Goal: Task Accomplishment & Management: Use online tool/utility

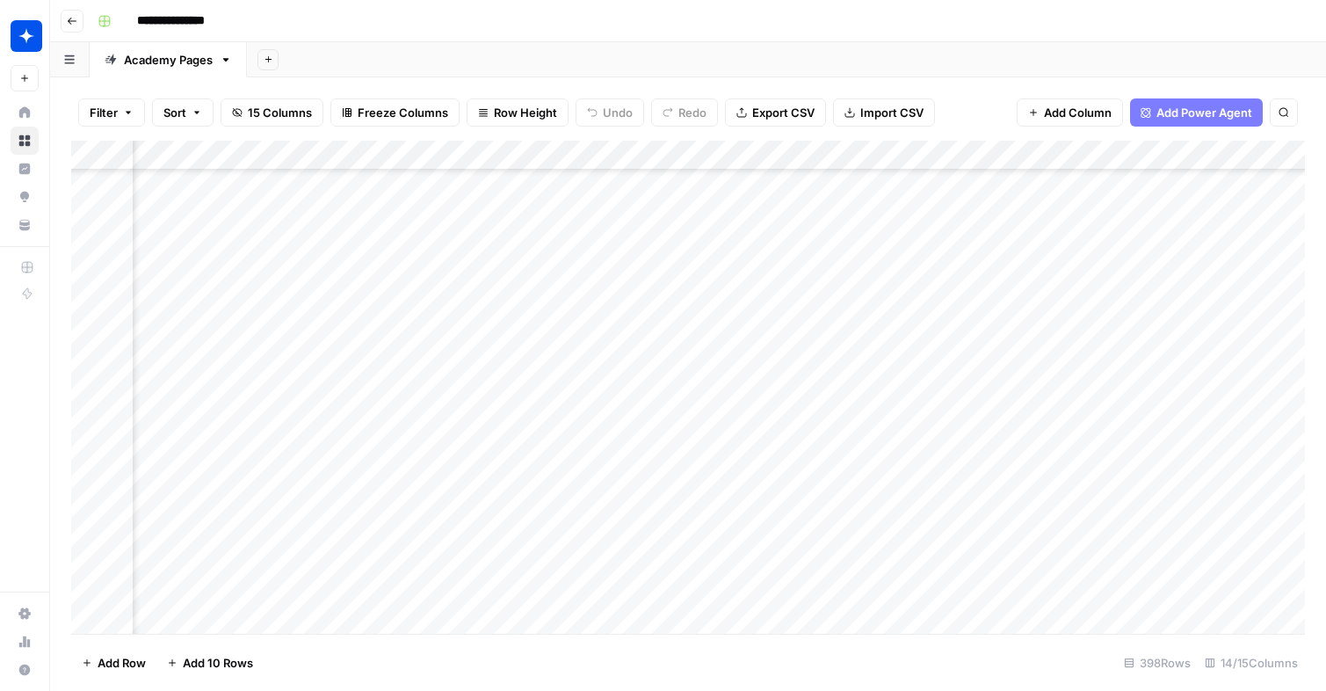
scroll to position [11454, 1549]
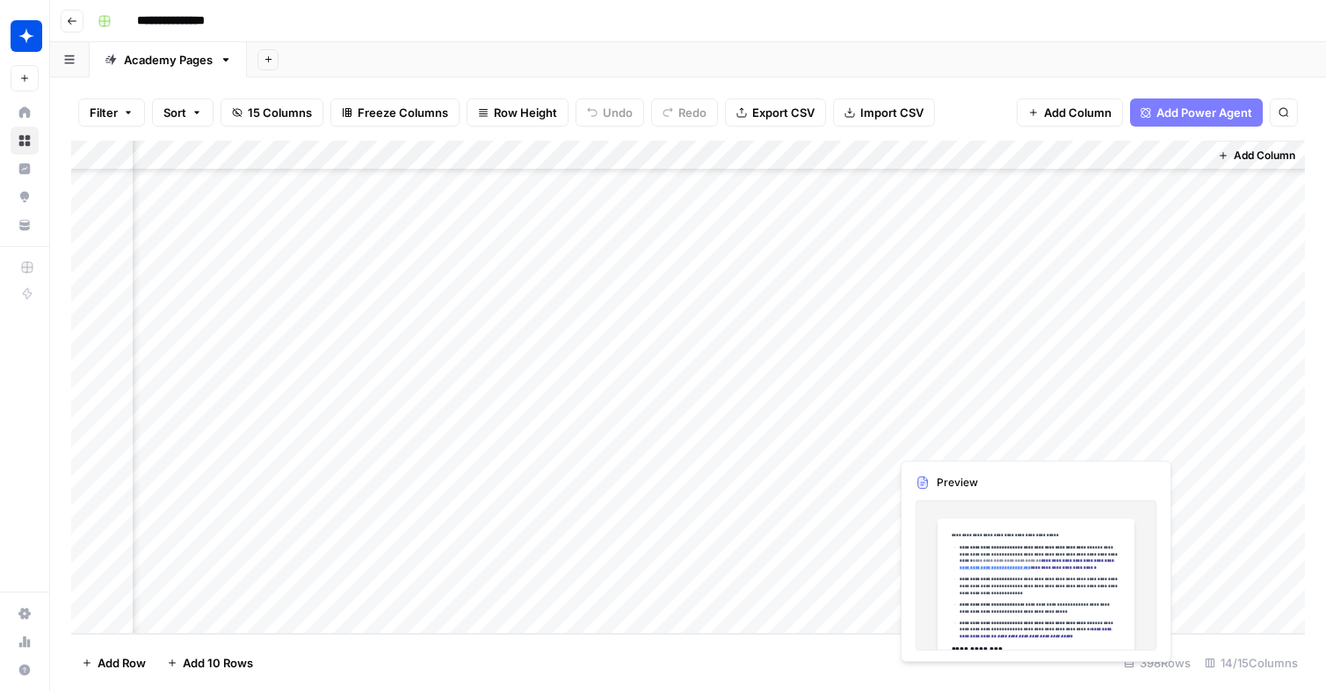
click at [959, 445] on div "Add Column" at bounding box center [688, 387] width 1234 height 493
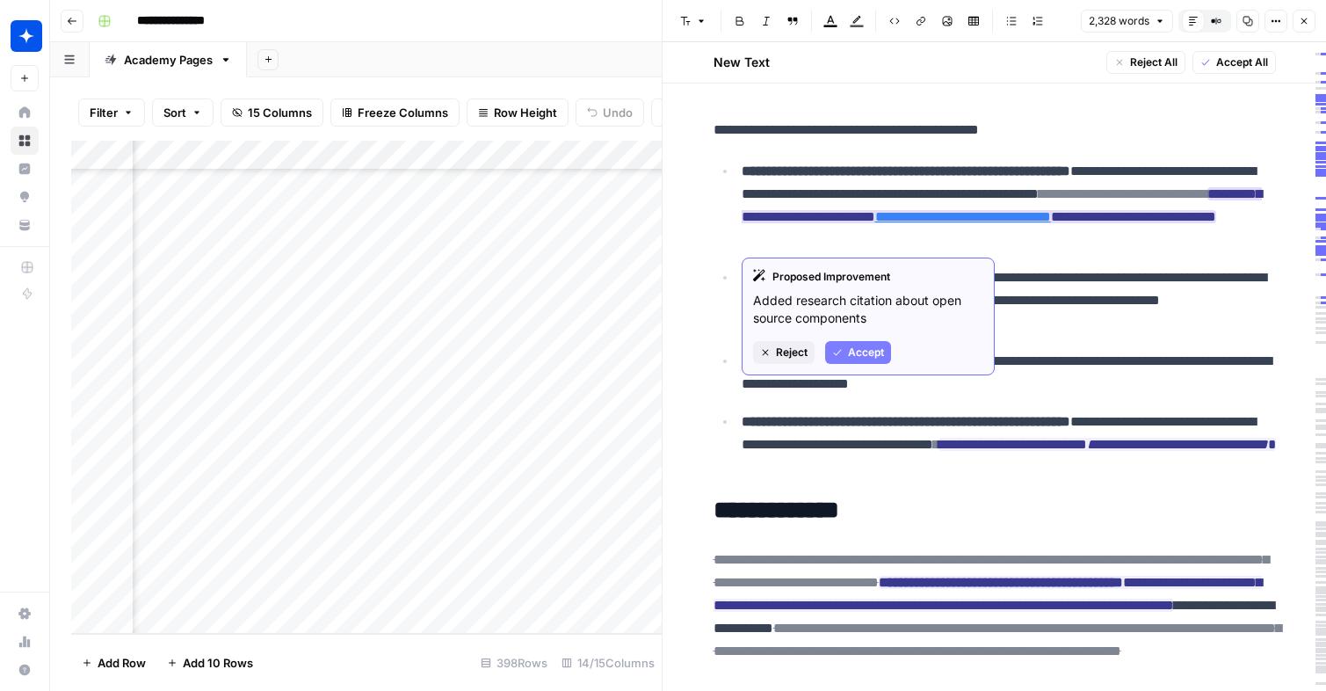
click at [861, 354] on span "Accept" at bounding box center [866, 352] width 36 height 16
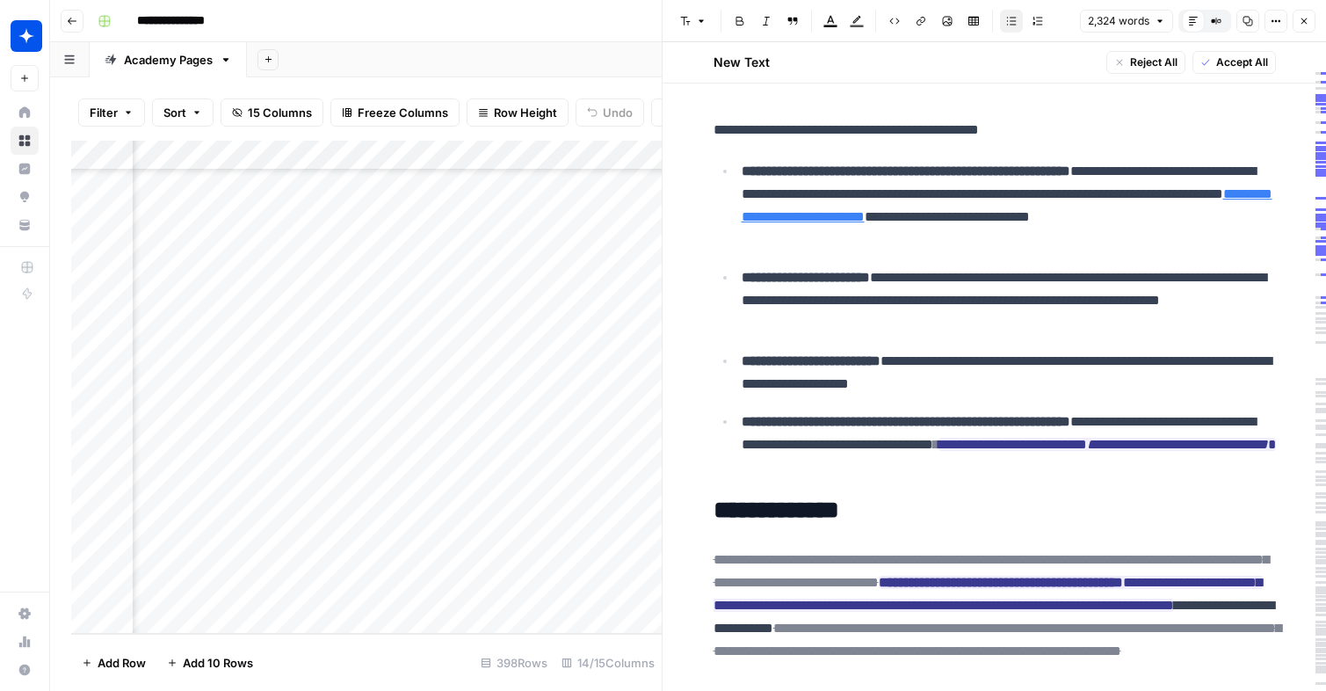
click at [995, 213] on link "**********" at bounding box center [1007, 205] width 531 height 36
click at [1214, 186] on link "Open in a new tab" at bounding box center [1223, 190] width 23 height 23
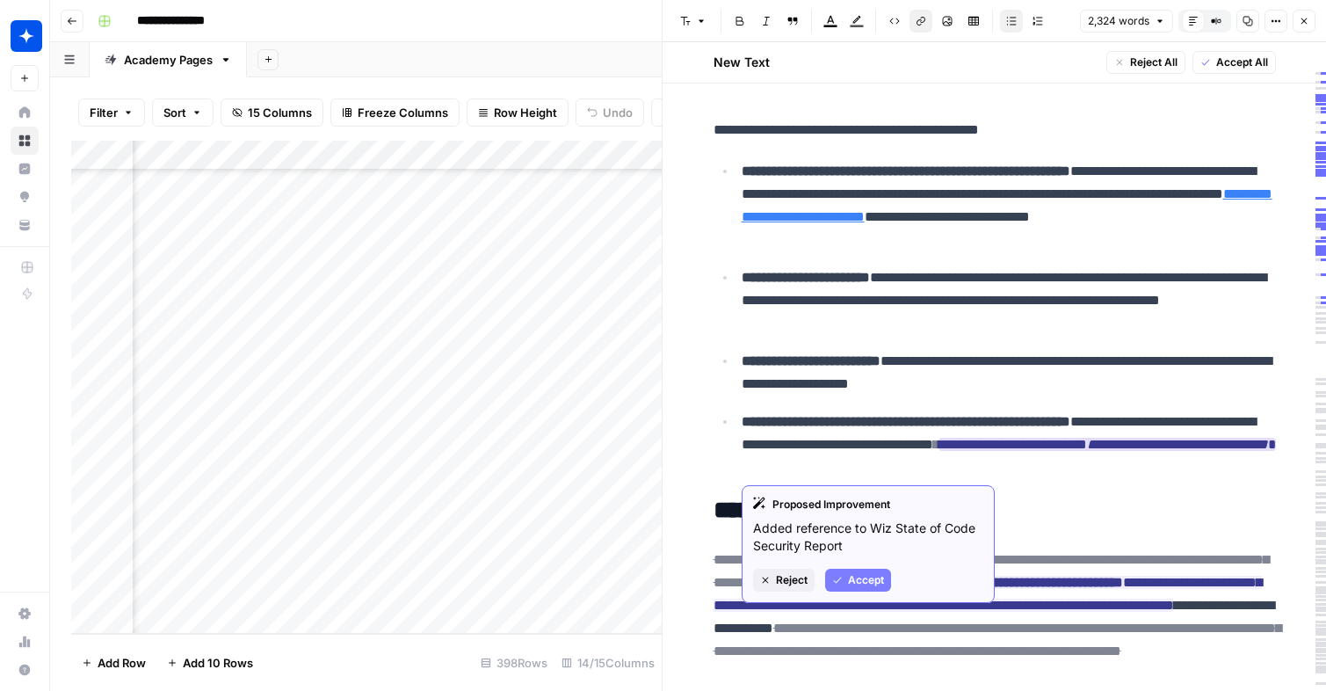
click at [865, 575] on span "Accept" at bounding box center [866, 580] width 36 height 16
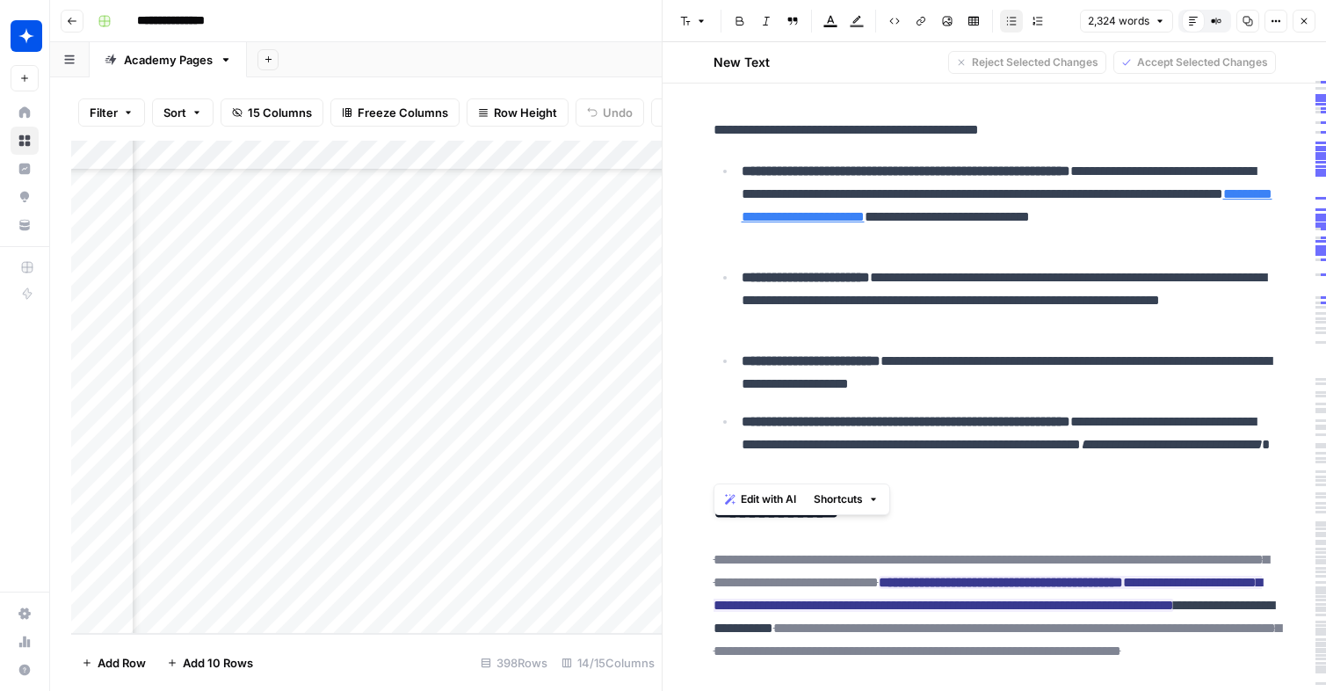
drag, startPoint x: 987, startPoint y: 463, endPoint x: 704, endPoint y: 127, distance: 439.6
copy div "**********"
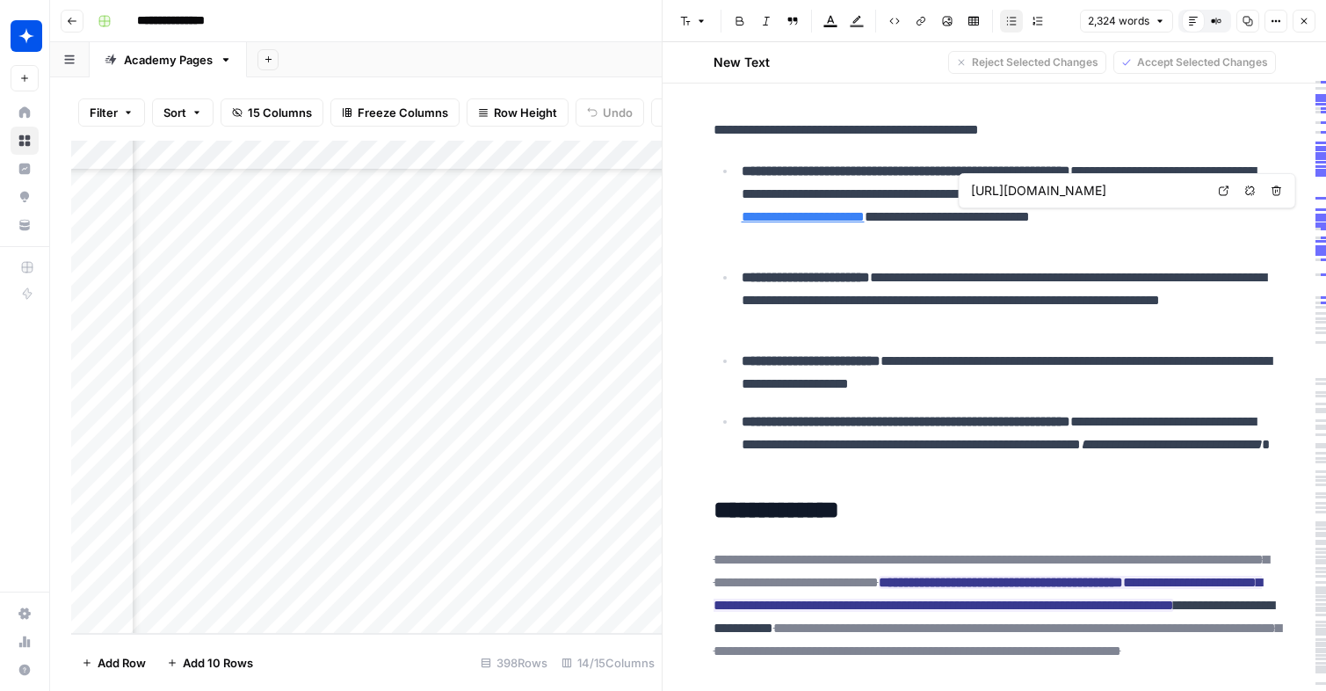
click at [1023, 188] on input "[URL][DOMAIN_NAME]" at bounding box center [1088, 191] width 234 height 18
click at [1225, 190] on body "**********" at bounding box center [663, 345] width 1326 height 691
click at [1219, 189] on icon at bounding box center [1224, 190] width 11 height 11
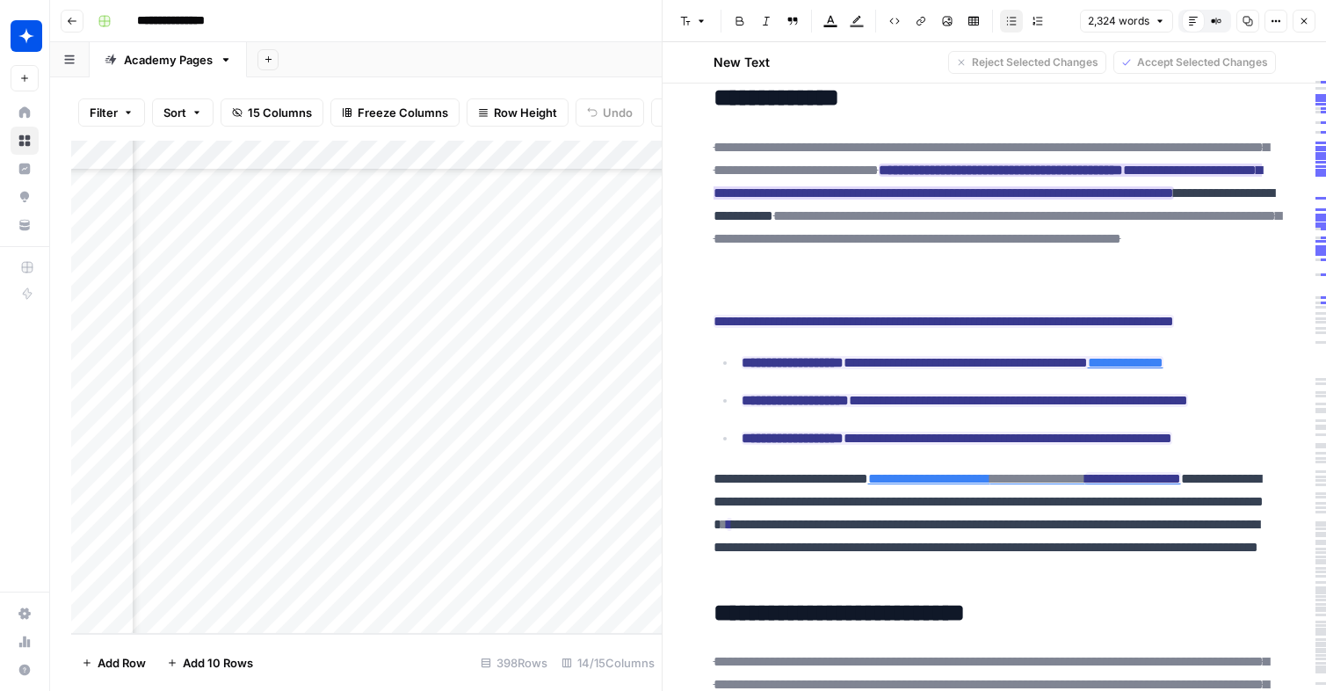
scroll to position [419, 0]
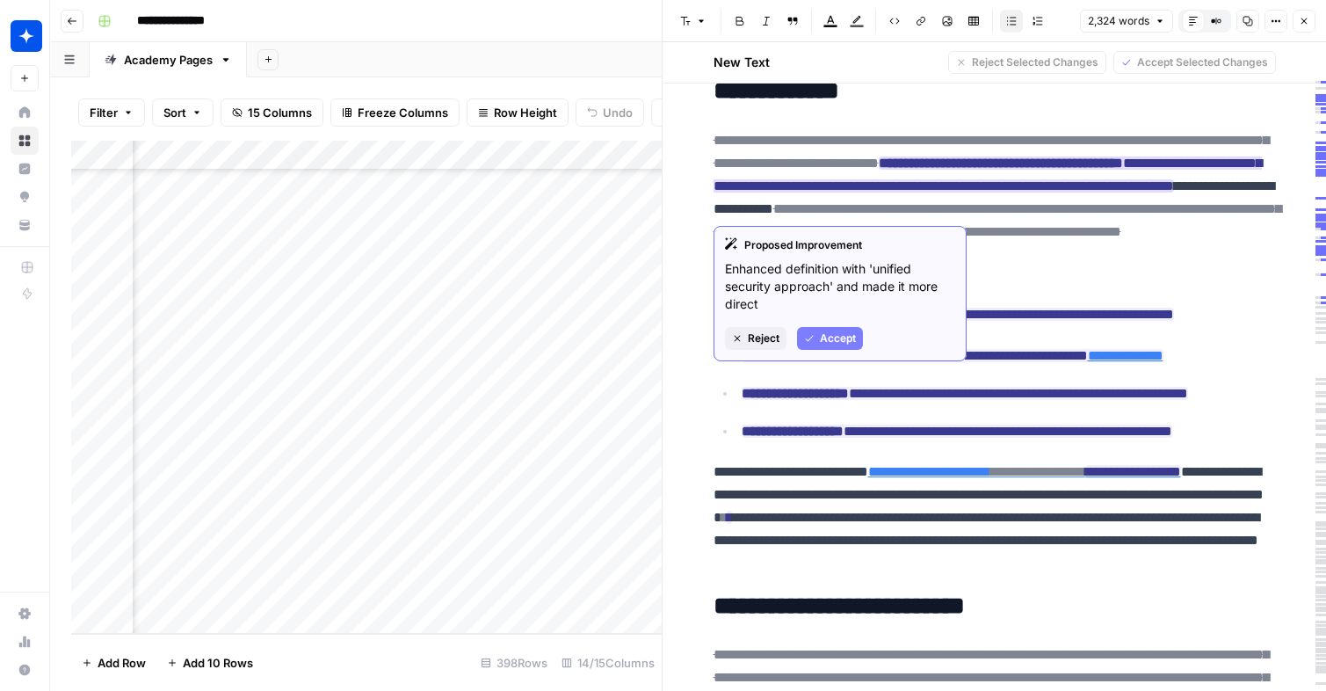
click at [843, 340] on span "Accept" at bounding box center [838, 338] width 36 height 16
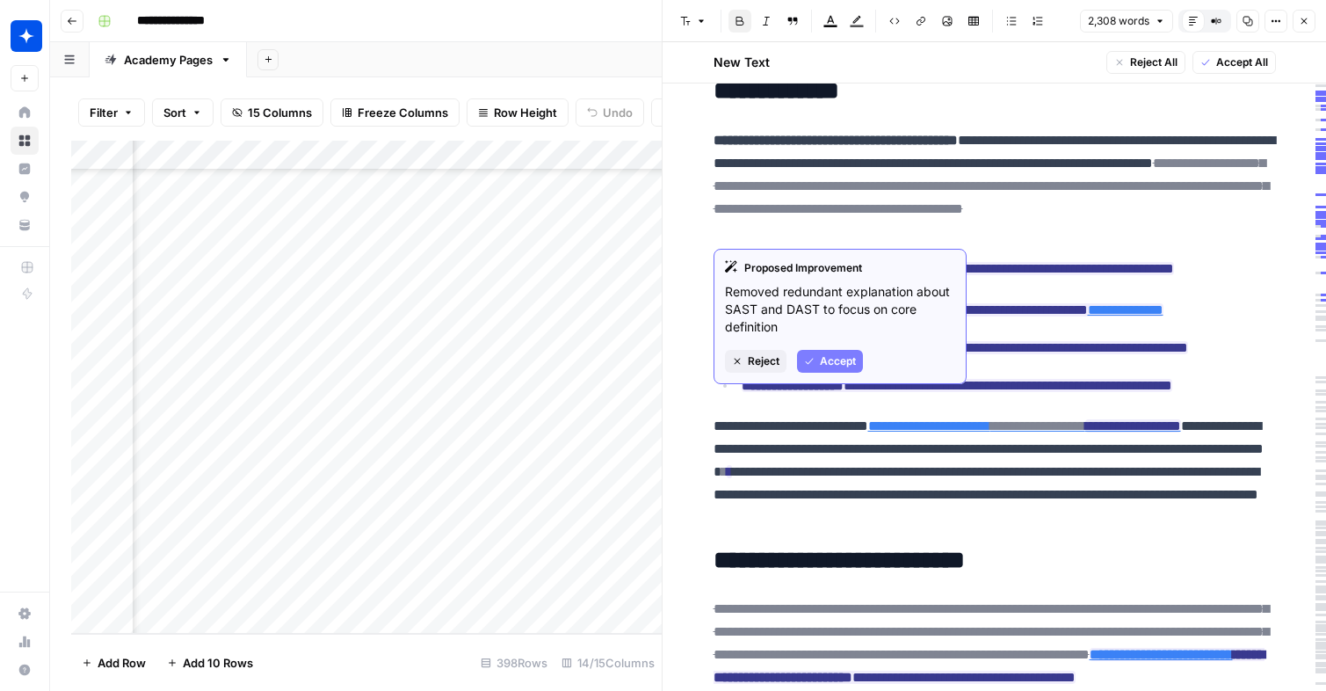
click at [839, 359] on span "Accept" at bounding box center [838, 361] width 36 height 16
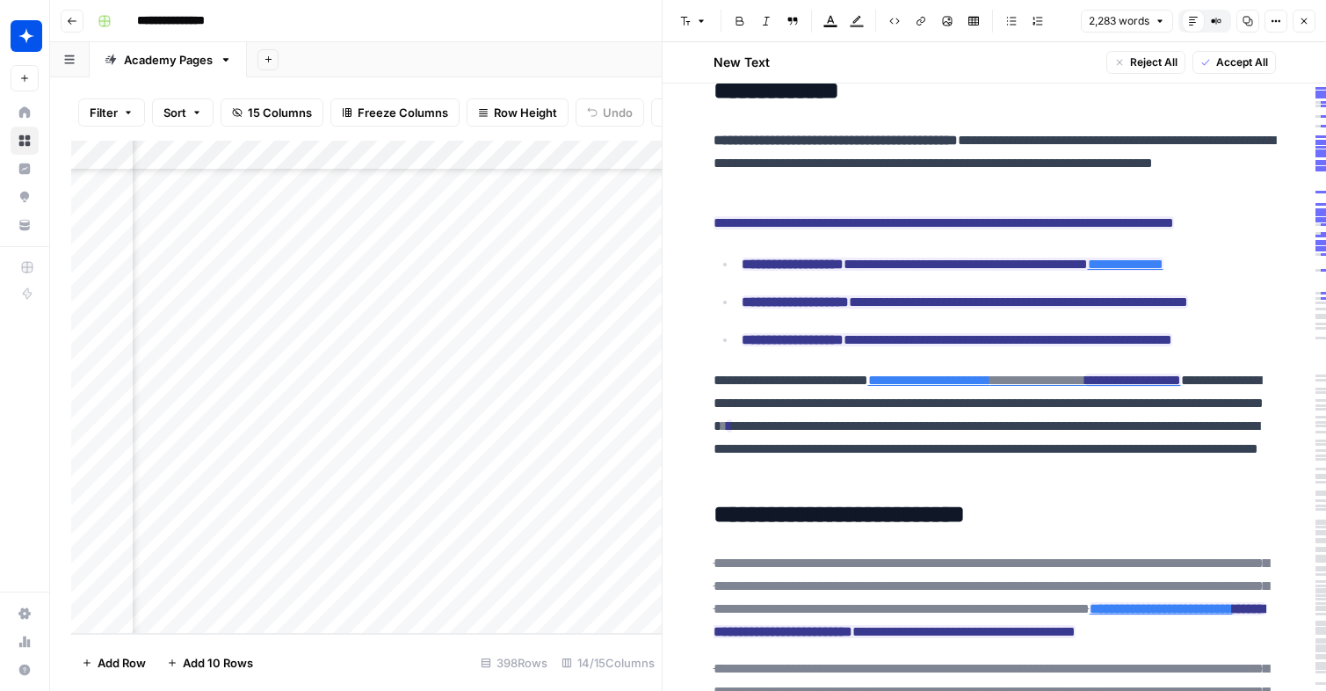
click at [834, 176] on p "**********" at bounding box center [994, 163] width 562 height 69
copy p "*********"
click at [934, 259] on ins "**********" at bounding box center [953, 263] width 422 height 13
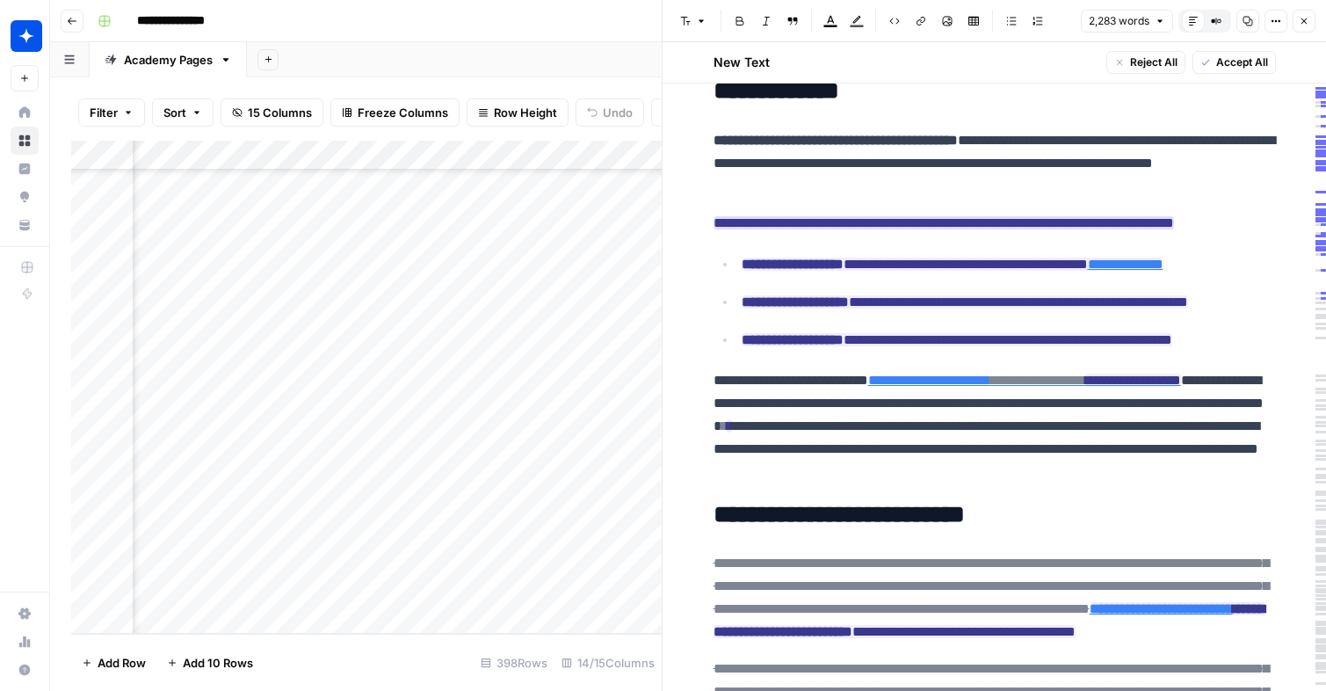
click at [883, 226] on ins "**********" at bounding box center [943, 222] width 460 height 13
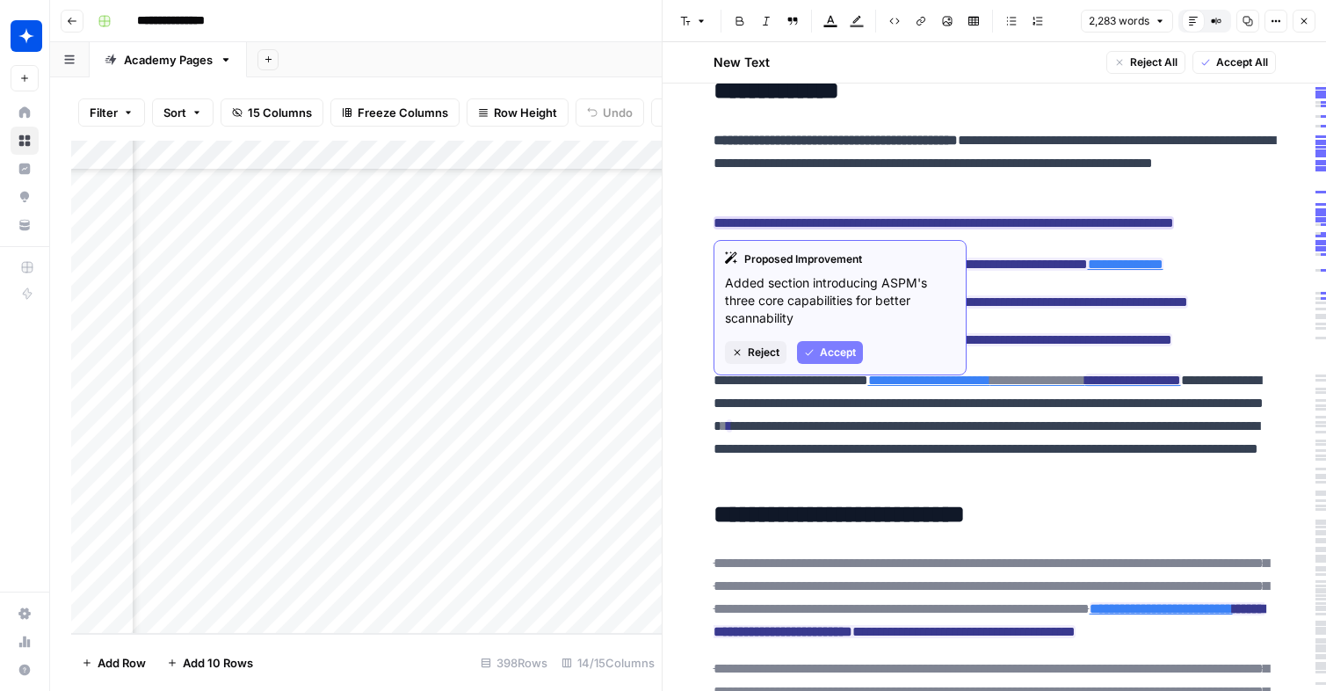
click at [831, 358] on span "Accept" at bounding box center [838, 352] width 36 height 16
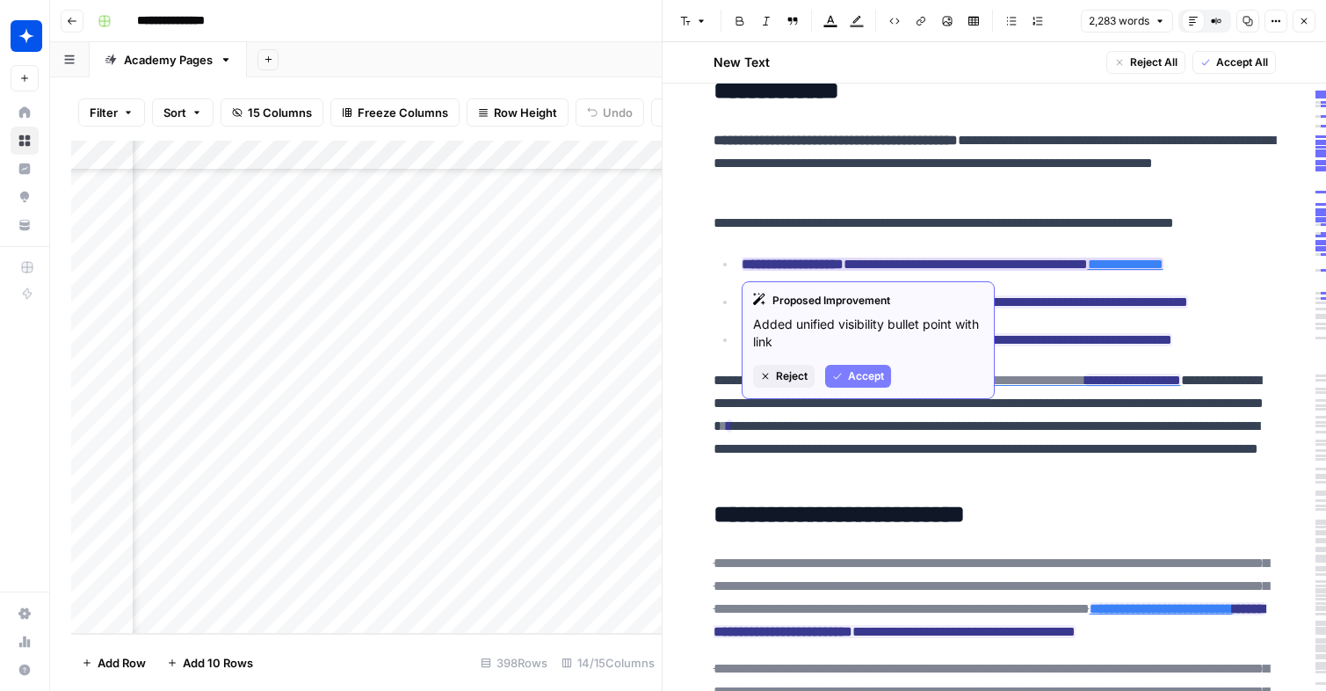
click at [859, 372] on span "Accept" at bounding box center [866, 376] width 36 height 16
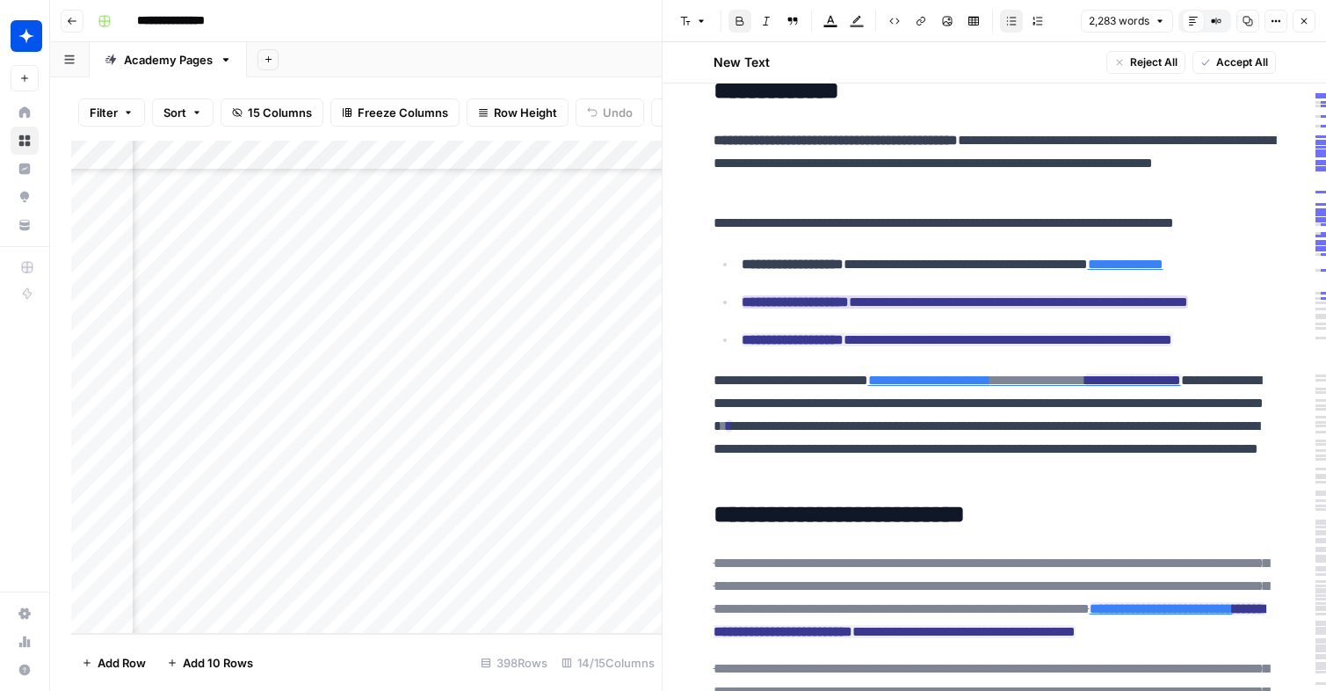
click at [816, 303] on strong "**********" at bounding box center [795, 301] width 107 height 13
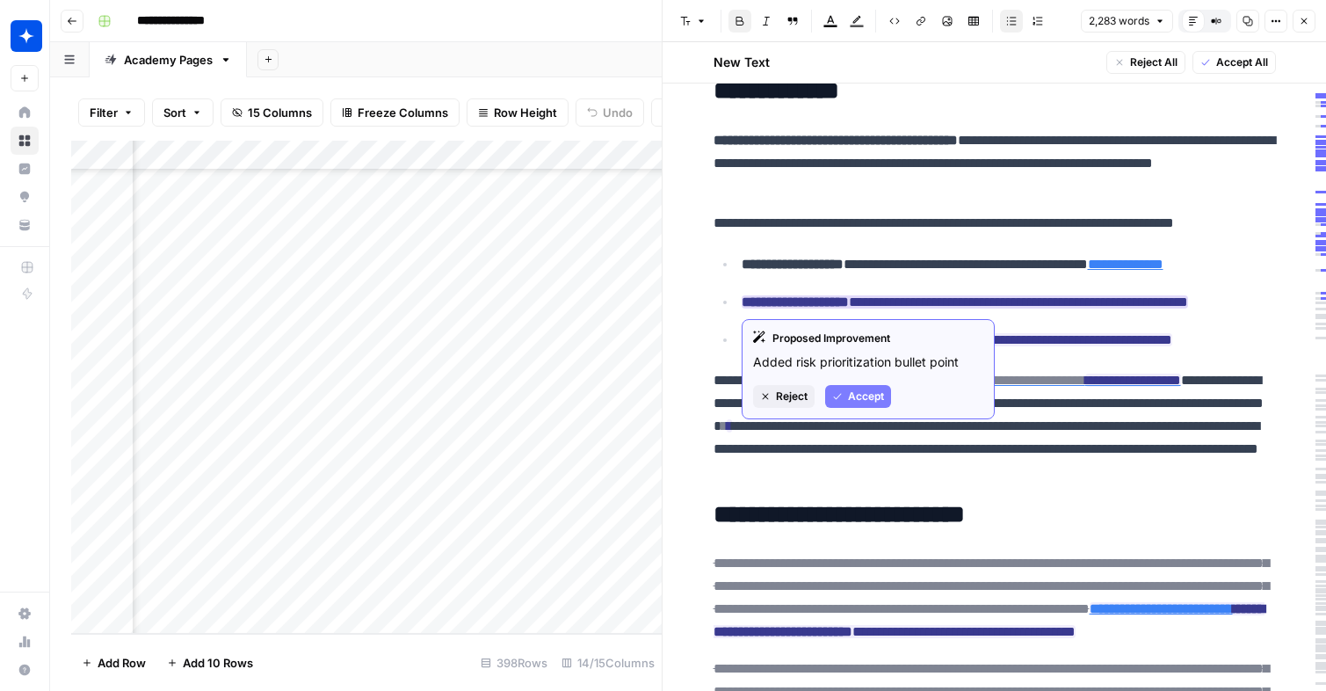
click at [846, 393] on button "Accept" at bounding box center [858, 396] width 66 height 23
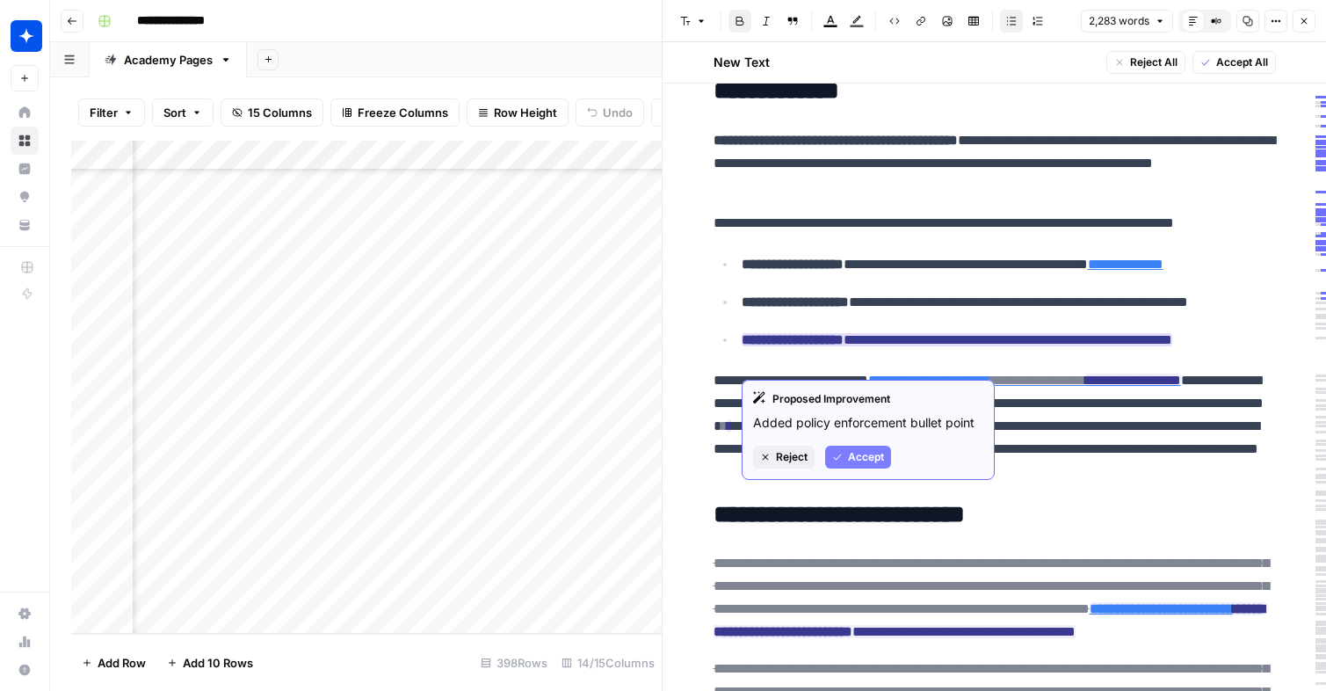
click at [846, 453] on button "Accept" at bounding box center [858, 456] width 66 height 23
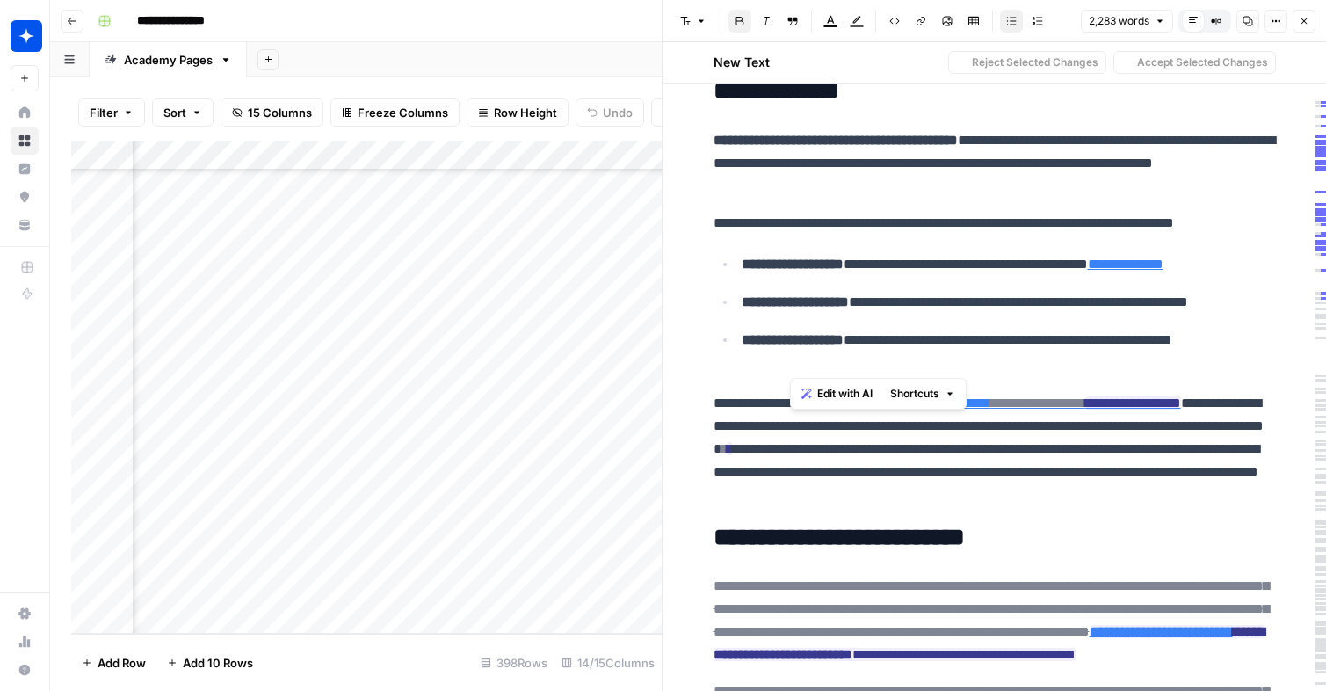
drag, startPoint x: 854, startPoint y: 358, endPoint x: 791, endPoint y: 302, distance: 84.1
click at [791, 302] on ul "**********" at bounding box center [994, 313] width 562 height 122
click at [1073, 353] on p "**********" at bounding box center [1009, 352] width 534 height 46
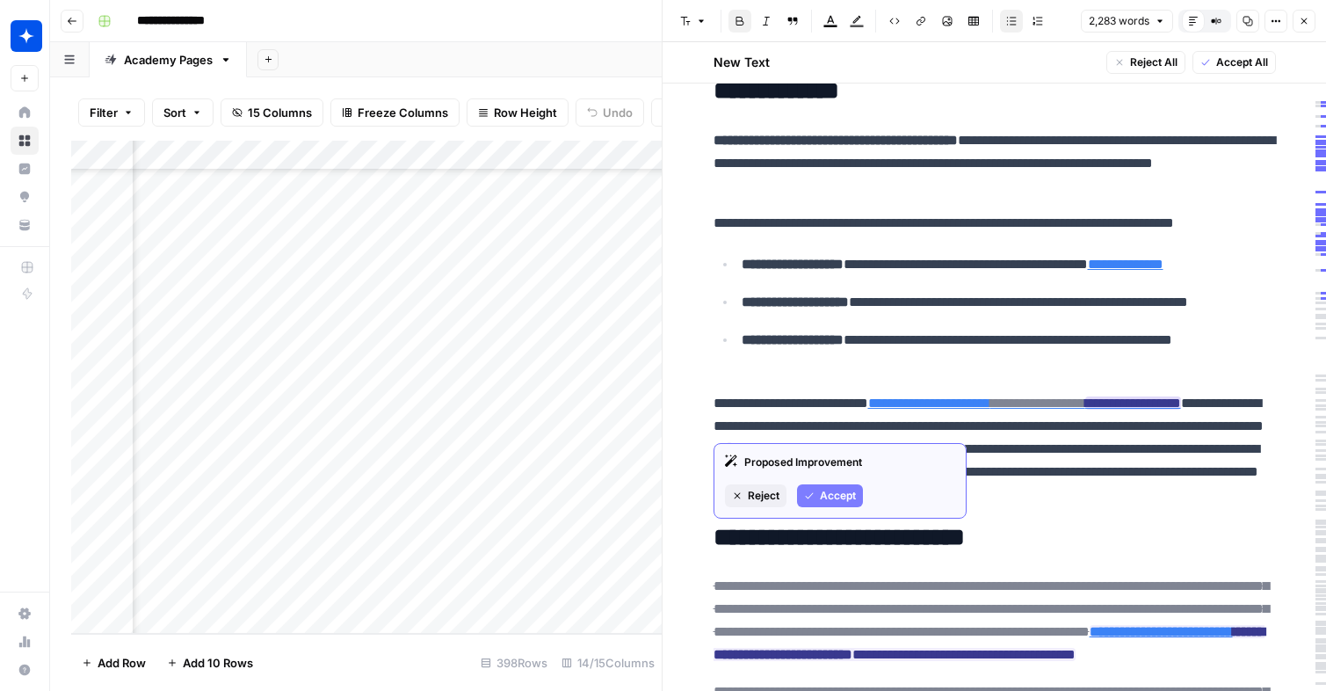
click at [846, 495] on span "Accept" at bounding box center [838, 496] width 36 height 16
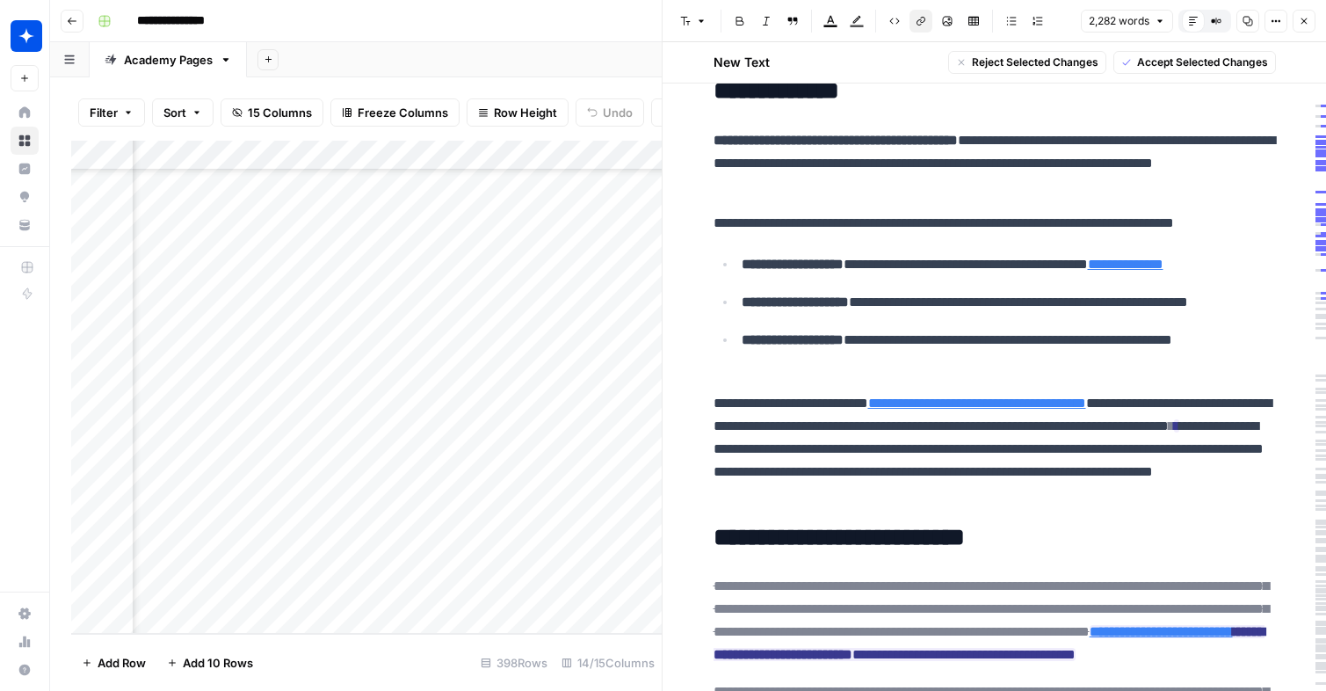
drag, startPoint x: 1137, startPoint y: 496, endPoint x: 709, endPoint y: 224, distance: 506.7
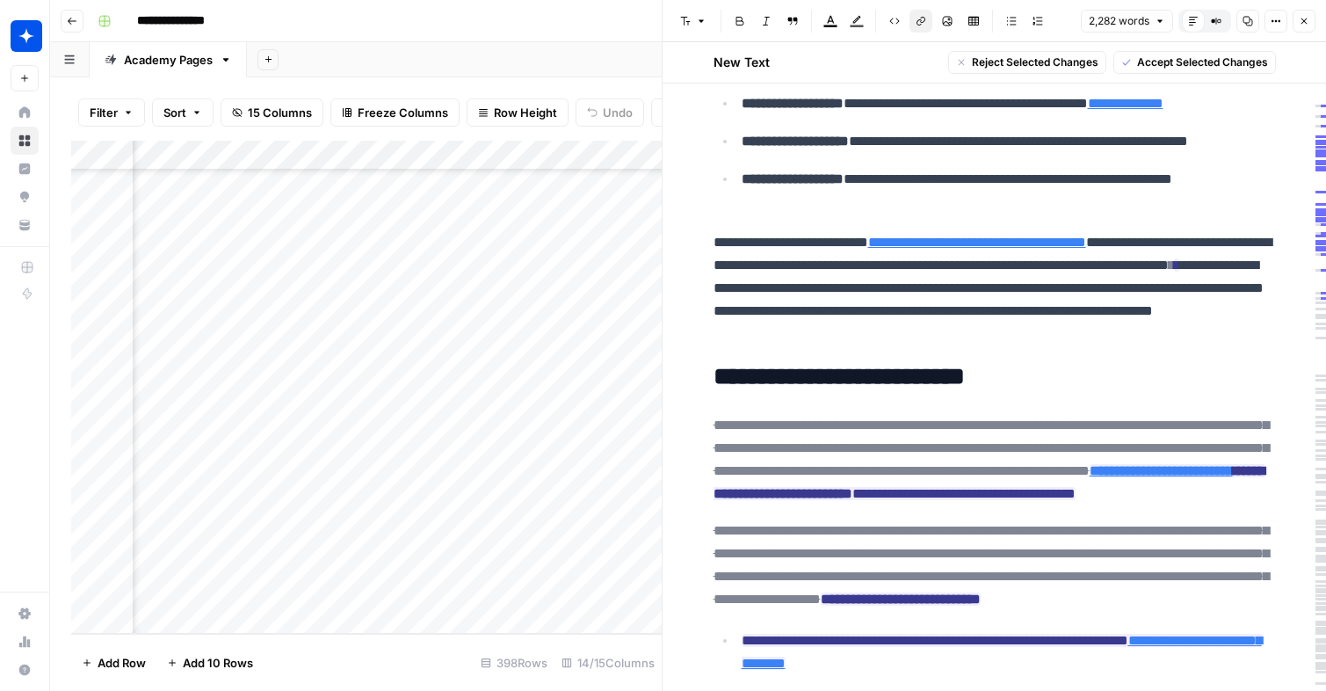
scroll to position [672, 0]
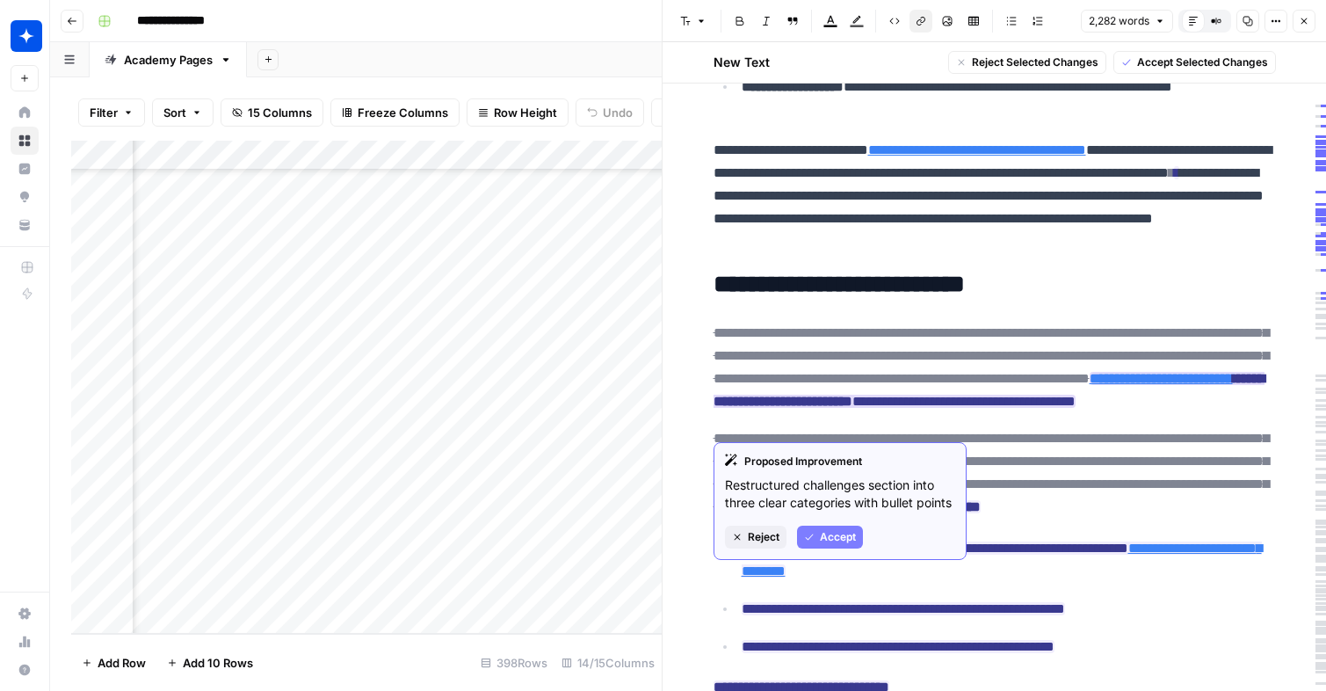
click at [851, 534] on span "Accept" at bounding box center [838, 537] width 36 height 16
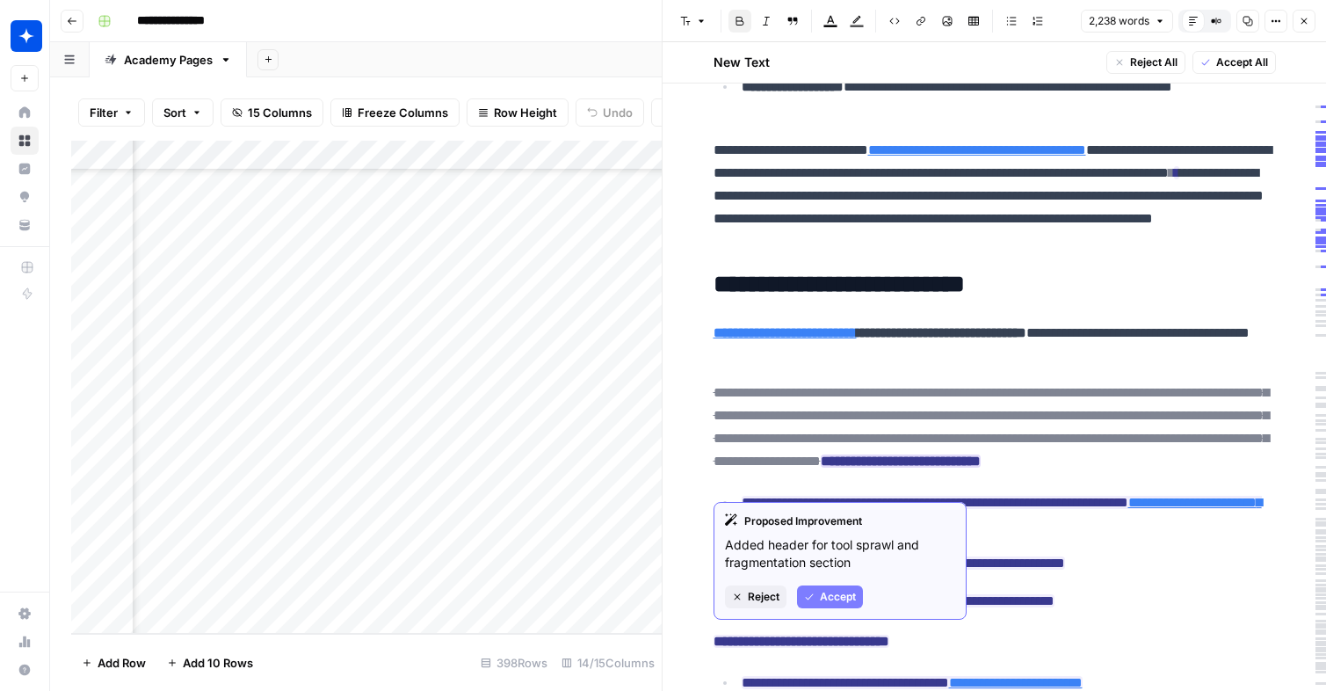
click at [833, 590] on span "Accept" at bounding box center [838, 597] width 36 height 16
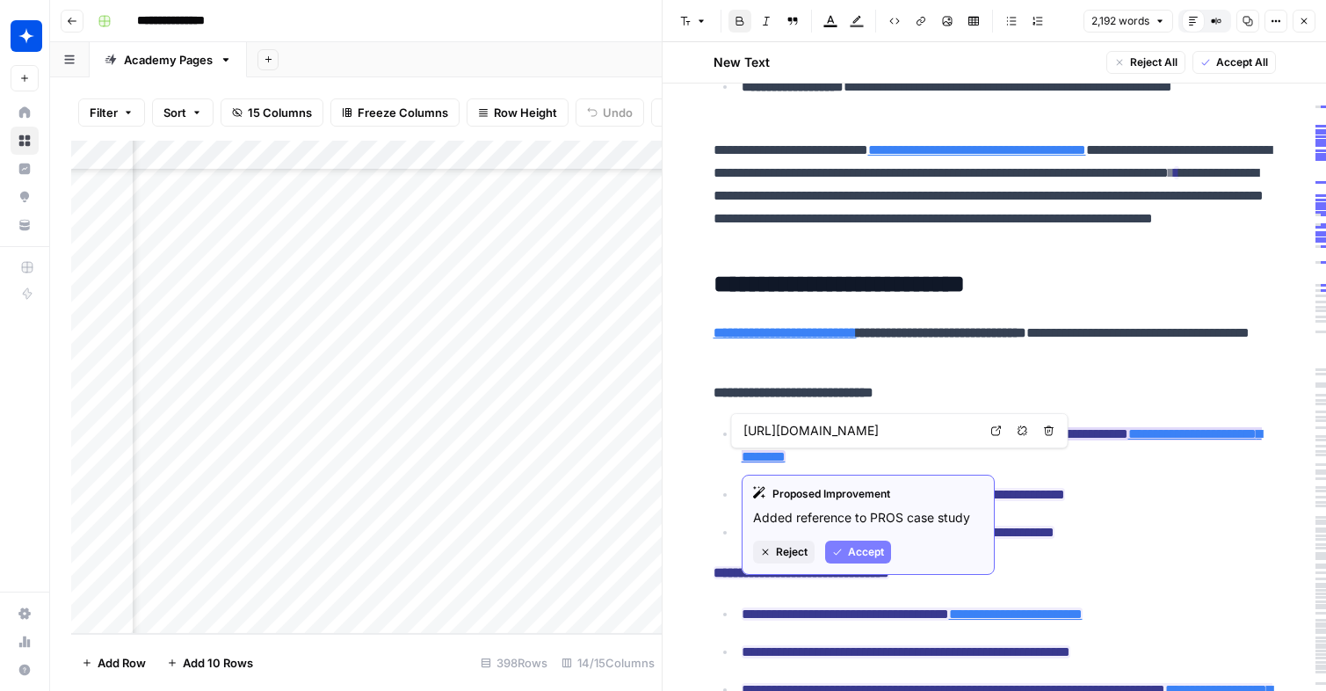
click at [858, 553] on span "Accept" at bounding box center [866, 552] width 36 height 16
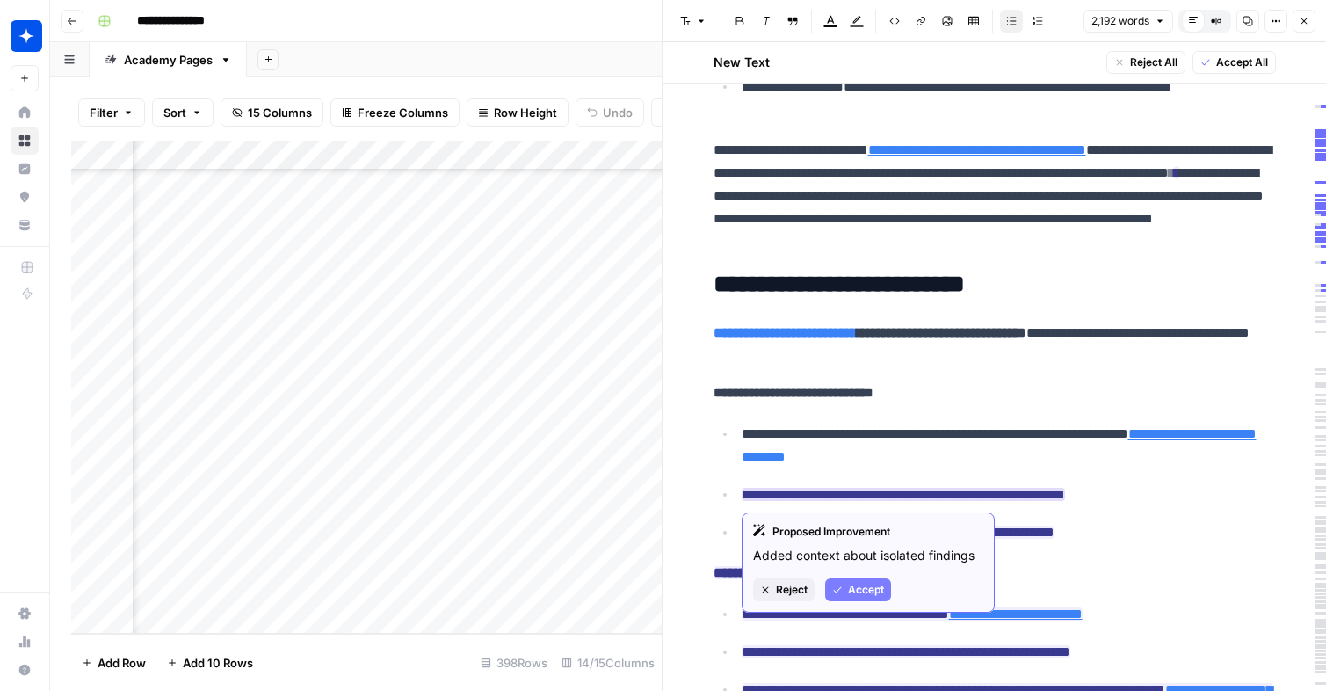
click at [849, 579] on button "Accept" at bounding box center [858, 589] width 66 height 23
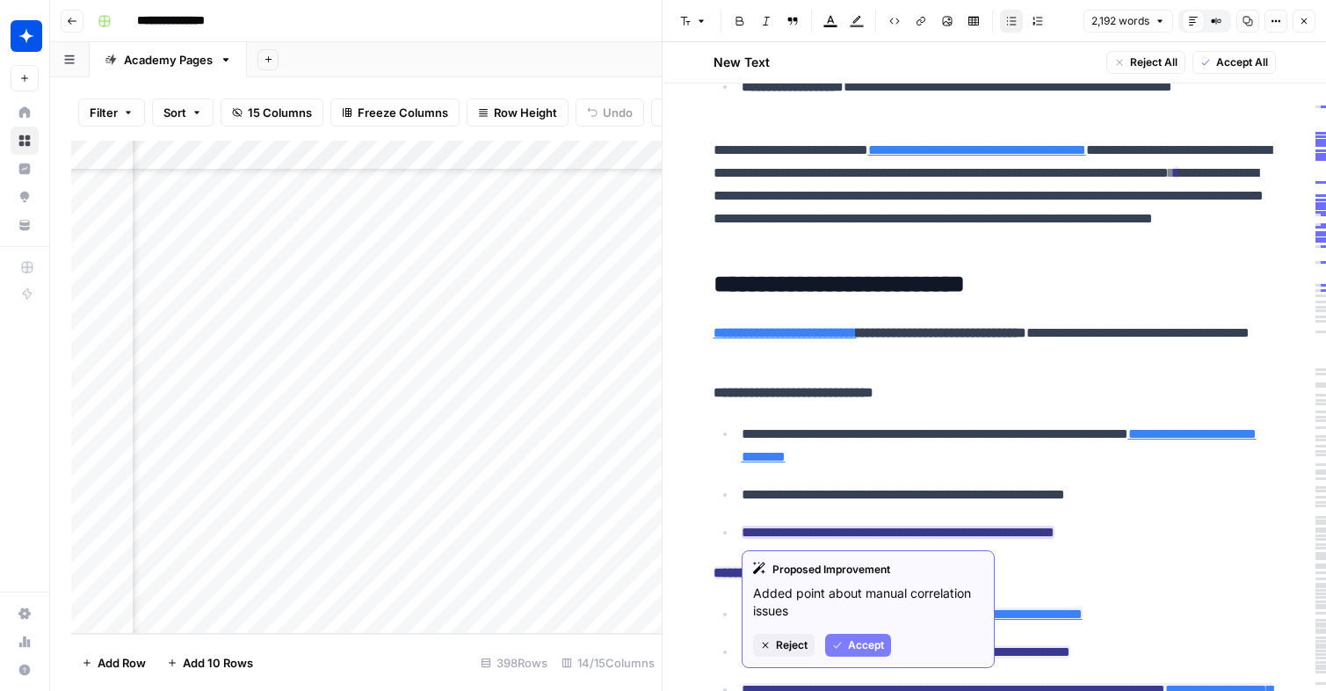
click at [865, 642] on span "Accept" at bounding box center [866, 645] width 36 height 16
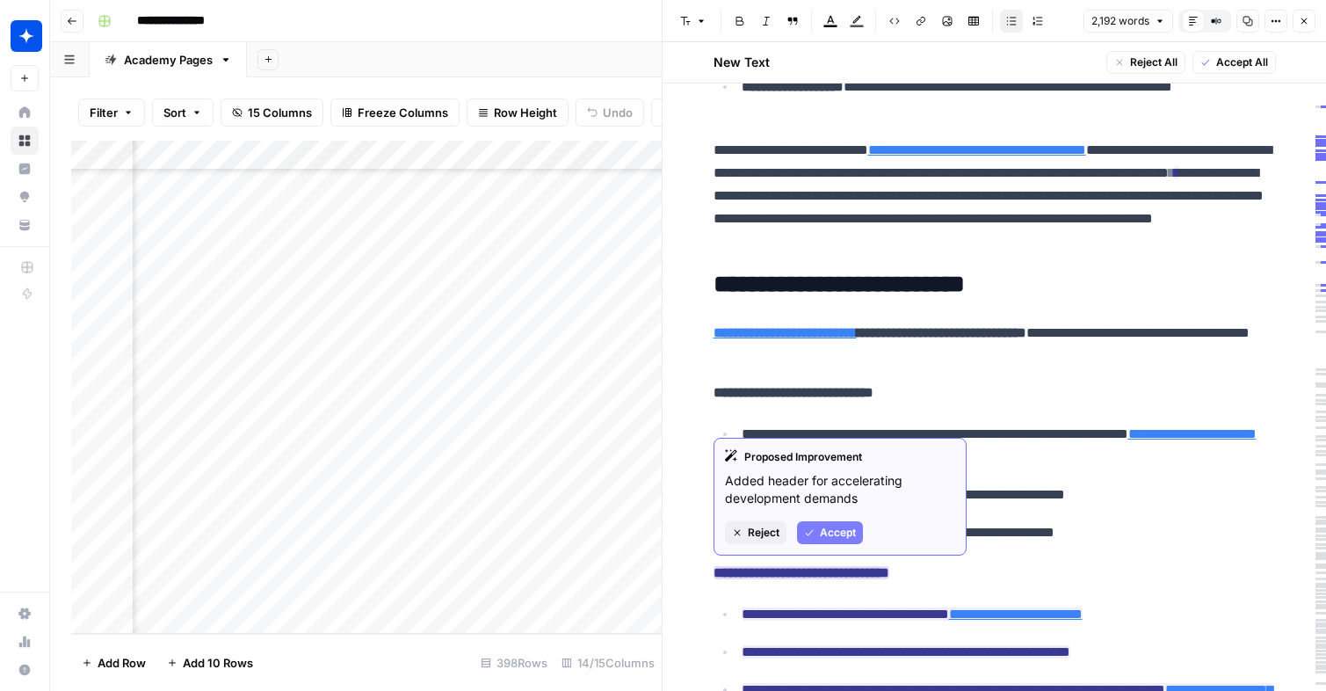
click at [847, 533] on span "Accept" at bounding box center [838, 533] width 36 height 16
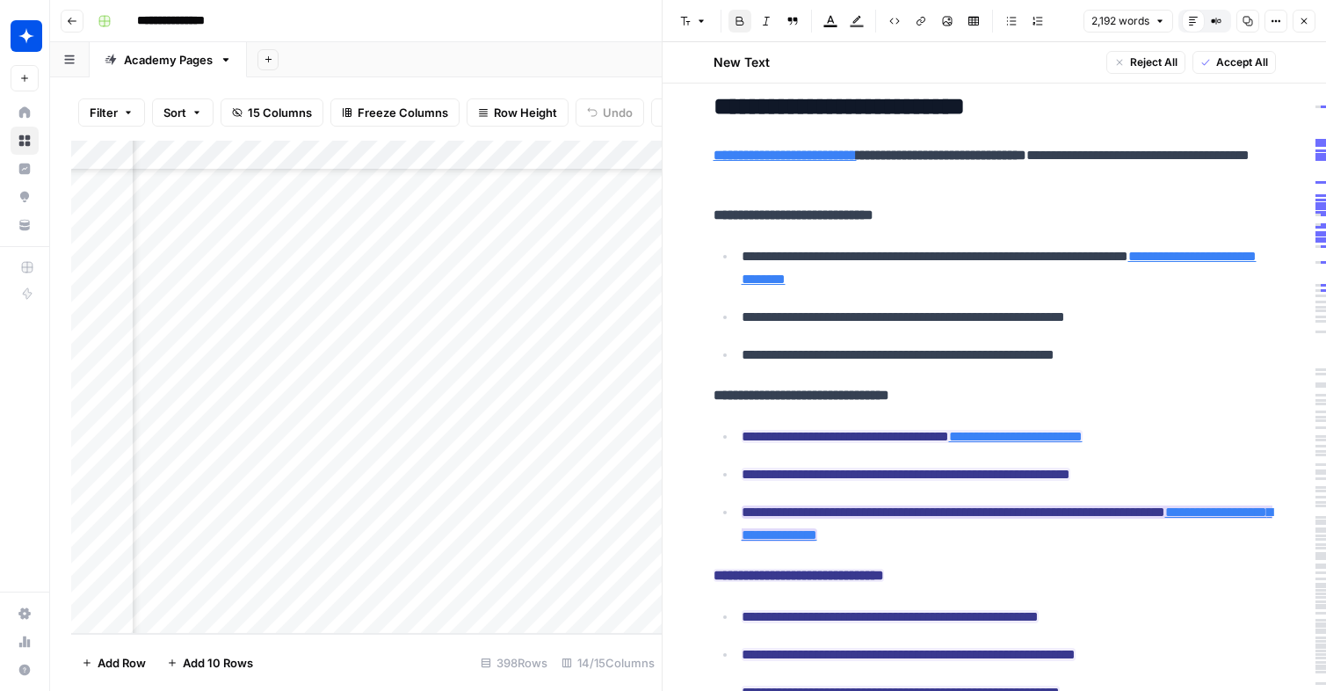
scroll to position [866, 0]
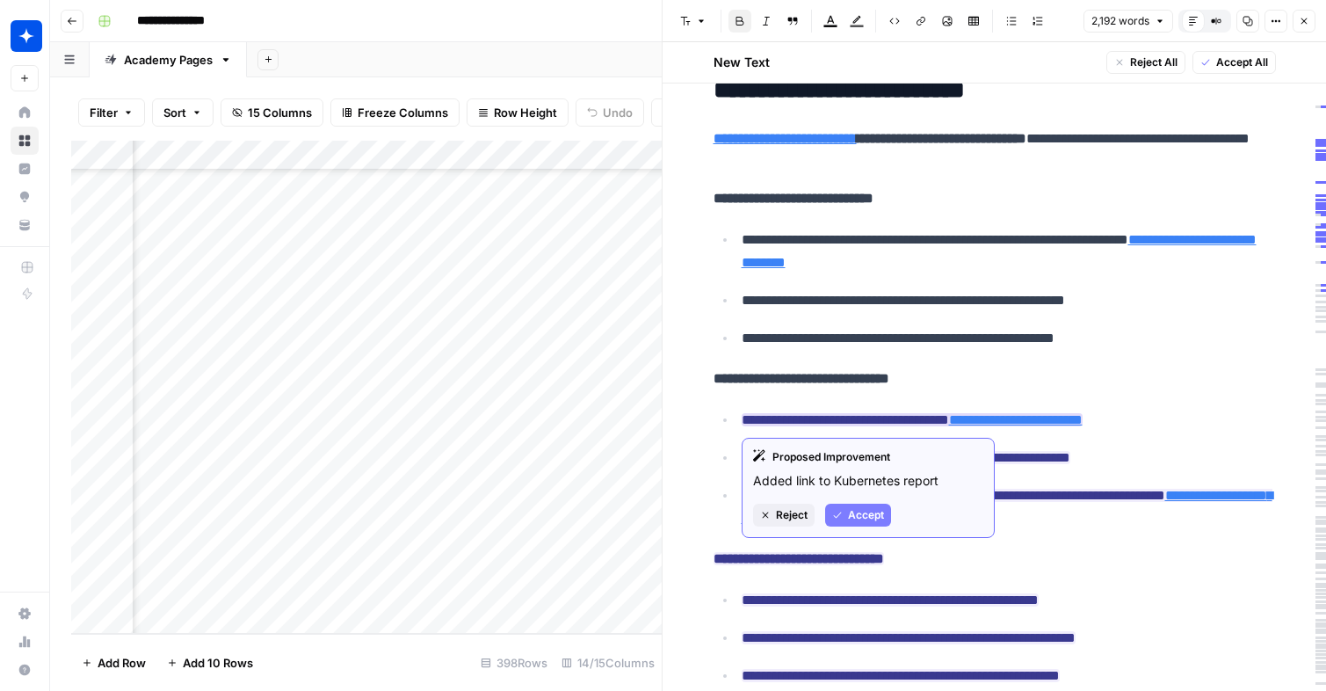
click at [878, 521] on span "Accept" at bounding box center [866, 515] width 36 height 16
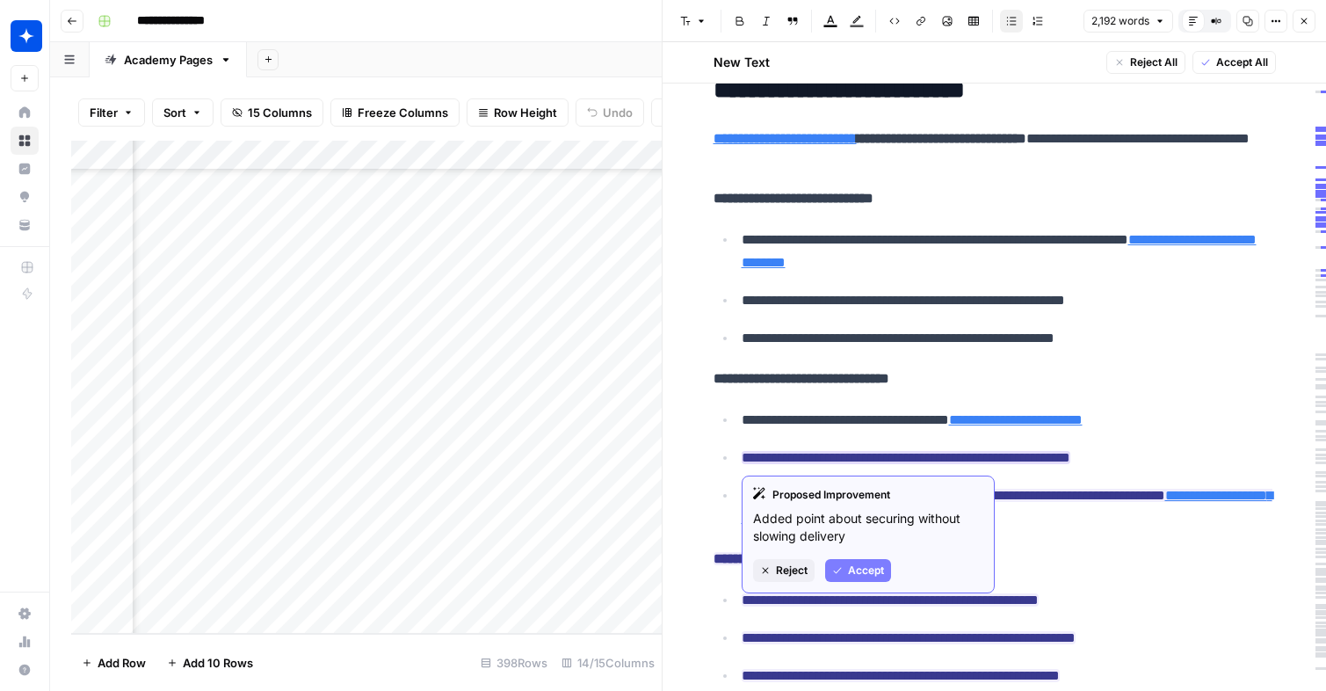
click at [879, 580] on button "Accept" at bounding box center [858, 570] width 66 height 23
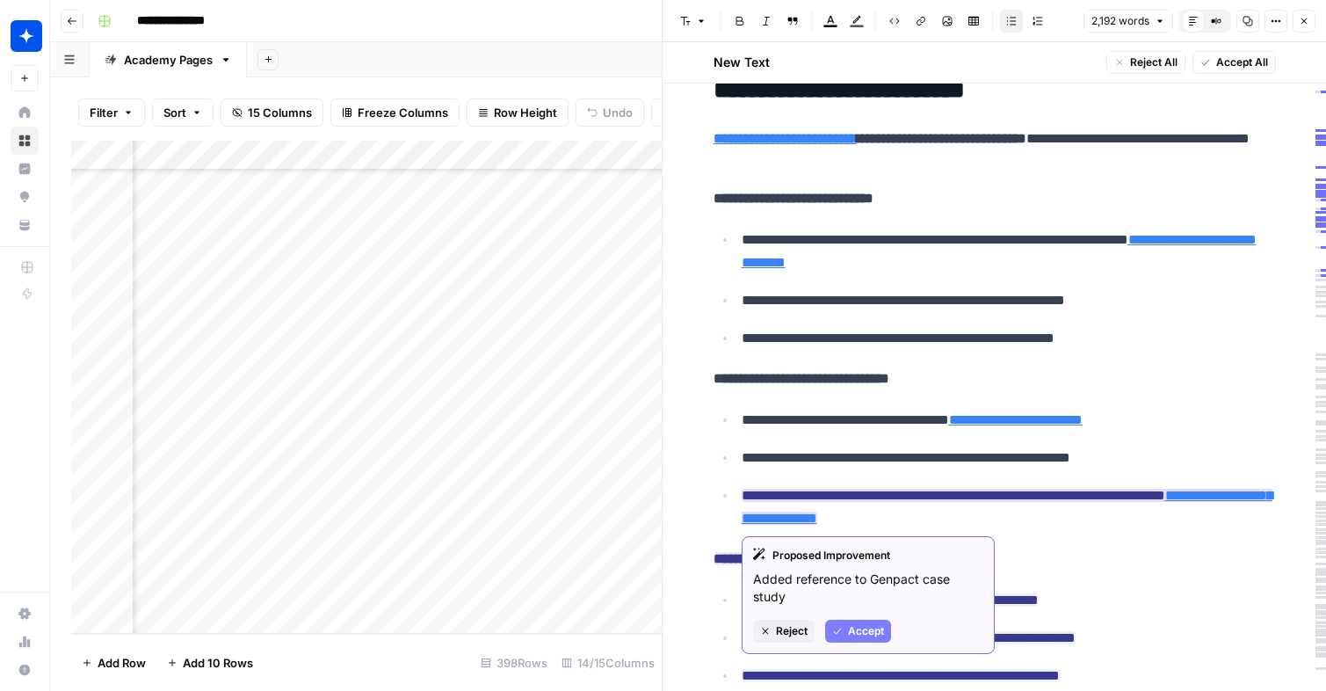
click at [877, 633] on span "Accept" at bounding box center [866, 631] width 36 height 16
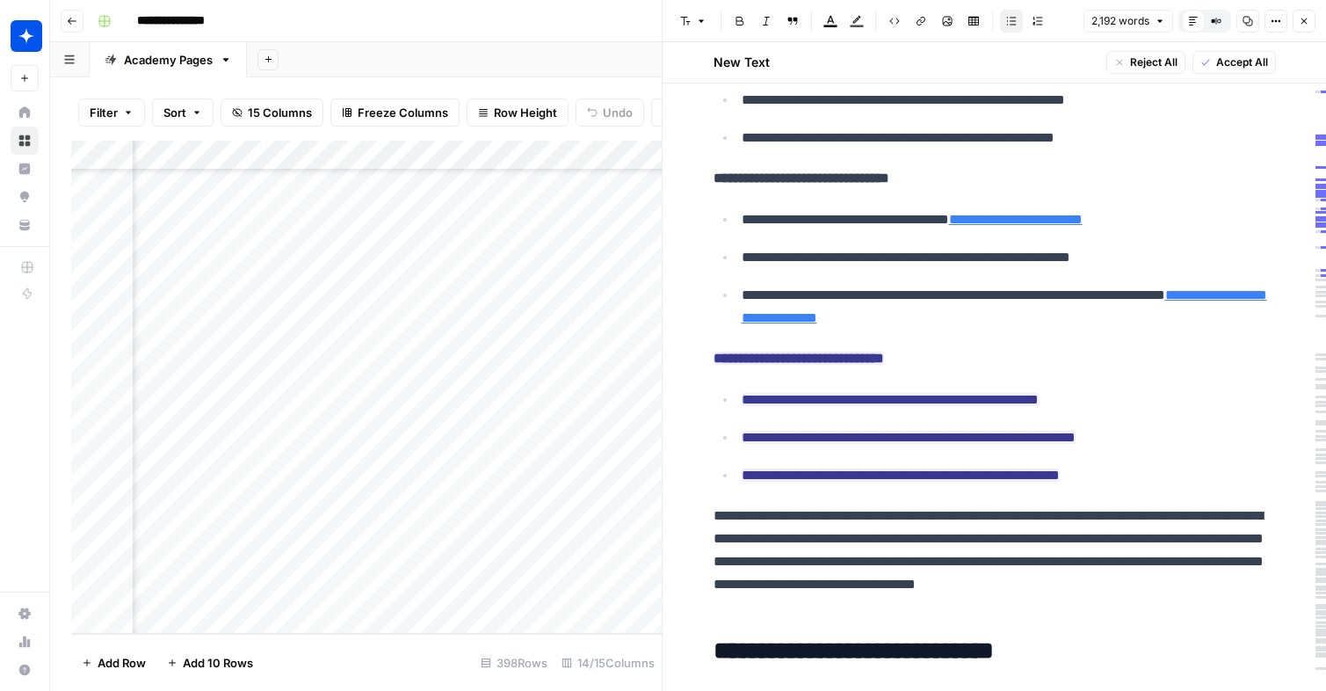
scroll to position [1123, 0]
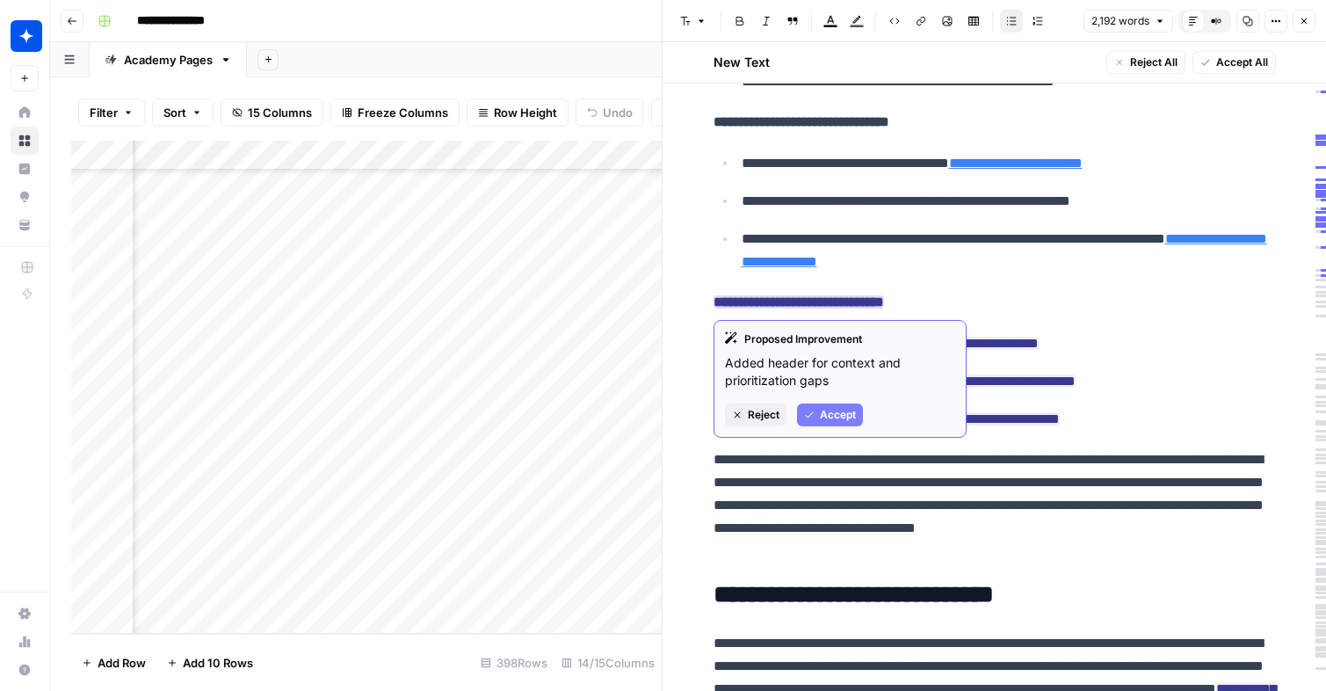
click at [829, 415] on span "Accept" at bounding box center [838, 415] width 36 height 16
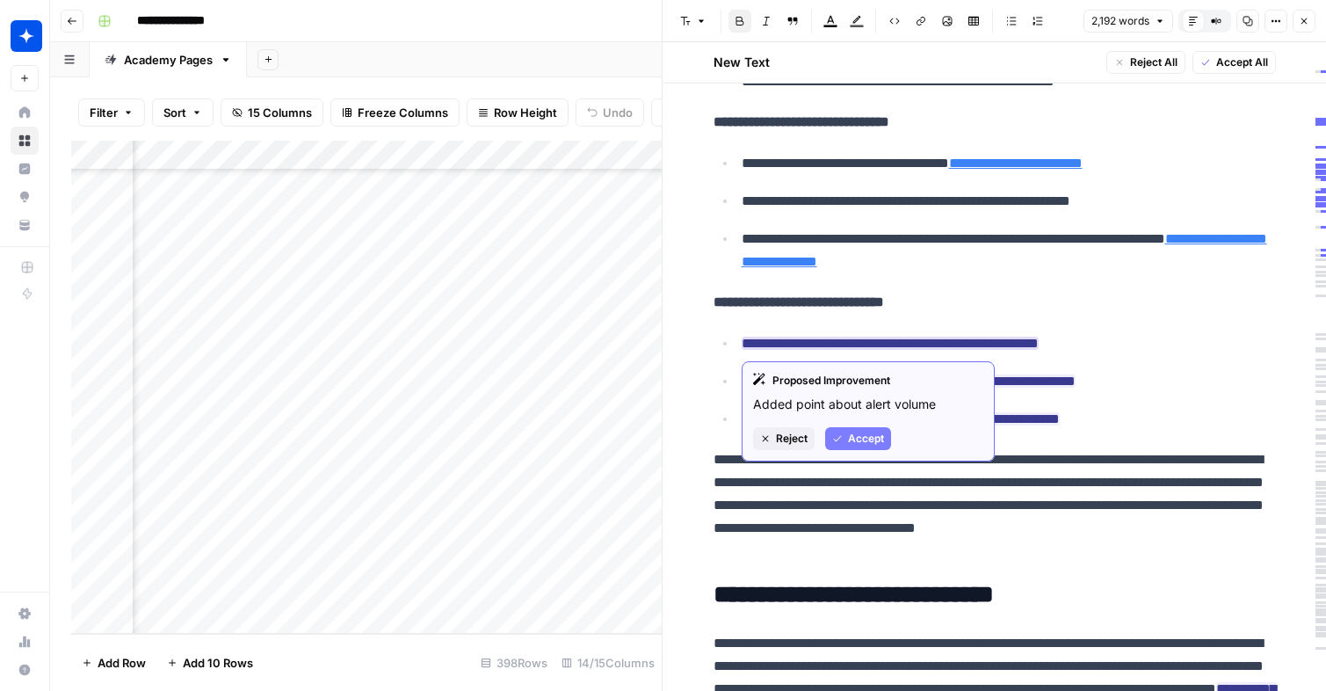
click at [862, 445] on span "Accept" at bounding box center [866, 438] width 36 height 16
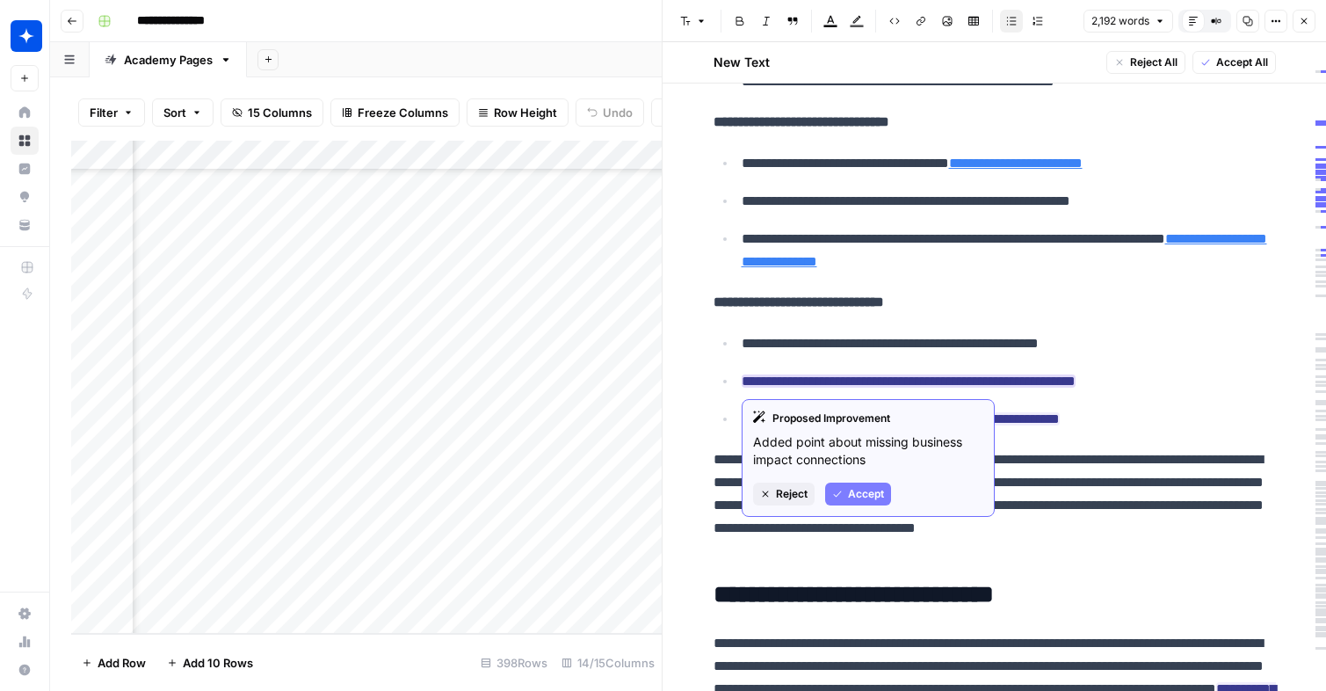
click at [886, 496] on button "Accept" at bounding box center [858, 493] width 66 height 23
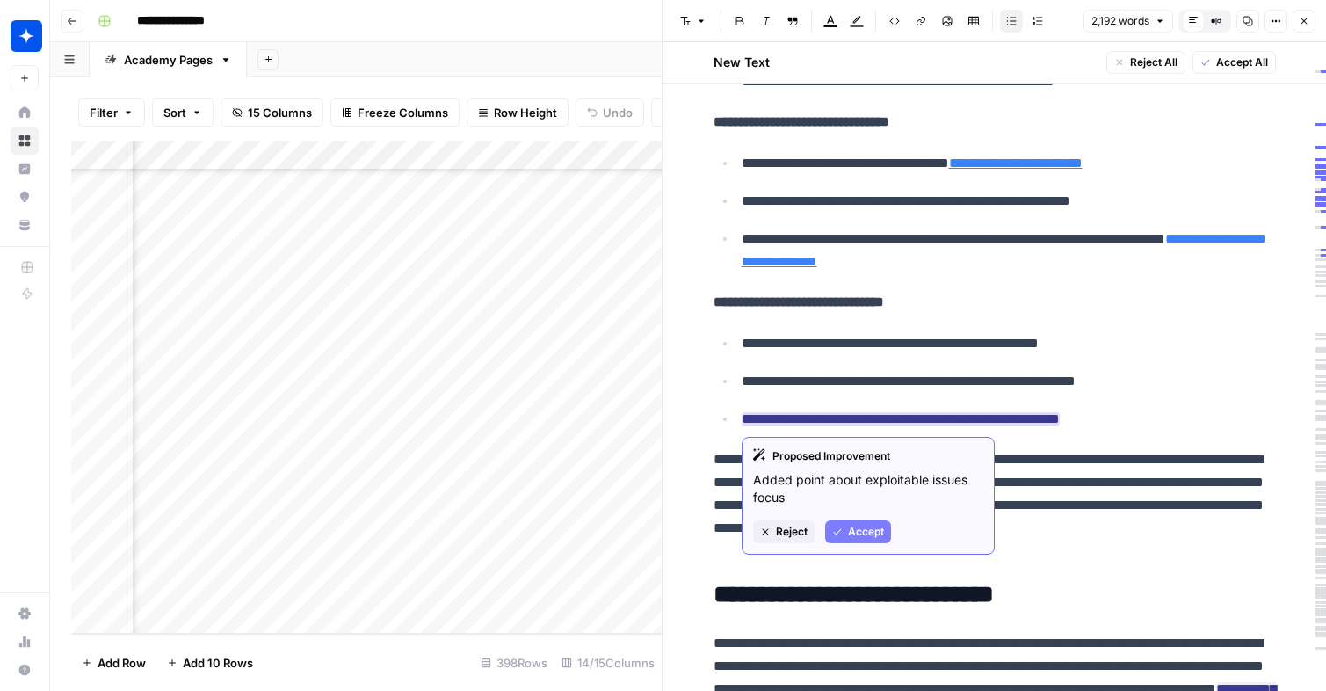
click at [885, 527] on button "Accept" at bounding box center [858, 531] width 66 height 23
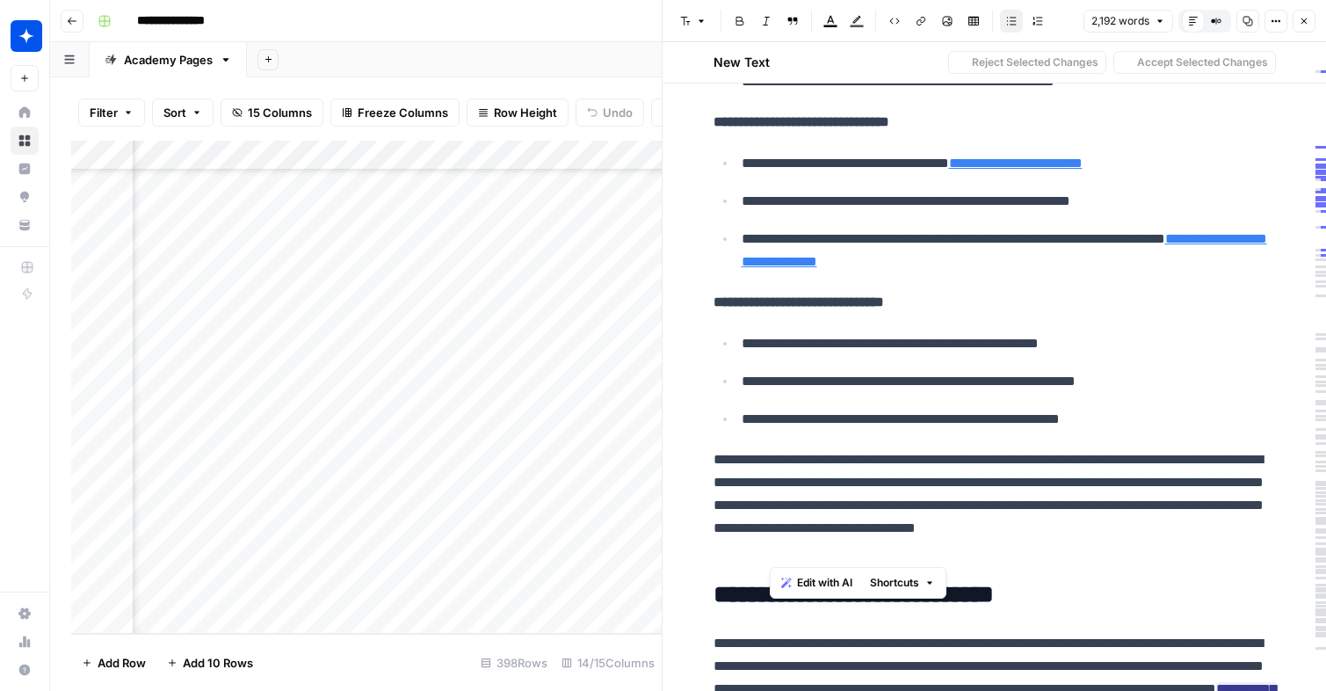
drag, startPoint x: 832, startPoint y: 560, endPoint x: 768, endPoint y: 476, distance: 105.3
click at [768, 476] on p "**********" at bounding box center [994, 505] width 562 height 114
click at [975, 460] on p "**********" at bounding box center [994, 505] width 562 height 114
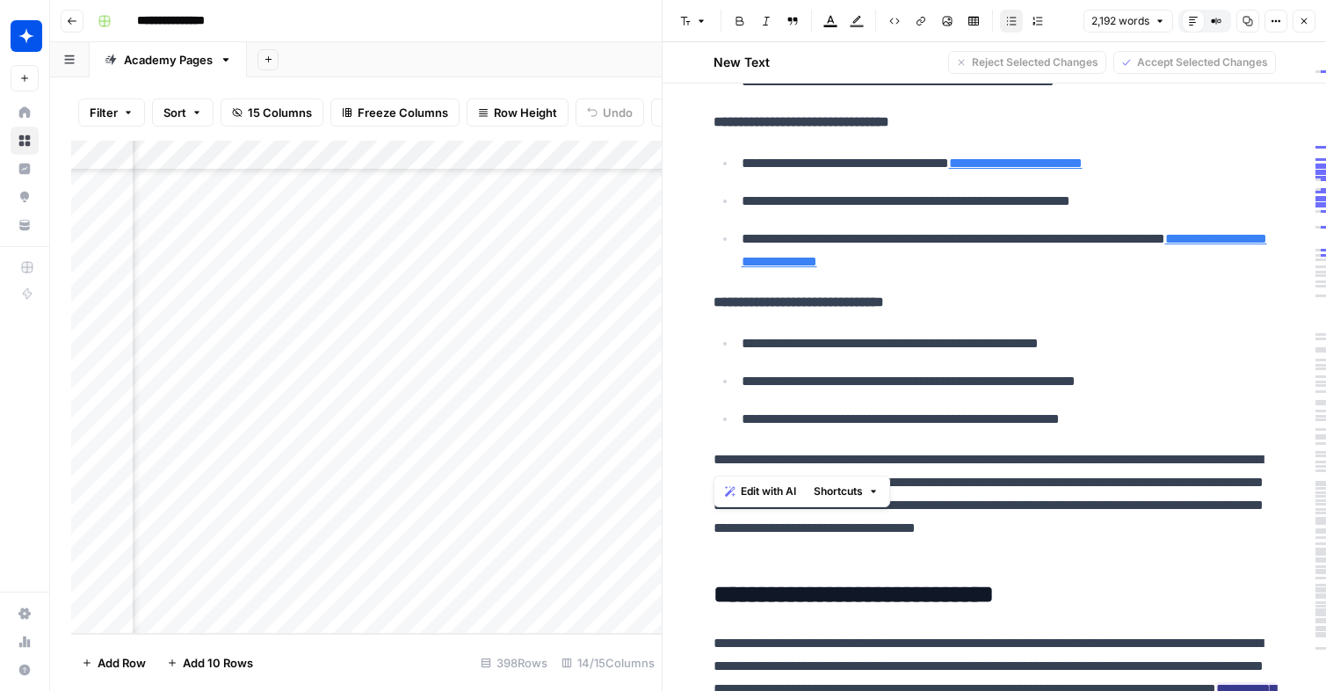
drag, startPoint x: 993, startPoint y: 459, endPoint x: 703, endPoint y: 462, distance: 289.9
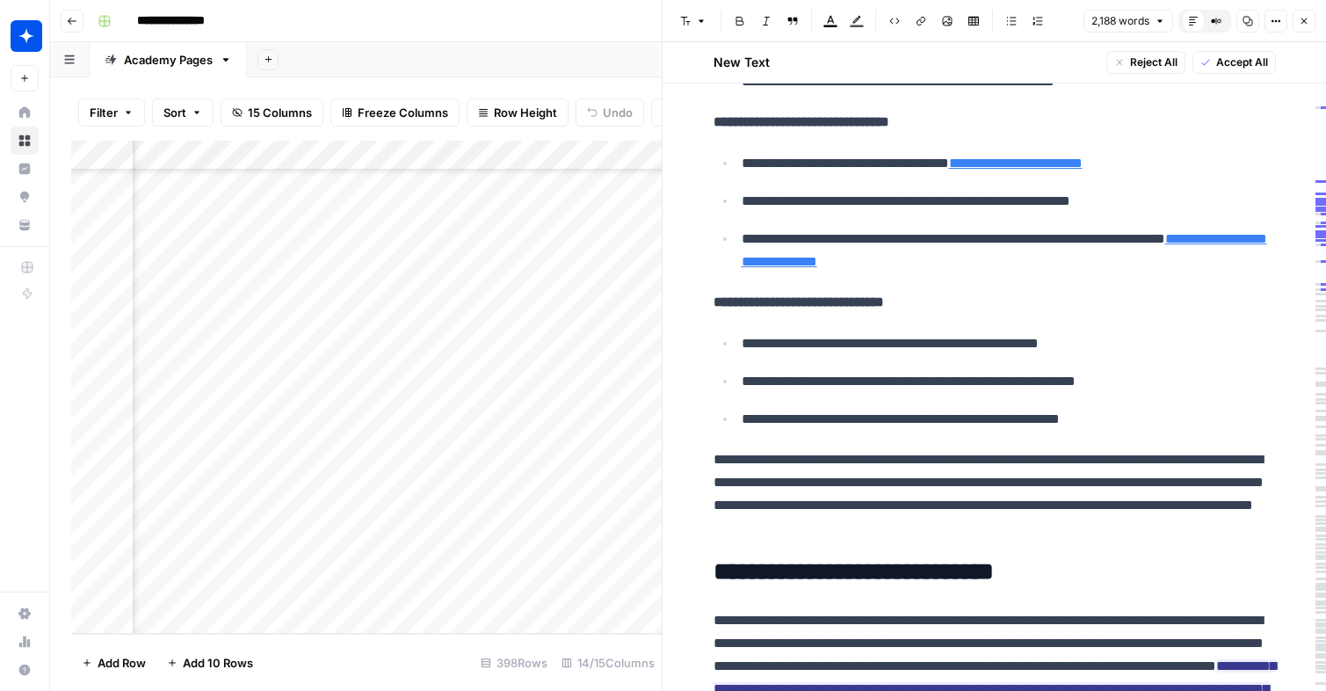
click at [756, 452] on p "**********" at bounding box center [994, 493] width 562 height 91
click at [1121, 513] on p "**********" at bounding box center [994, 493] width 562 height 91
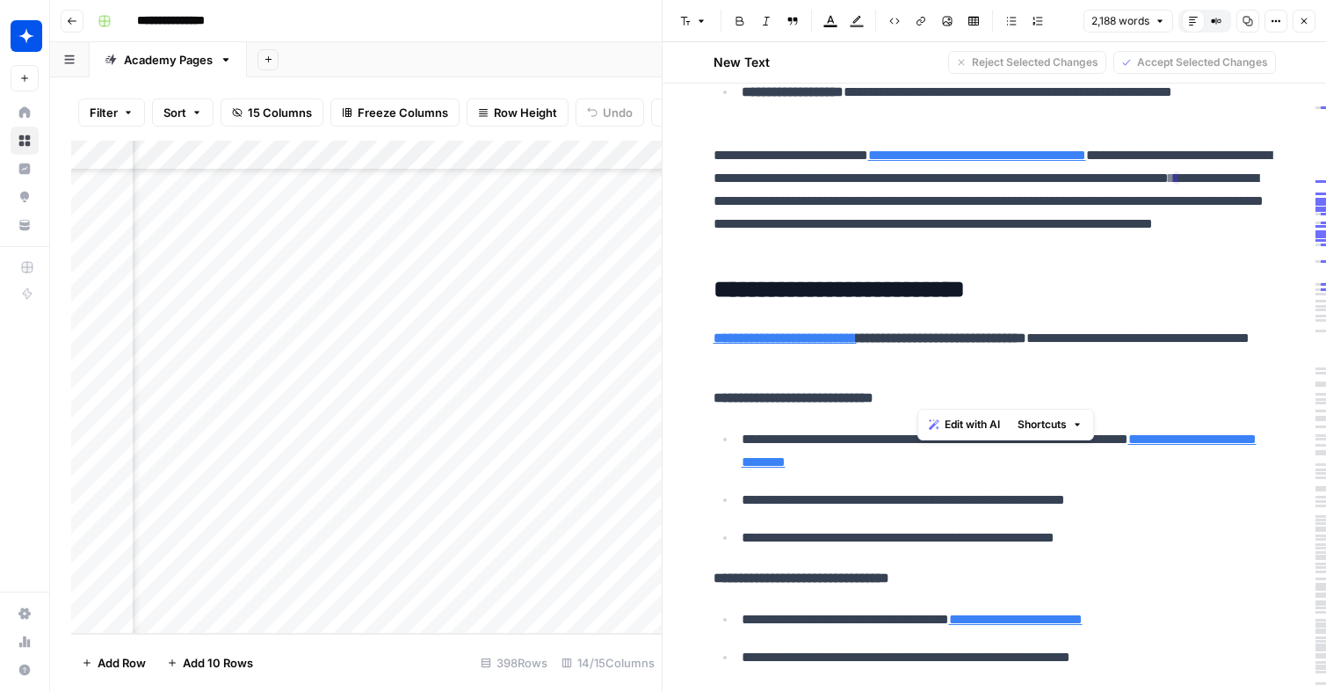
scroll to position [585, 0]
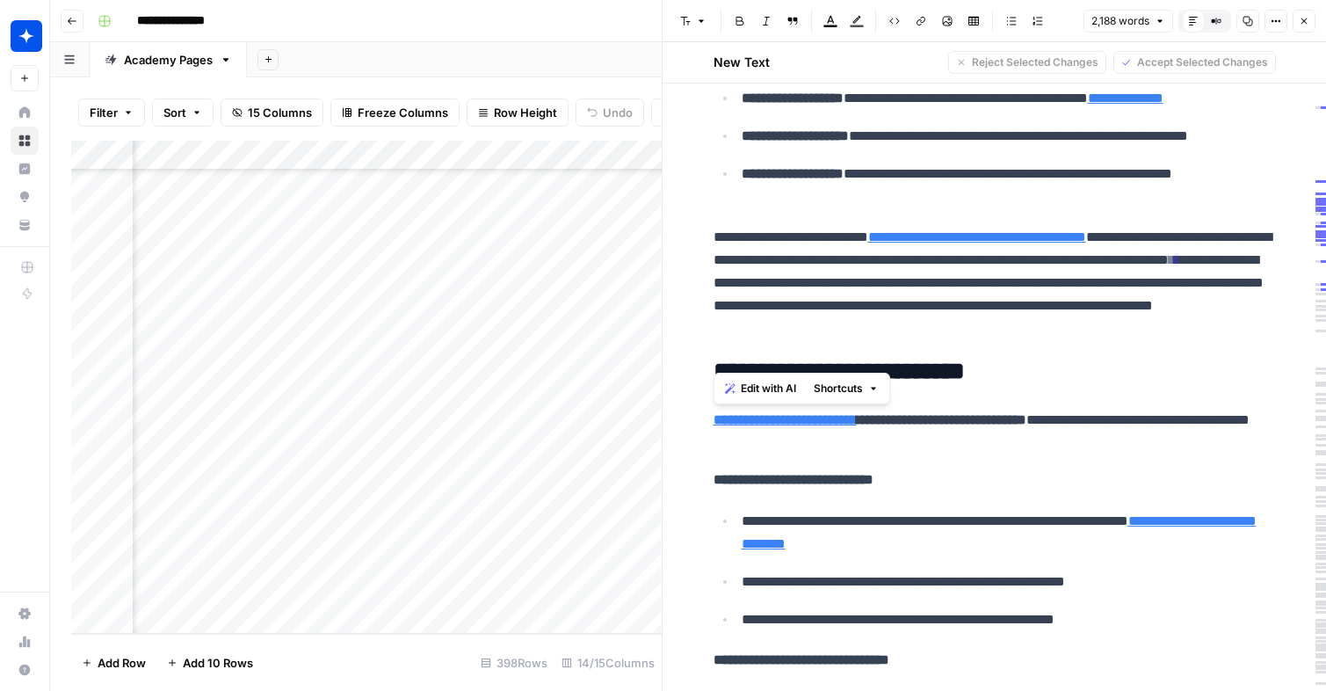
drag, startPoint x: 1069, startPoint y: 512, endPoint x: 698, endPoint y: 414, distance: 383.6
copy div "**********"
click at [731, 481] on strong "**********" at bounding box center [793, 479] width 160 height 13
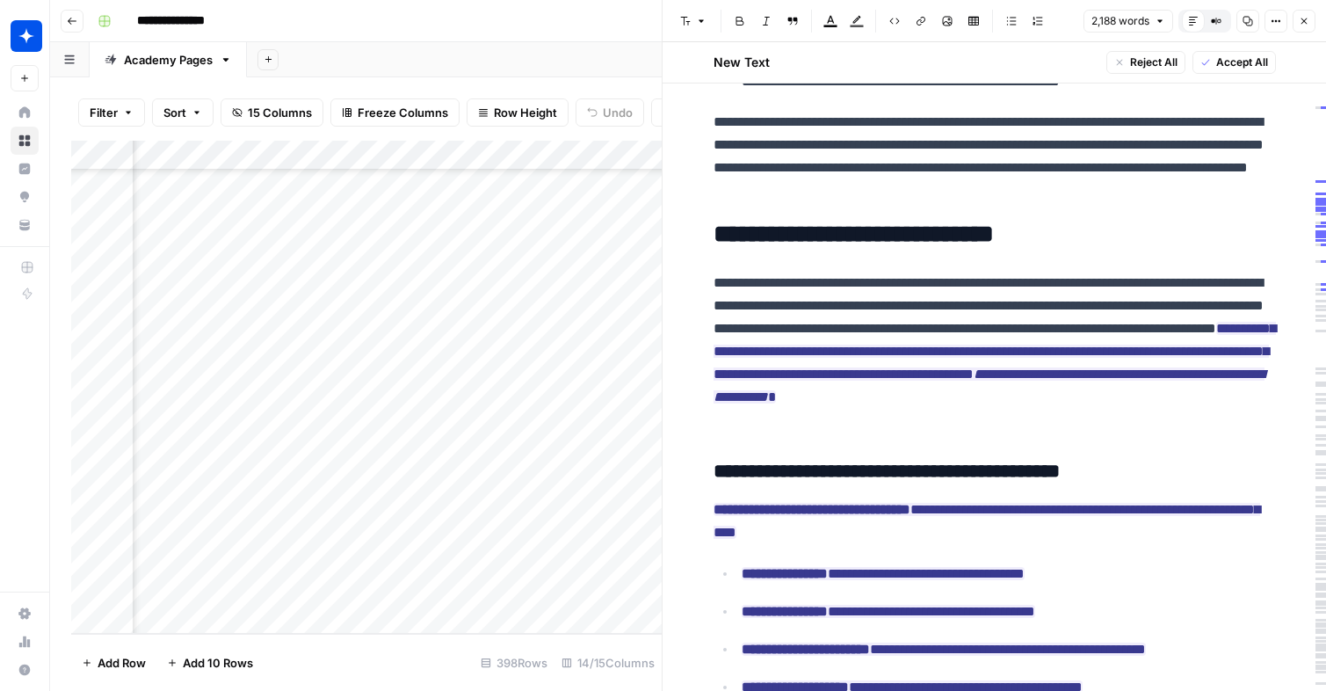
scroll to position [1501, 0]
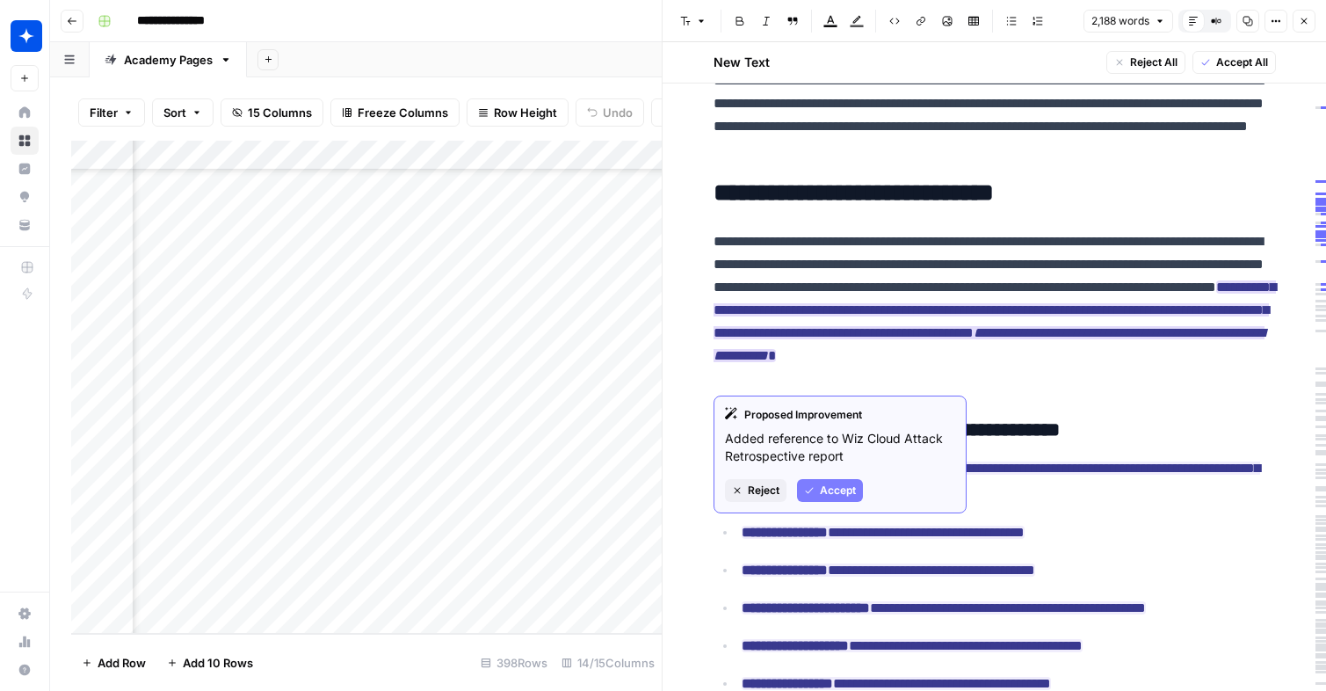
click at [845, 484] on span "Accept" at bounding box center [838, 490] width 36 height 16
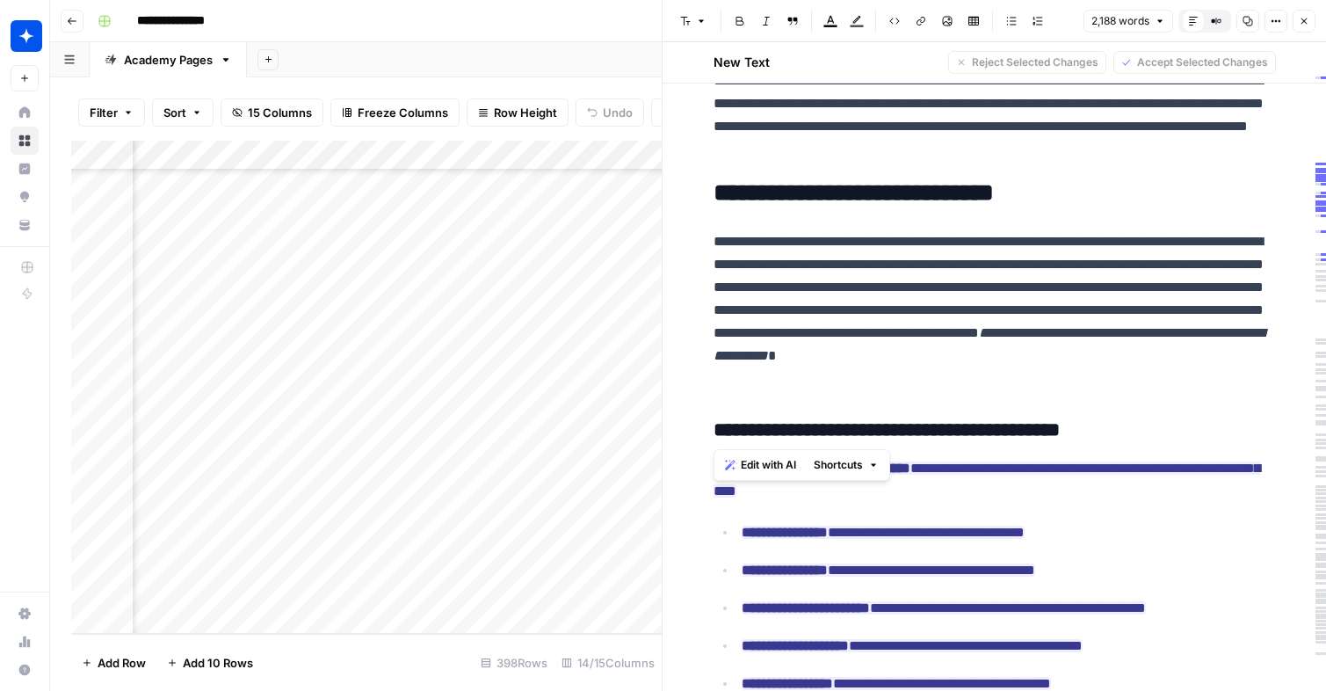
drag, startPoint x: 713, startPoint y: 241, endPoint x: 990, endPoint y: 394, distance: 316.9
copy p "**********"
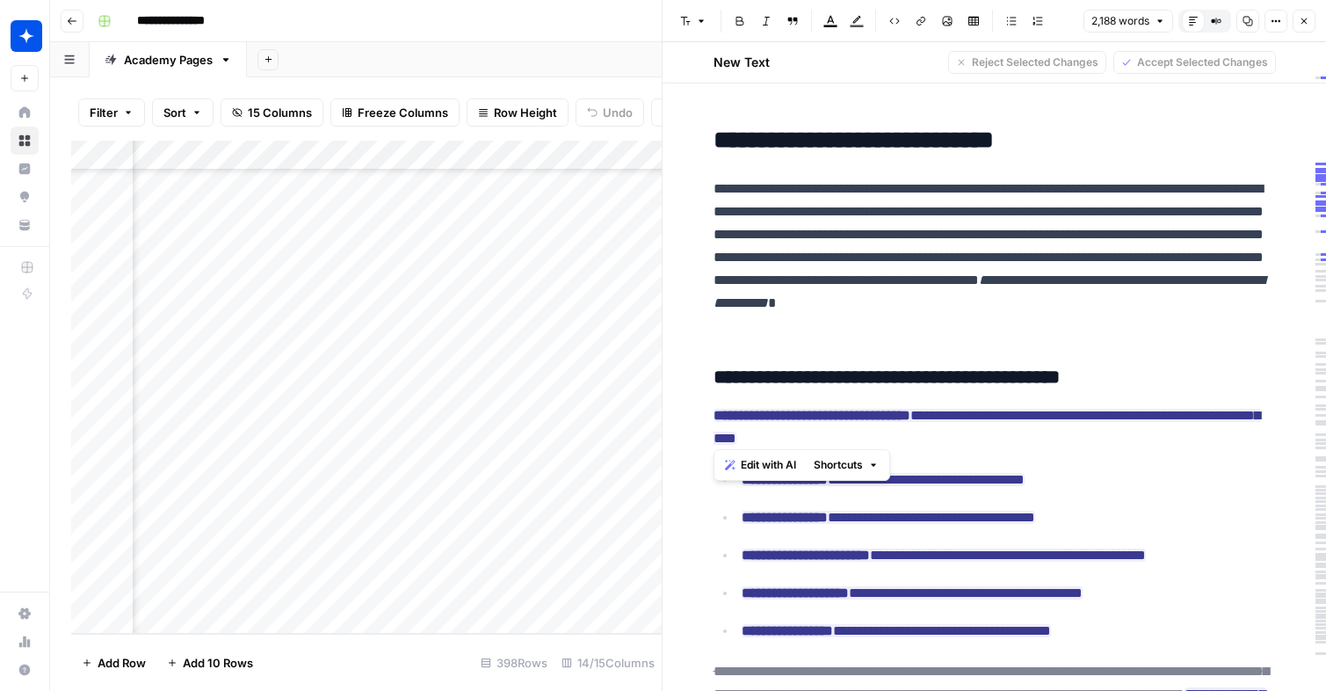
scroll to position [1745, 0]
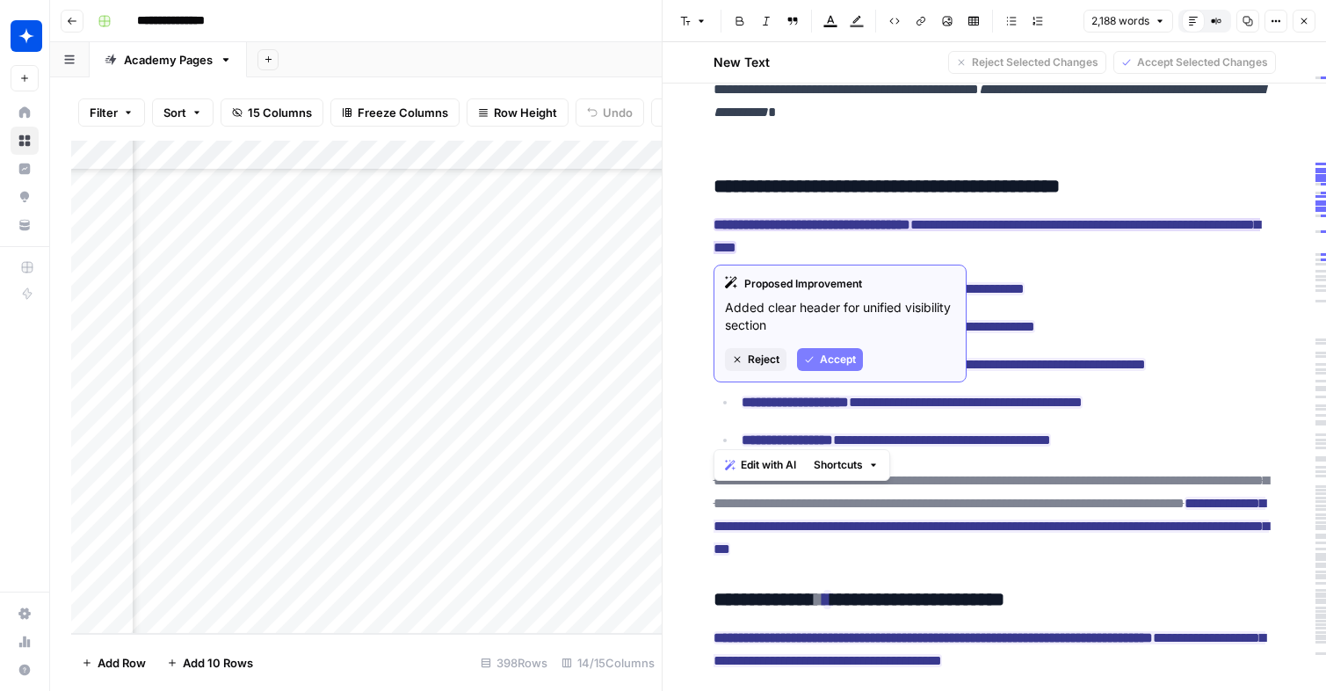
click at [832, 360] on span "Accept" at bounding box center [838, 359] width 36 height 16
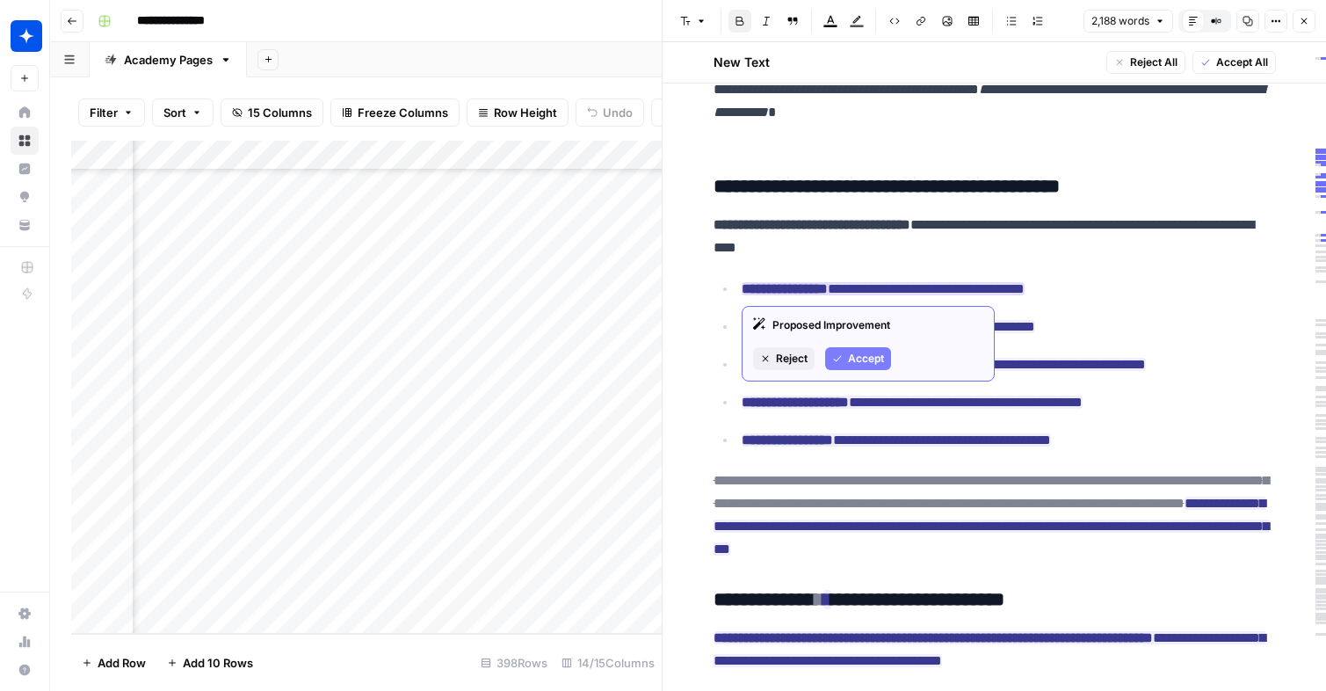
click at [857, 358] on span "Accept" at bounding box center [866, 359] width 36 height 16
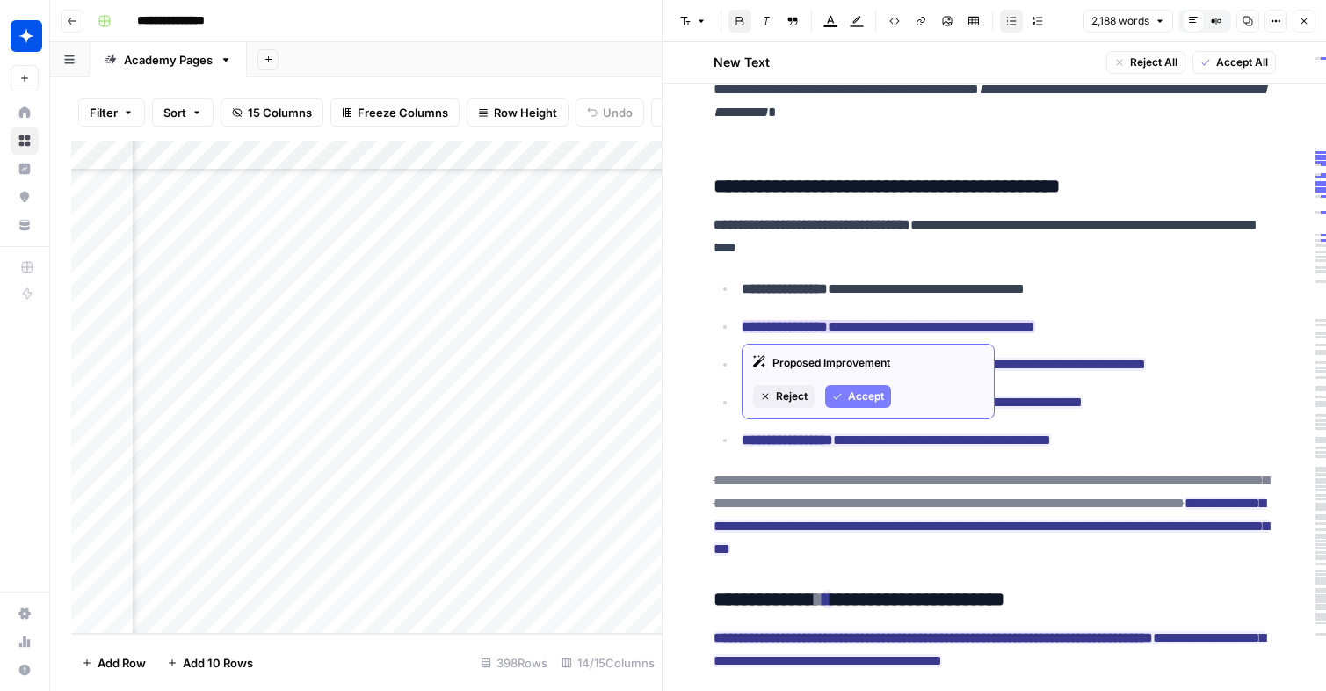
click at [855, 394] on span "Accept" at bounding box center [866, 396] width 36 height 16
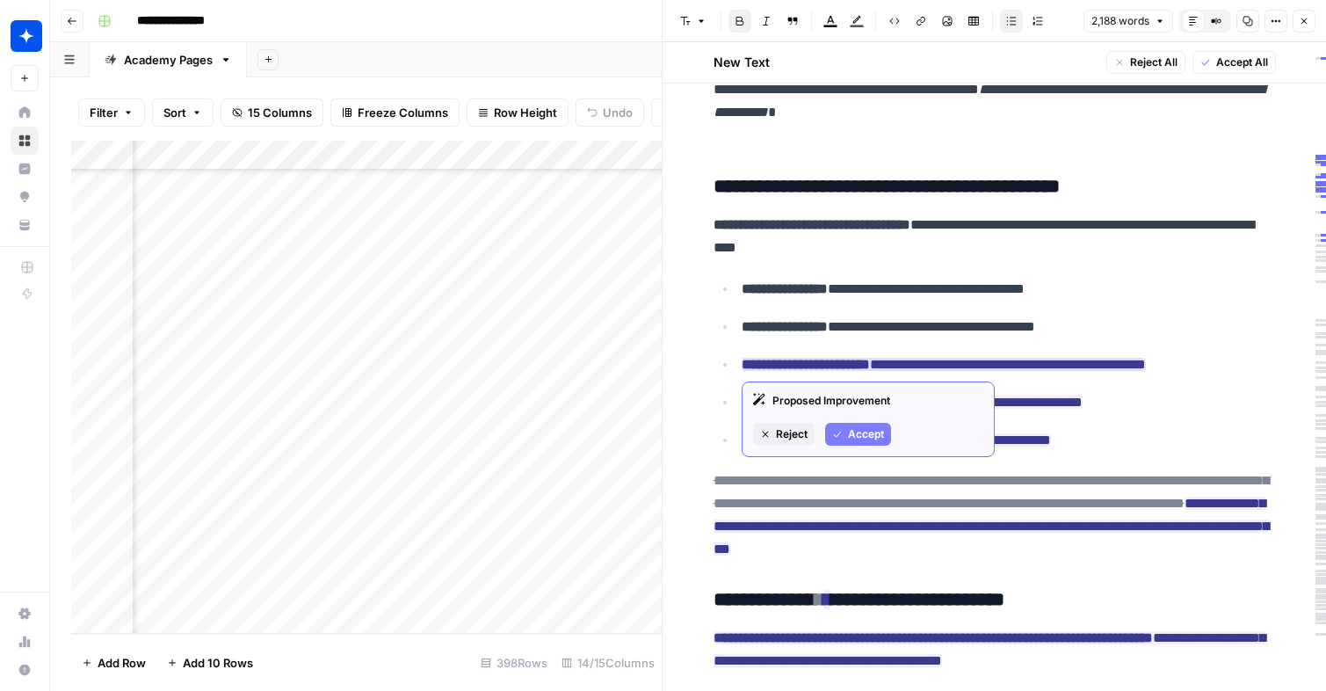
click at [861, 437] on span "Accept" at bounding box center [866, 434] width 36 height 16
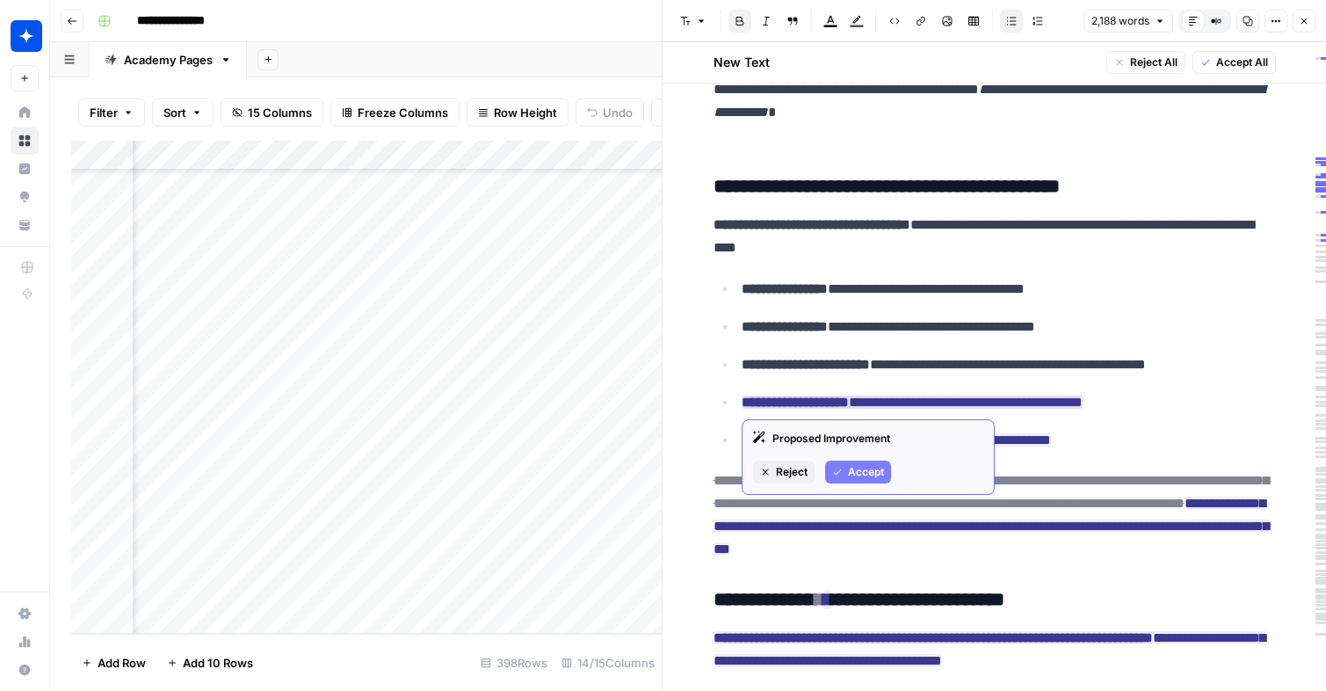
click at [877, 467] on span "Accept" at bounding box center [866, 472] width 36 height 16
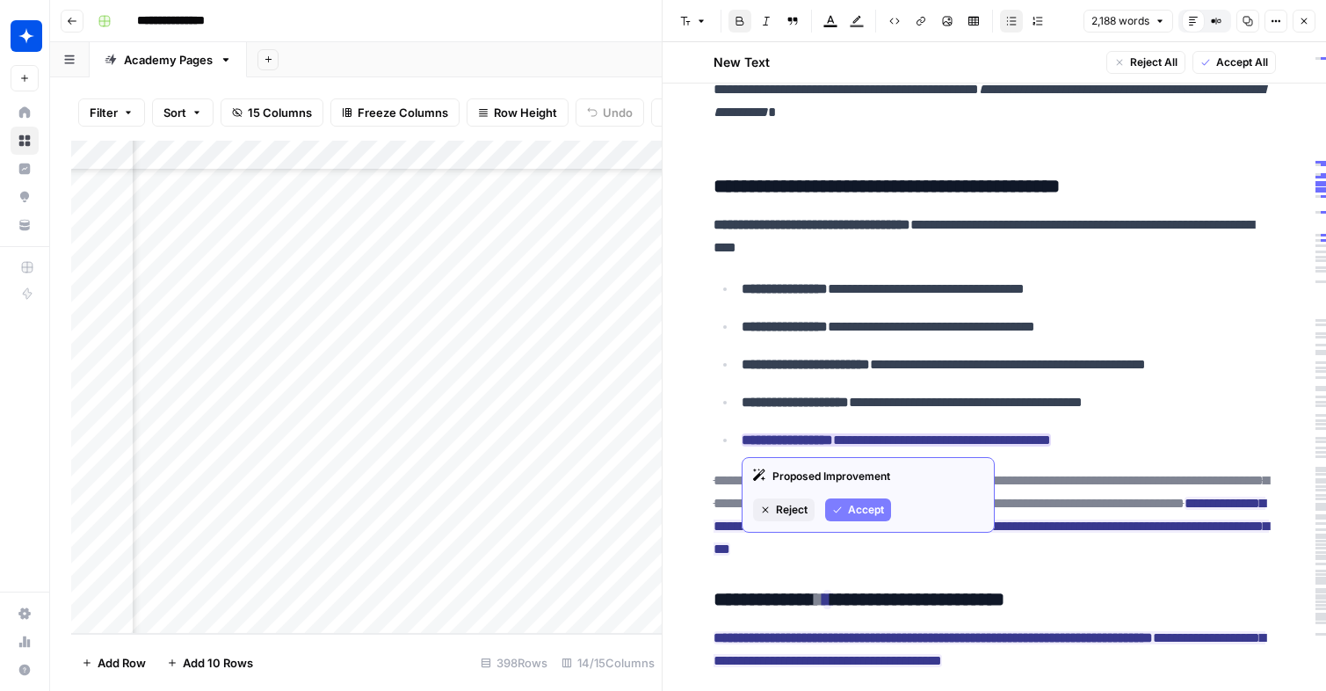
click at [872, 500] on button "Accept" at bounding box center [858, 509] width 66 height 23
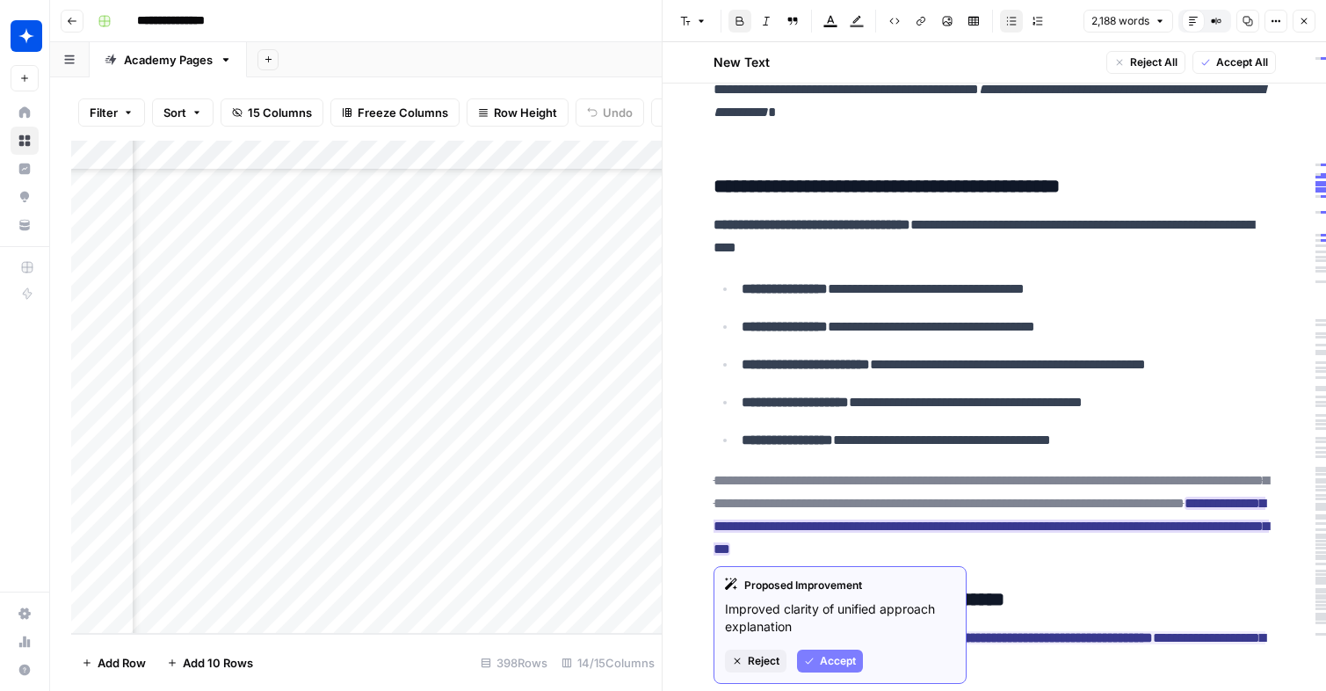
click at [821, 655] on span "Accept" at bounding box center [838, 661] width 36 height 16
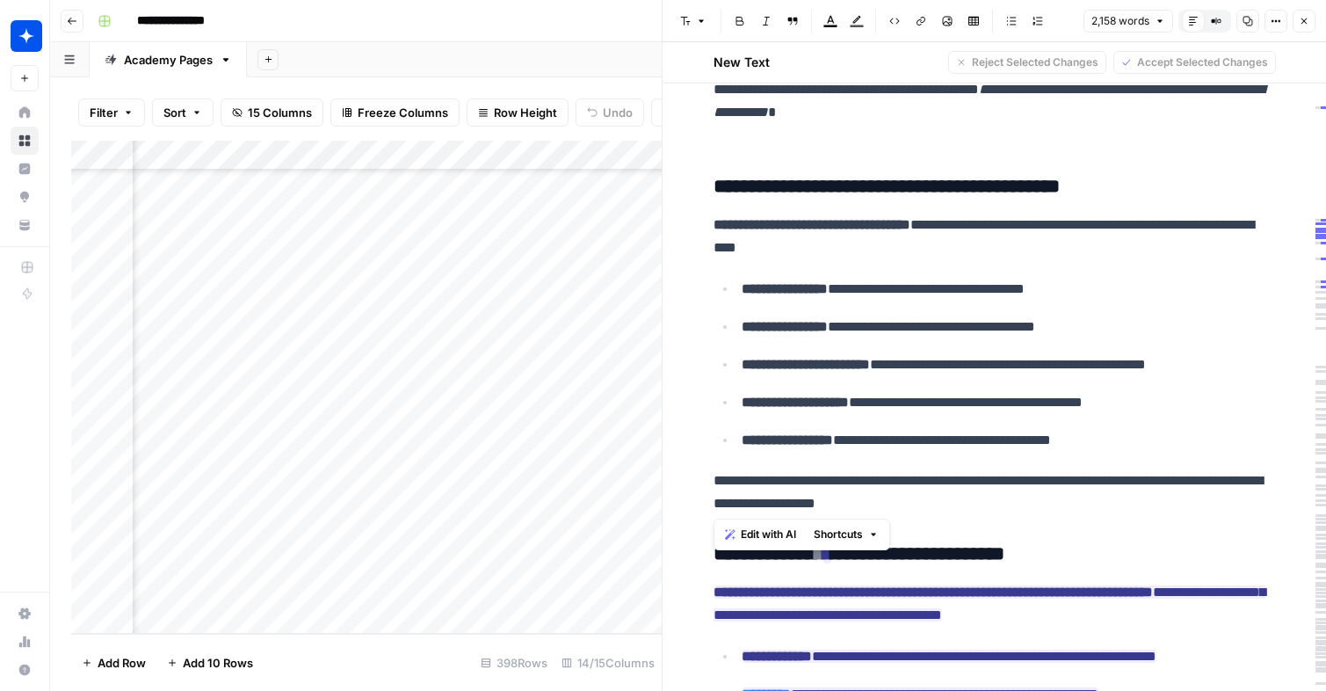
drag, startPoint x: 989, startPoint y: 510, endPoint x: 706, endPoint y: 185, distance: 430.9
copy div "**********"
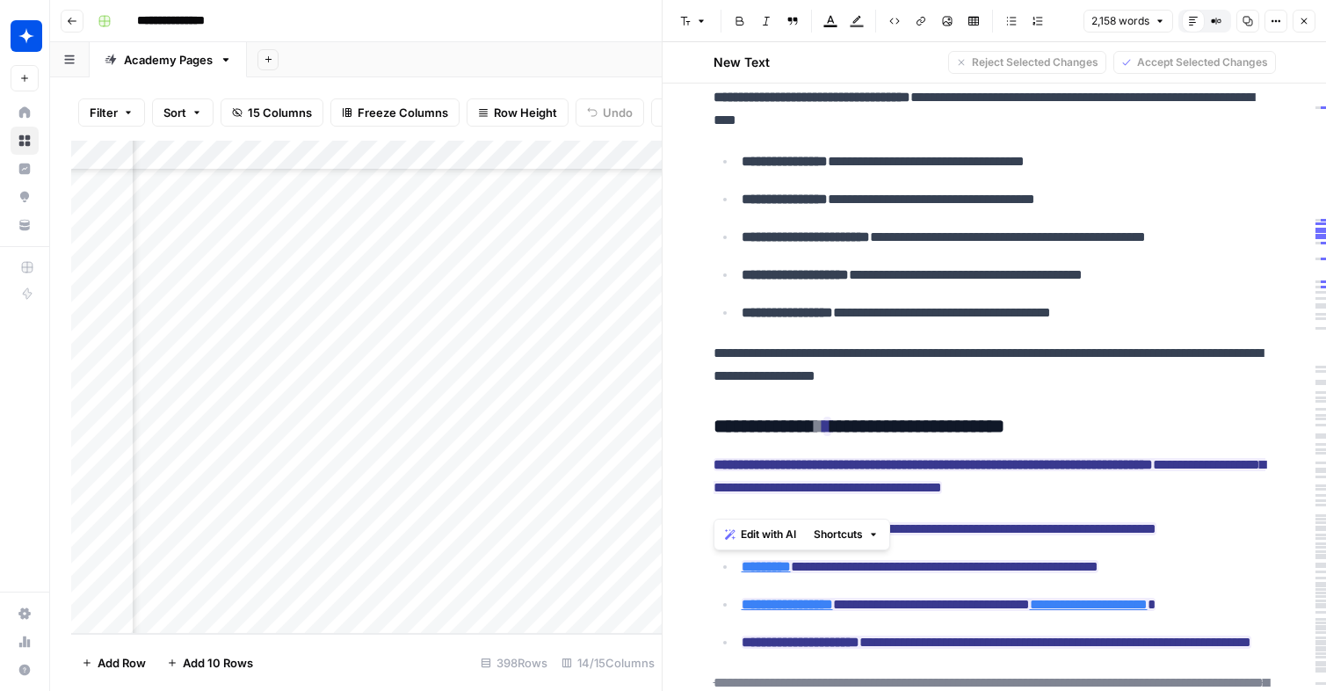
scroll to position [1952, 0]
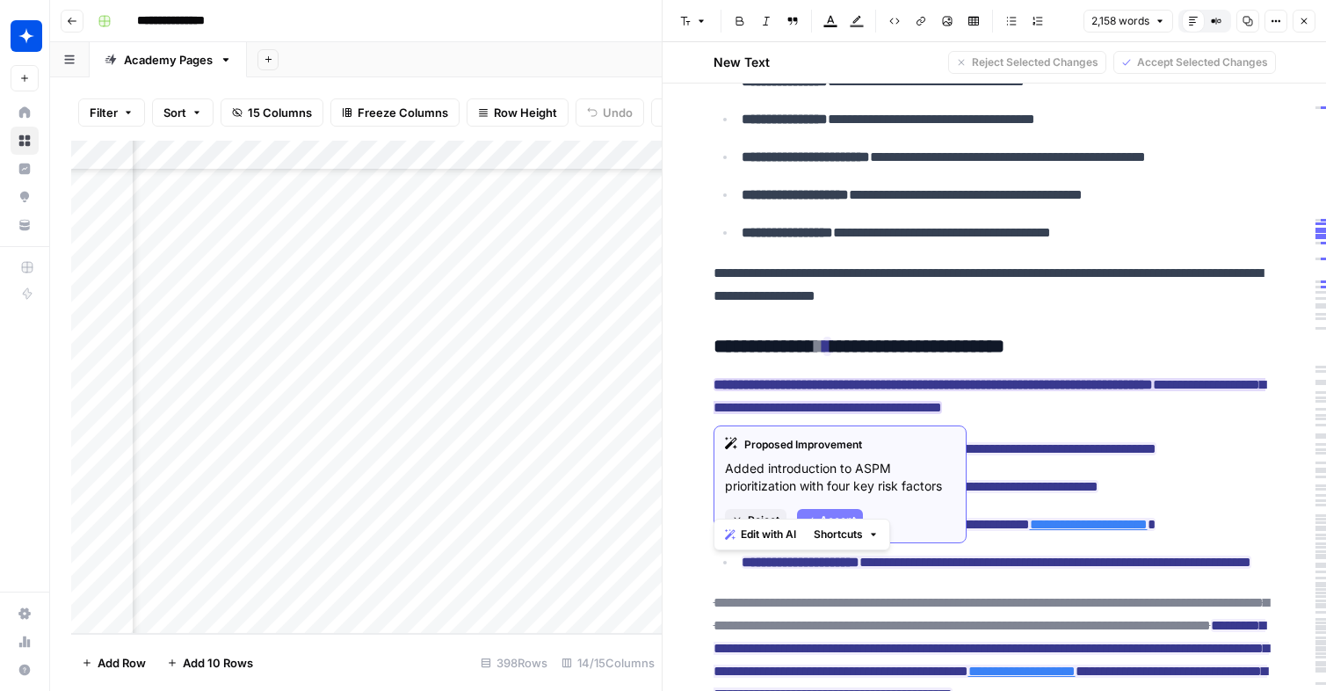
click at [843, 515] on span "Accept" at bounding box center [838, 520] width 36 height 16
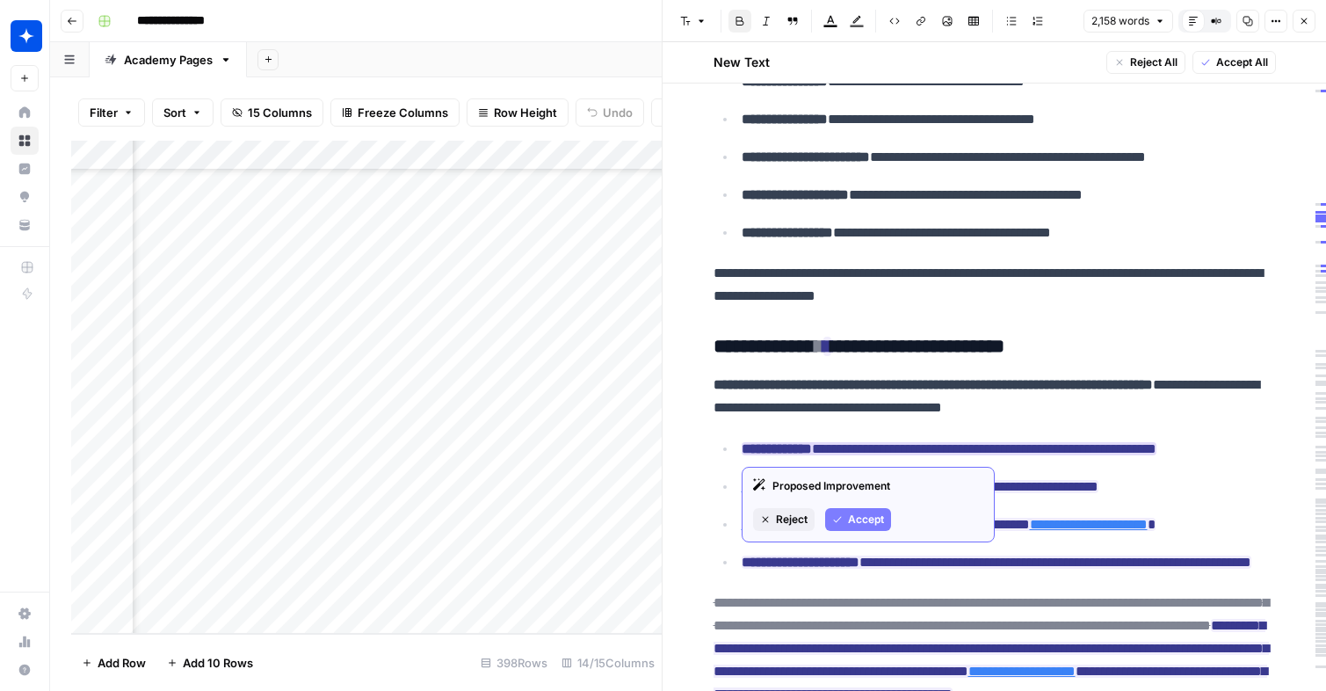
click at [844, 530] on button "Accept" at bounding box center [858, 519] width 66 height 23
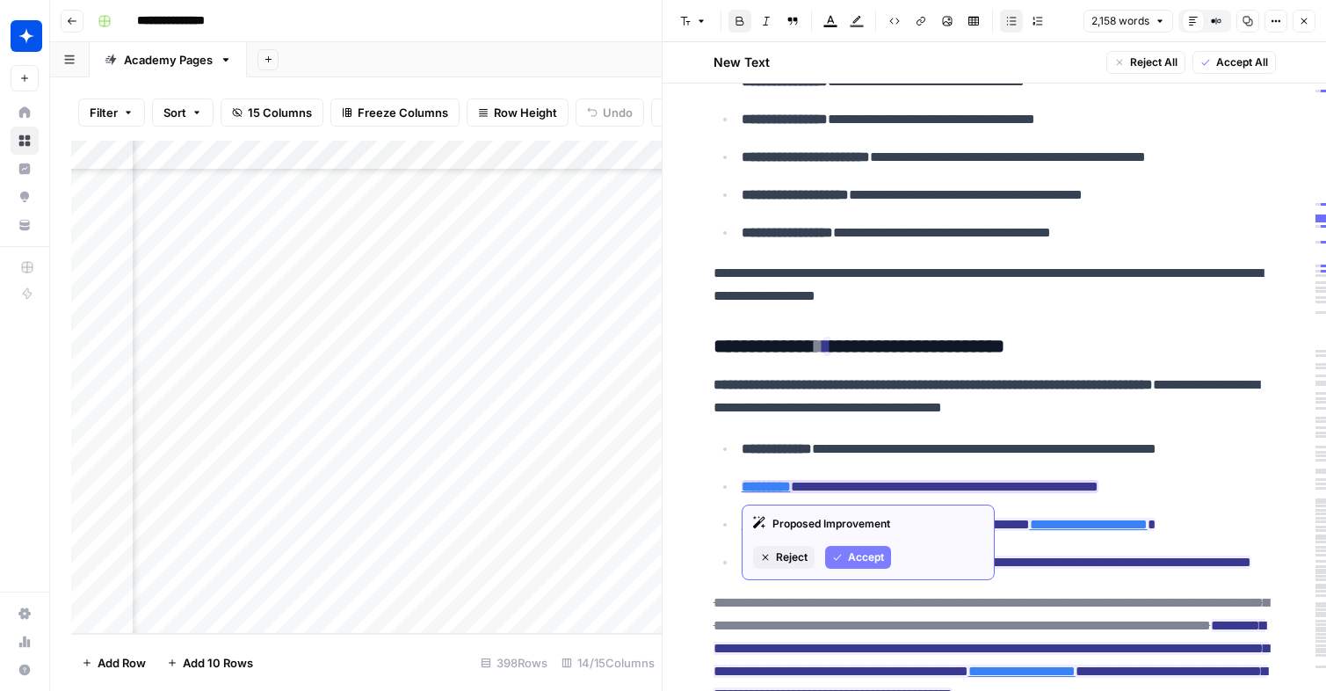
click at [865, 554] on span "Accept" at bounding box center [866, 557] width 36 height 16
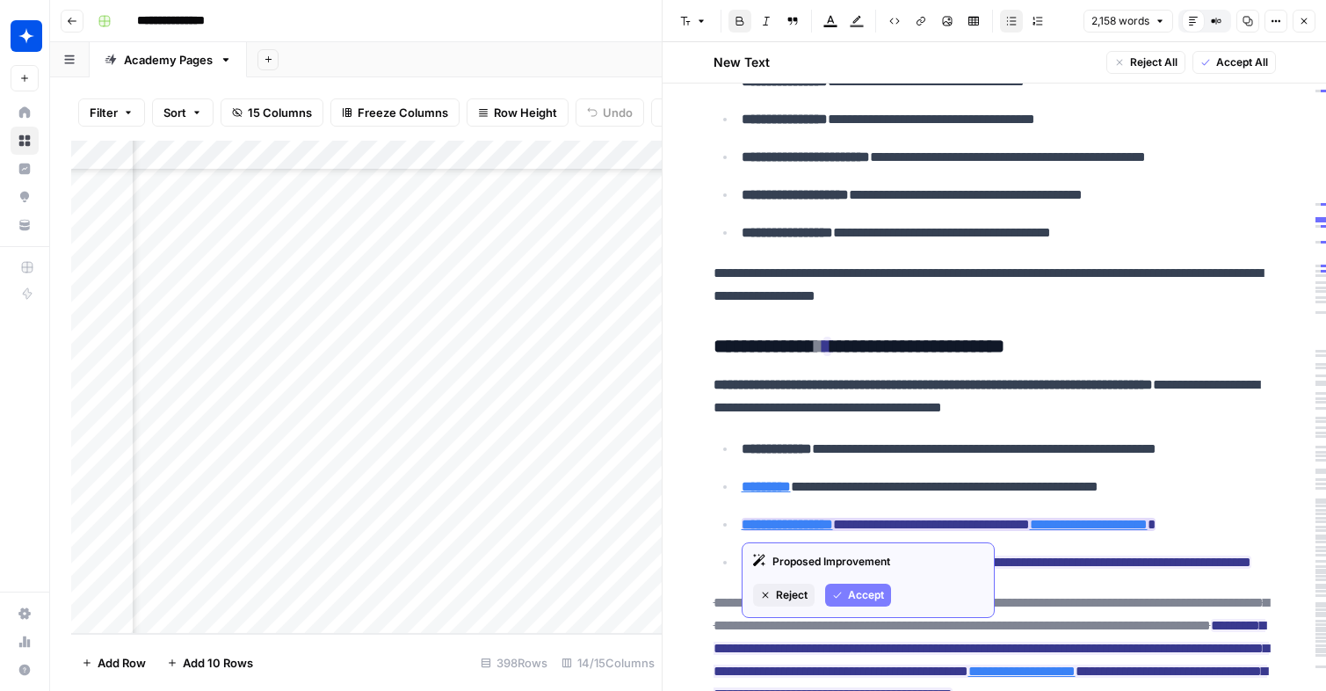
click at [859, 599] on span "Accept" at bounding box center [866, 595] width 36 height 16
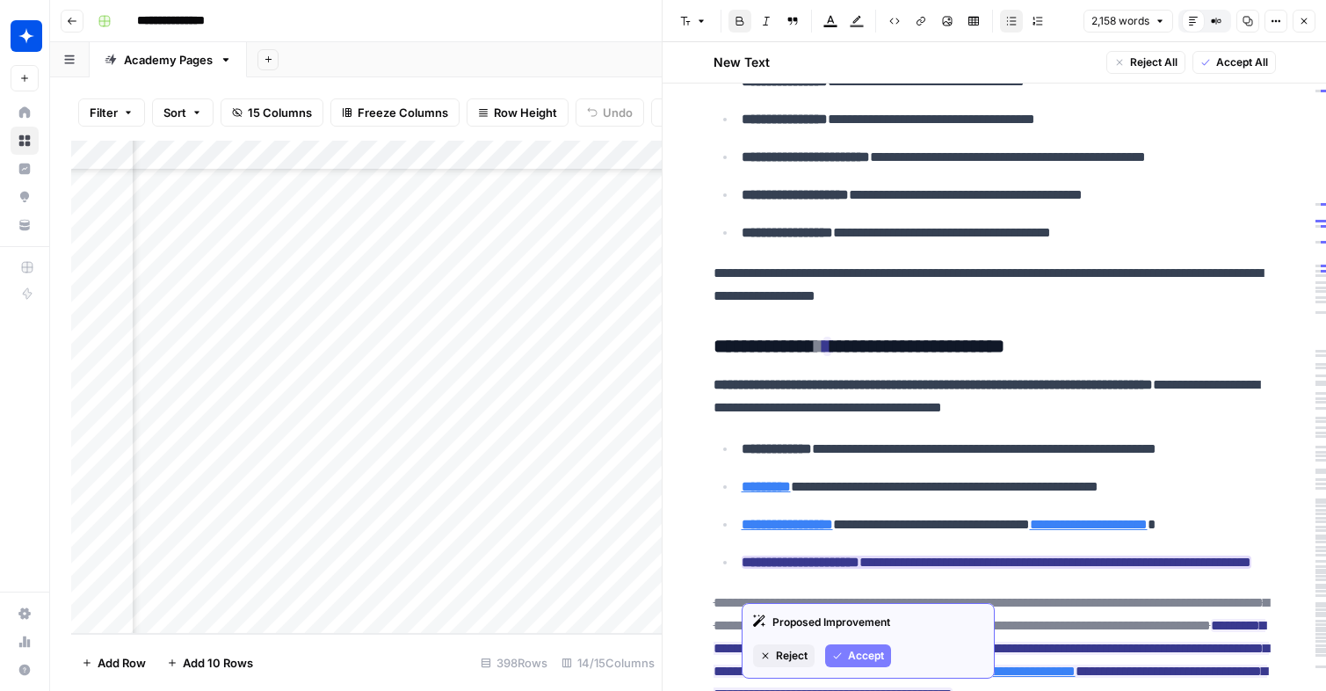
click at [861, 660] on span "Accept" at bounding box center [866, 656] width 36 height 16
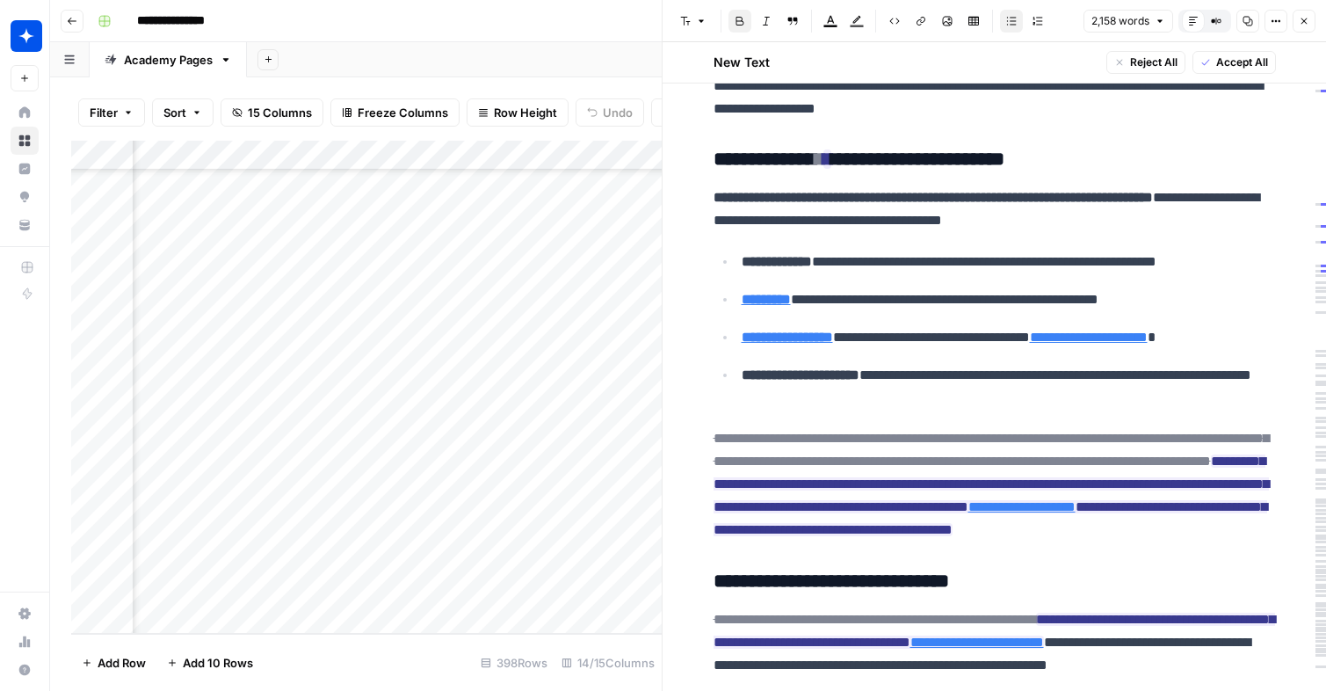
scroll to position [2196, 0]
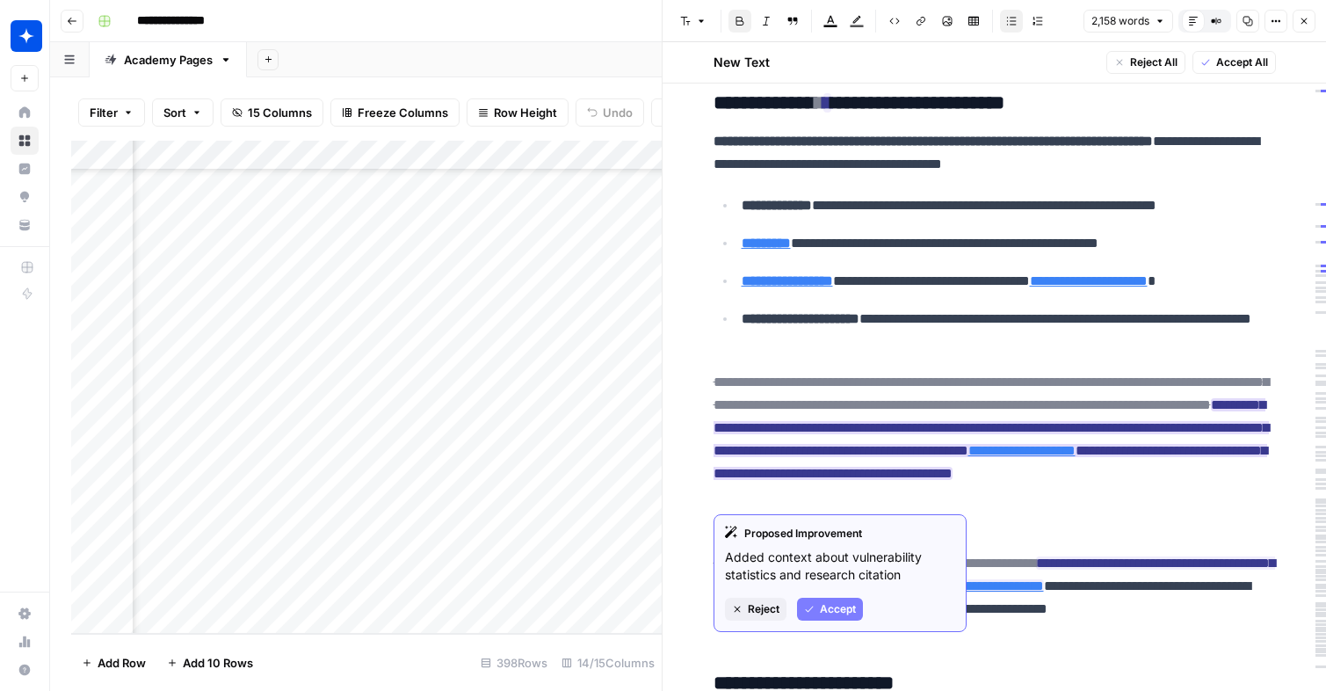
click at [822, 608] on span "Accept" at bounding box center [838, 609] width 36 height 16
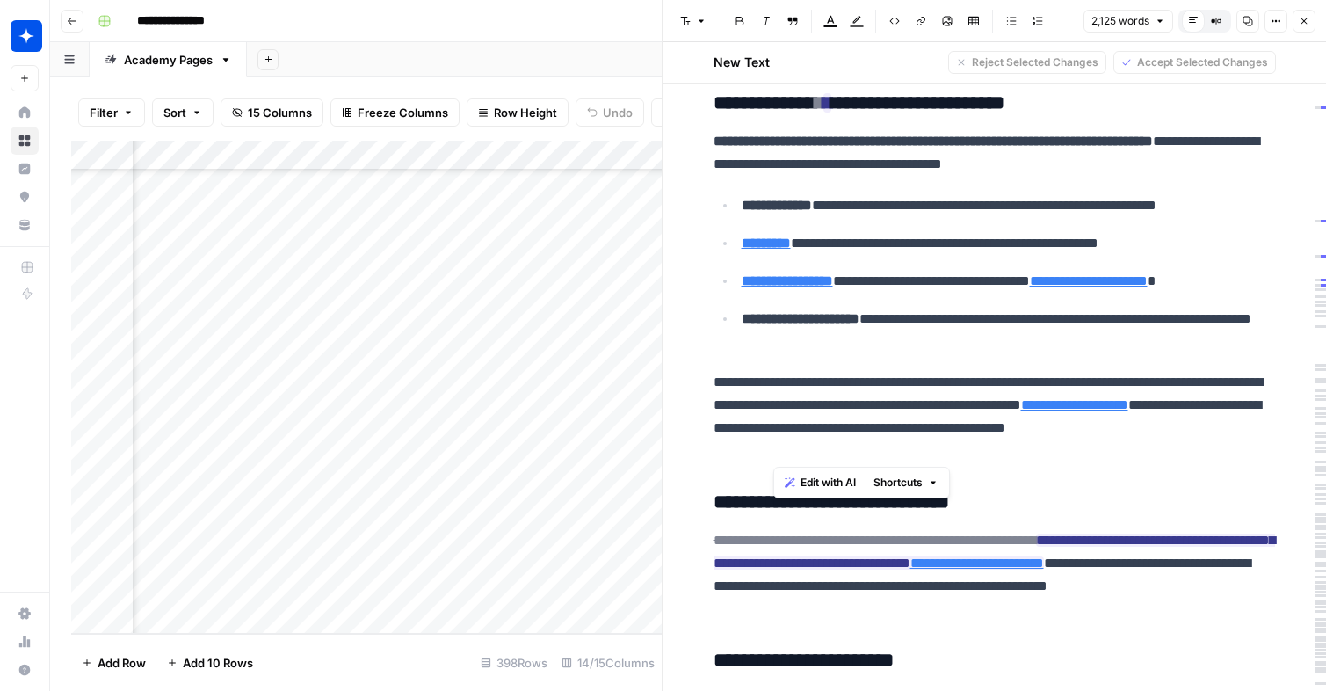
drag, startPoint x: 813, startPoint y: 448, endPoint x: 772, endPoint y: 413, distance: 53.6
click at [772, 413] on p "**********" at bounding box center [994, 416] width 562 height 91
click at [1021, 411] on link "**********" at bounding box center [1074, 404] width 107 height 13
type input "[URL][DOMAIN_NAME]"
drag, startPoint x: 796, startPoint y: 459, endPoint x: 713, endPoint y: 139, distance: 330.5
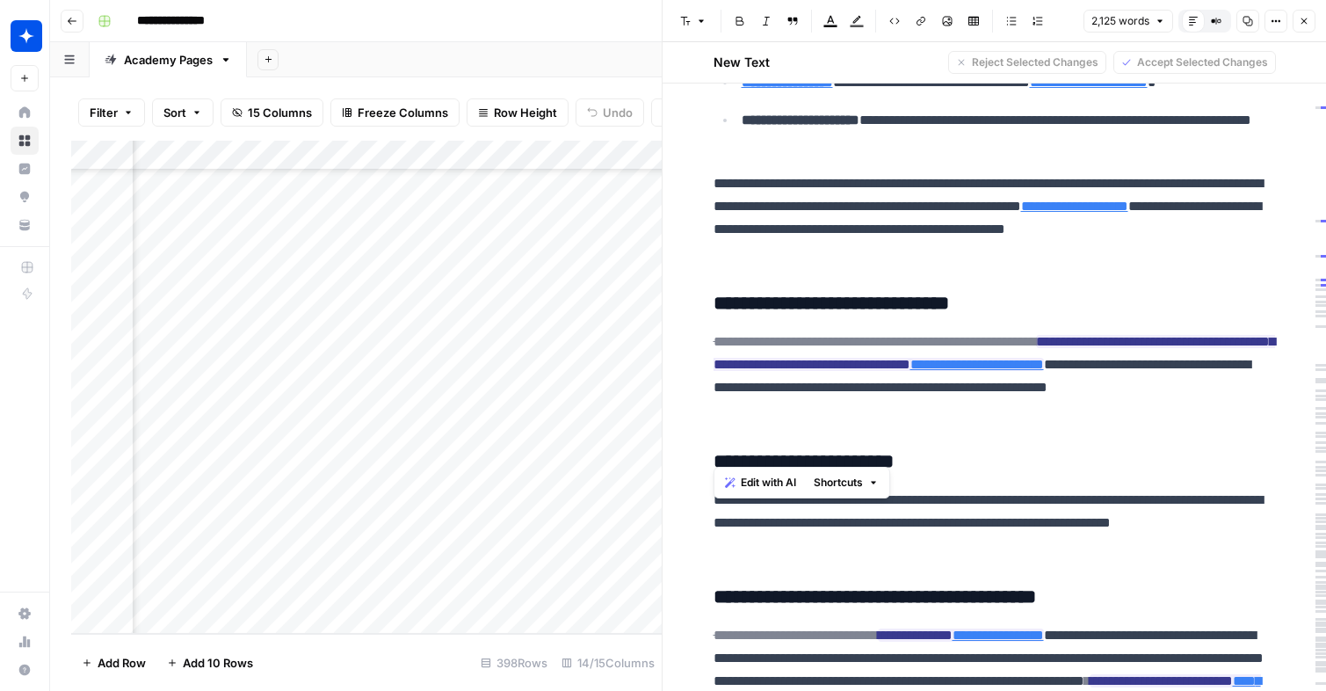
scroll to position [2346, 0]
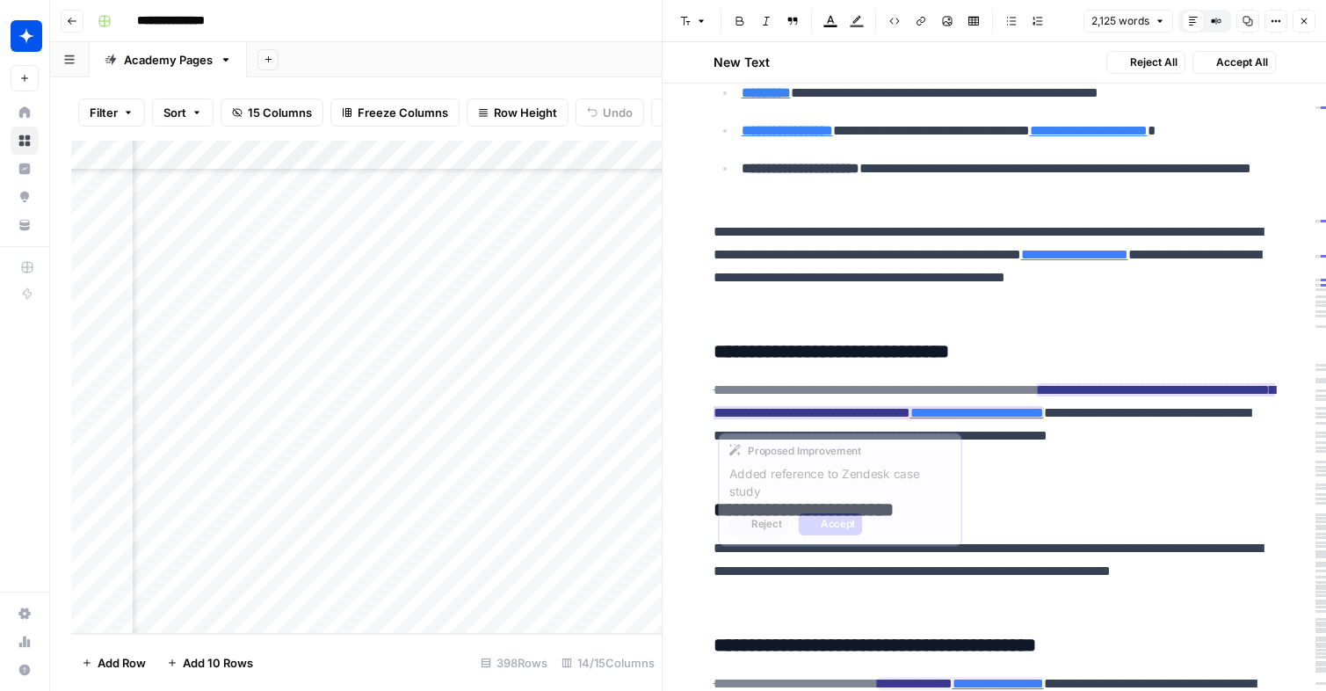
click at [917, 419] on ins "**********" at bounding box center [993, 401] width 561 height 36
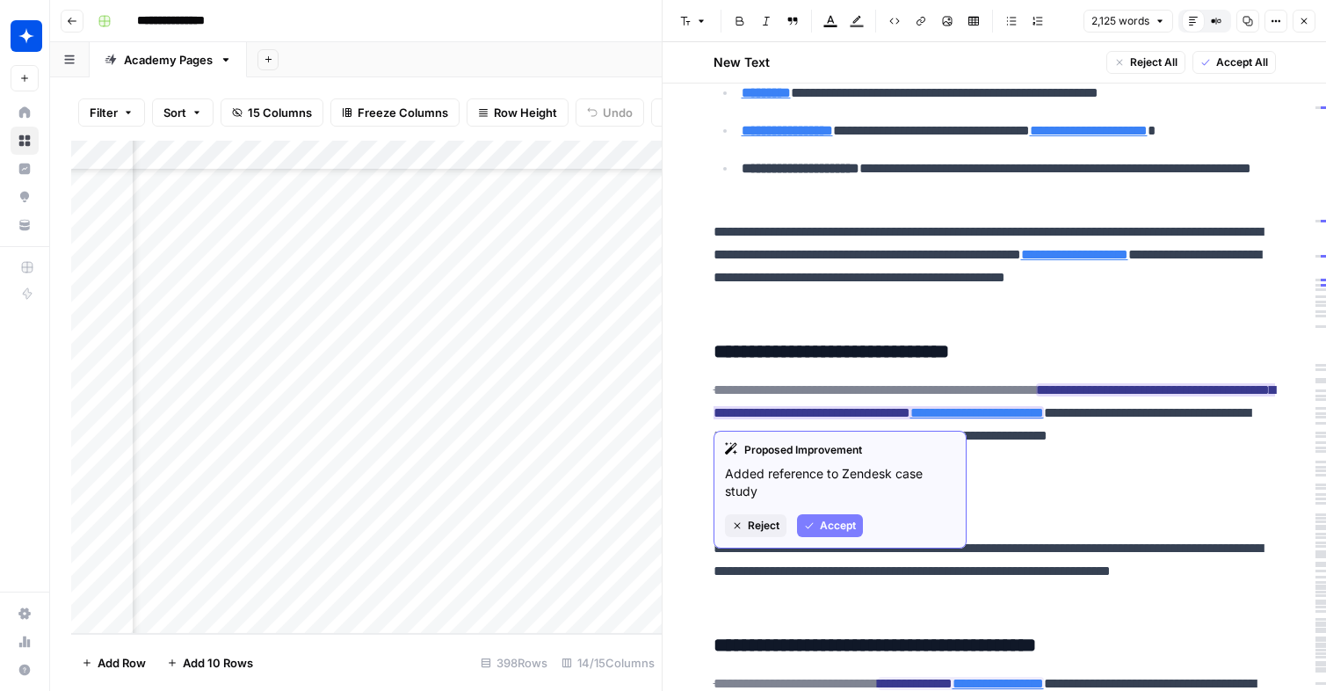
click at [839, 524] on span "Accept" at bounding box center [838, 525] width 36 height 16
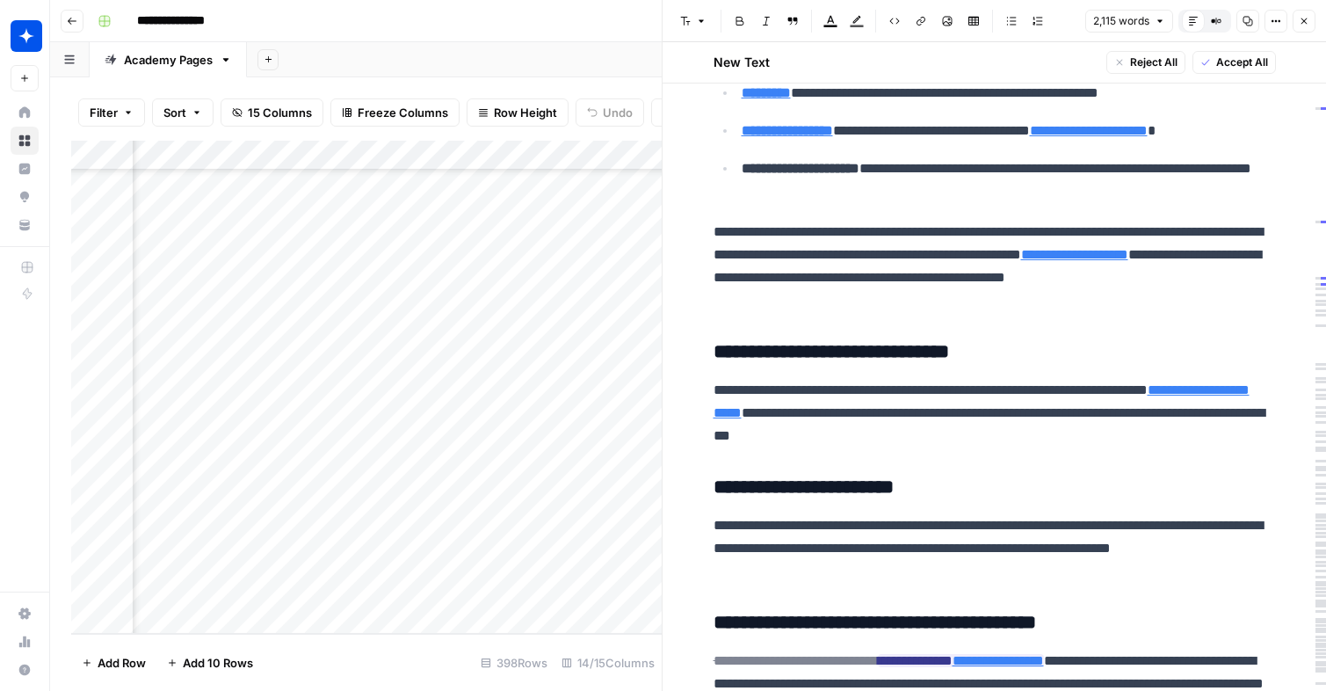
click at [1014, 439] on p "**********" at bounding box center [994, 413] width 562 height 69
copy p "**********"
drag, startPoint x: 1037, startPoint y: 433, endPoint x: 700, endPoint y: 390, distance: 339.2
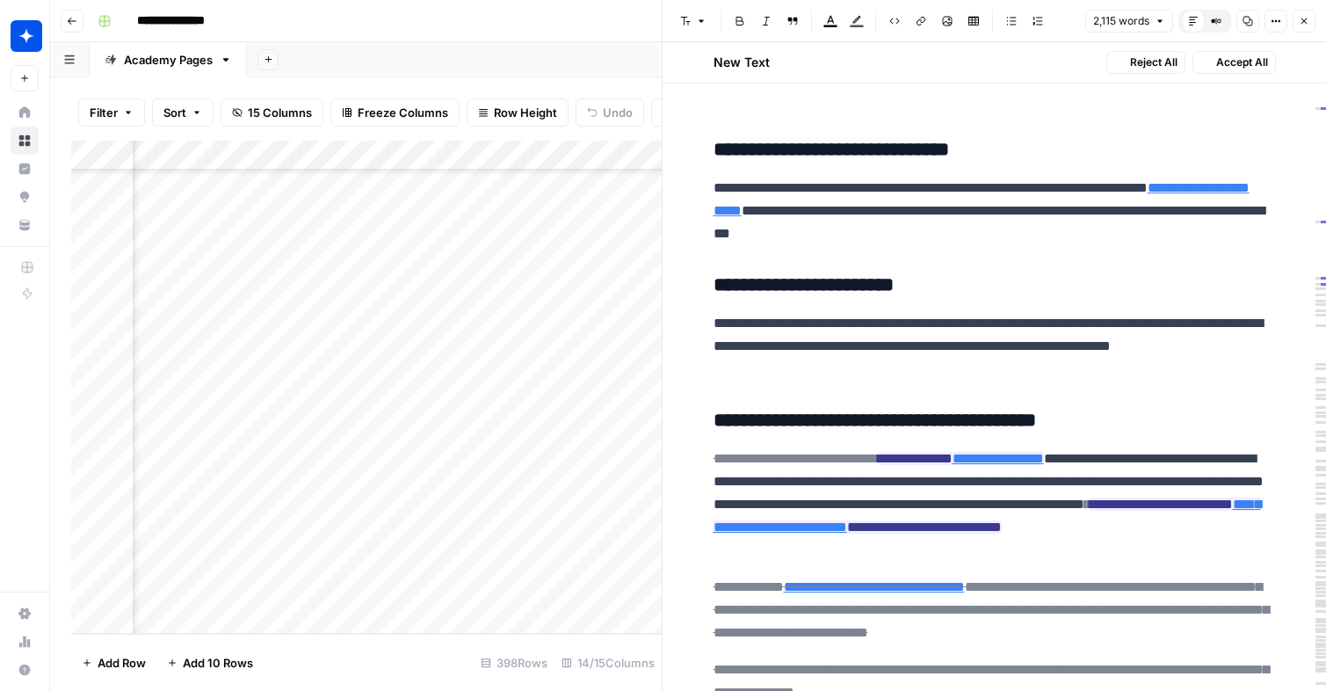
click at [870, 316] on p "**********" at bounding box center [994, 346] width 562 height 69
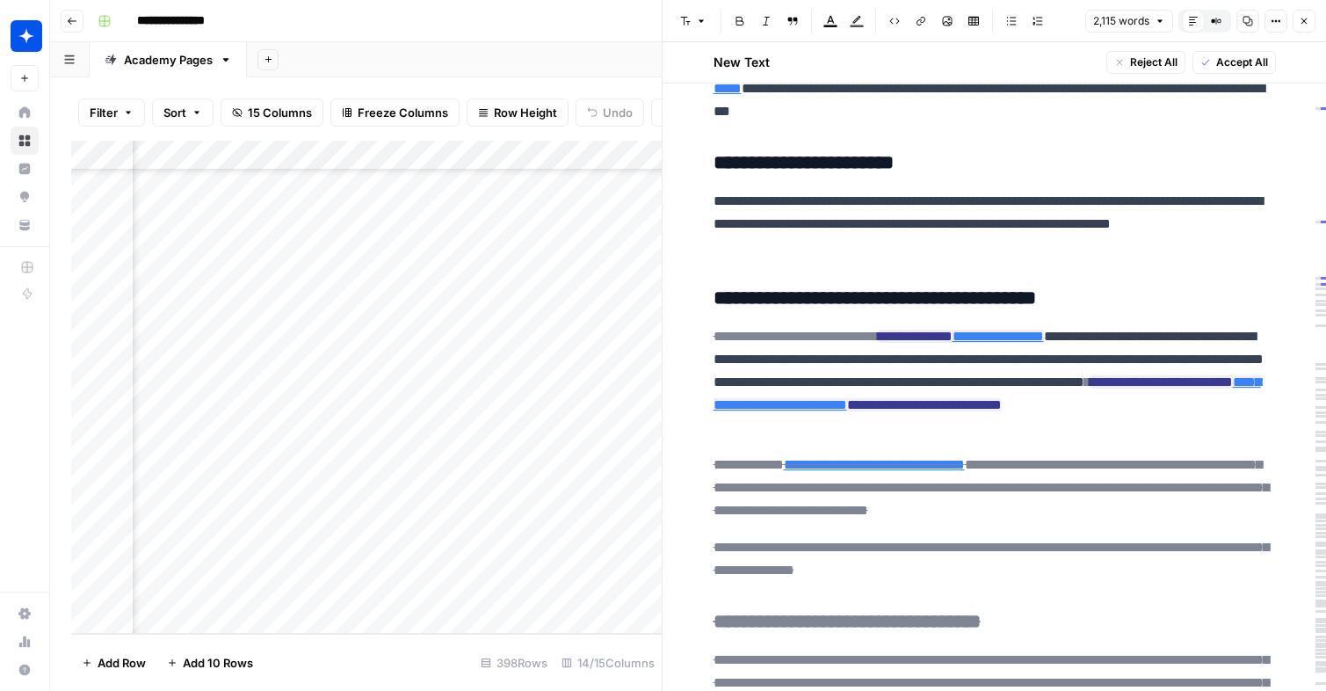
scroll to position [2736, 0]
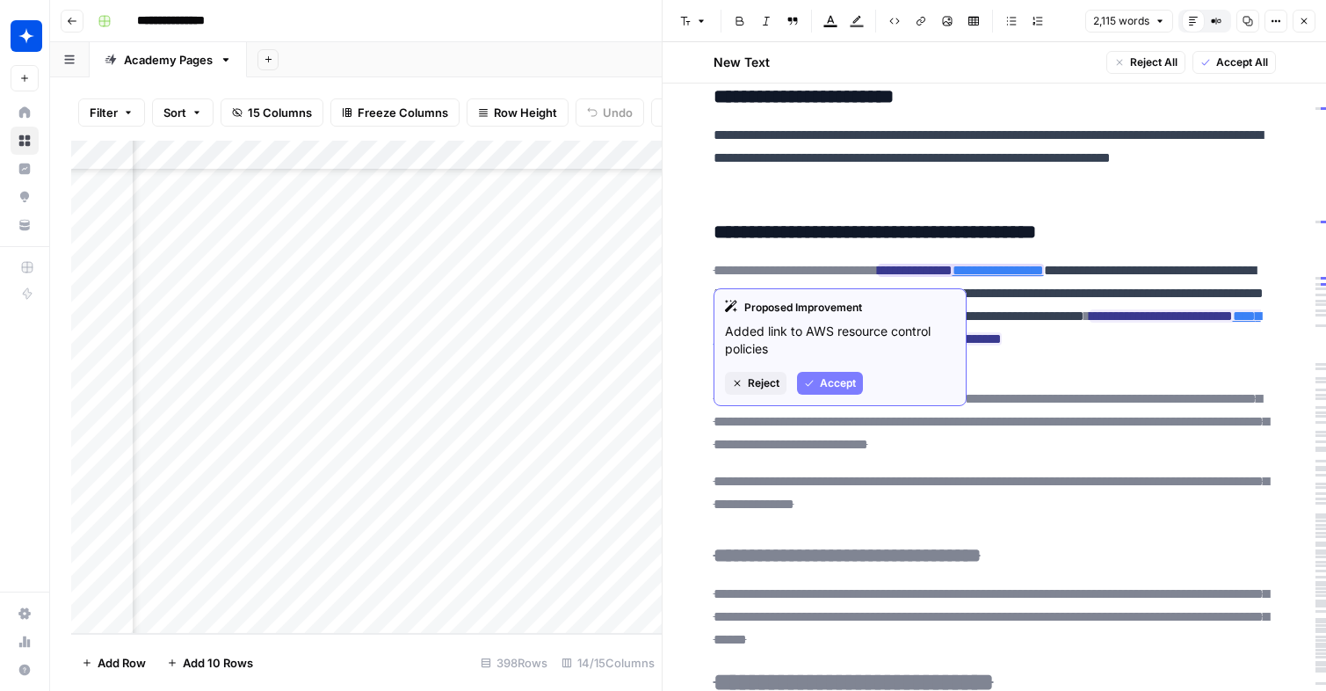
click at [836, 381] on span "Accept" at bounding box center [838, 383] width 36 height 16
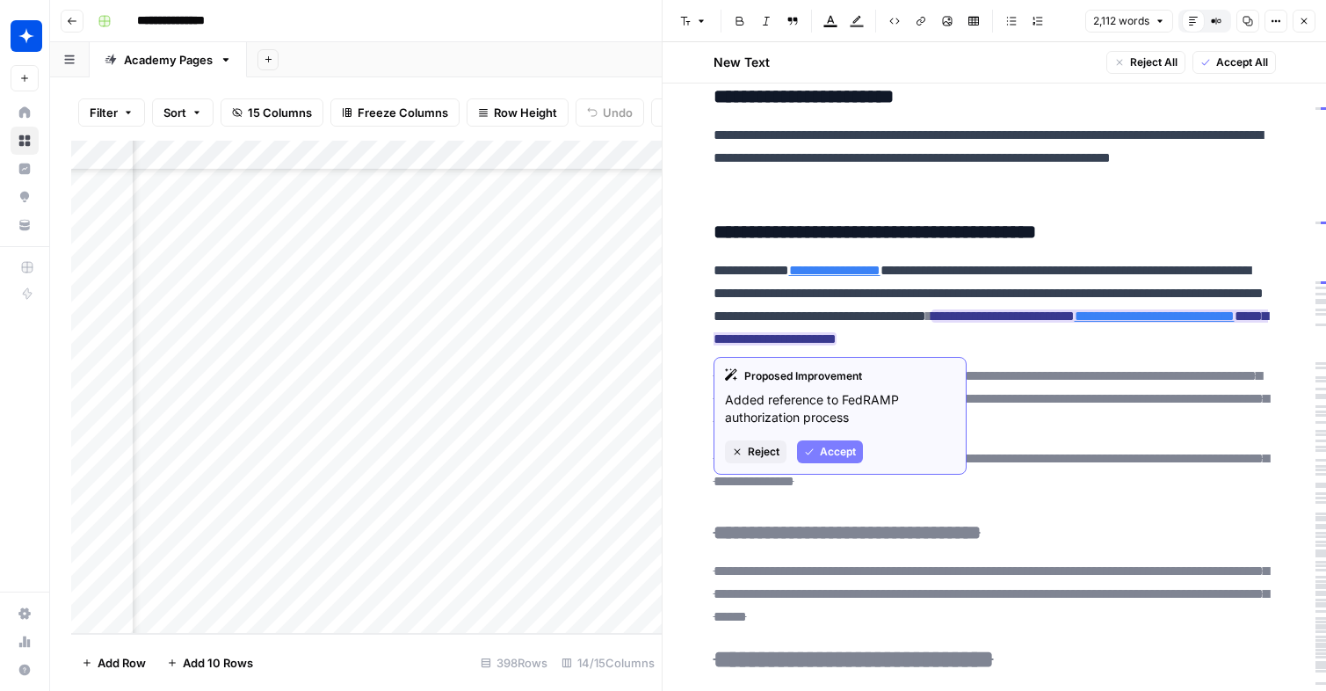
click at [833, 446] on span "Accept" at bounding box center [838, 452] width 36 height 16
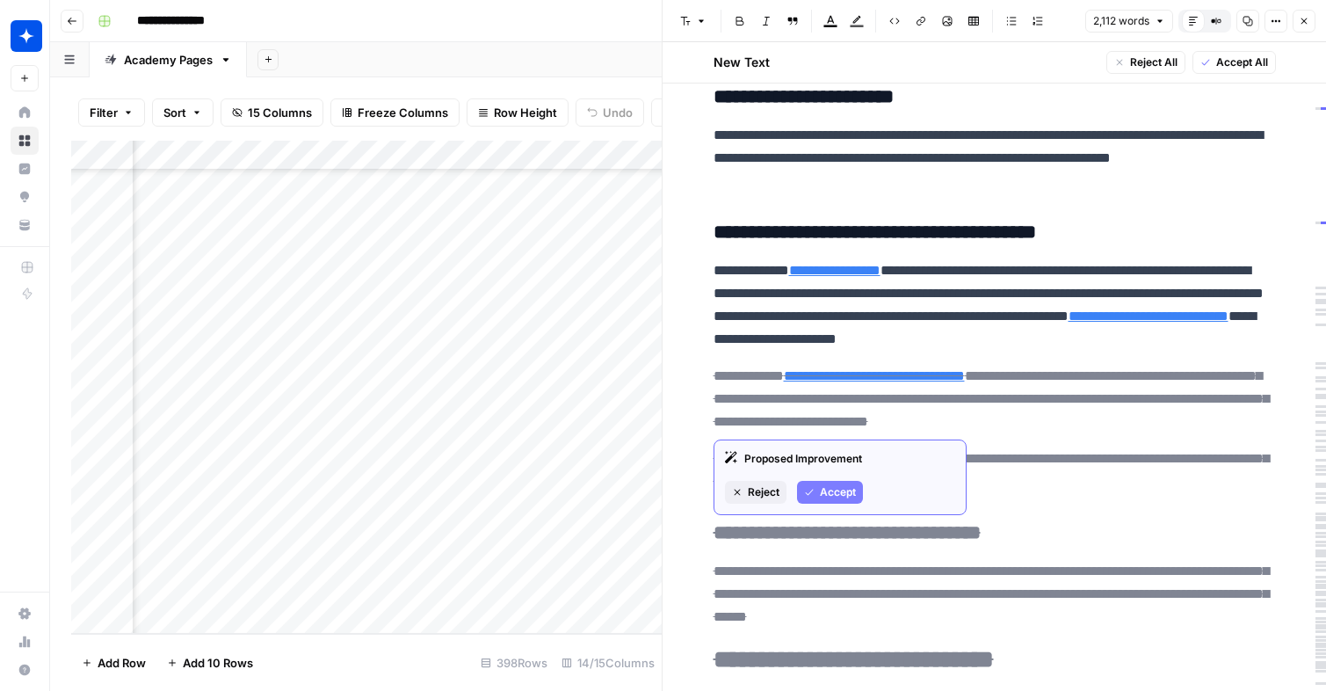
click at [834, 481] on button "Accept" at bounding box center [830, 492] width 66 height 23
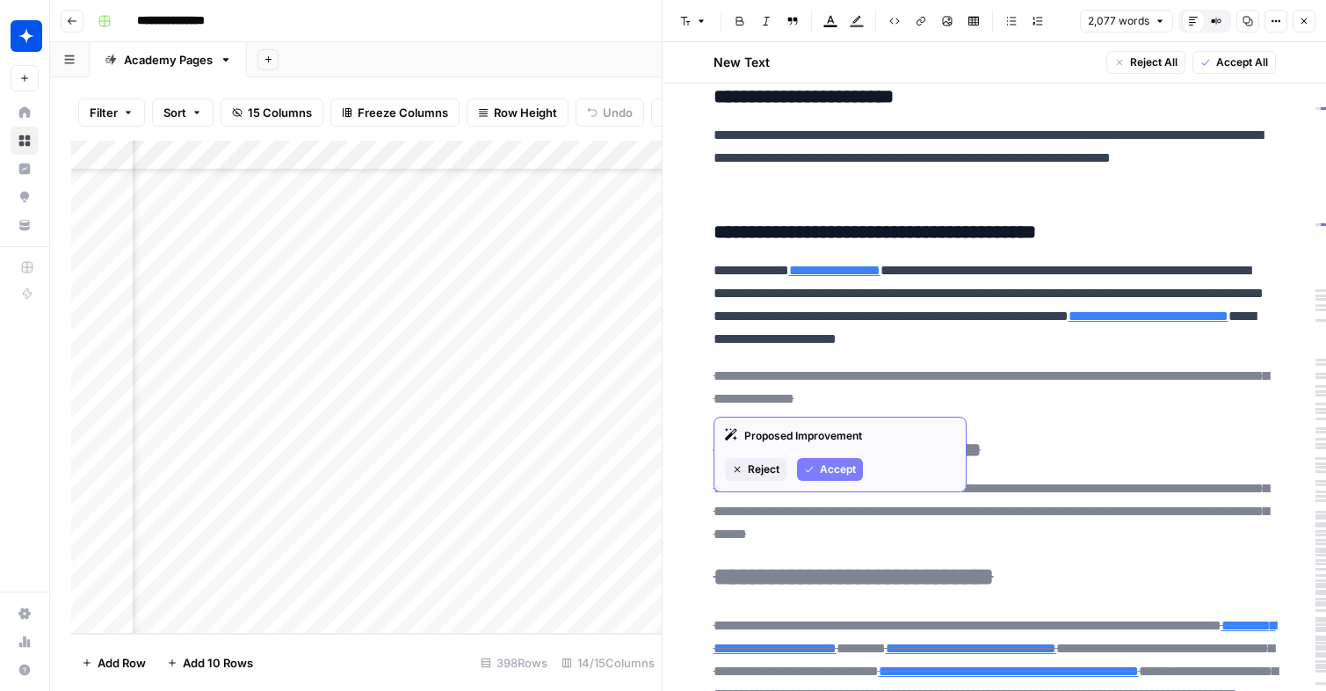
click at [842, 470] on span "Accept" at bounding box center [838, 469] width 36 height 16
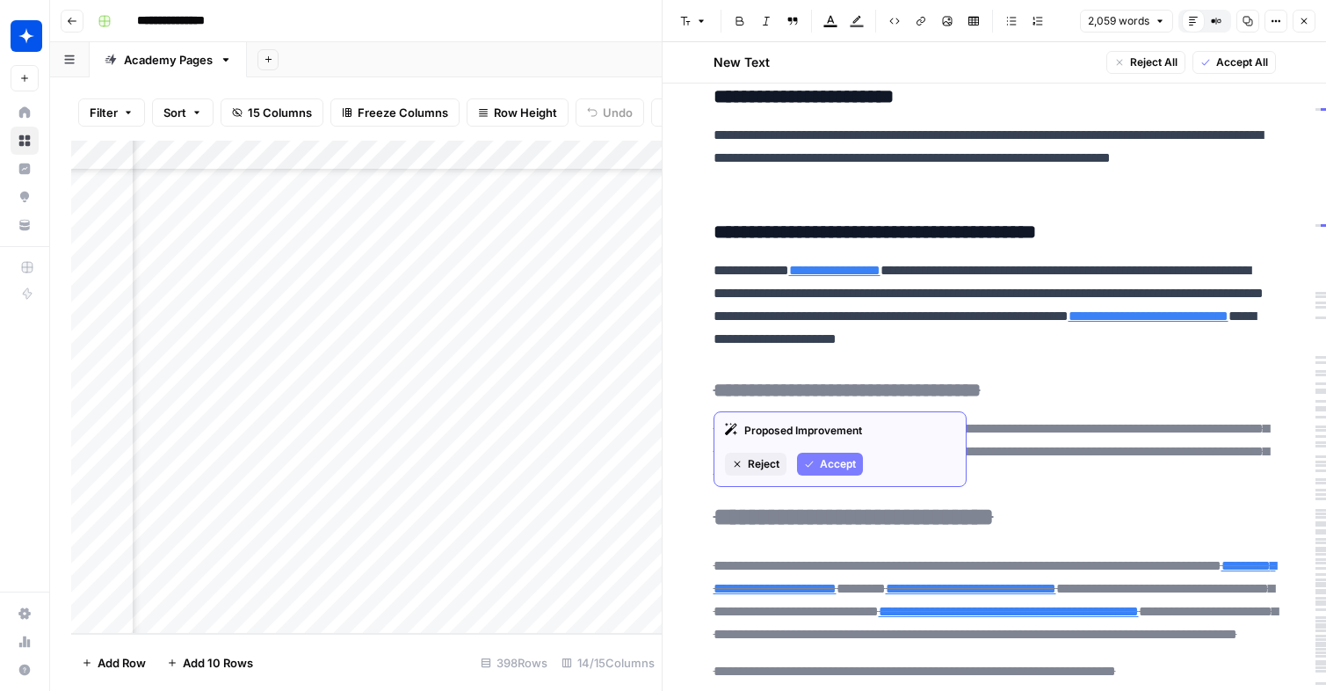
click at [840, 459] on span "Accept" at bounding box center [838, 464] width 36 height 16
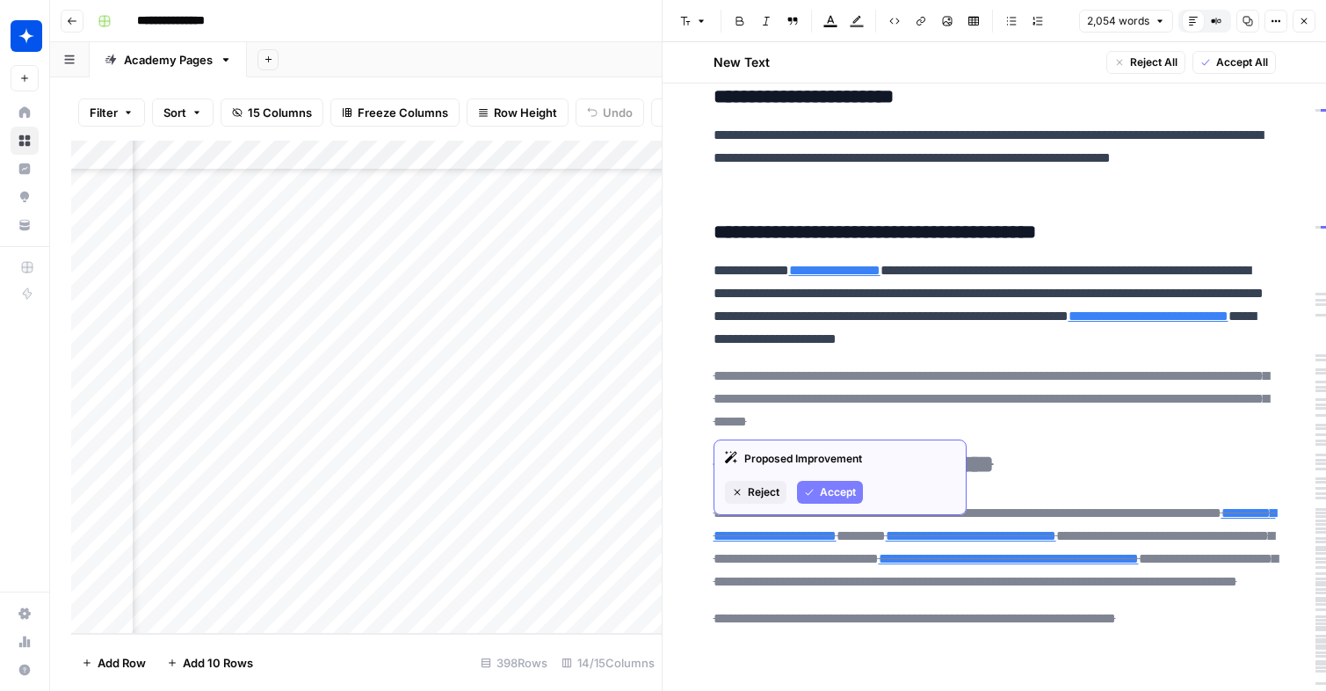
click at [847, 480] on div "Proposed Improvement Reject Accept" at bounding box center [839, 477] width 253 height 76
click at [845, 488] on span "Accept" at bounding box center [838, 492] width 36 height 16
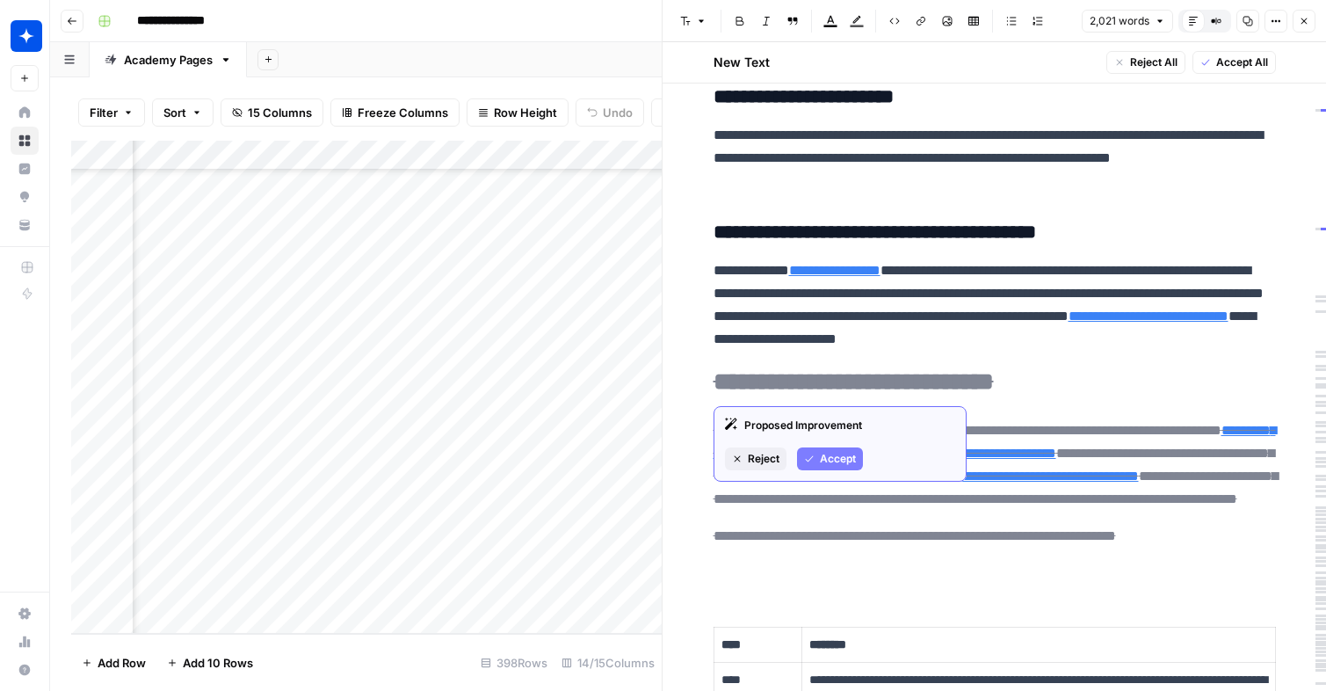
click at [823, 452] on span "Accept" at bounding box center [838, 459] width 36 height 16
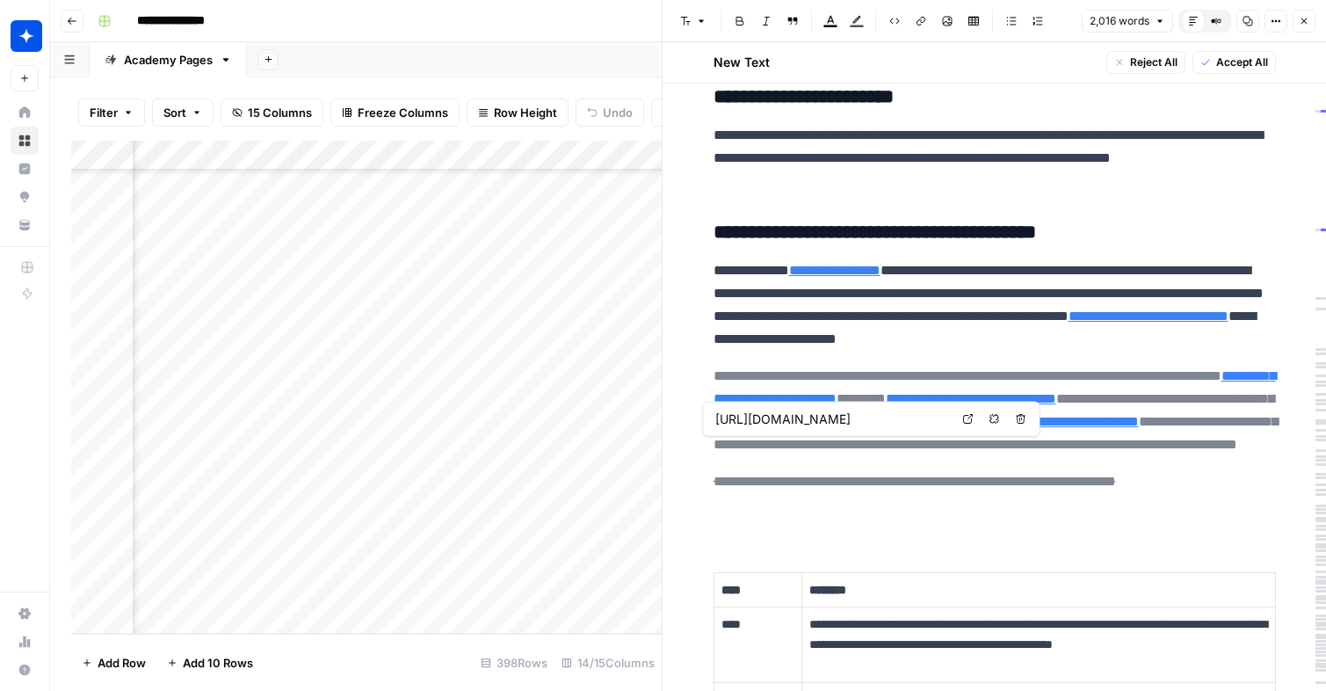
type input "[URL][DOMAIN_NAME]"
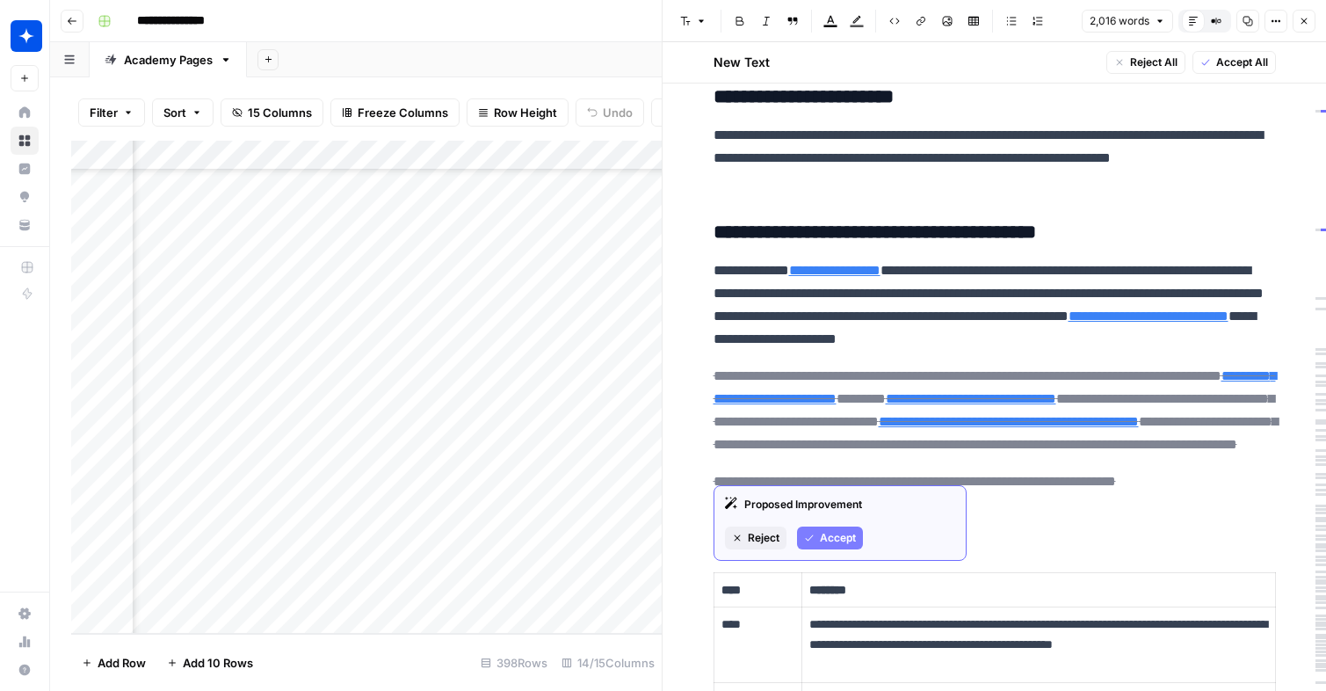
click at [851, 533] on span "Accept" at bounding box center [838, 538] width 36 height 16
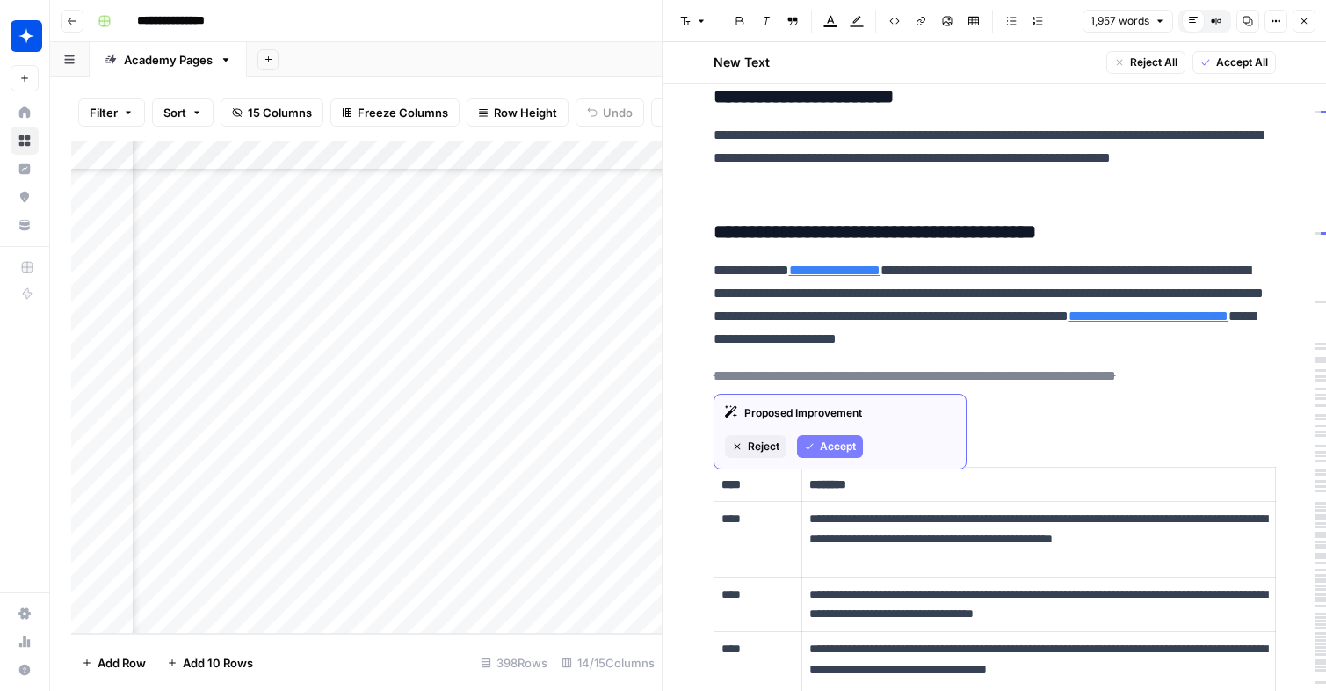
click at [850, 458] on div "Proposed Improvement Reject Accept" at bounding box center [839, 432] width 253 height 76
click at [836, 445] on span "Accept" at bounding box center [838, 446] width 36 height 16
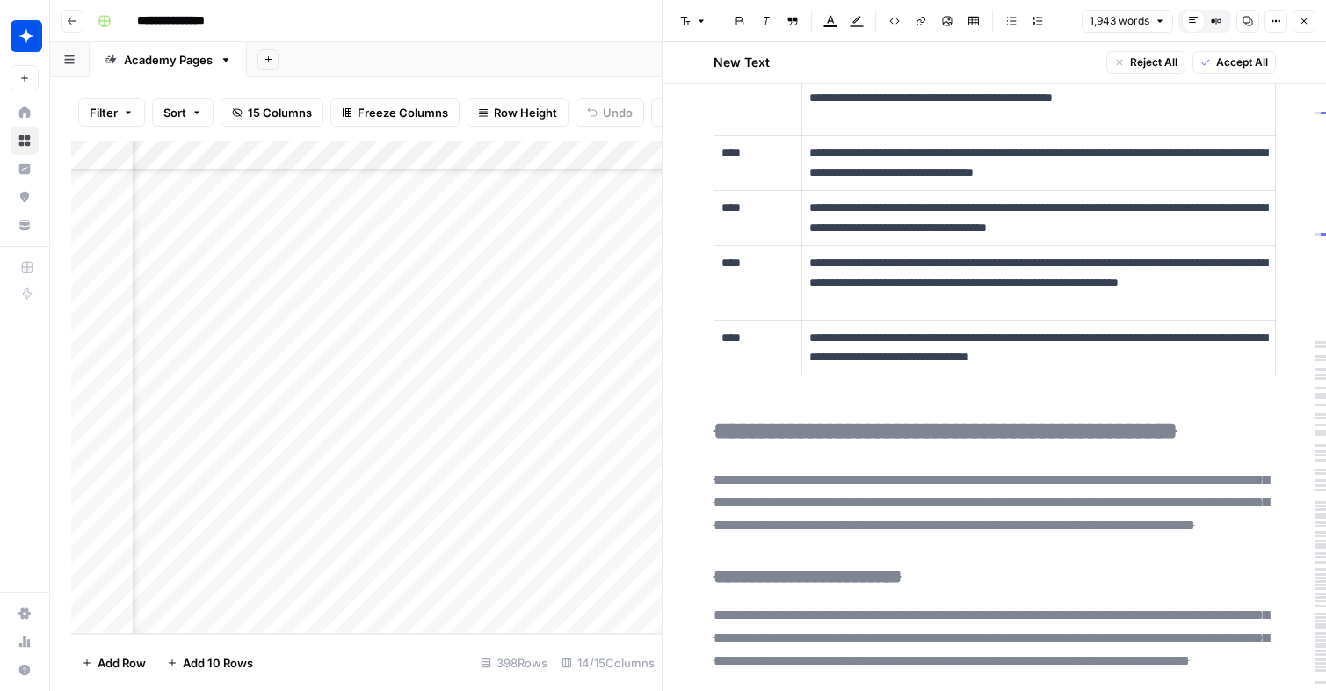
scroll to position [3141, 0]
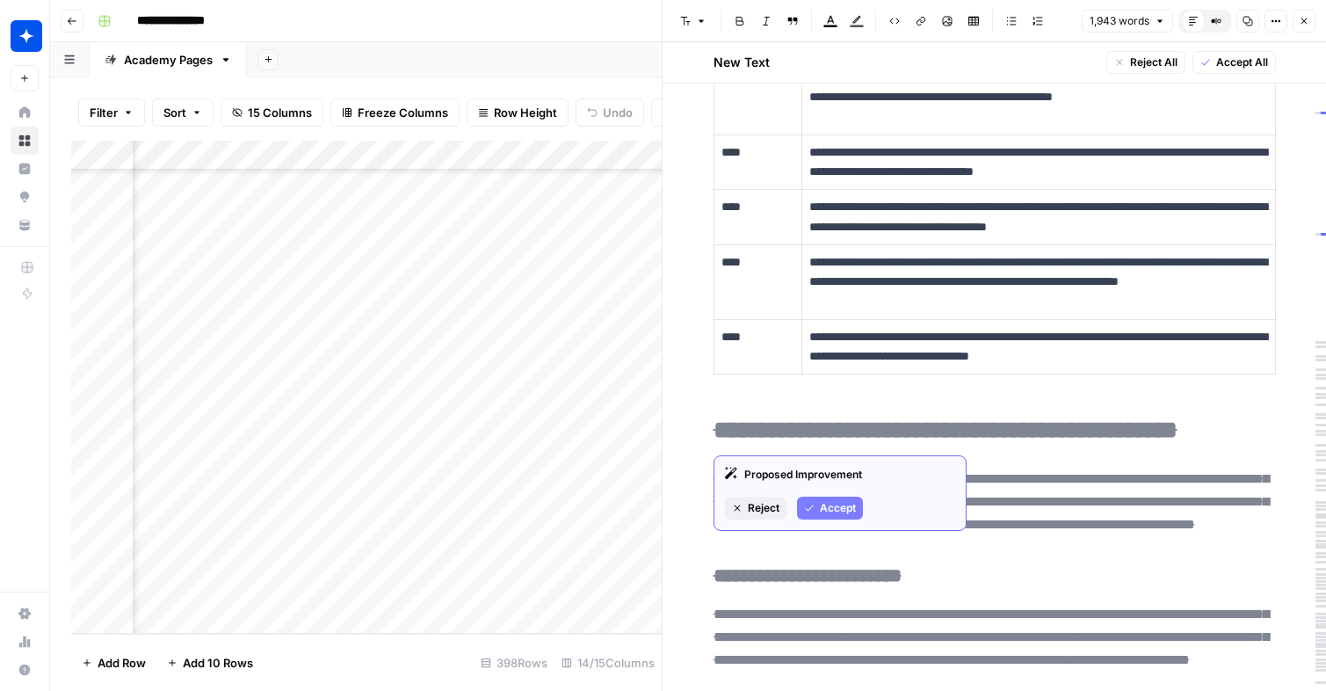
click at [822, 503] on span "Accept" at bounding box center [838, 508] width 36 height 16
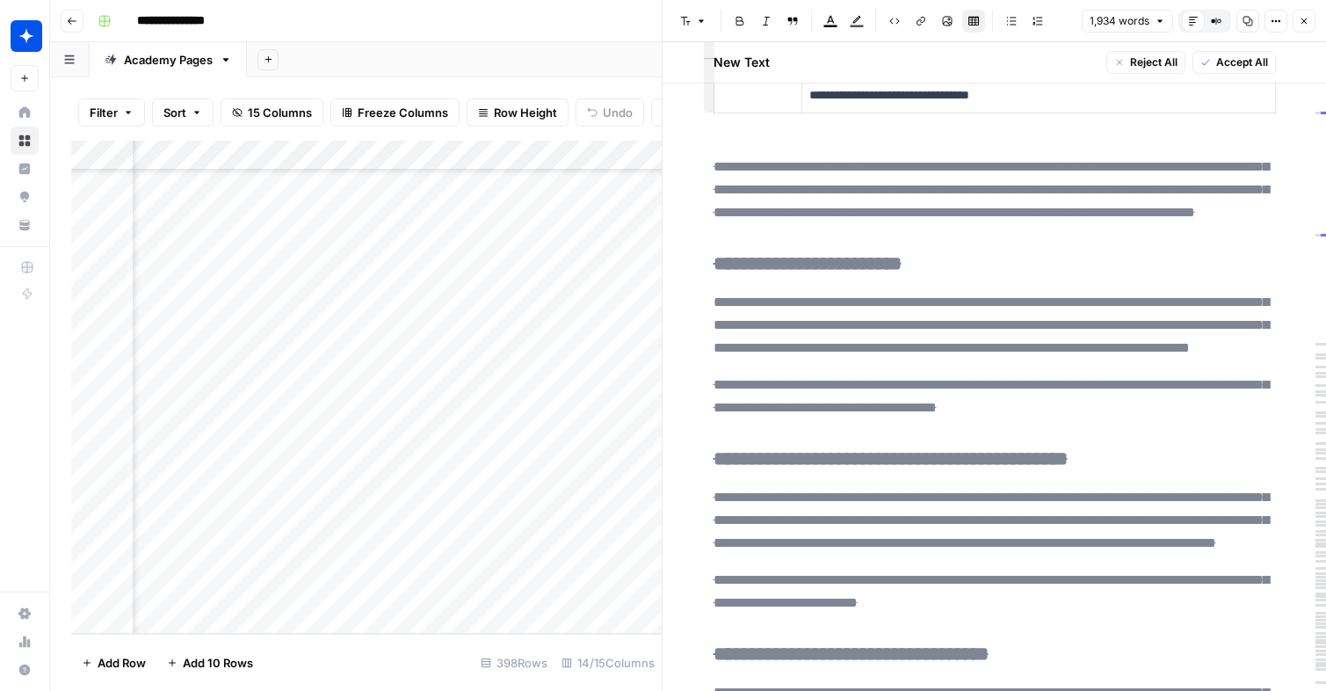
scroll to position [3409, 0]
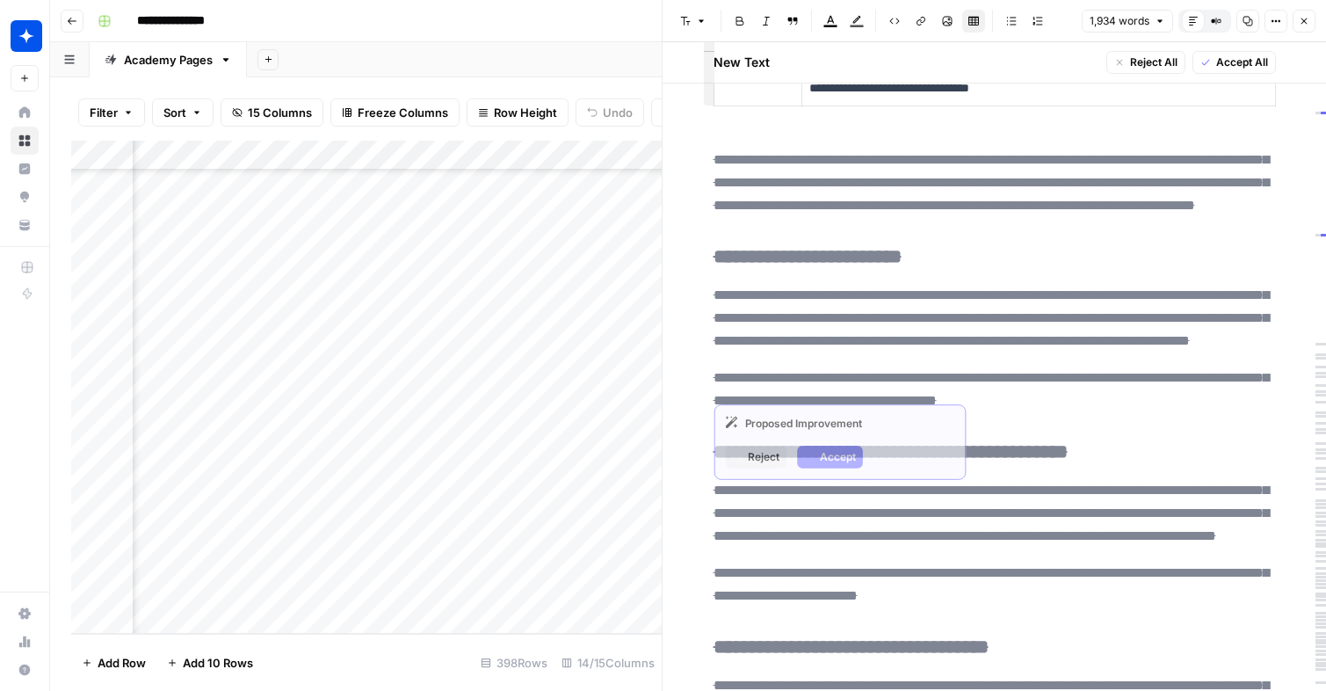
click at [826, 271] on span "**********" at bounding box center [807, 257] width 188 height 30
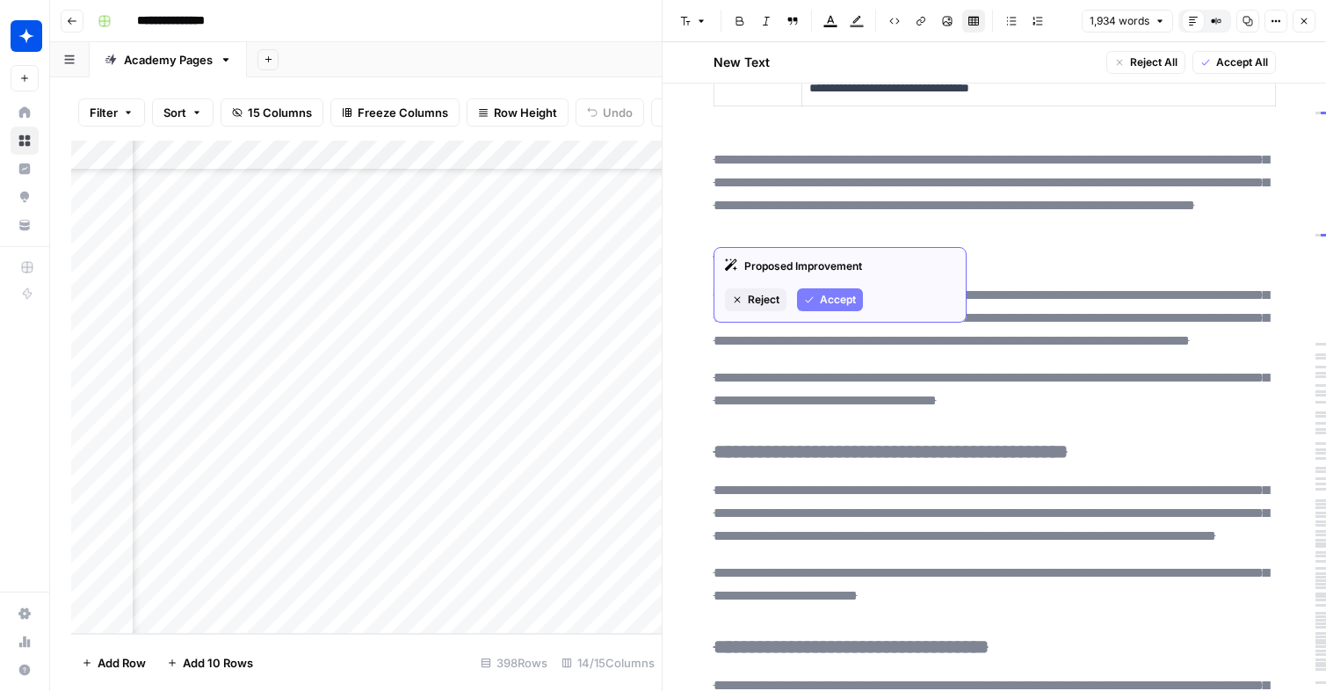
click at [828, 292] on span "Accept" at bounding box center [838, 300] width 36 height 16
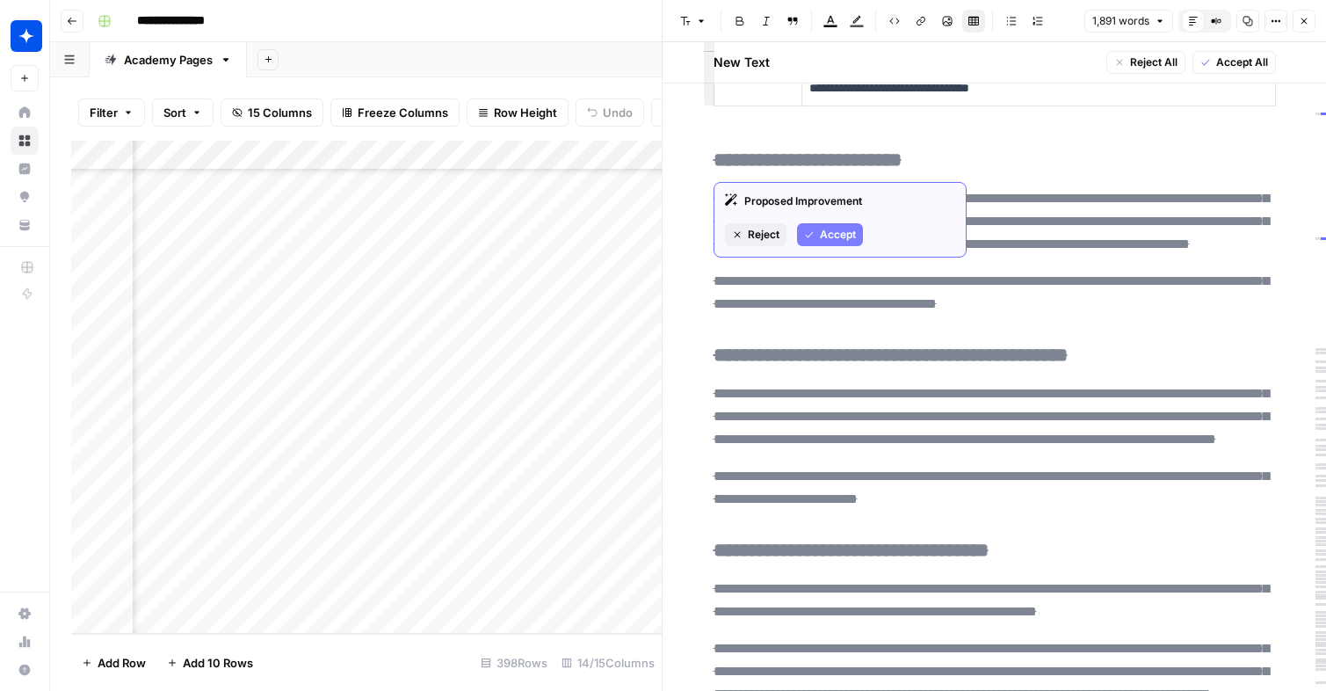
click at [825, 241] on span "Accept" at bounding box center [838, 235] width 36 height 16
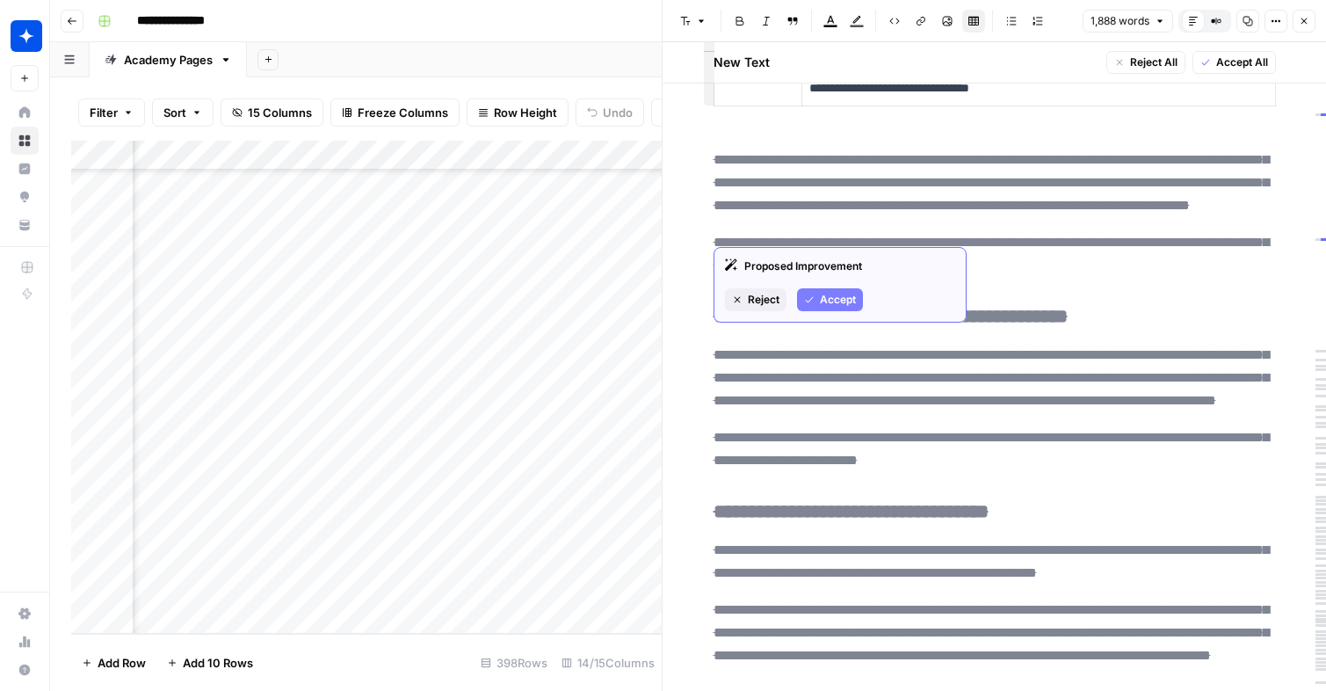
click at [832, 292] on span "Accept" at bounding box center [838, 300] width 36 height 16
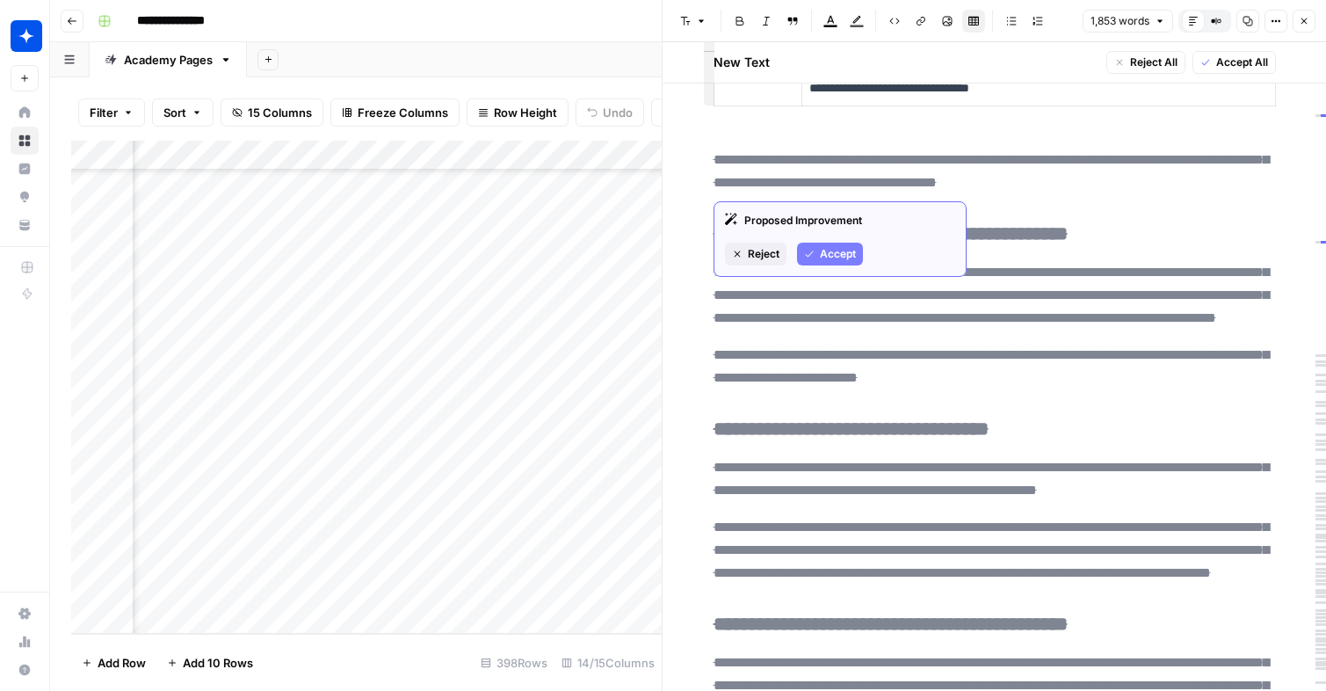
click at [843, 264] on button "Accept" at bounding box center [830, 253] width 66 height 23
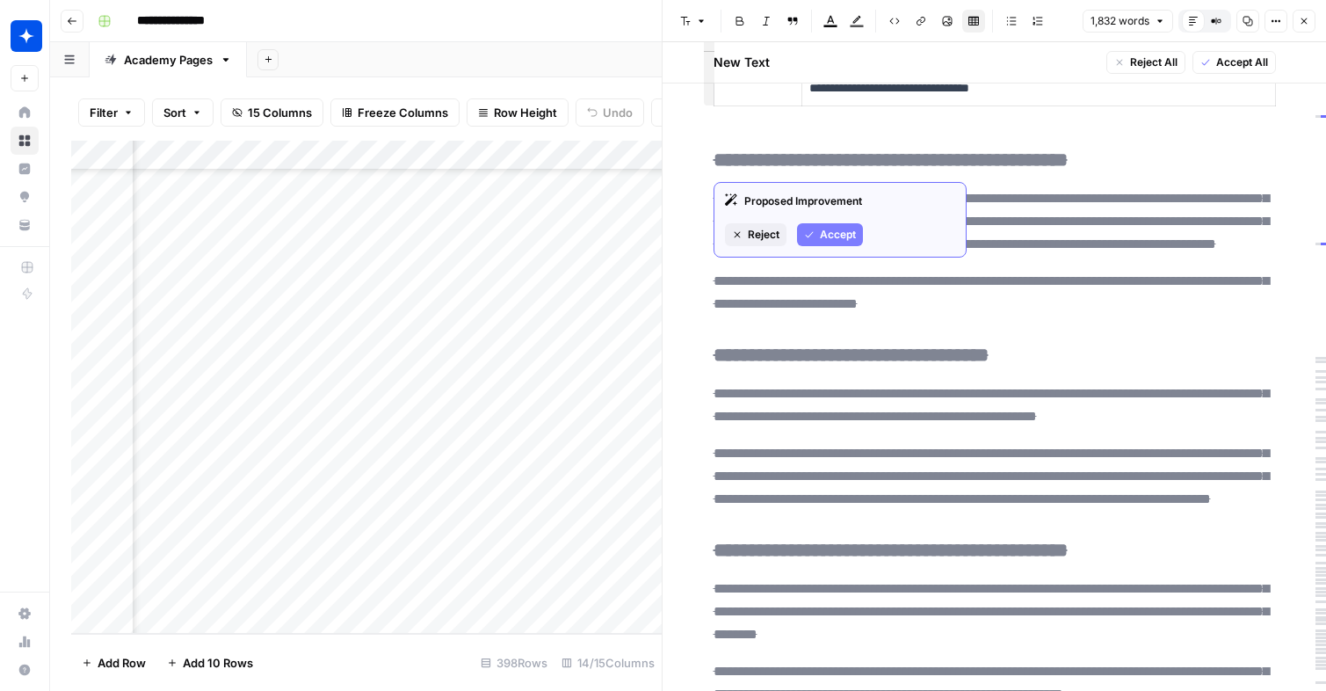
click at [819, 223] on button "Accept" at bounding box center [830, 234] width 66 height 23
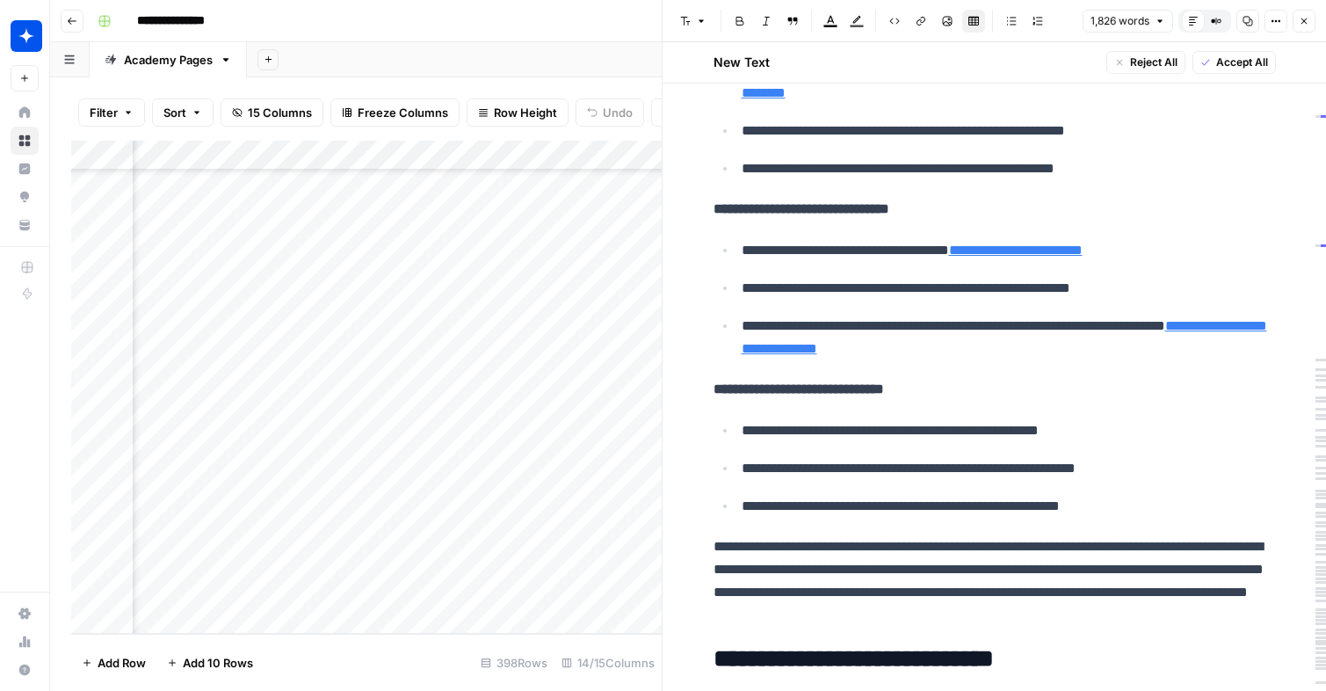
scroll to position [0, 0]
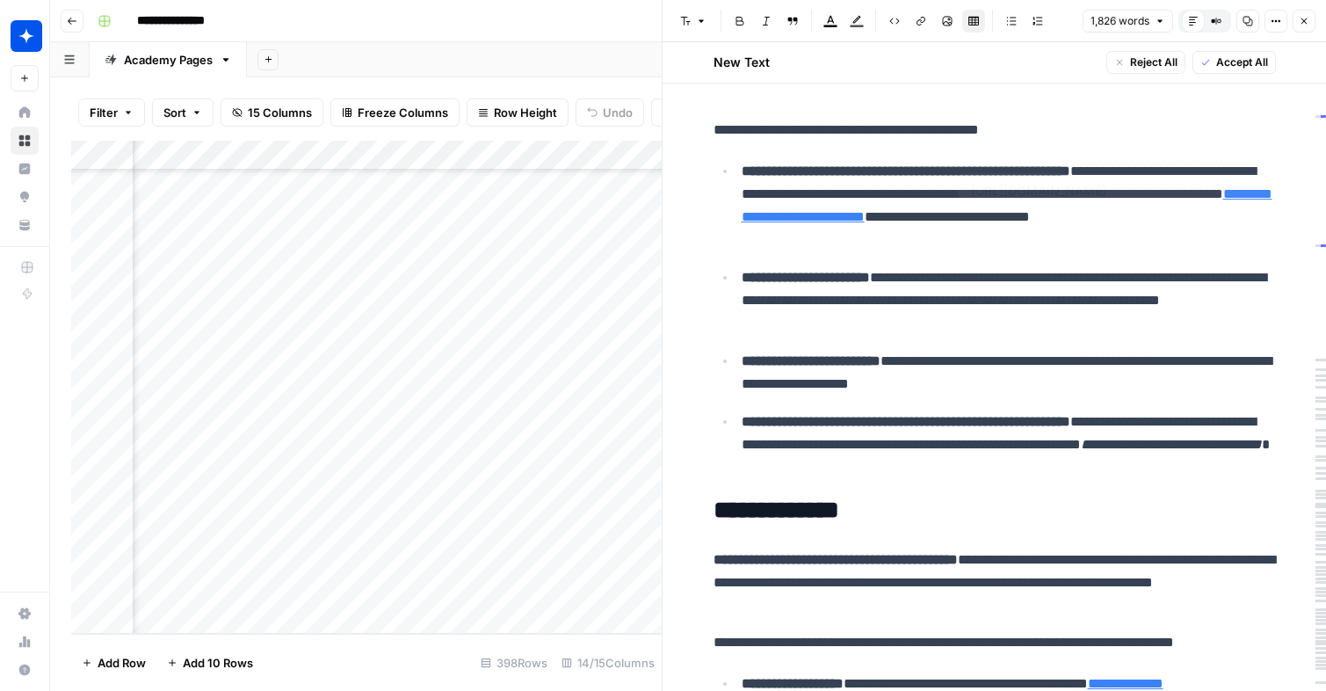
click at [1232, 65] on span "Accept All" at bounding box center [1242, 62] width 52 height 16
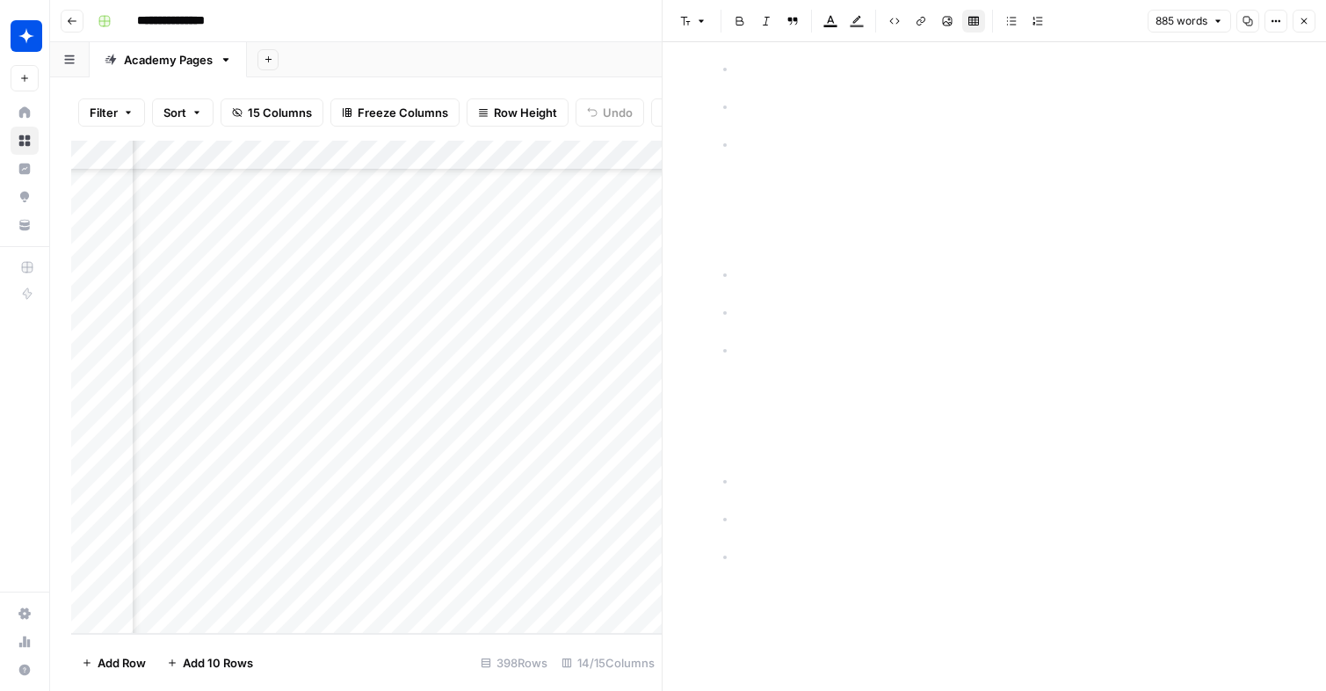
scroll to position [5387, 0]
drag, startPoint x: 1022, startPoint y: 582, endPoint x: 849, endPoint y: 139, distance: 476.2
click at [1299, 16] on icon "button" at bounding box center [1304, 21] width 11 height 11
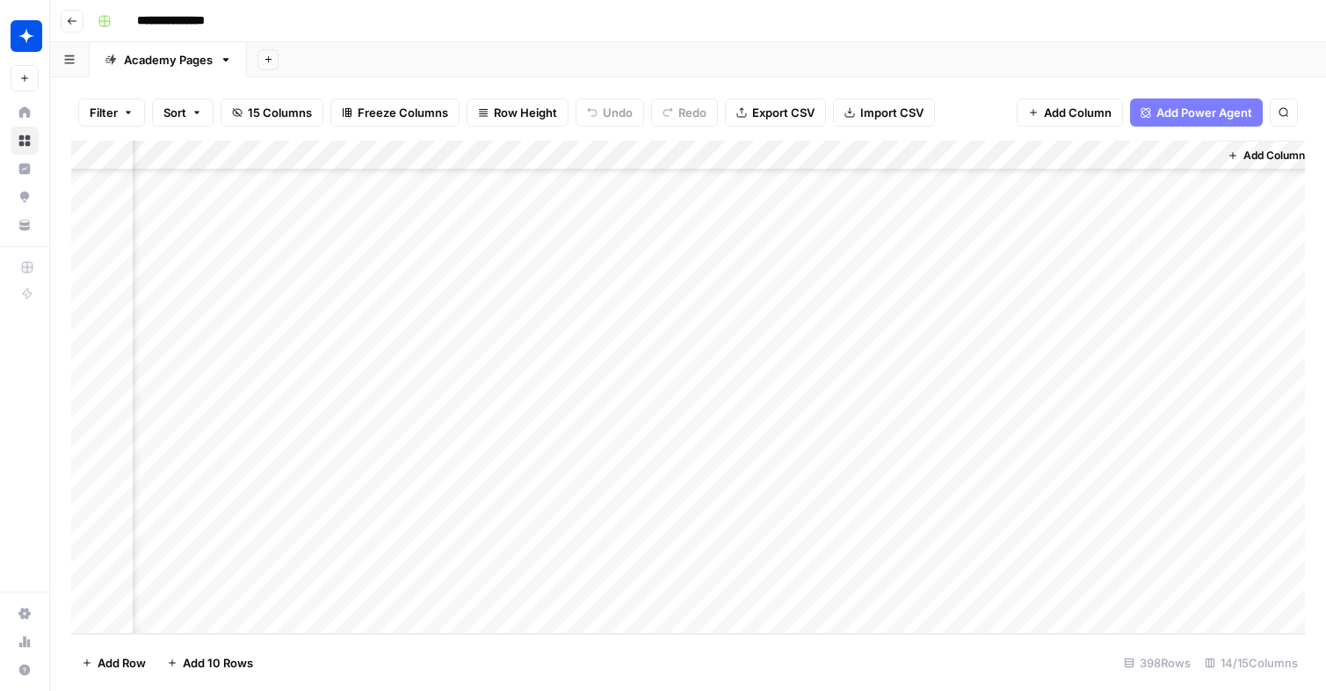
scroll to position [11454, 1528]
click at [735, 442] on div "Add Column" at bounding box center [688, 387] width 1234 height 493
click div "Add Column"
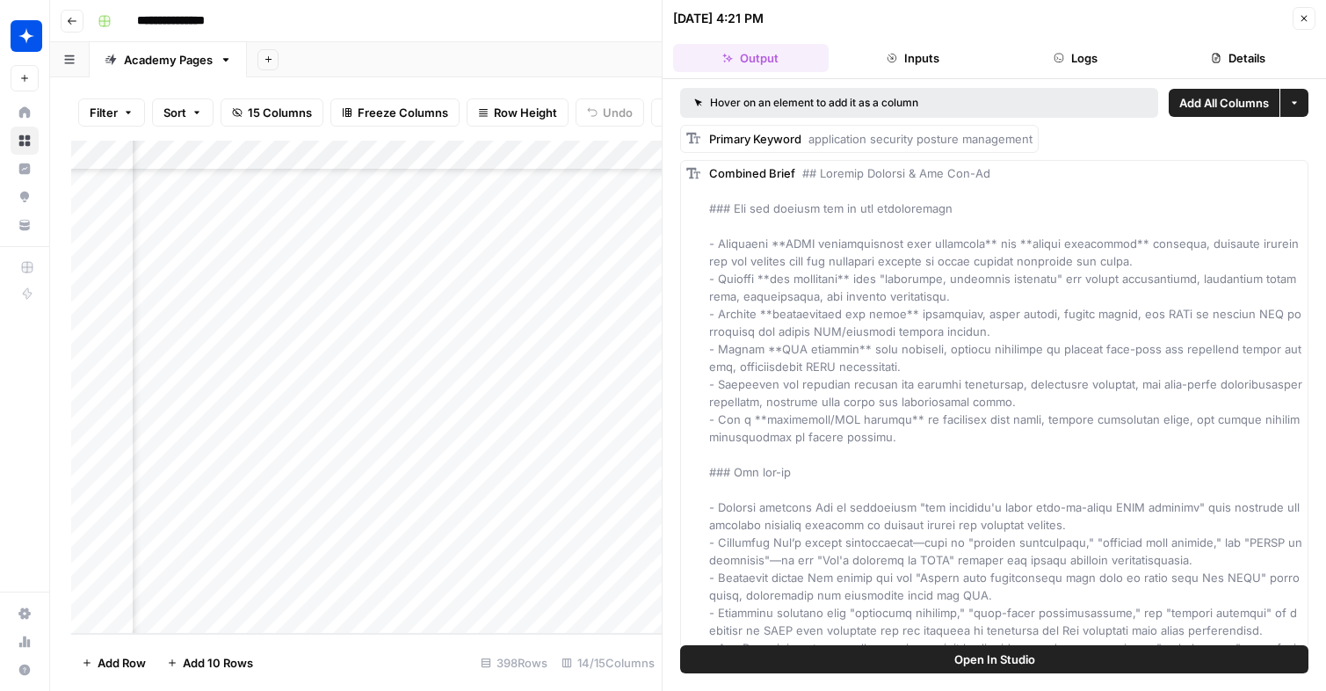
click icon "button"
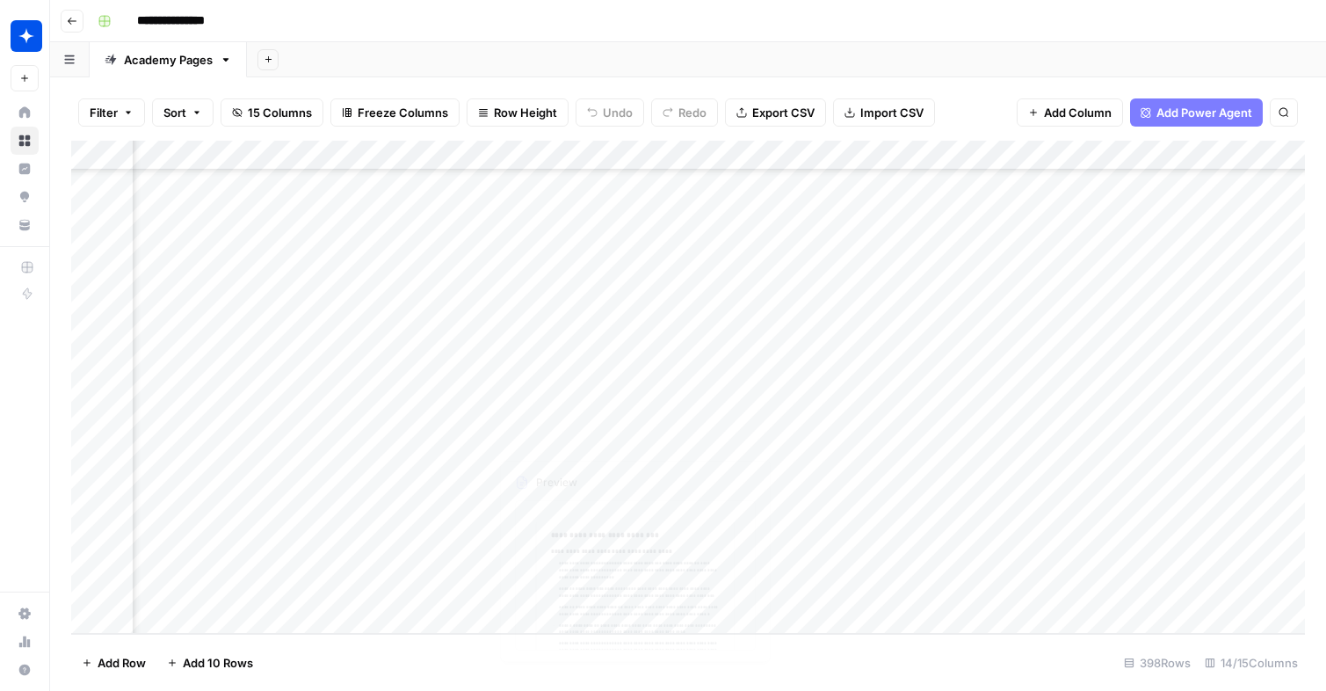
click div "Add Column"
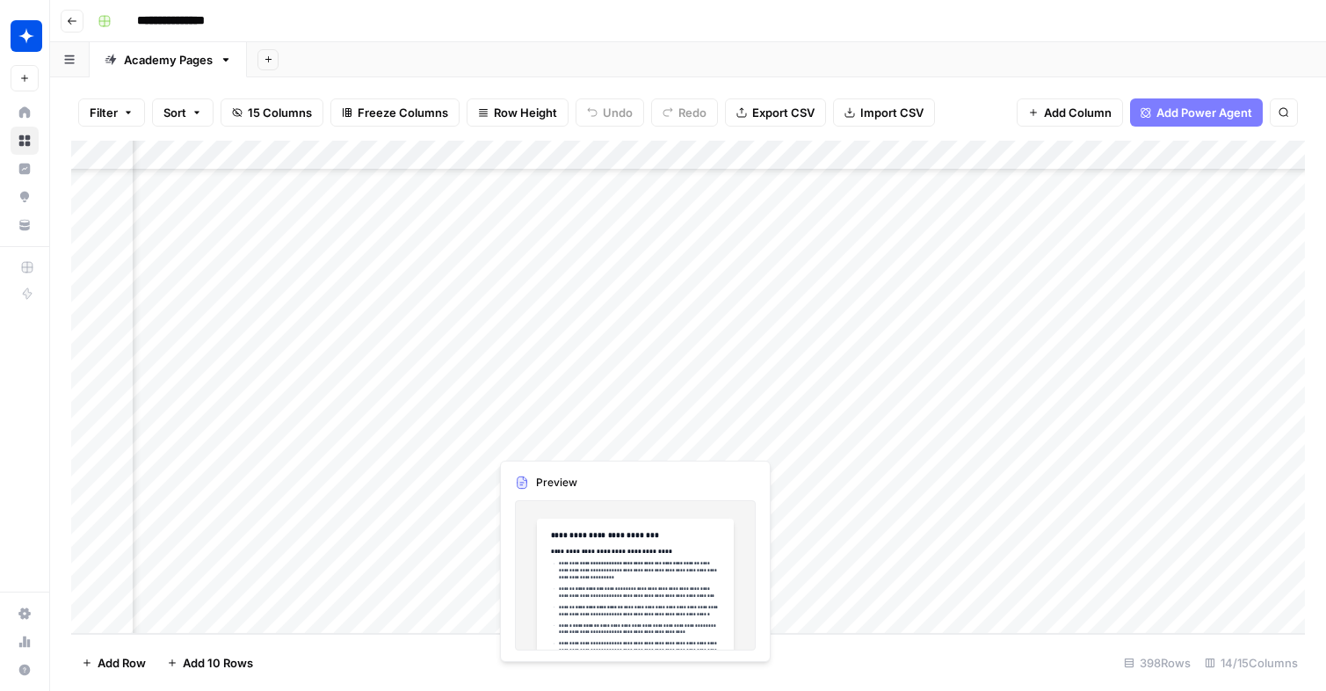
click div "Add Column"
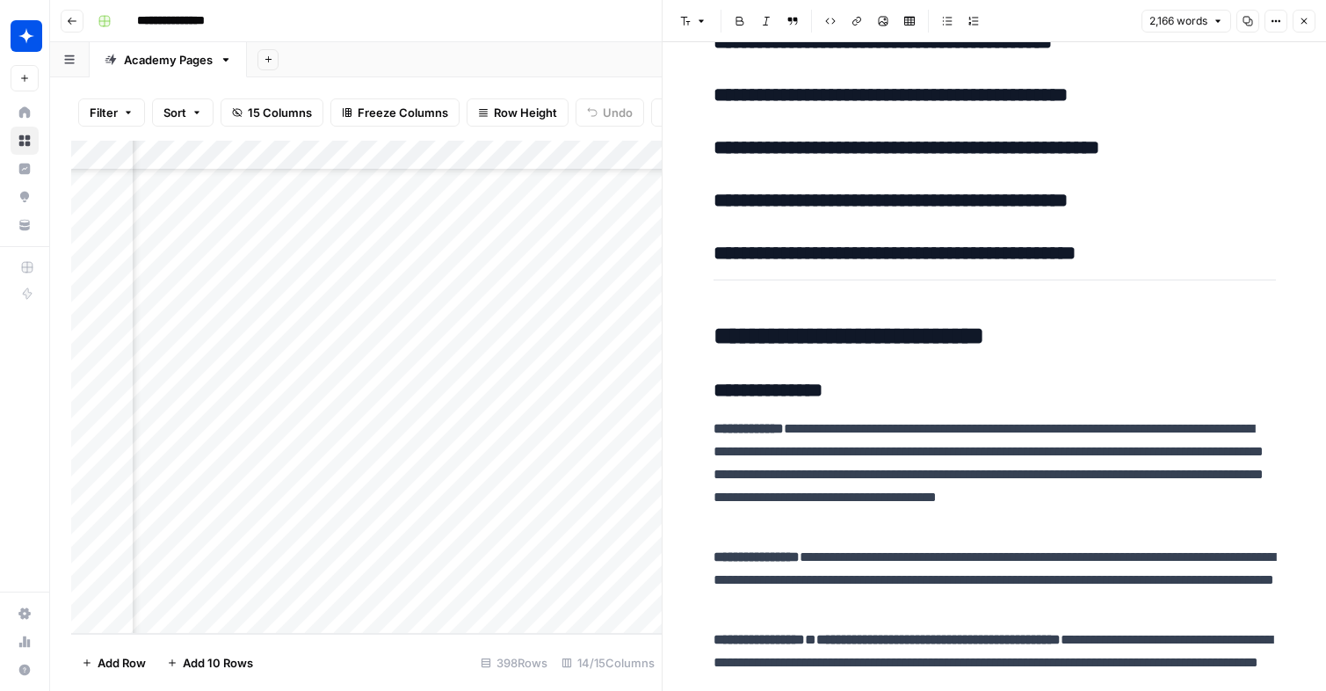
scroll to position [3648, 0]
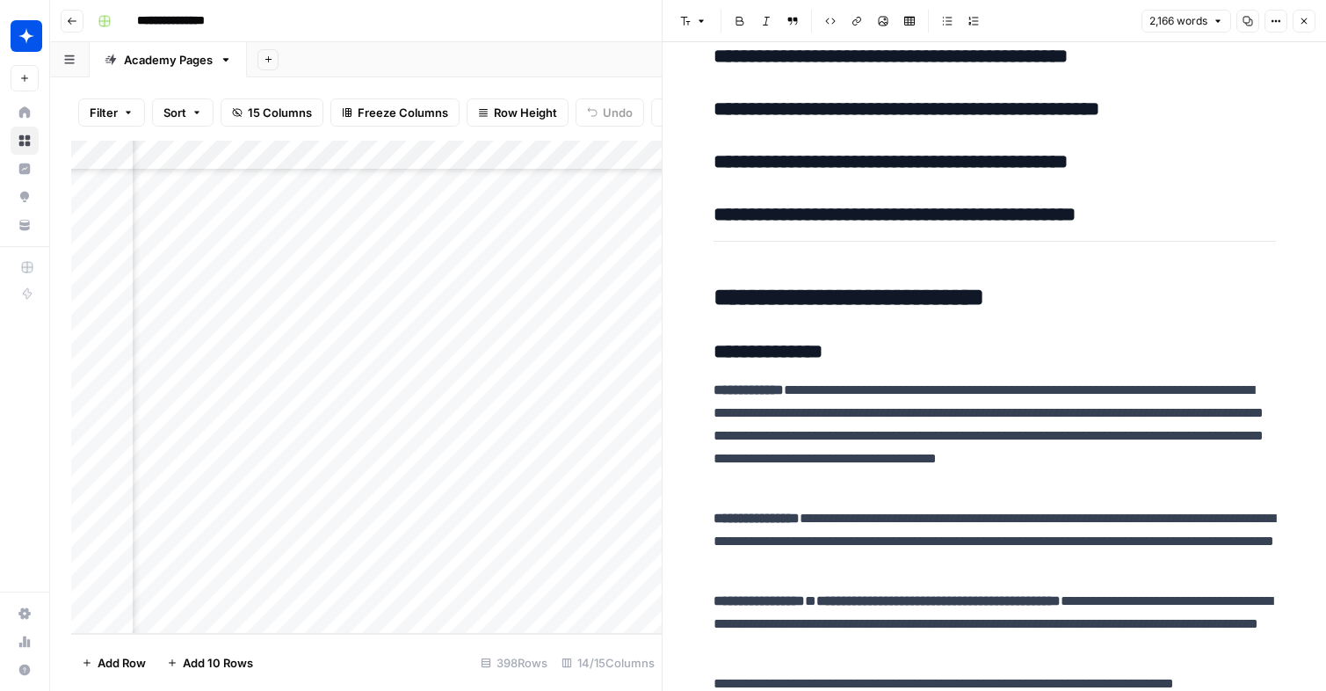
click button "Close"
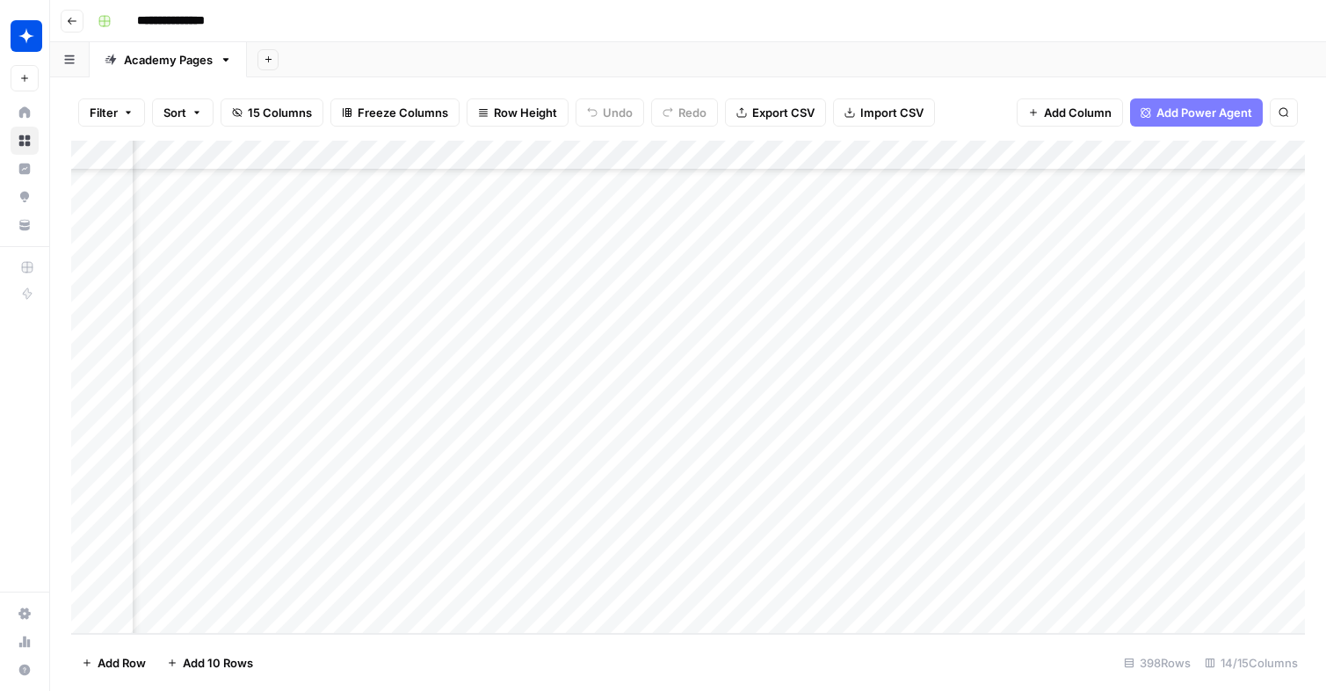
scroll to position [11454, 1443]
click div "Add Column"
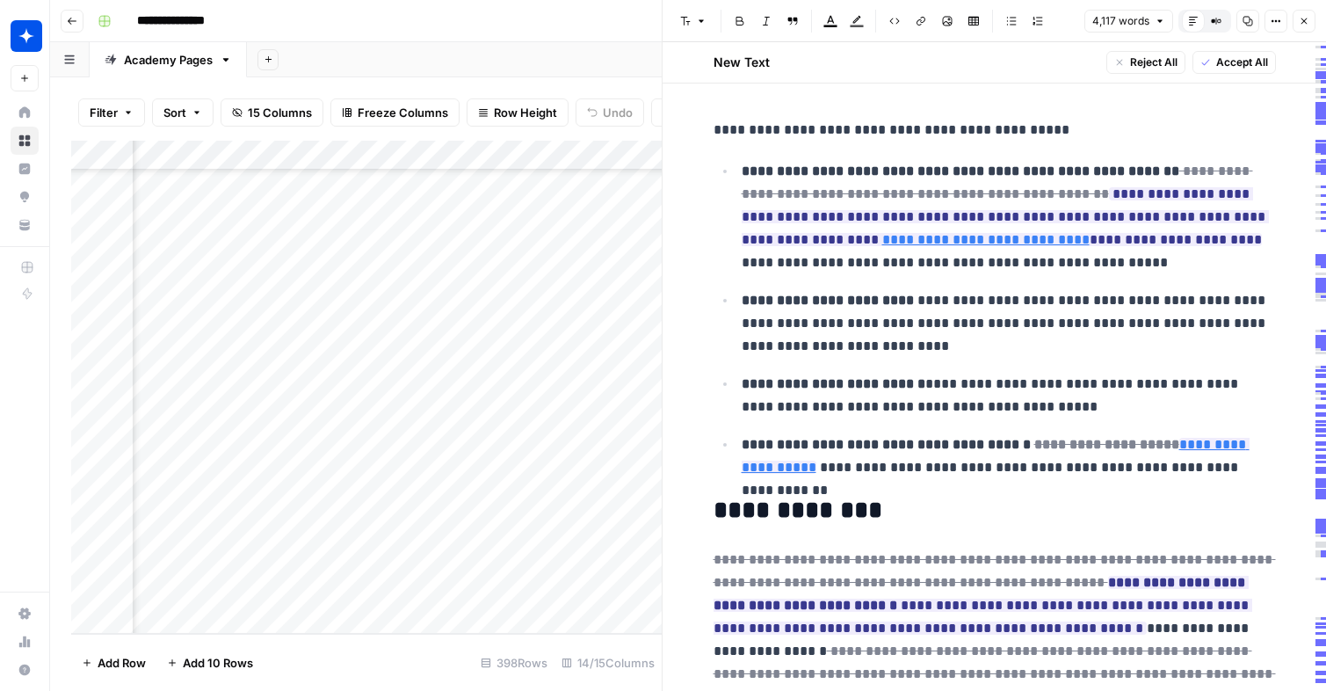
click h2 "**********"
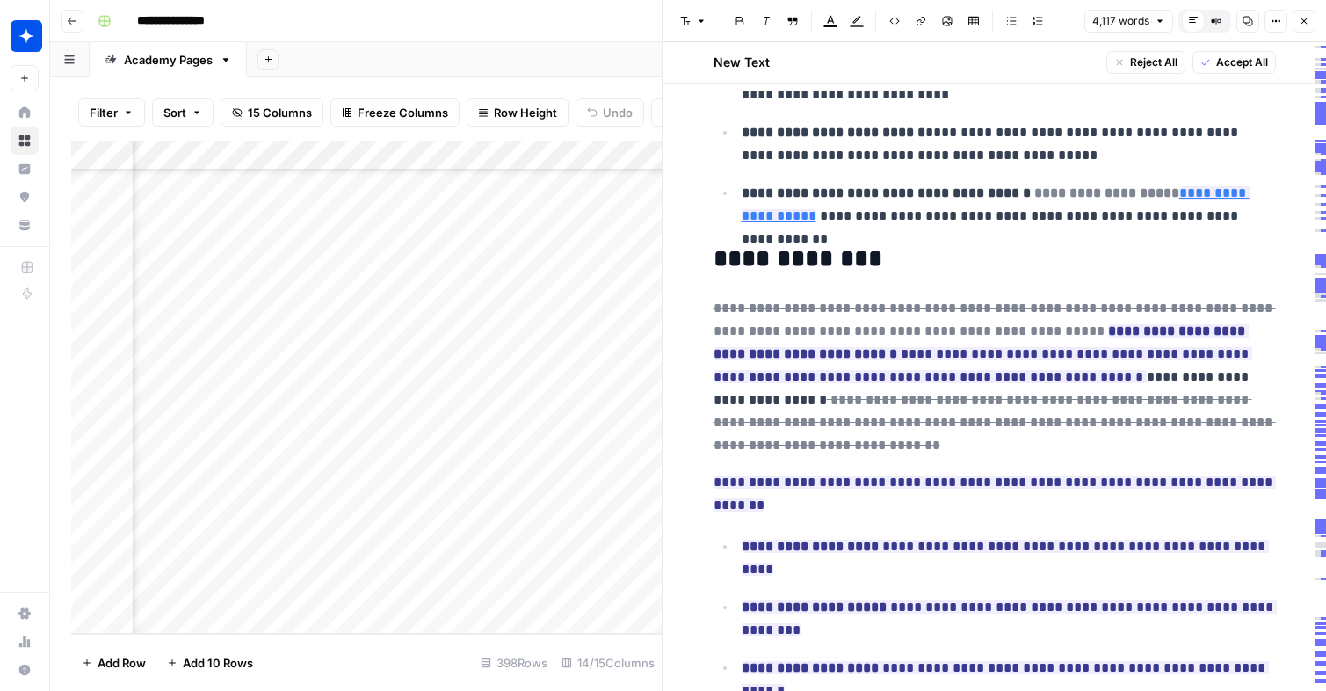
scroll to position [332, 0]
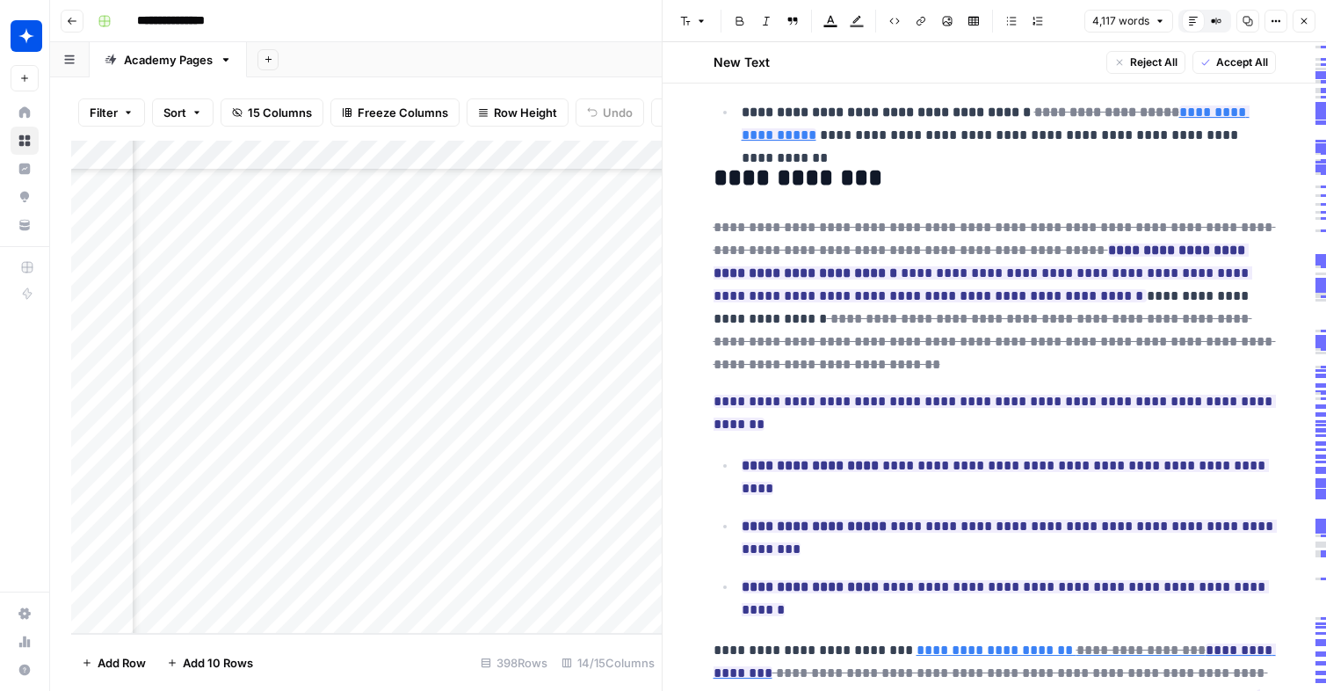
drag, startPoint x: 732, startPoint y: 204, endPoint x: 894, endPoint y: 382, distance: 241.3
click div "**********"
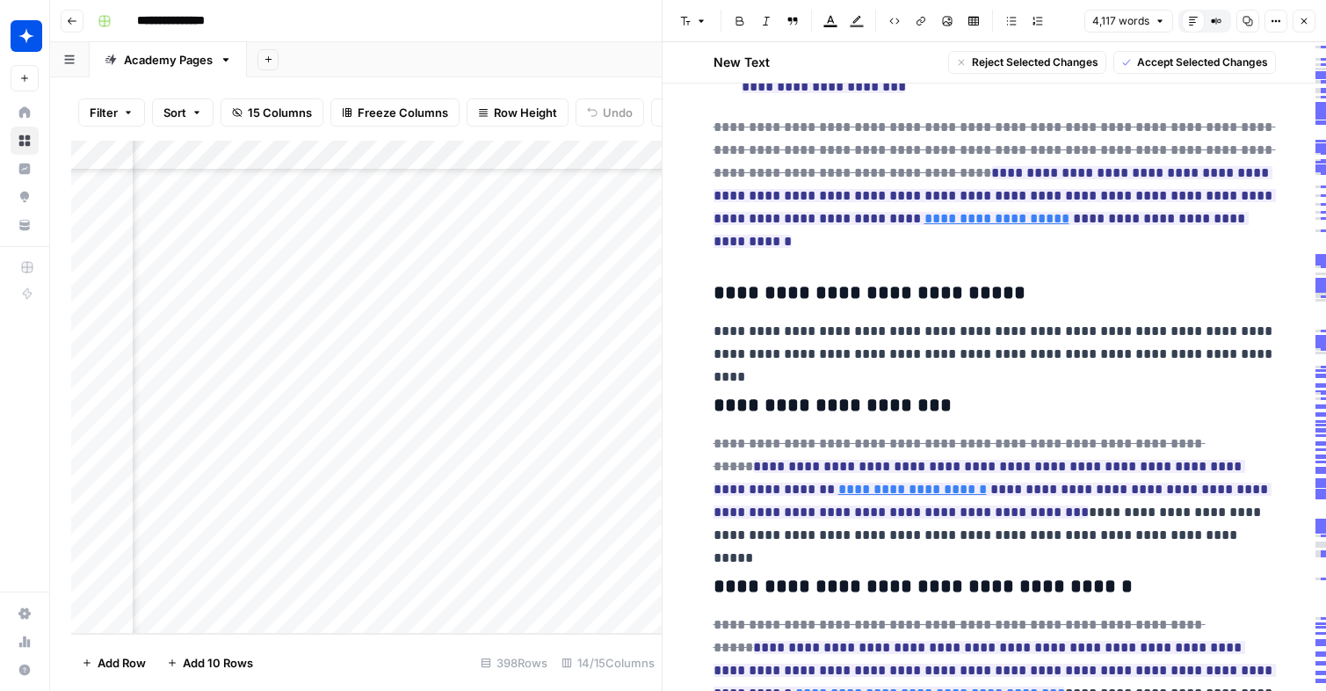
scroll to position [2901, 0]
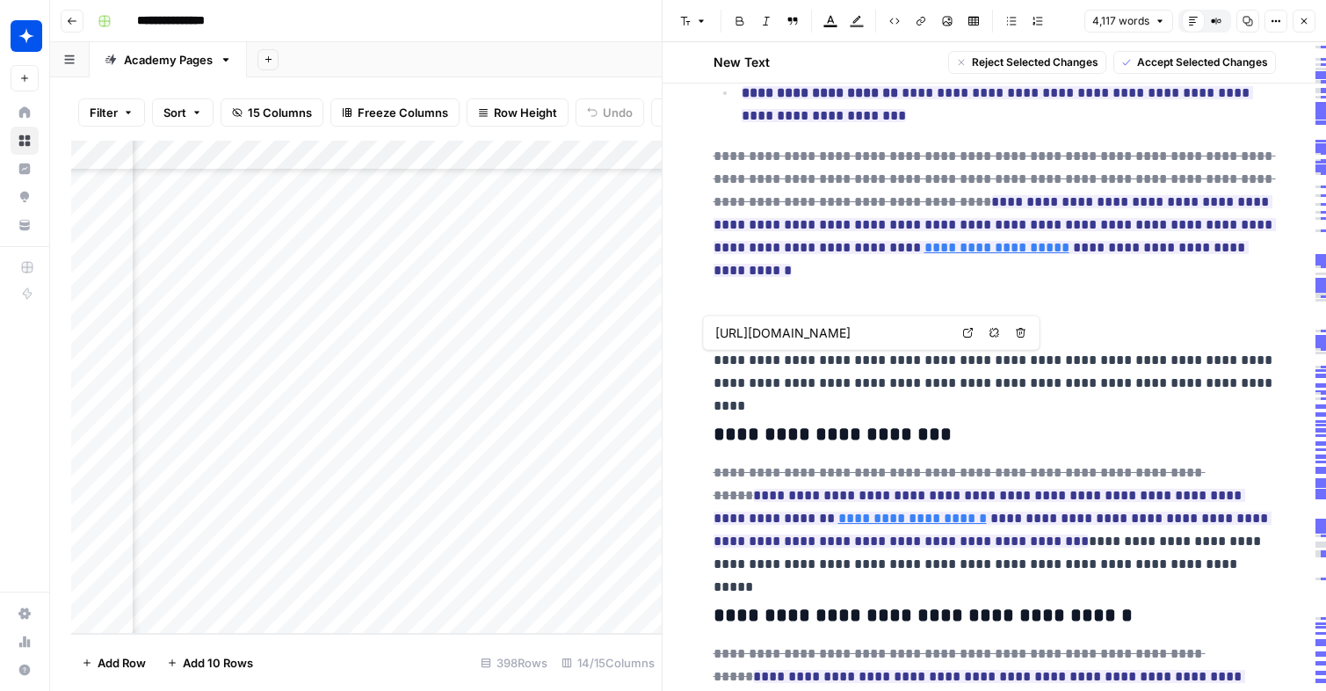
click icon
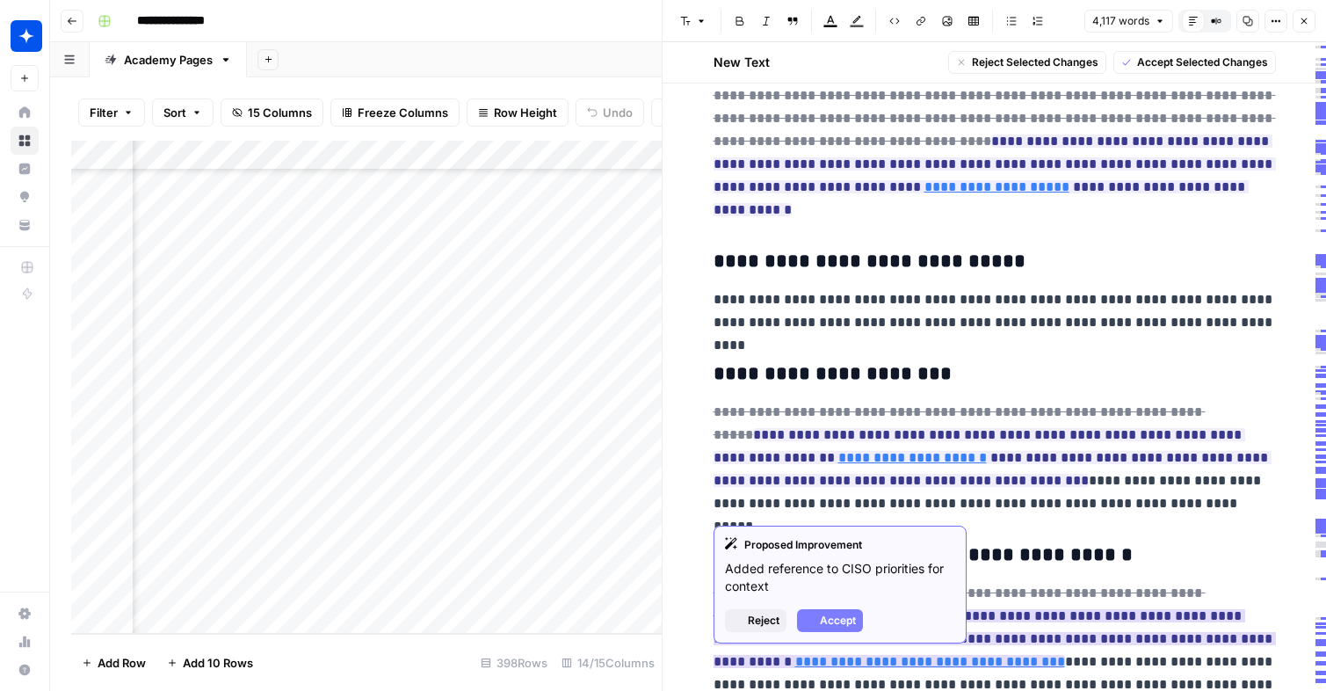
scroll to position [2992, 0]
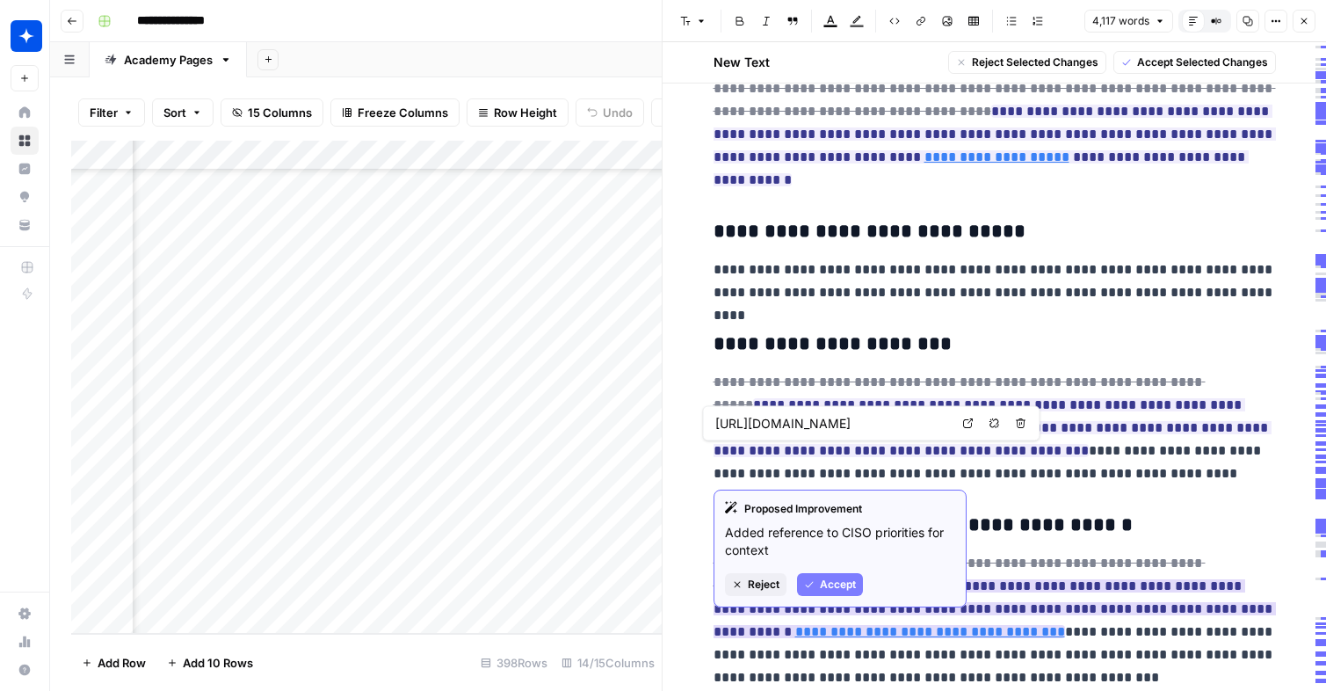
click span "Accept"
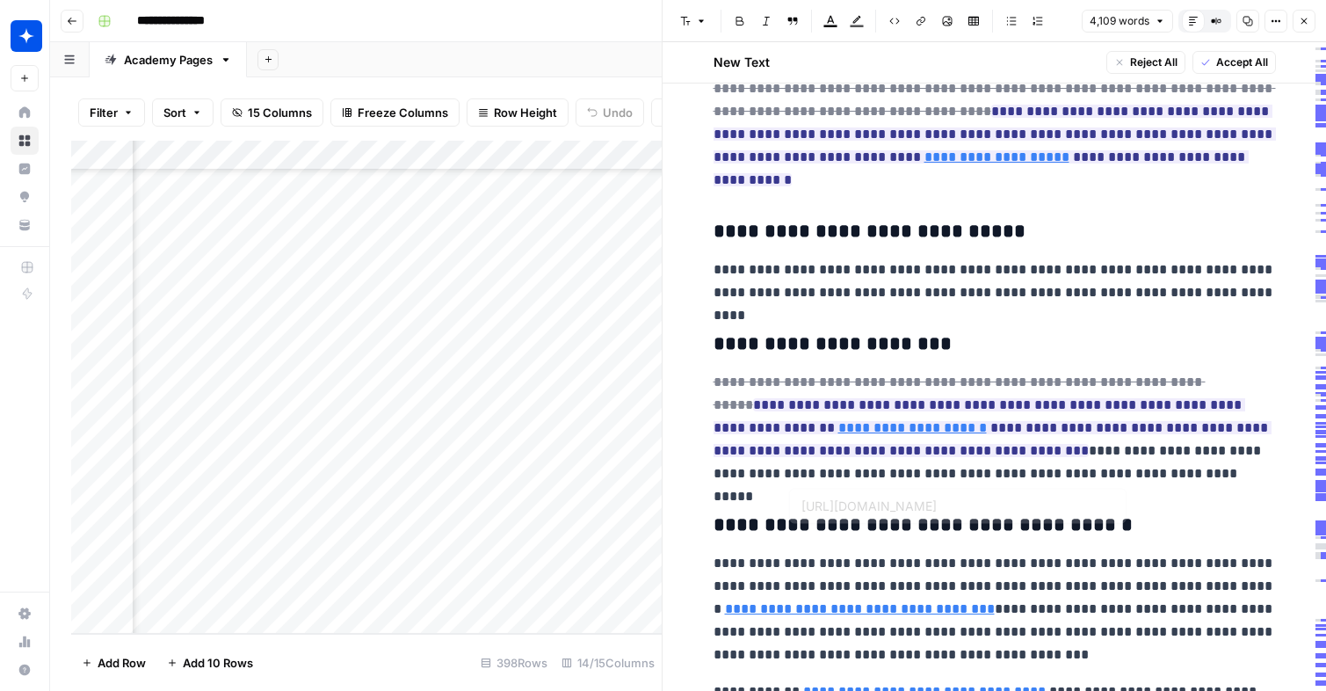
type input "[URL][DOMAIN_NAME]"
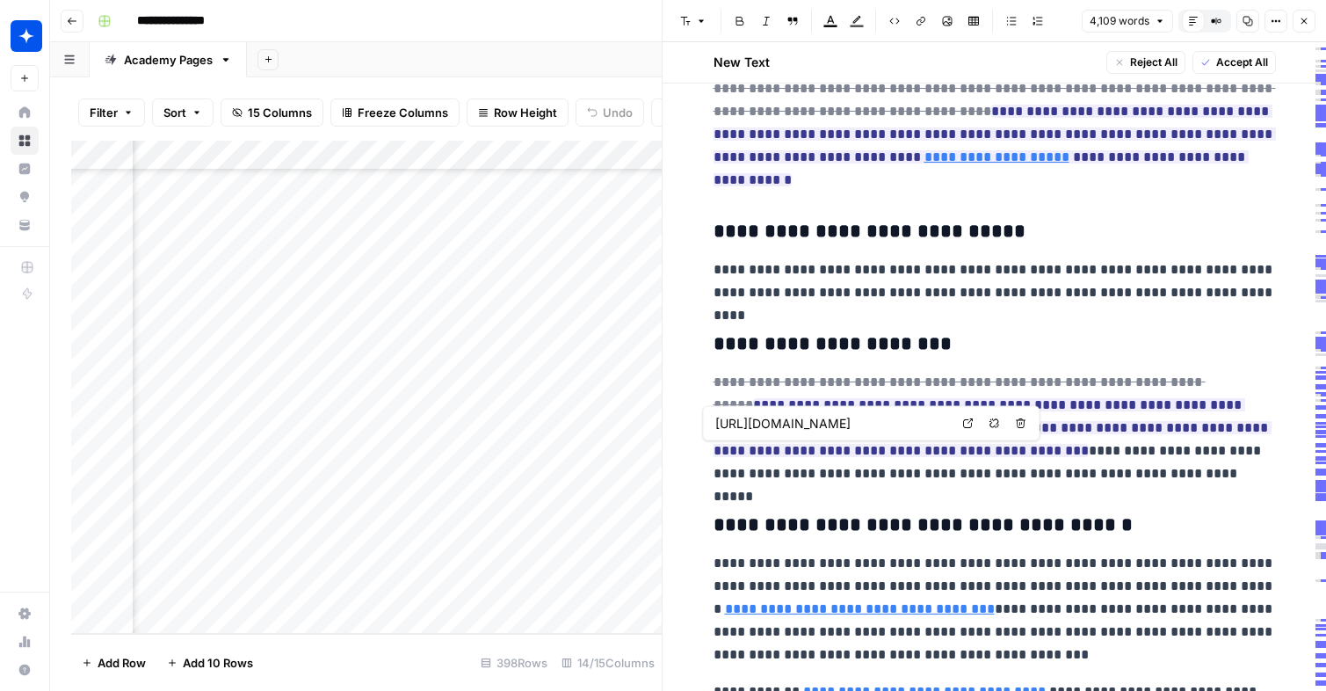
click icon
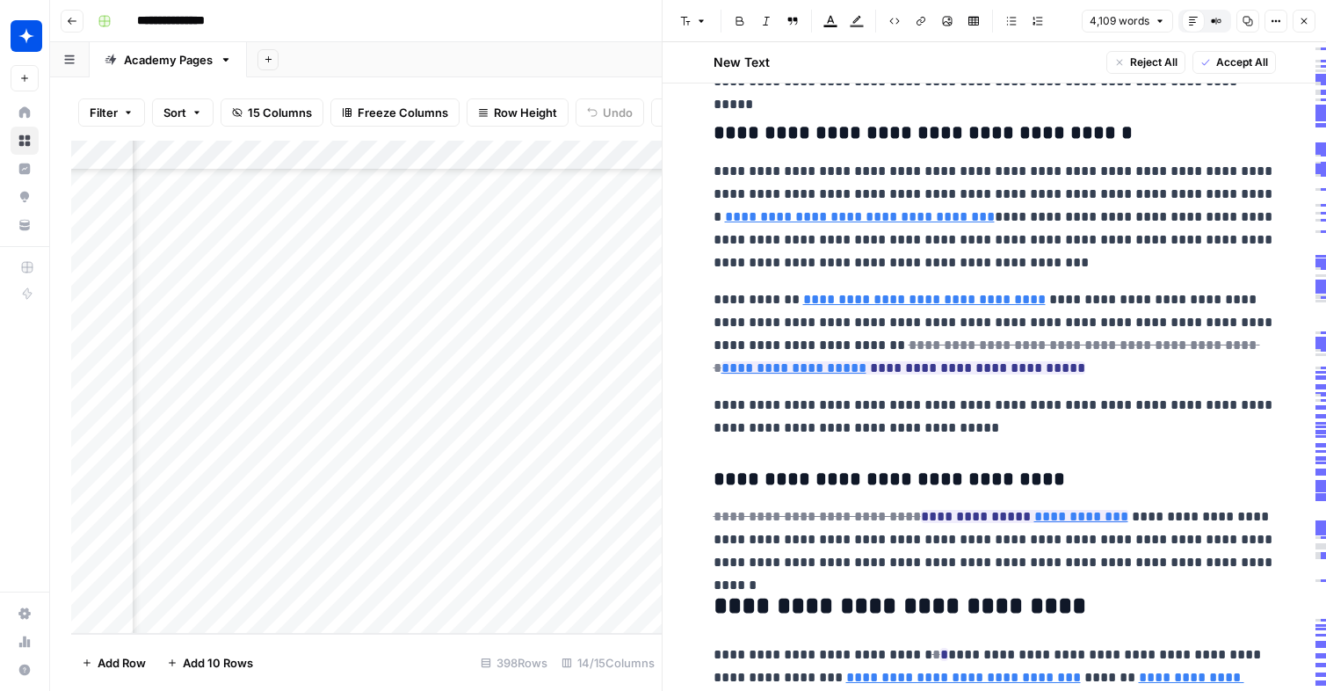
scroll to position [3433, 0]
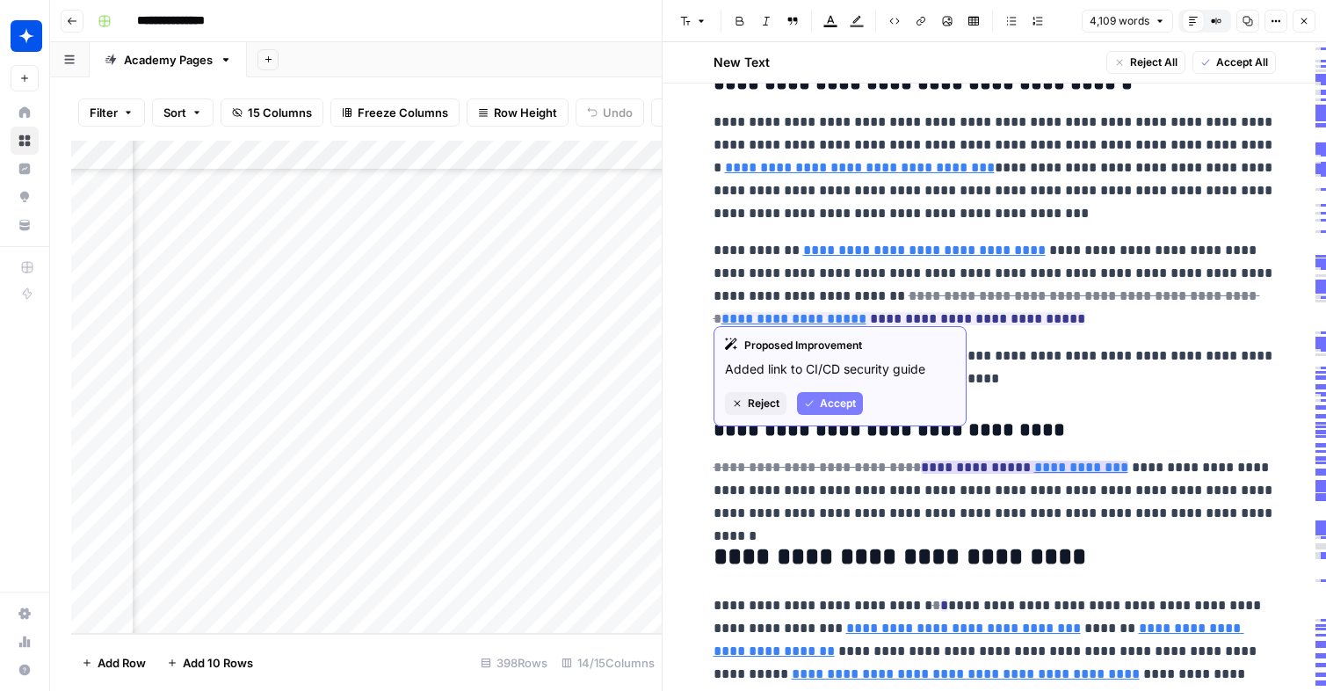
click button "Accept"
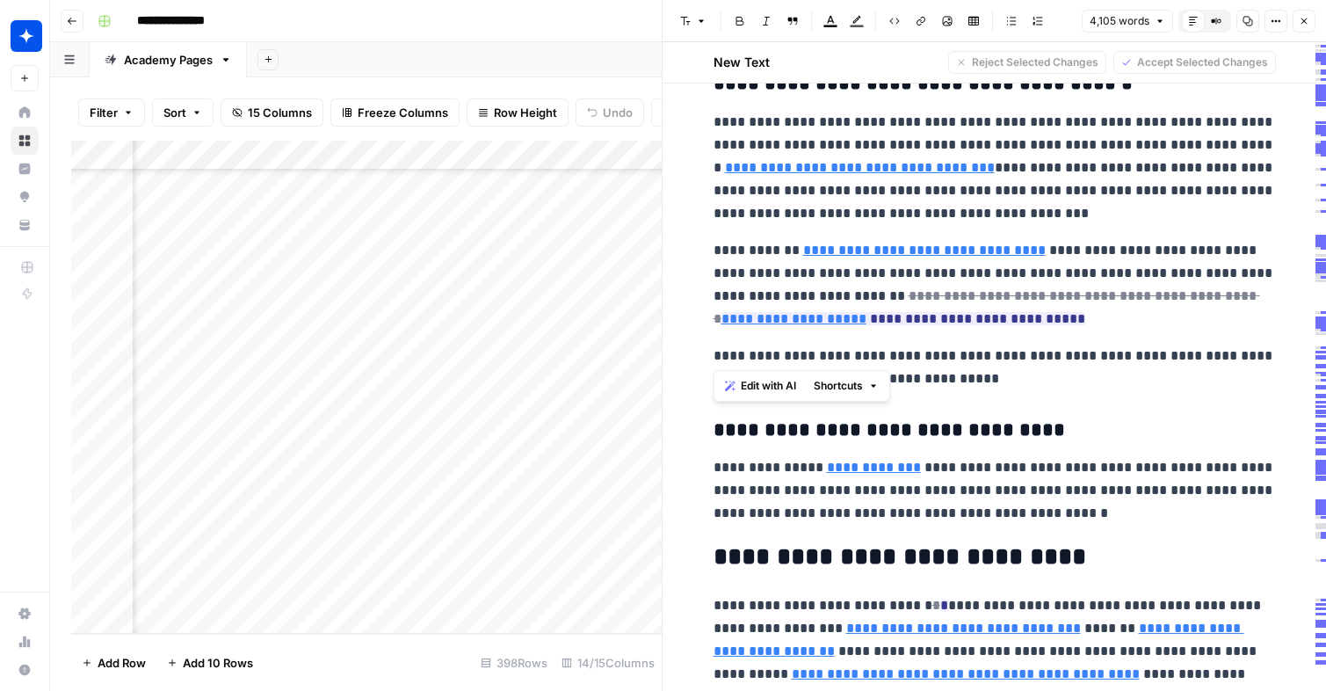
drag, startPoint x: 1040, startPoint y: 357, endPoint x: 734, endPoint y: 289, distance: 313.1
click div "**********"
click h3 "**********"
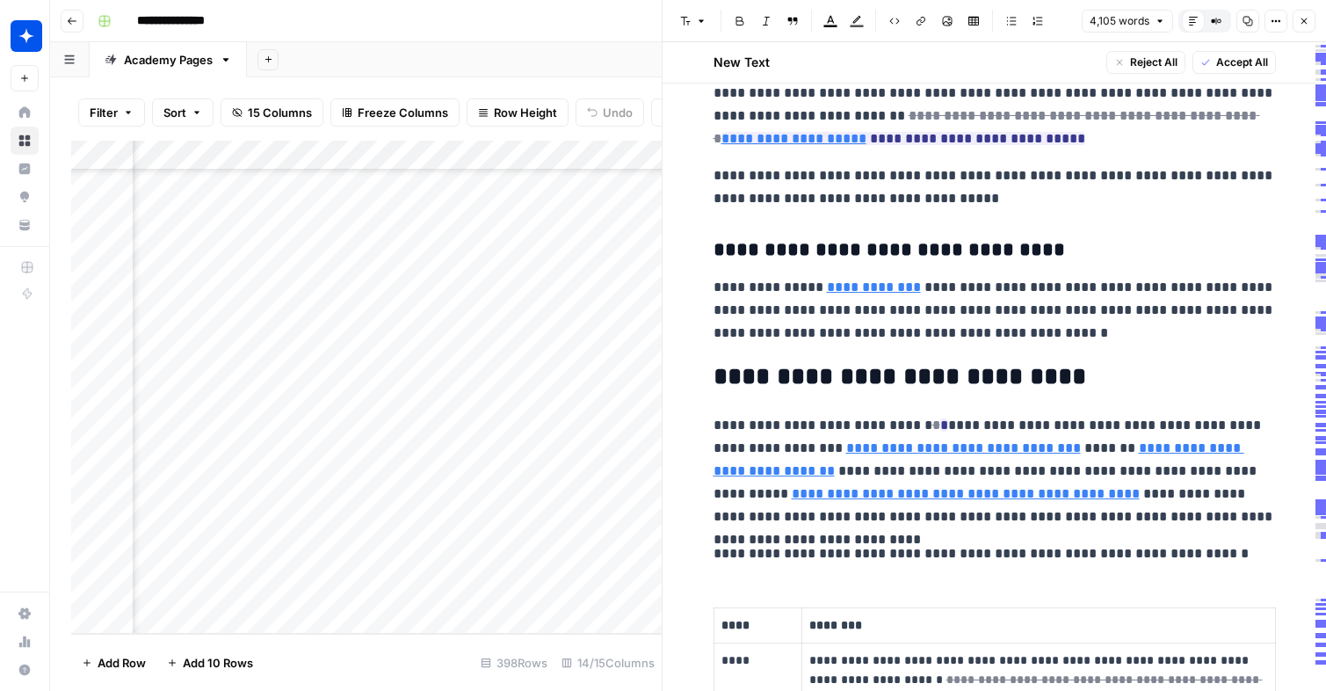
scroll to position [3614, 0]
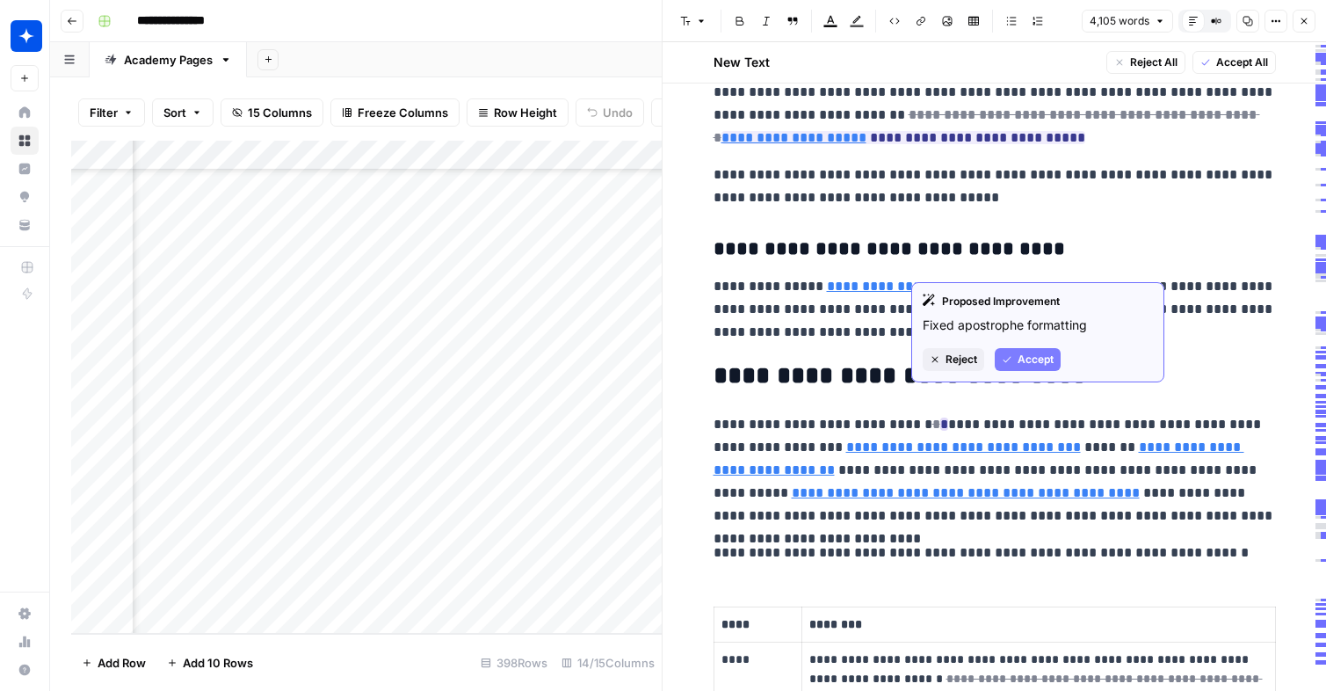
click span "Accept"
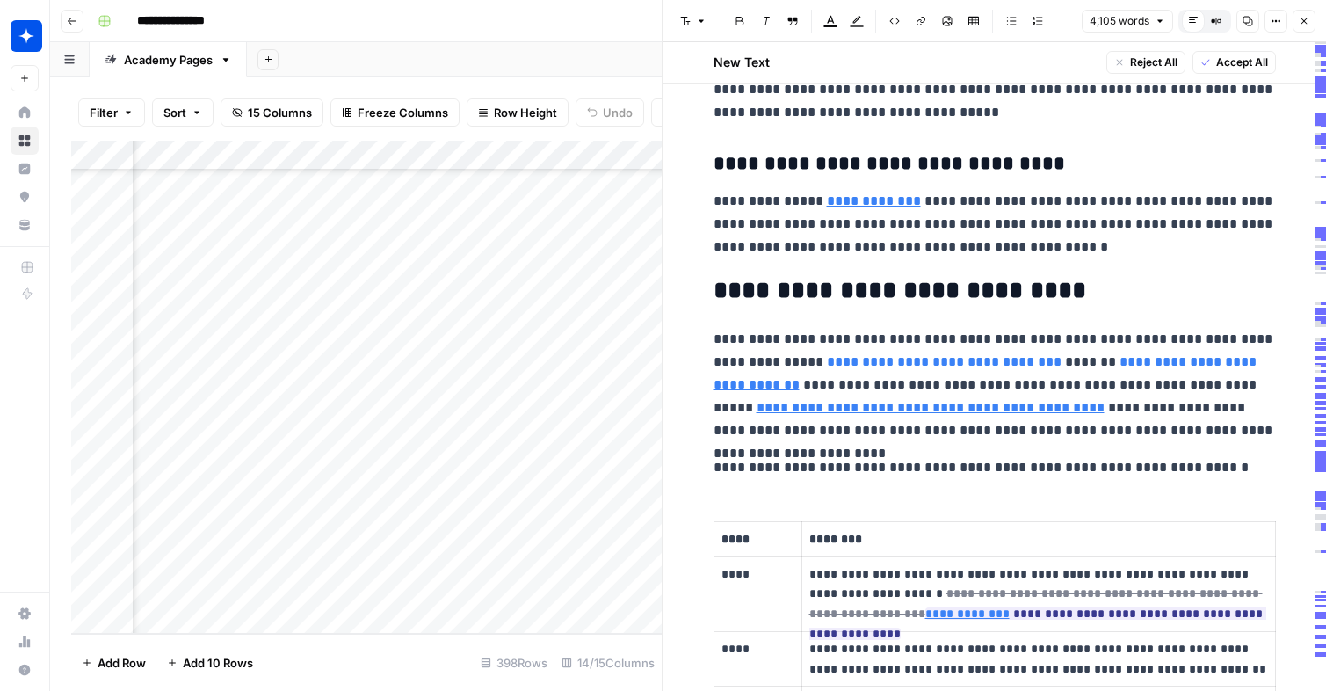
scroll to position [3720, 0]
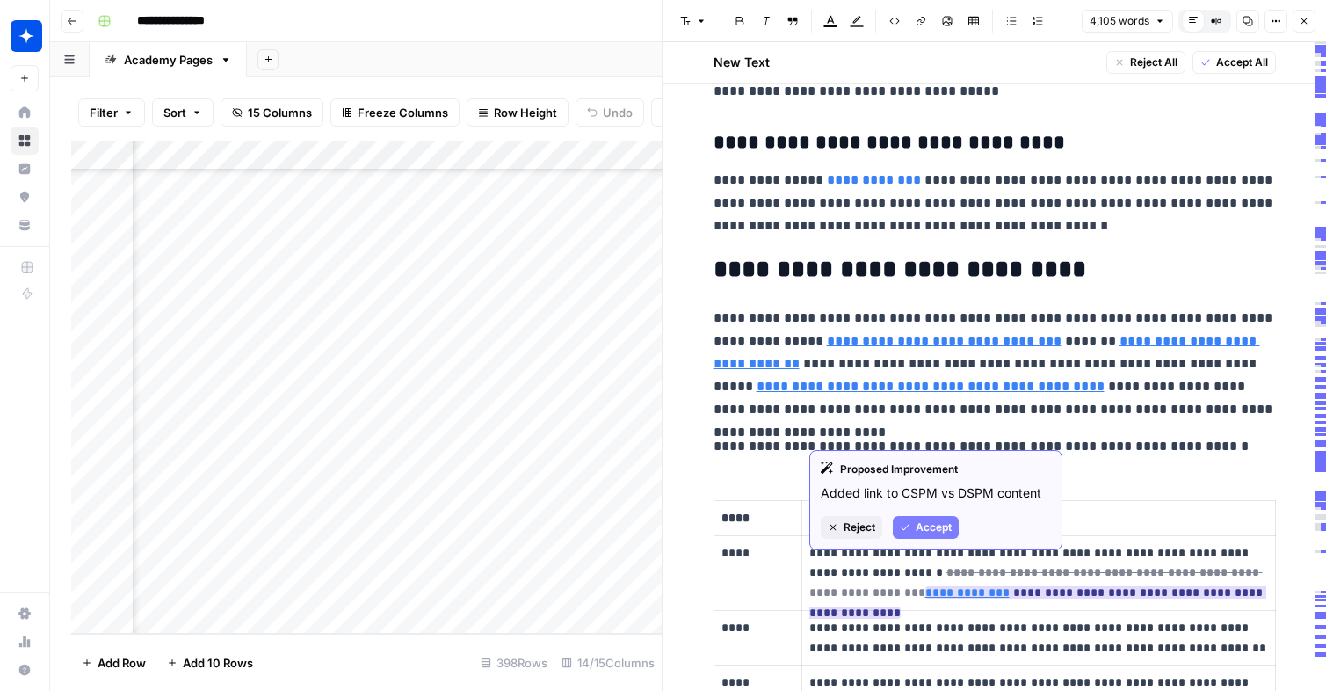
click button "Accept"
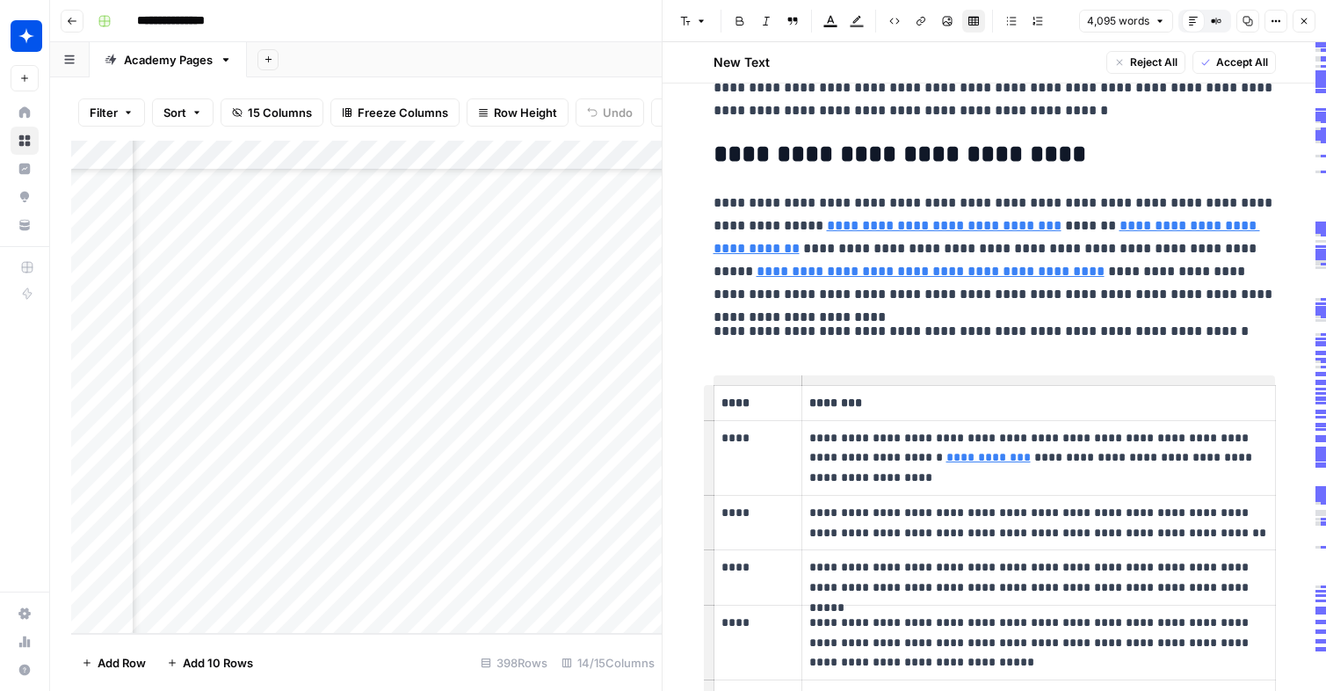
scroll to position [4055, 0]
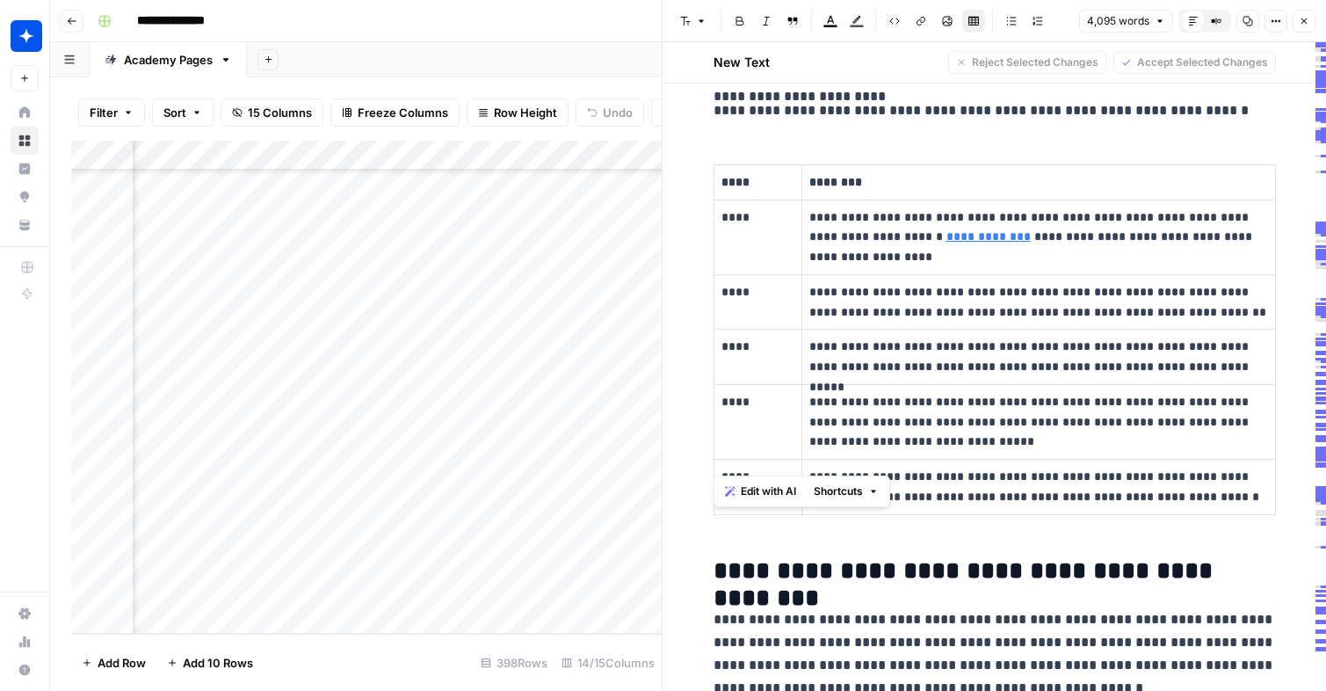
drag, startPoint x: 709, startPoint y: 410, endPoint x: 898, endPoint y: 442, distance: 191.5
click div "**********"
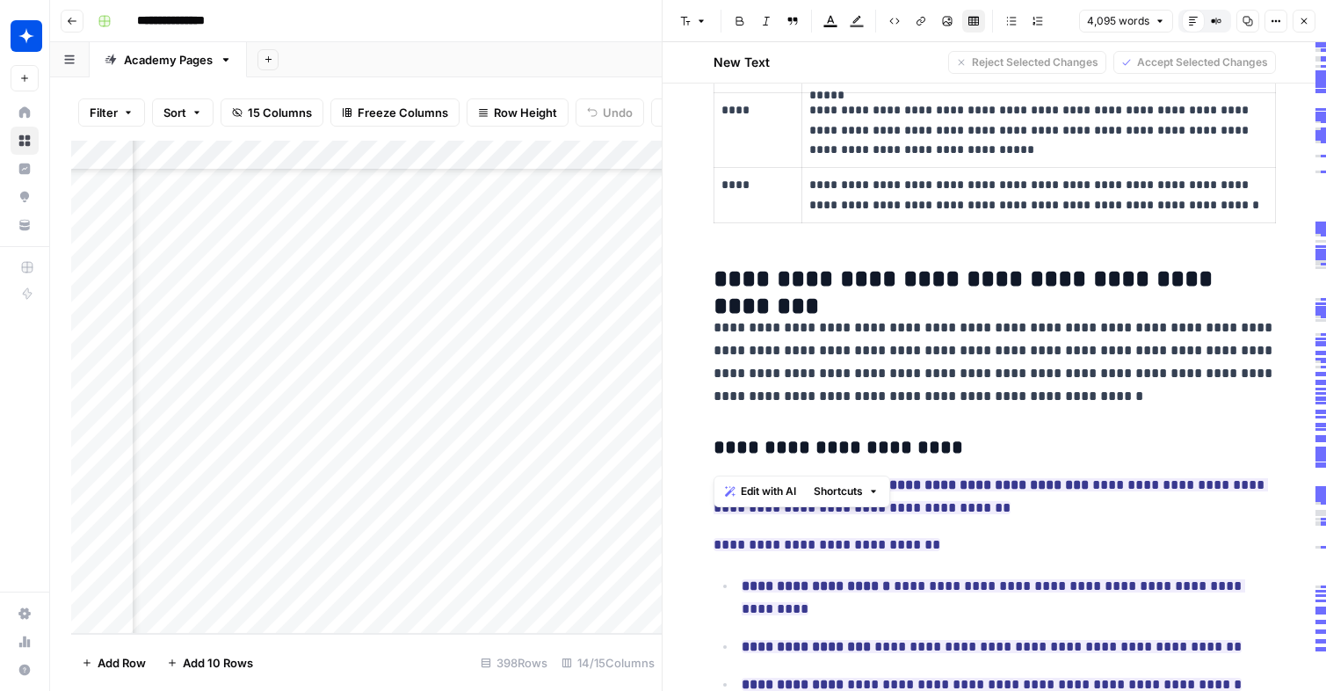
scroll to position [4349, 0]
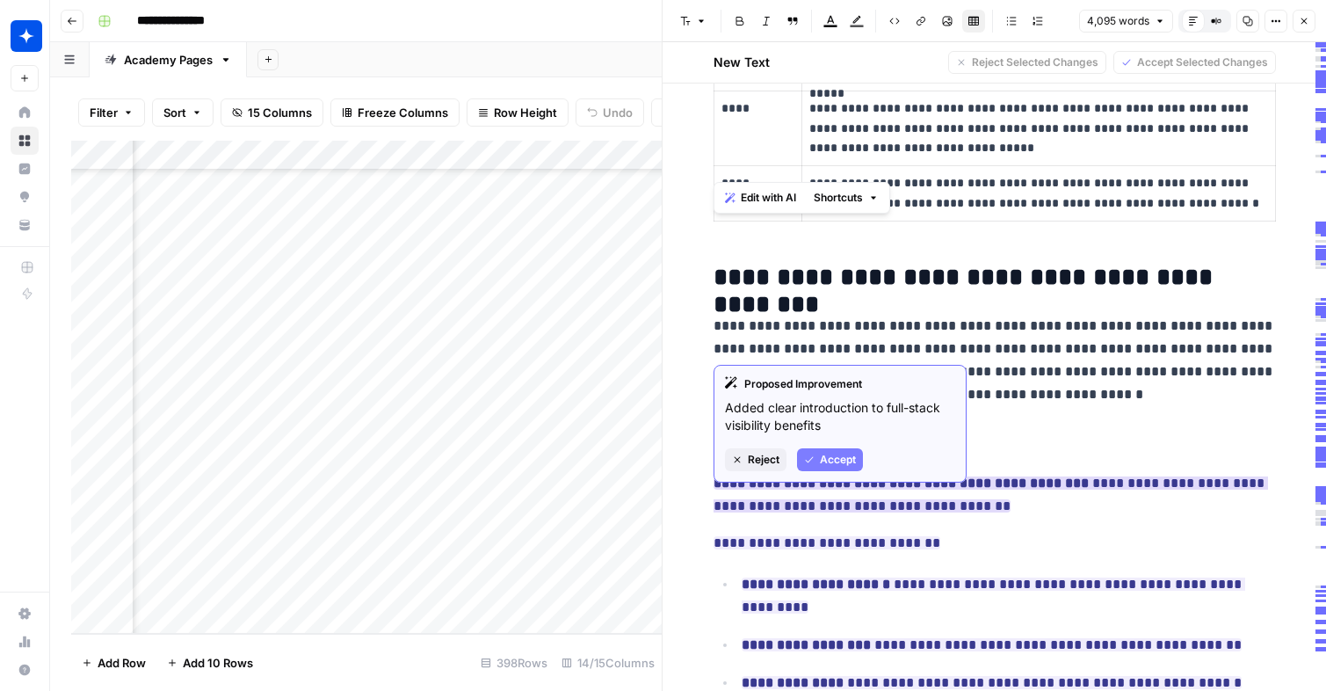
click button "Accept"
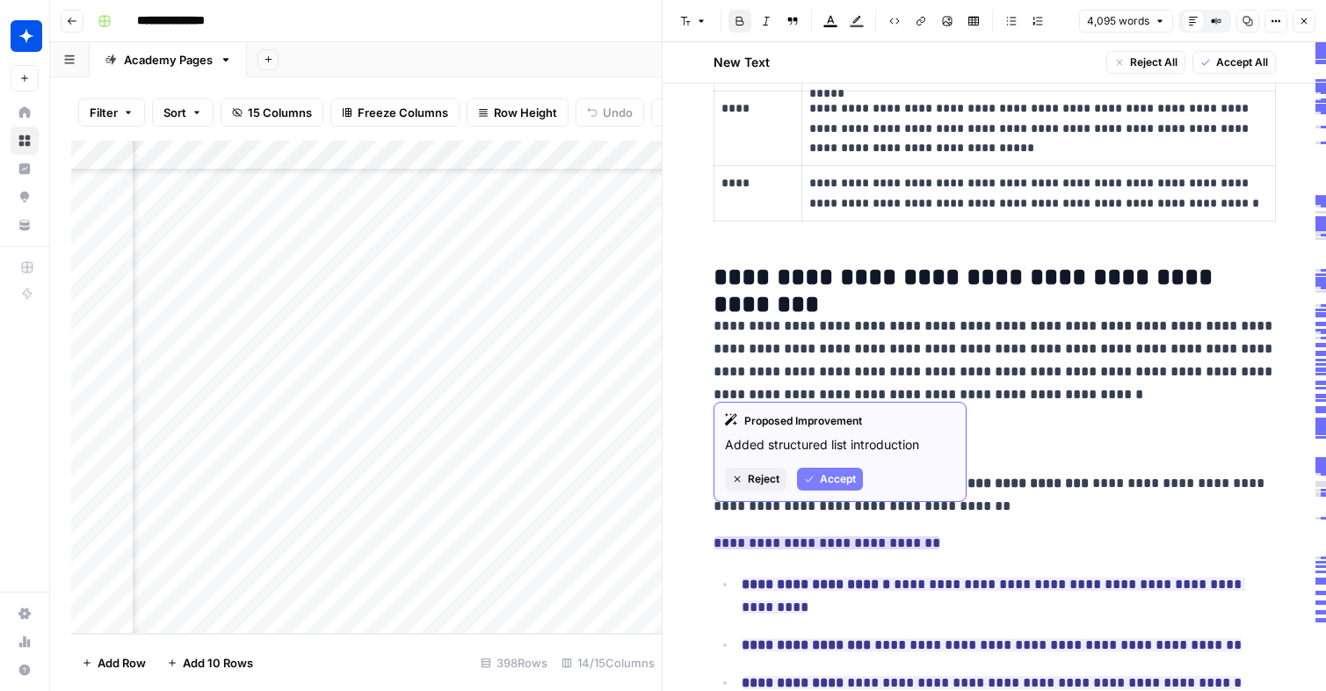
click span "Accept"
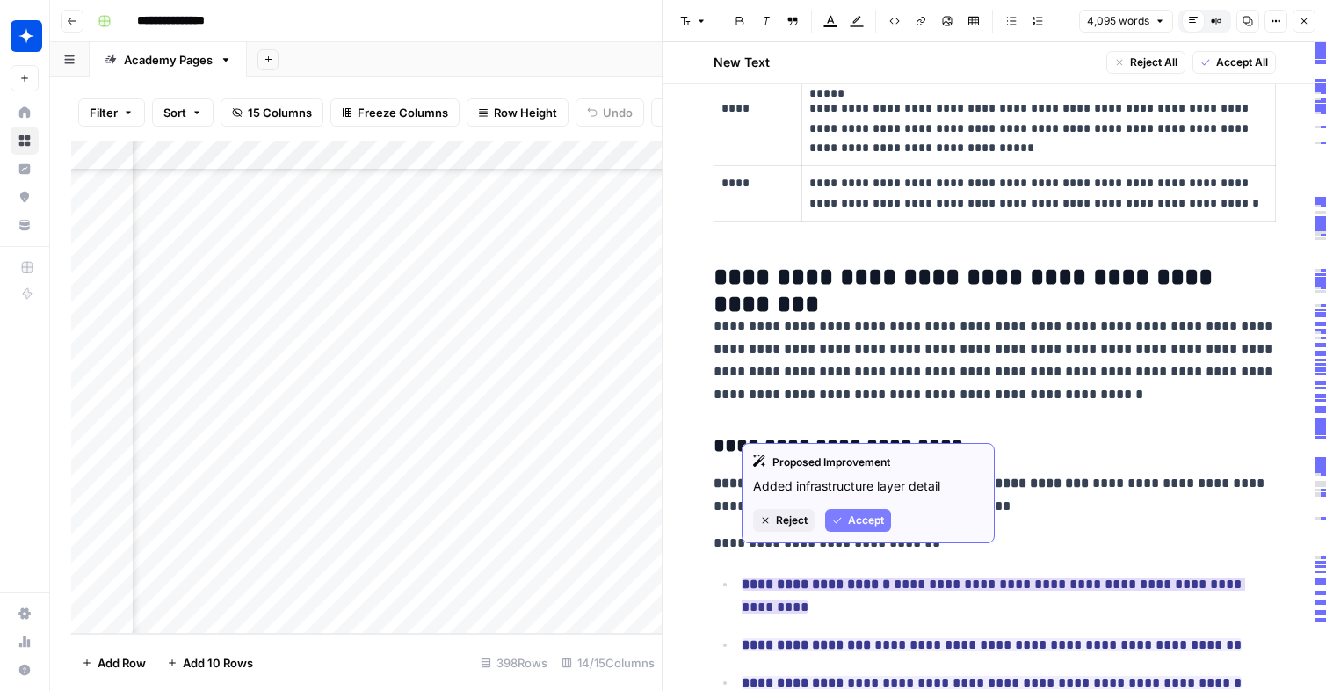
click button "Accept"
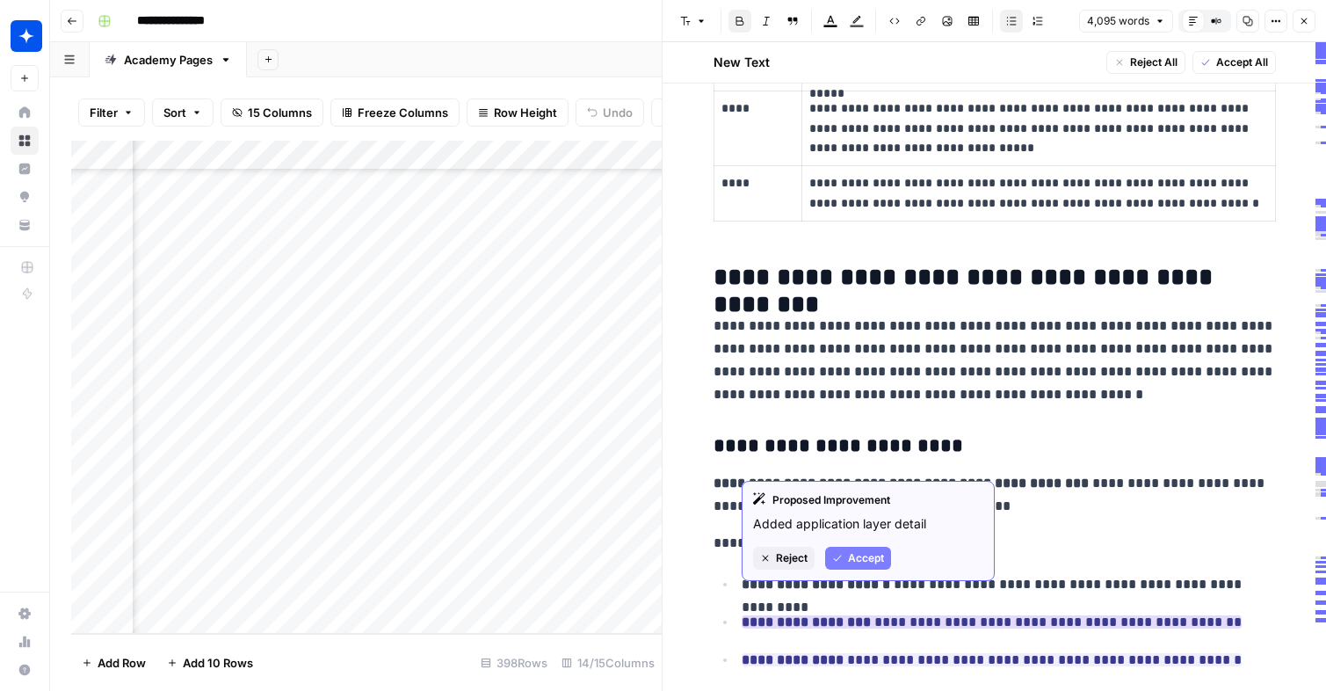
click button "Accept"
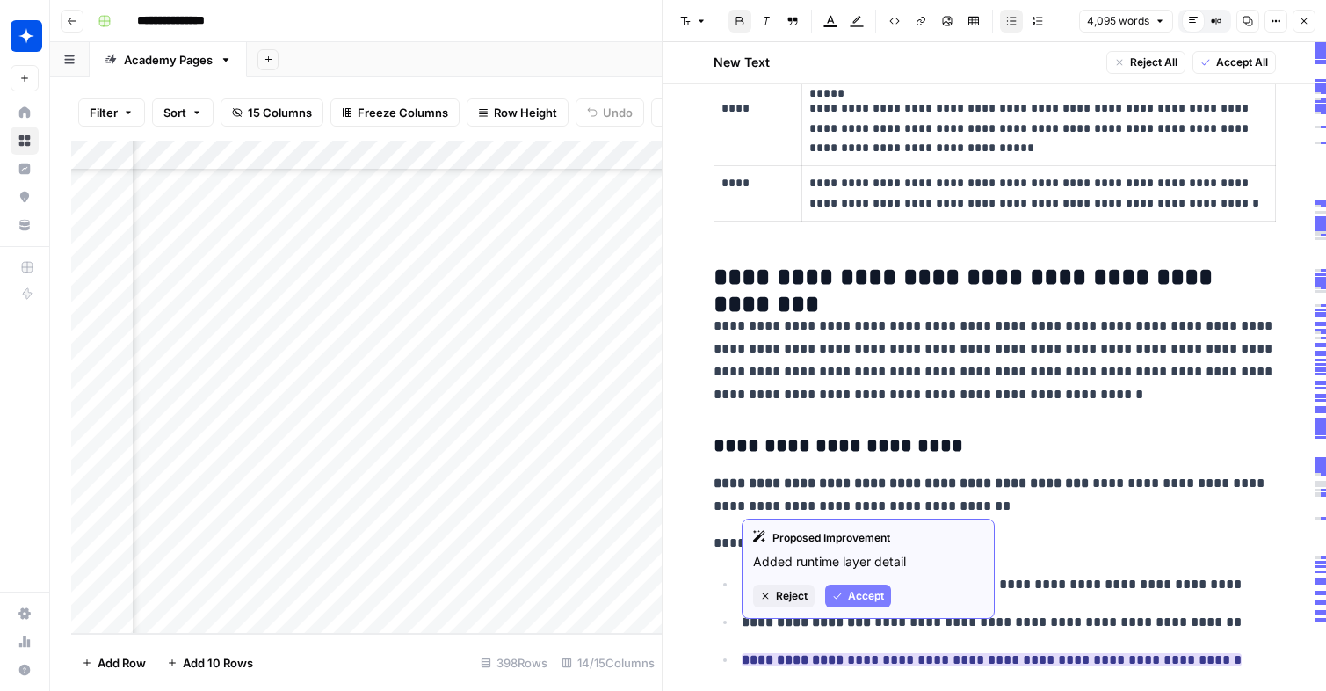
click span "Accept"
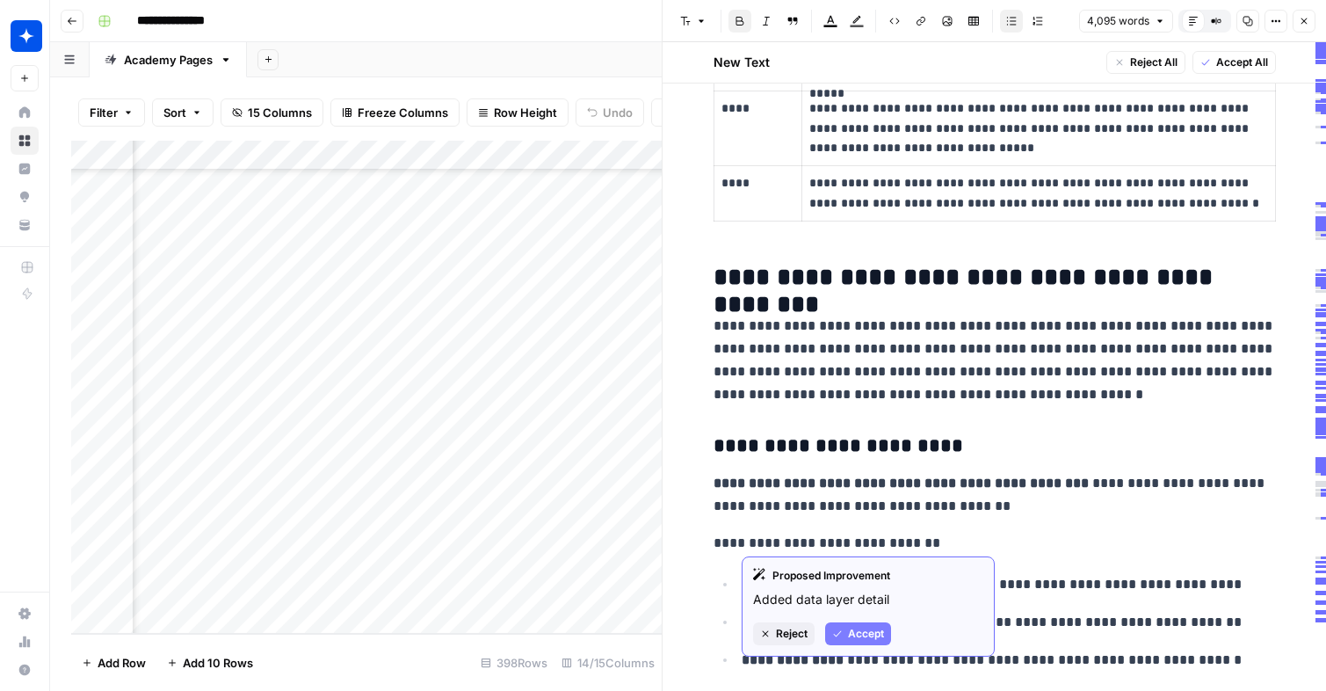
click span "Accept"
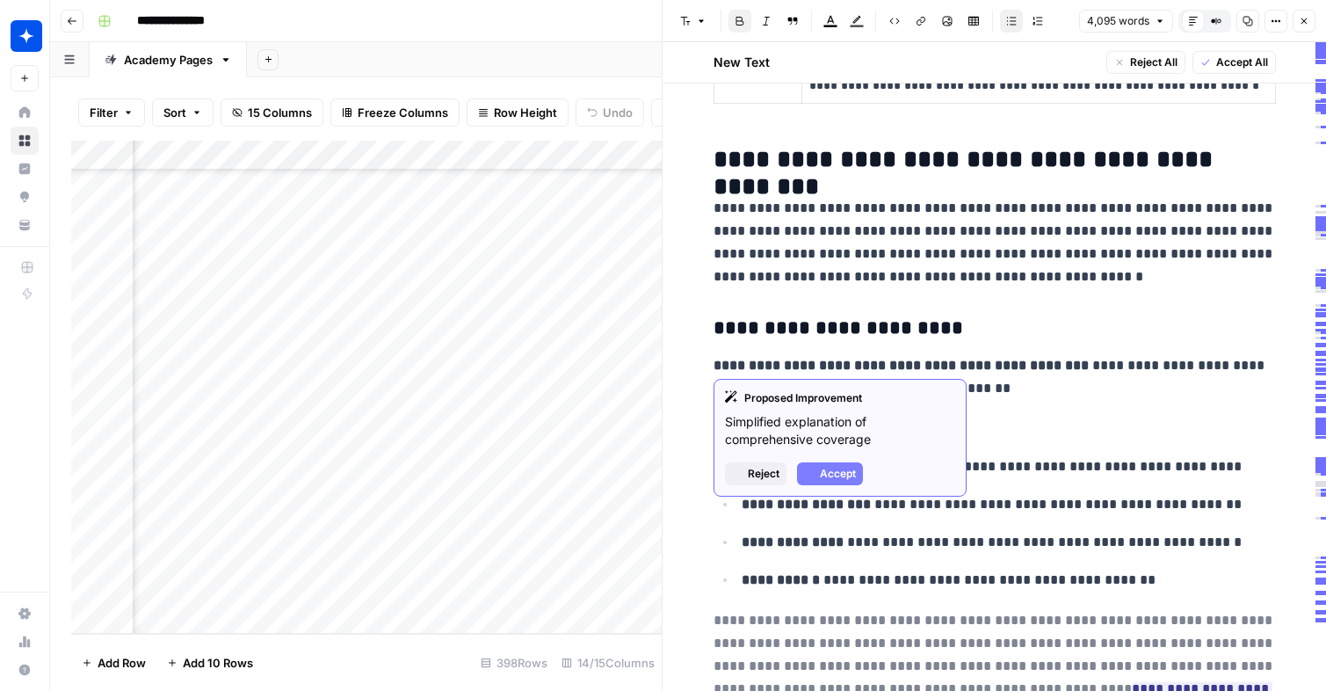
scroll to position [4498, 0]
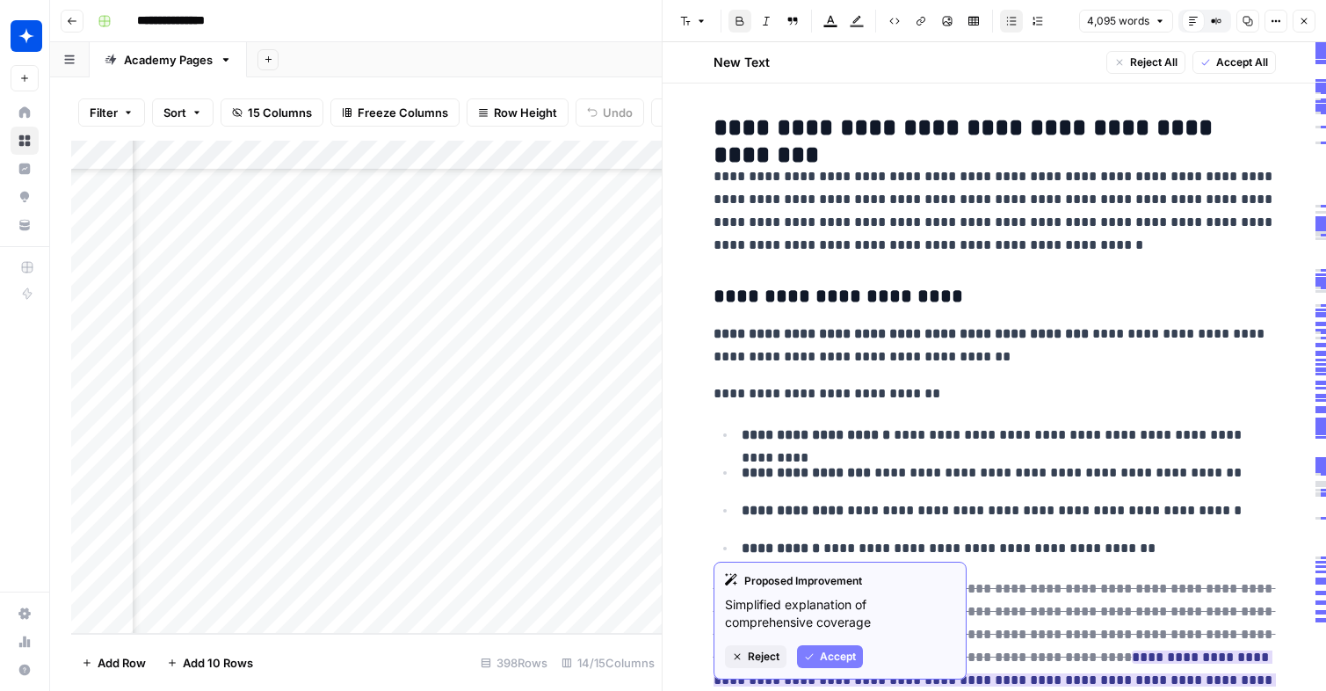
click span "Accept"
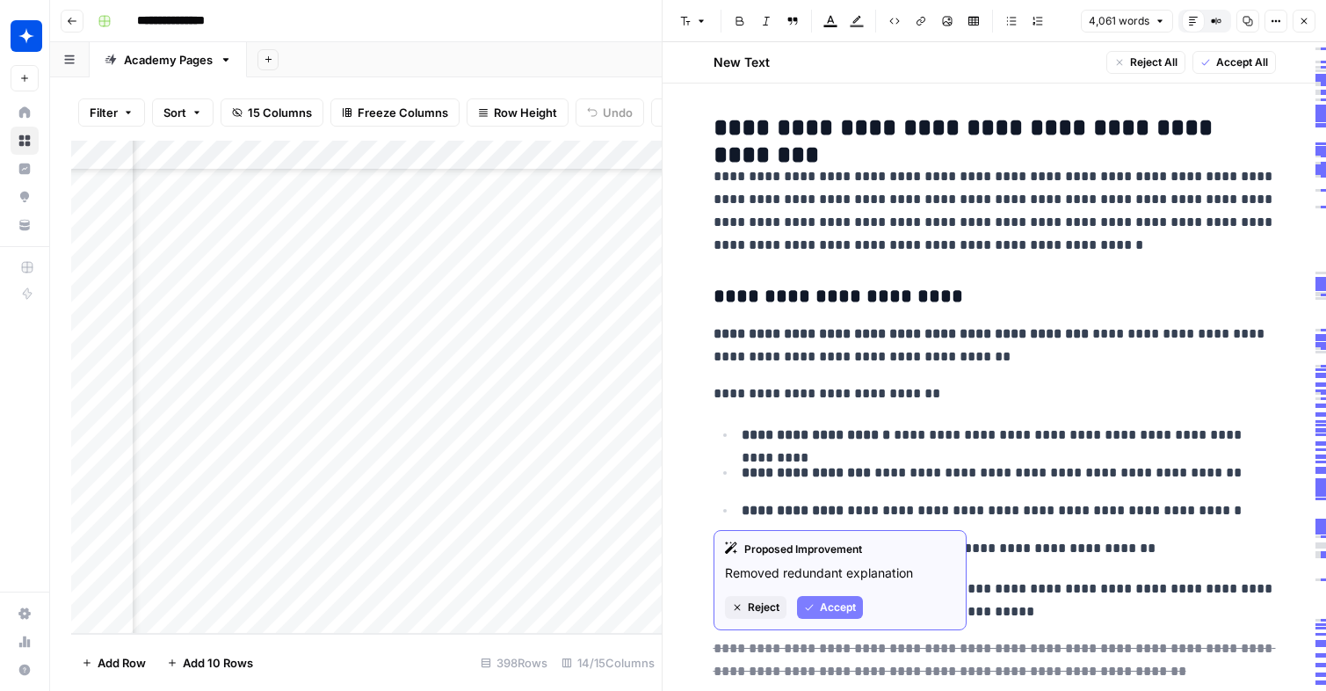
click span "Accept"
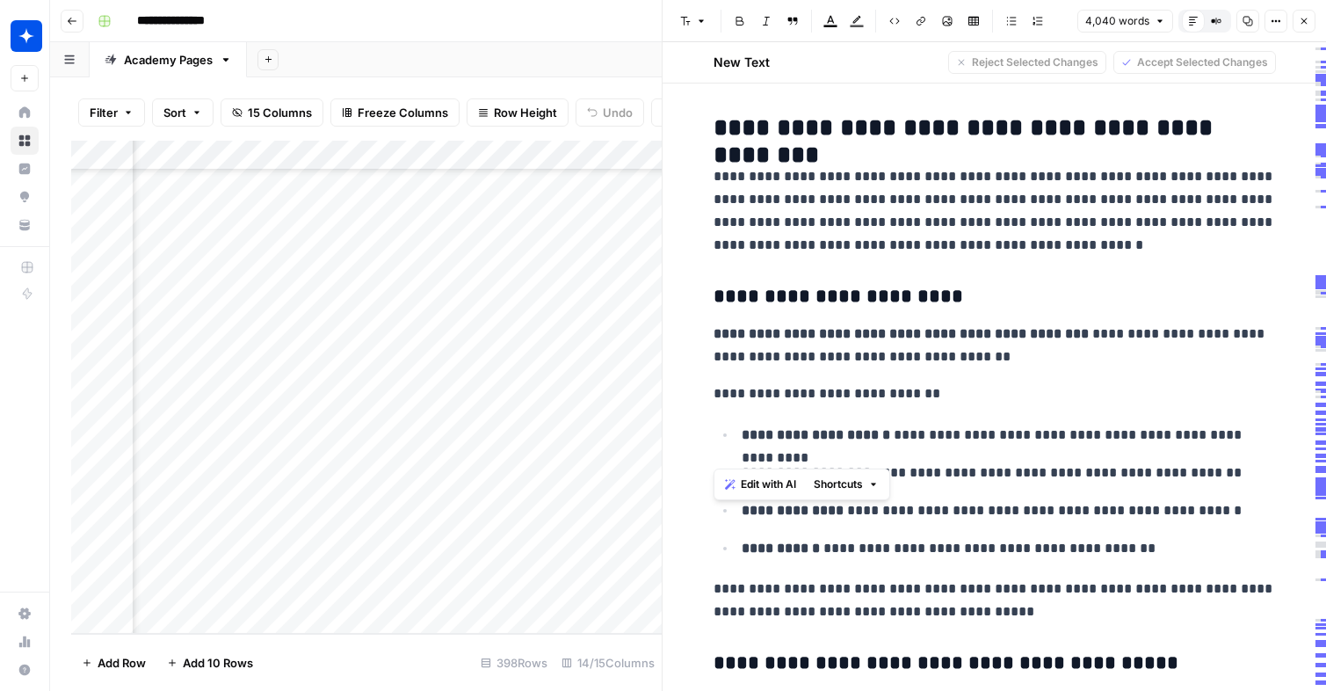
drag, startPoint x: 712, startPoint y: 174, endPoint x: 1152, endPoint y: 459, distance: 524.2
click div "**********"
copy div "**********"
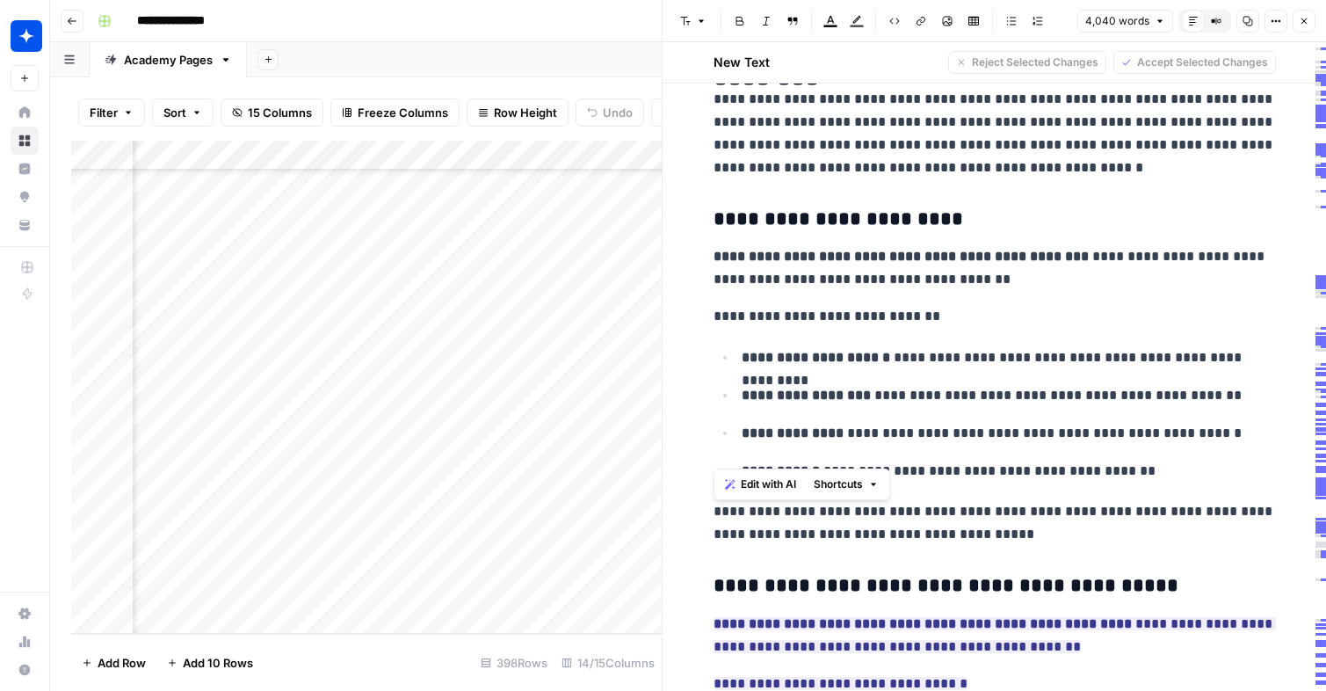
scroll to position [4577, 0]
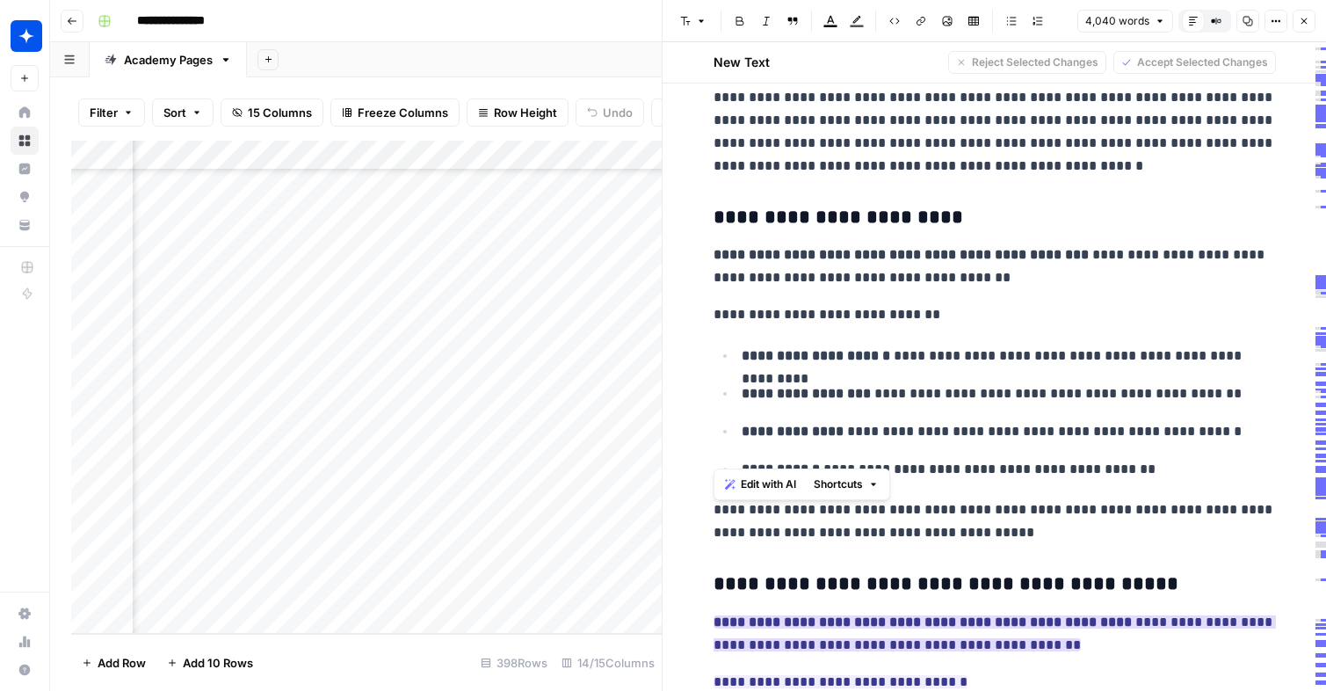
click strong "**********"
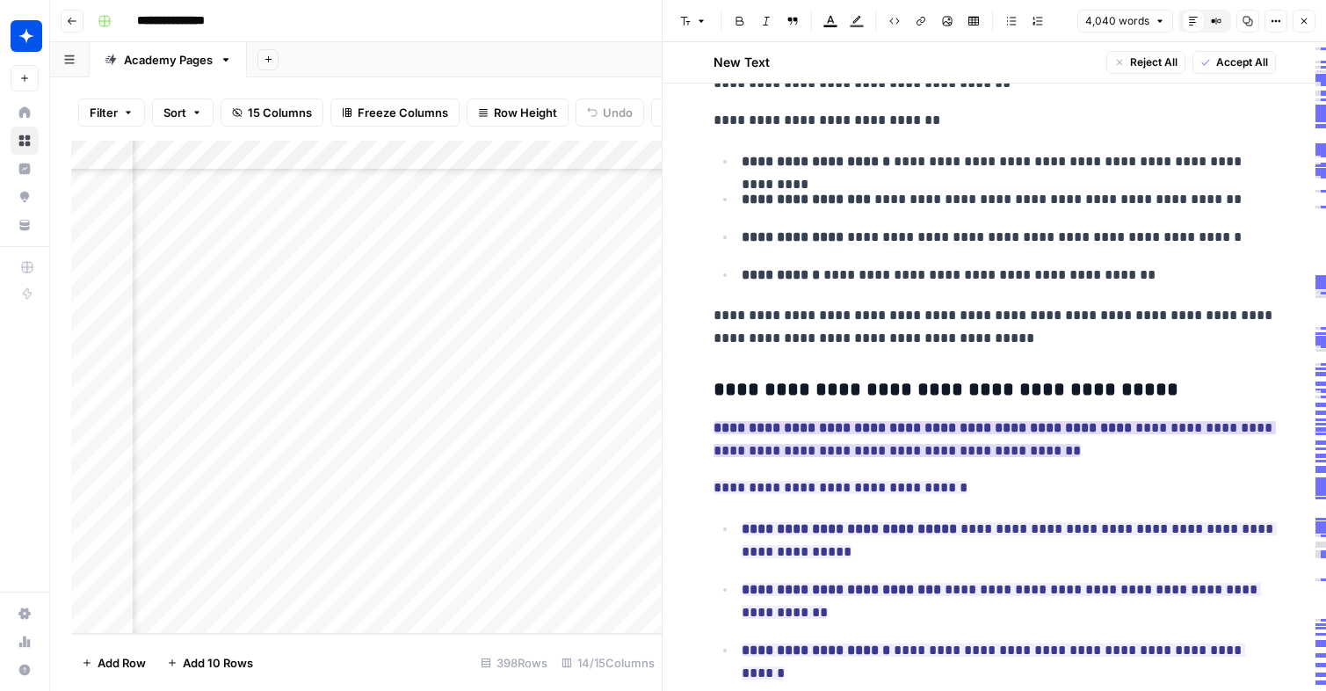
scroll to position [4773, 0]
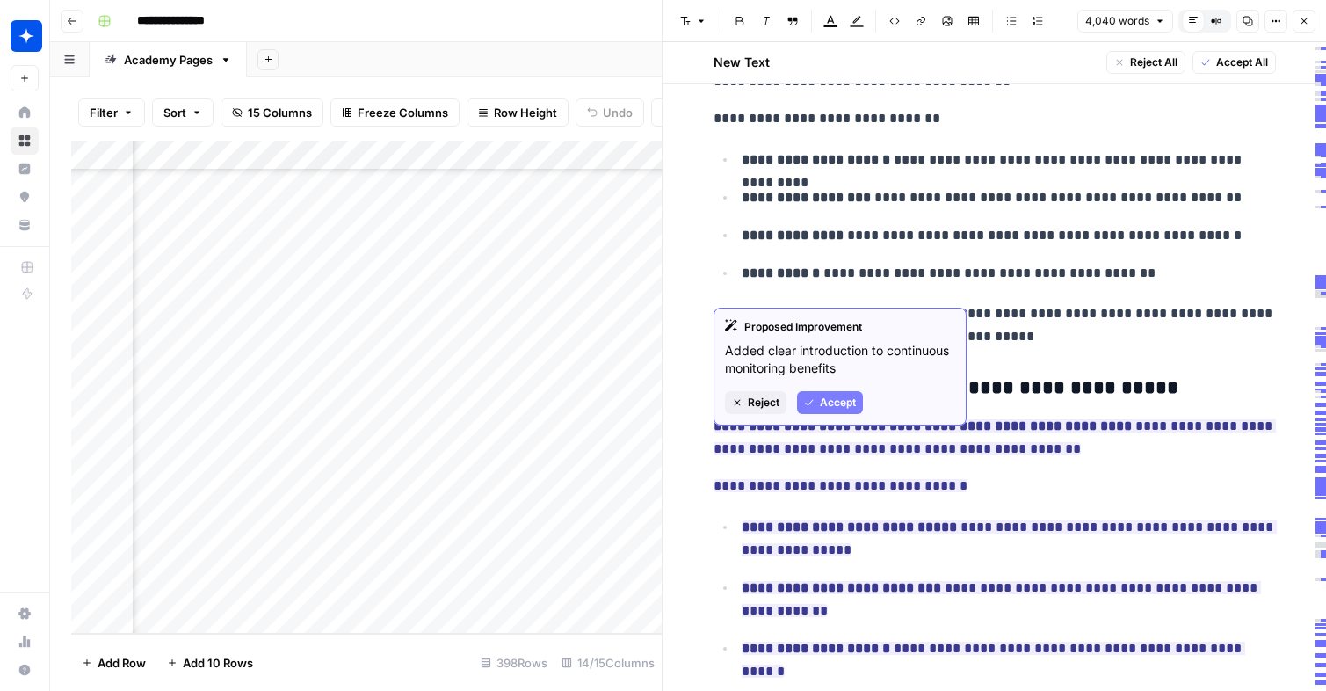
click h3 "**********"
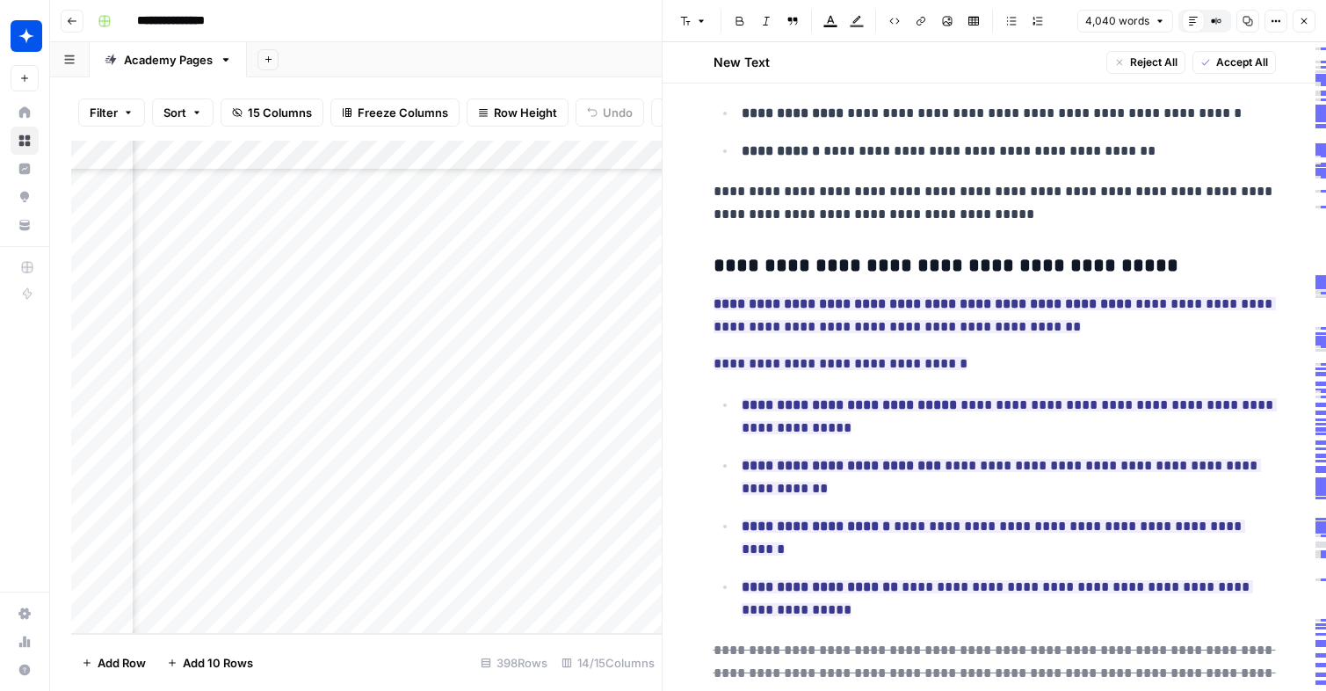
scroll to position [4896, 0]
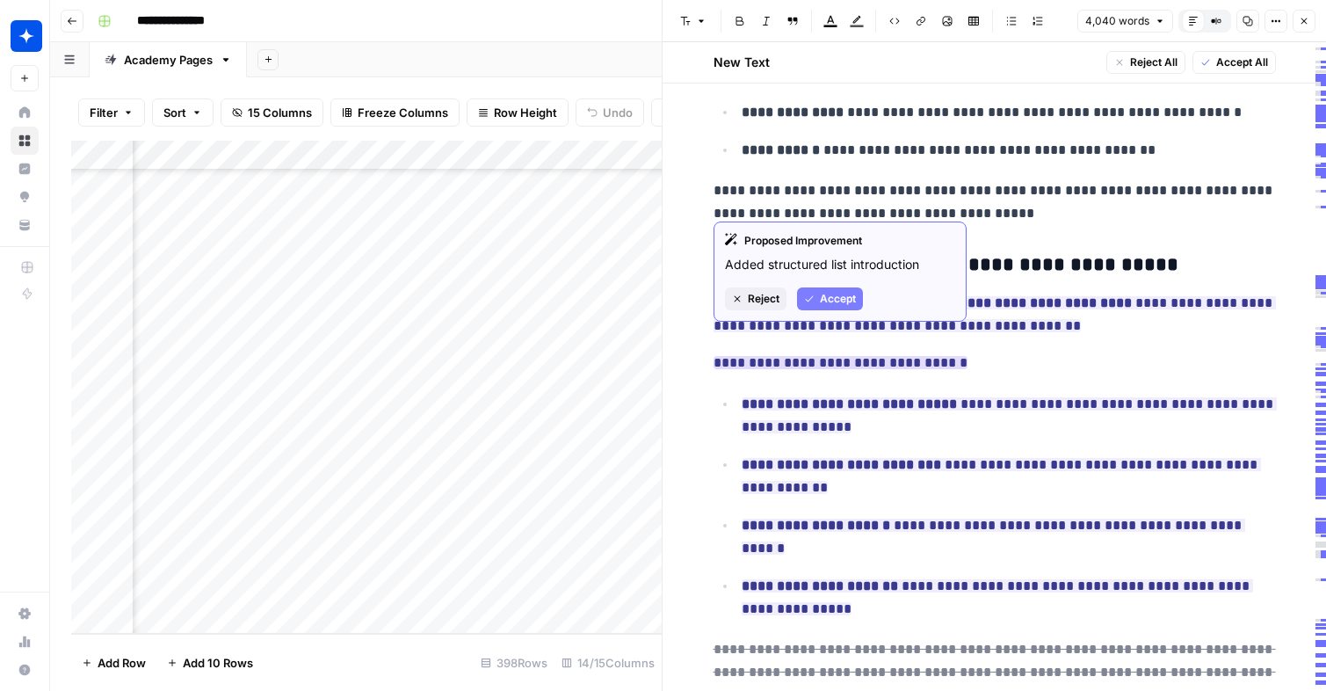
click icon "button"
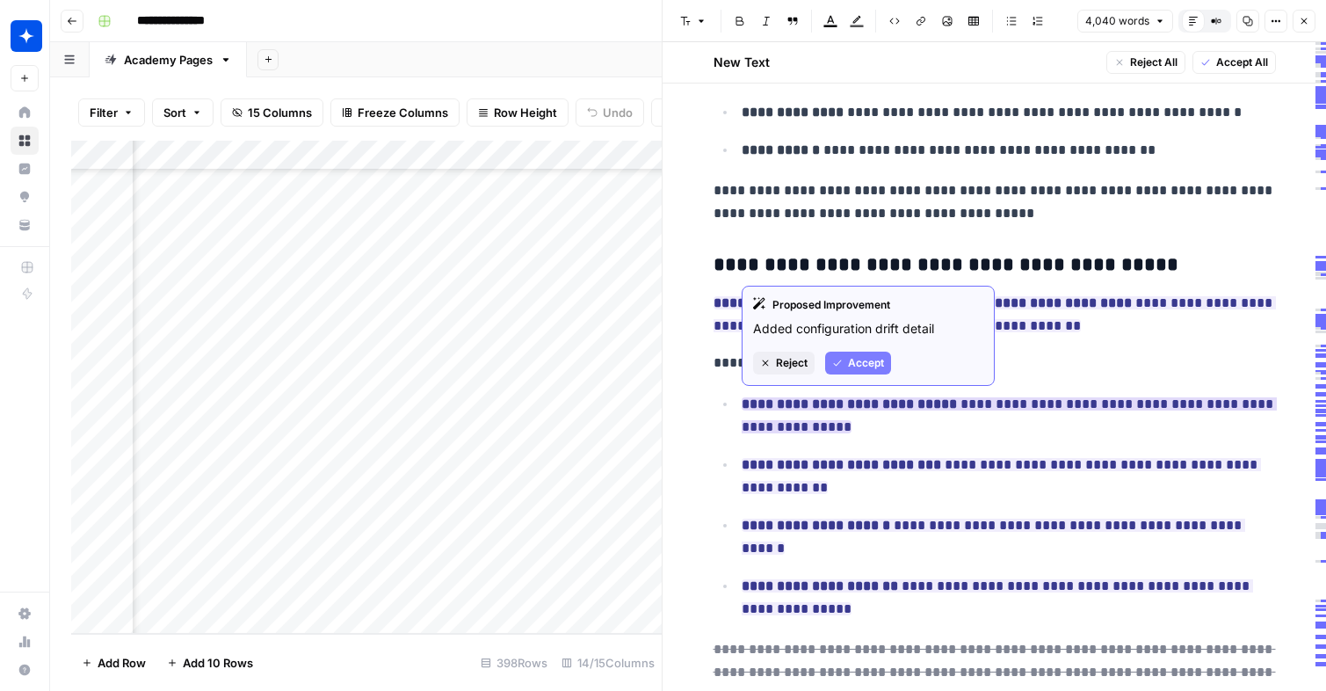
click icon "button"
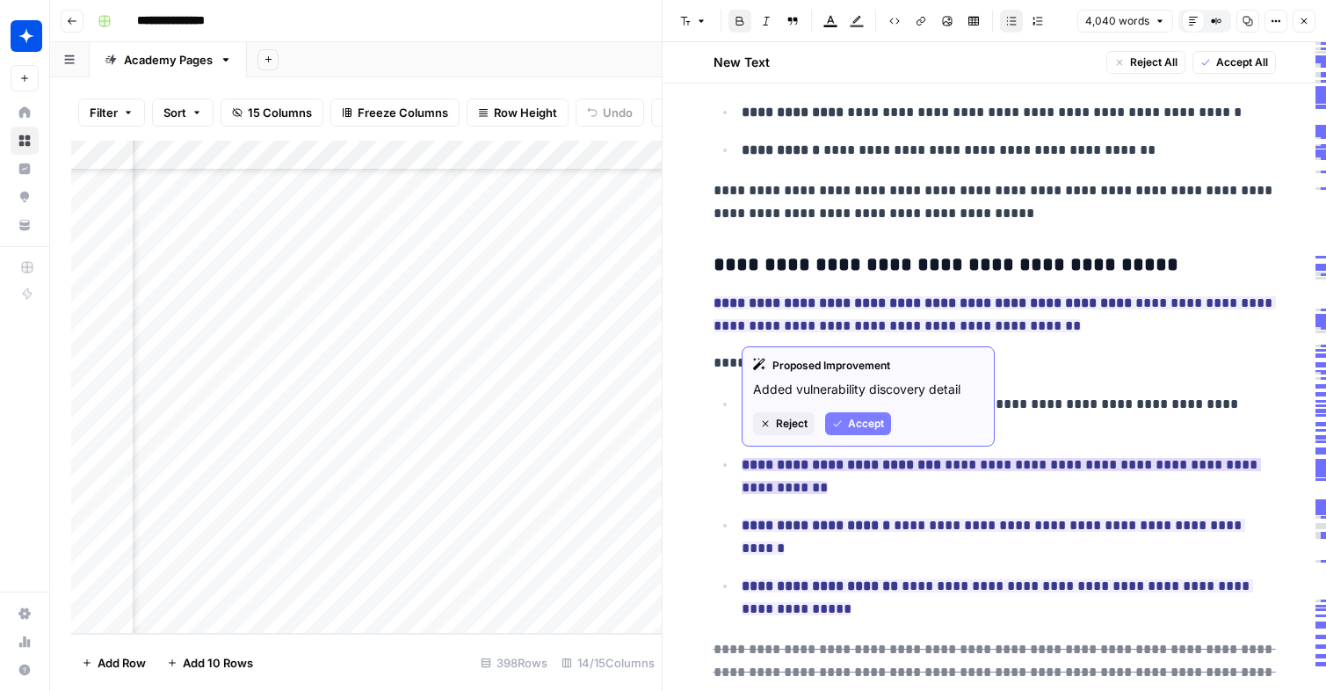
click span "Accept"
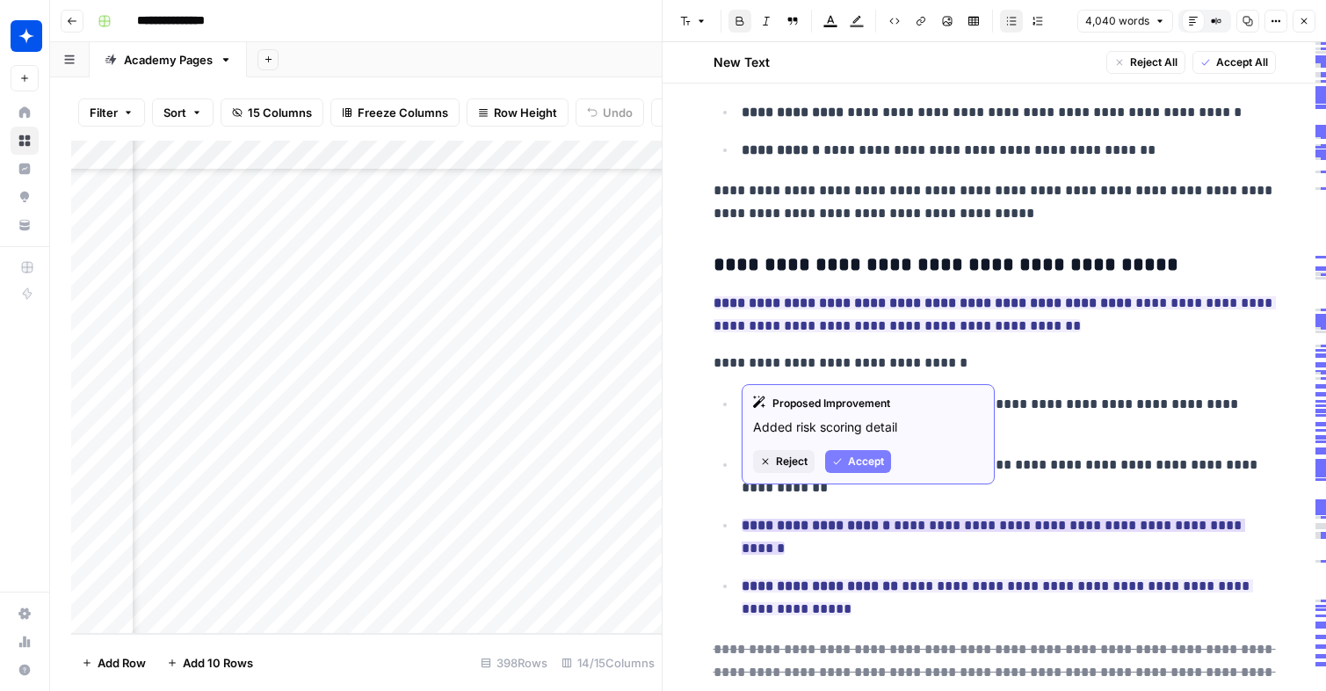
click span "Accept"
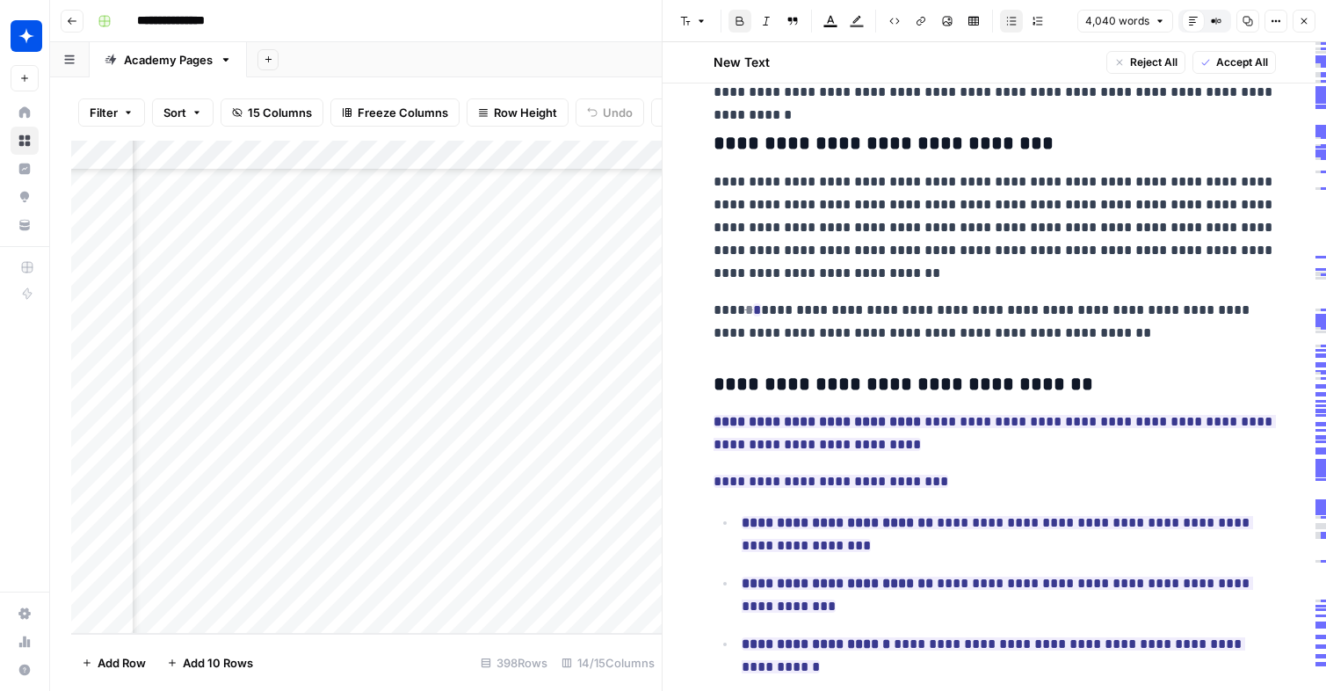
scroll to position [6016, 0]
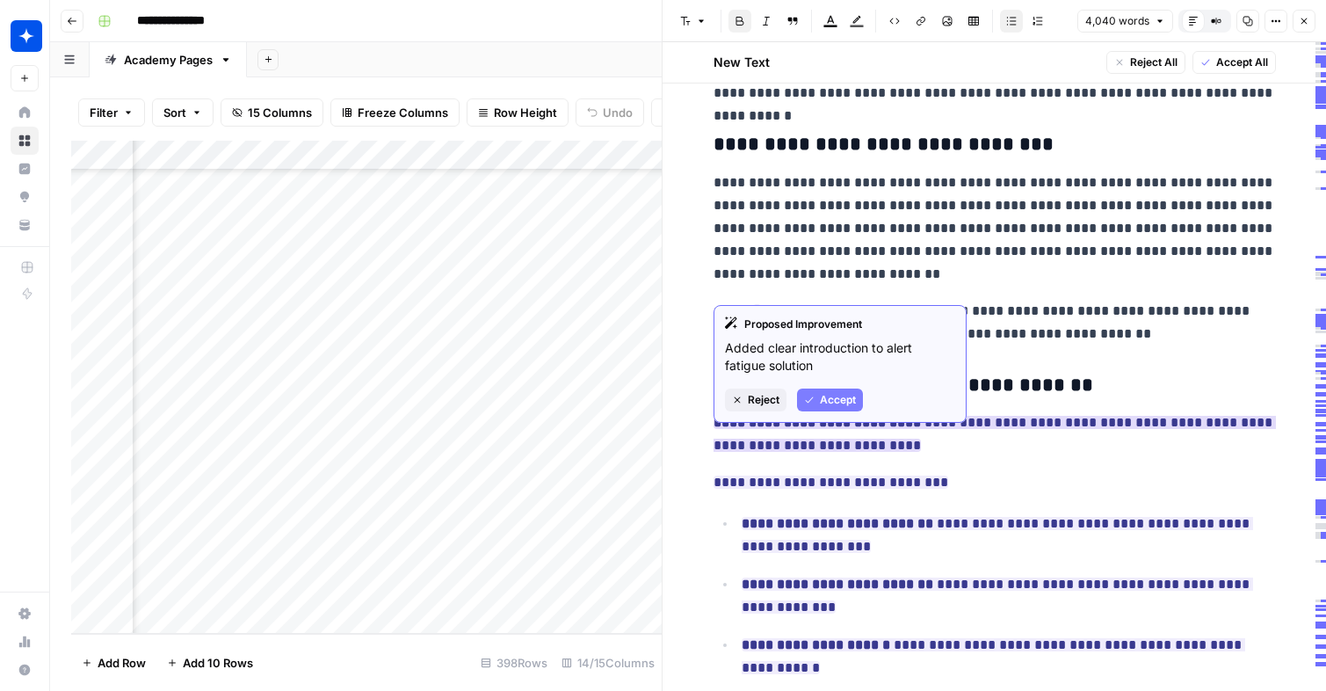
click button "Accept"
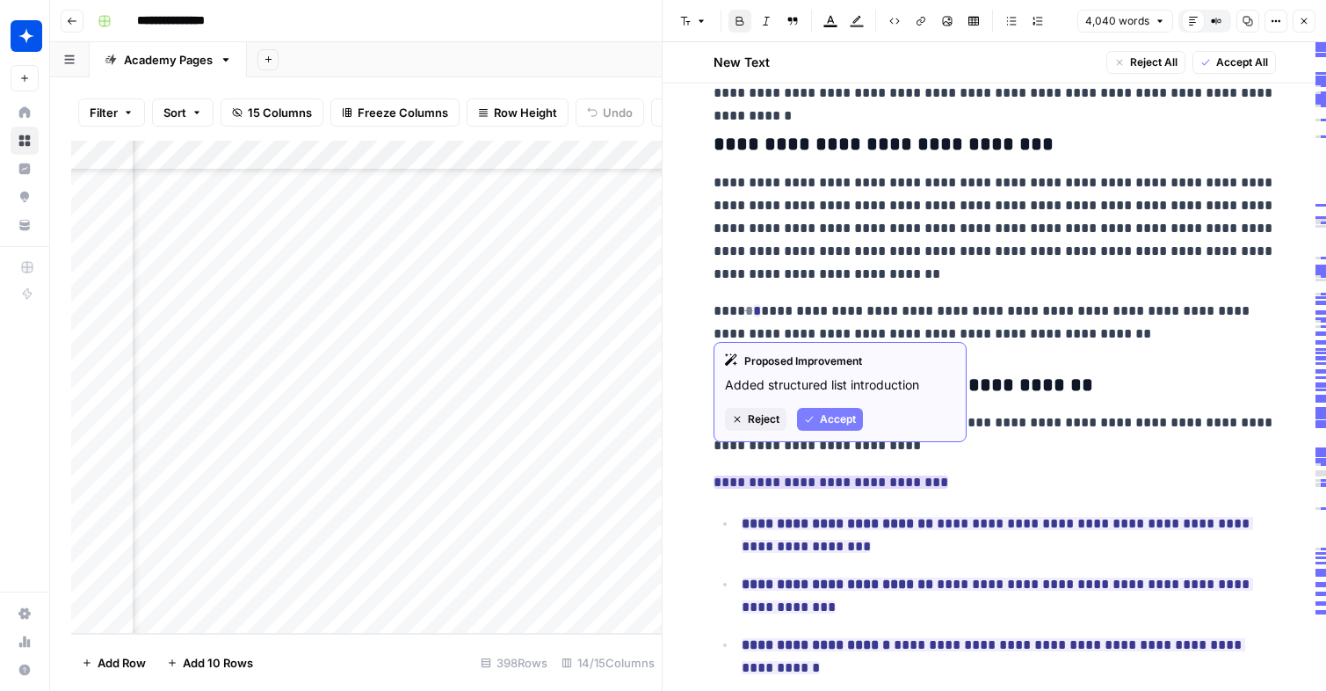
click span "Accept"
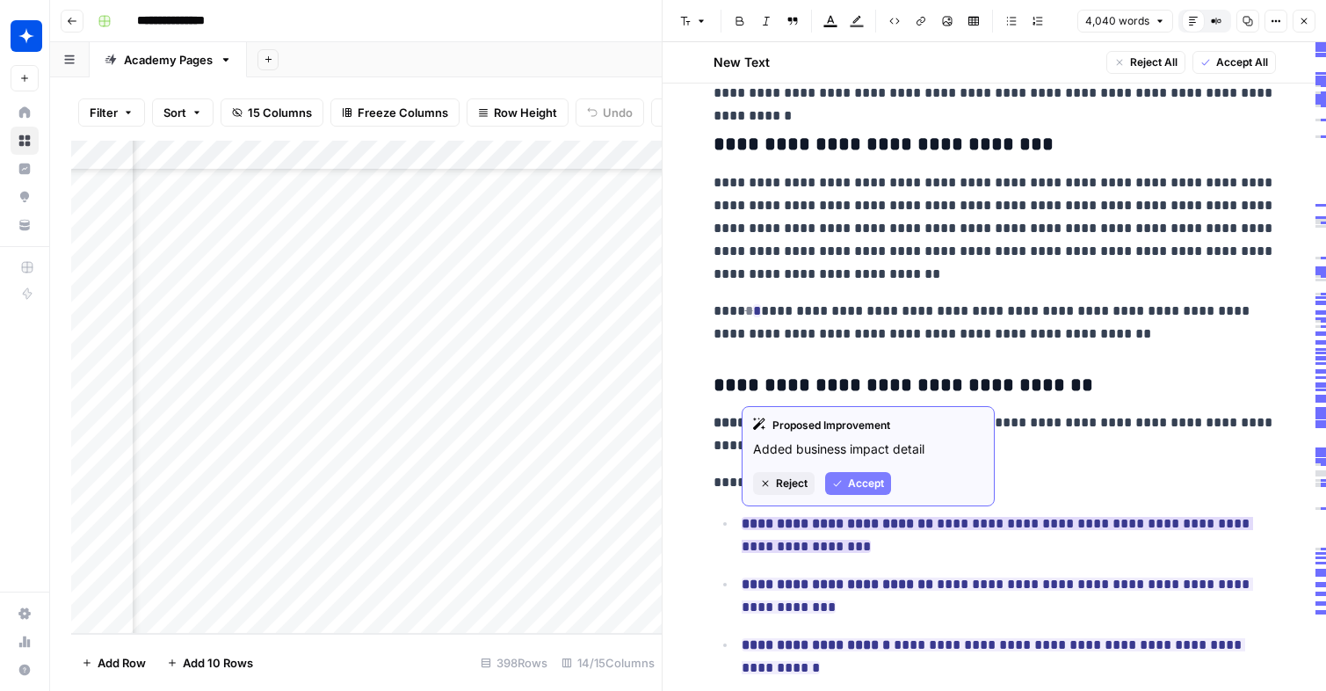
click span "Accept"
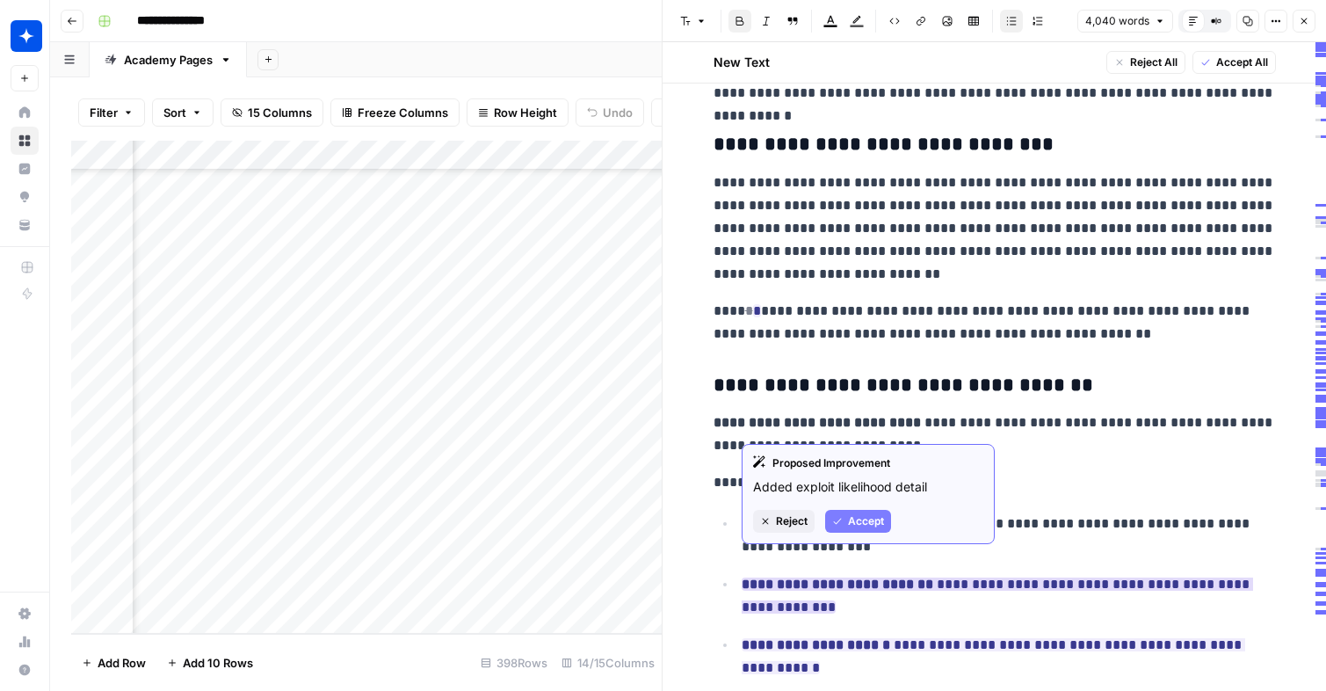
click span "Accept"
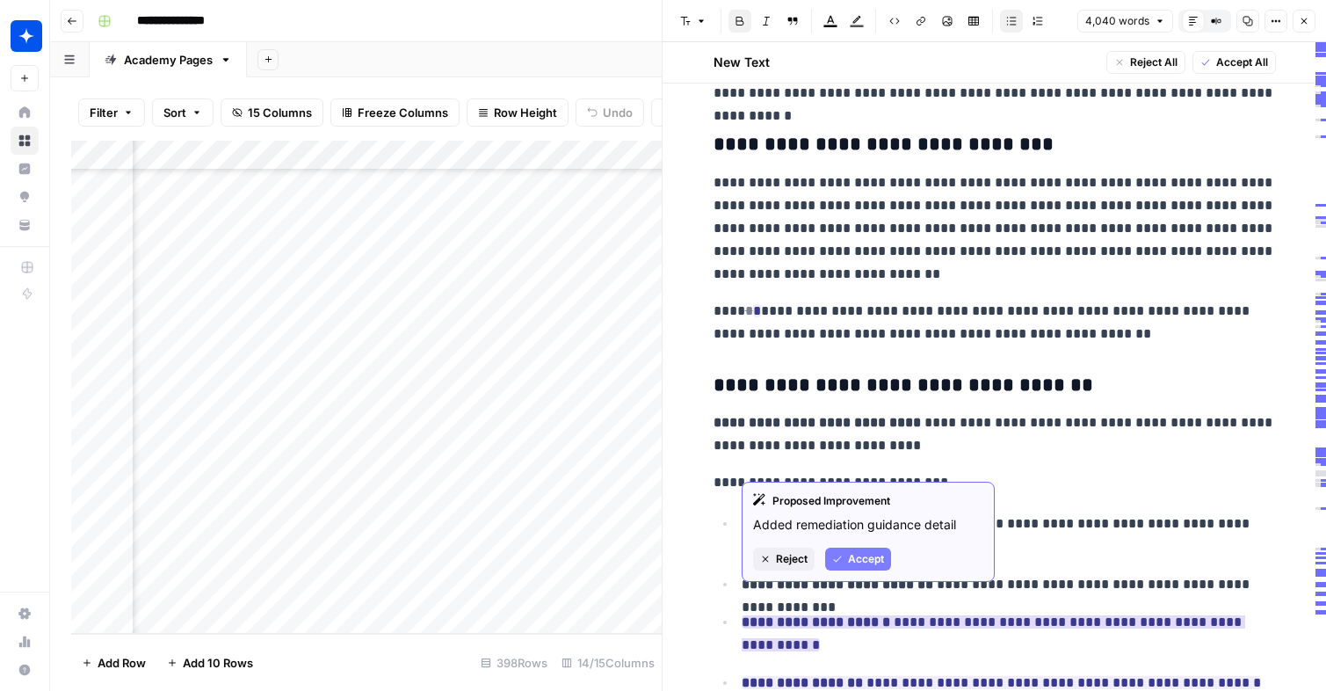
click span "Accept"
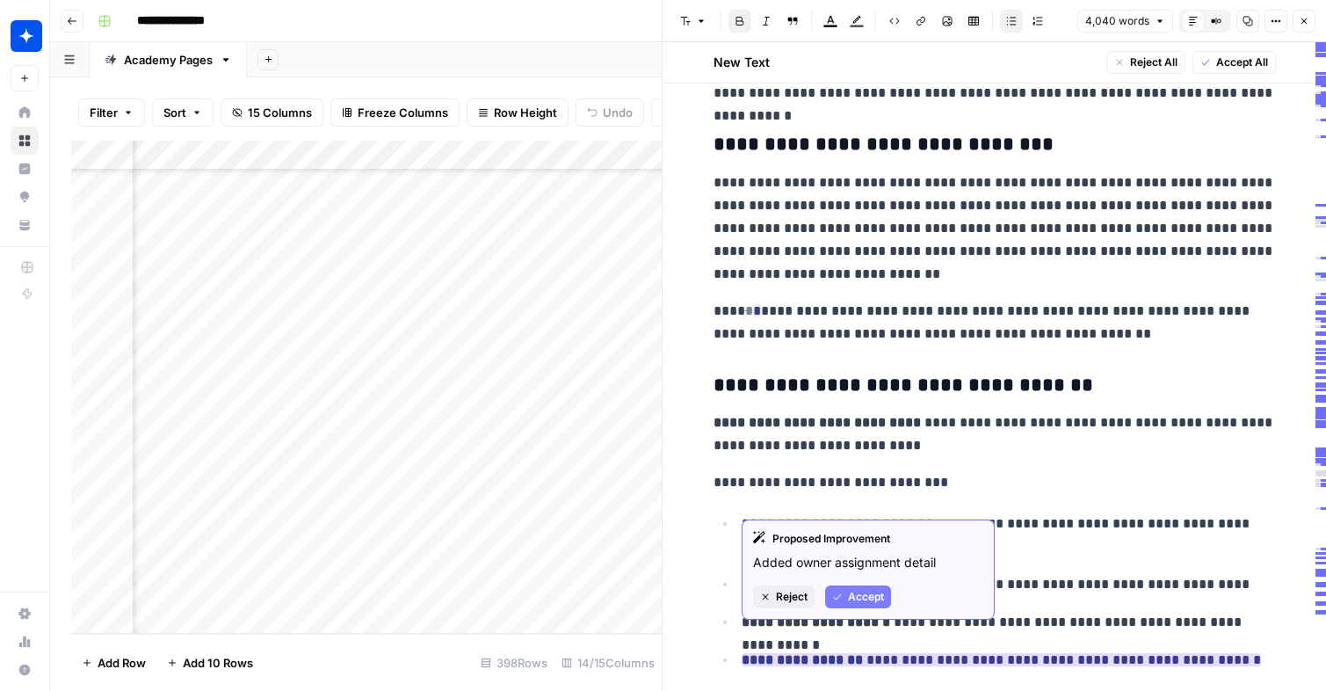
click span "Accept"
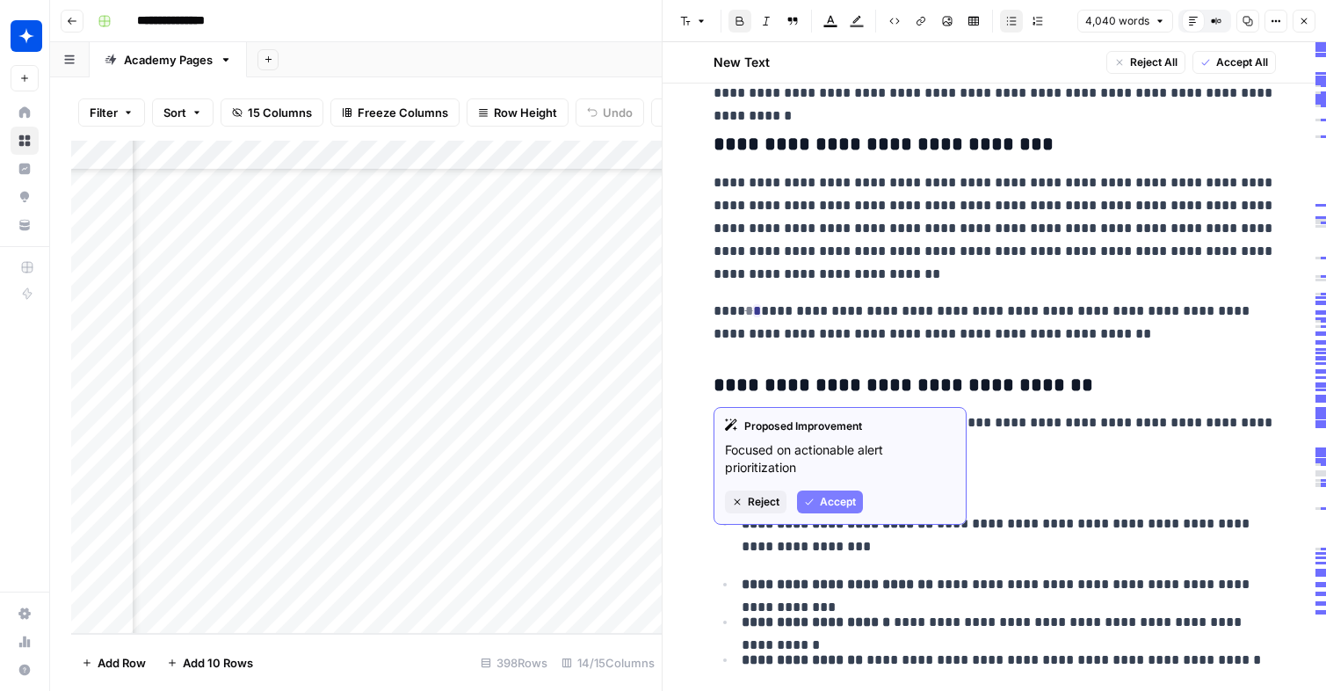
click span "Accept"
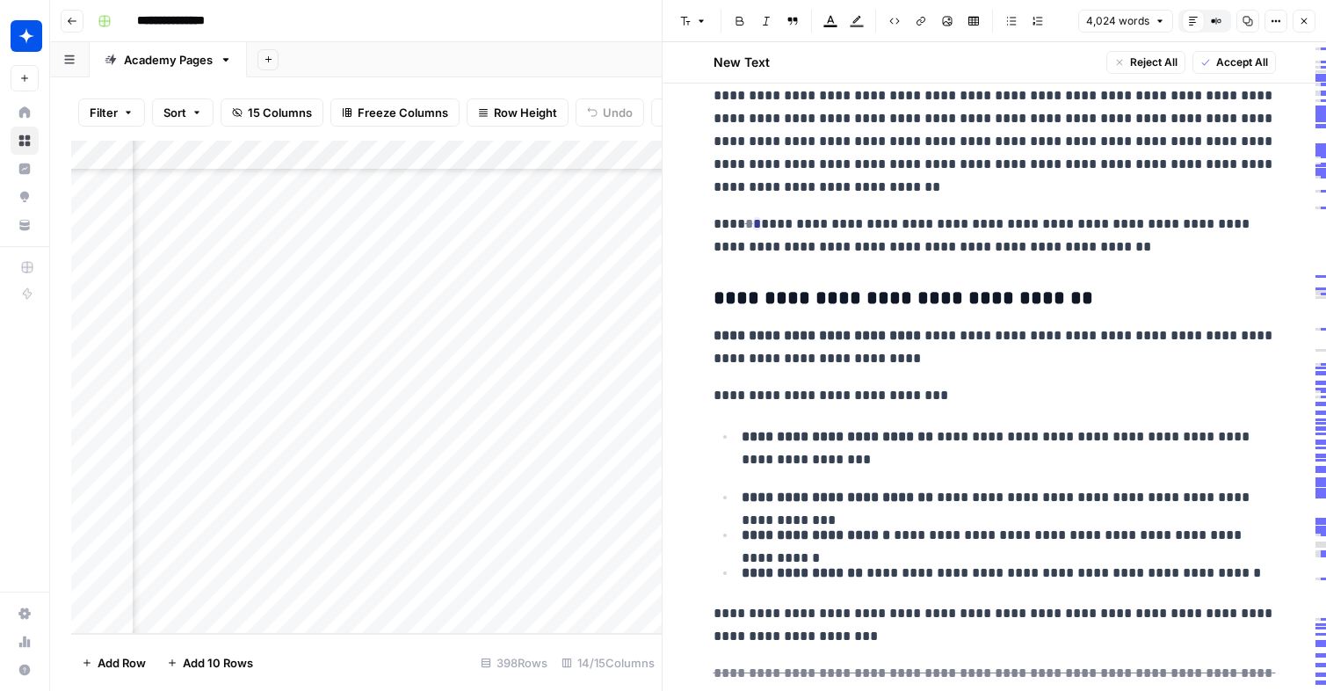
scroll to position [6124, 0]
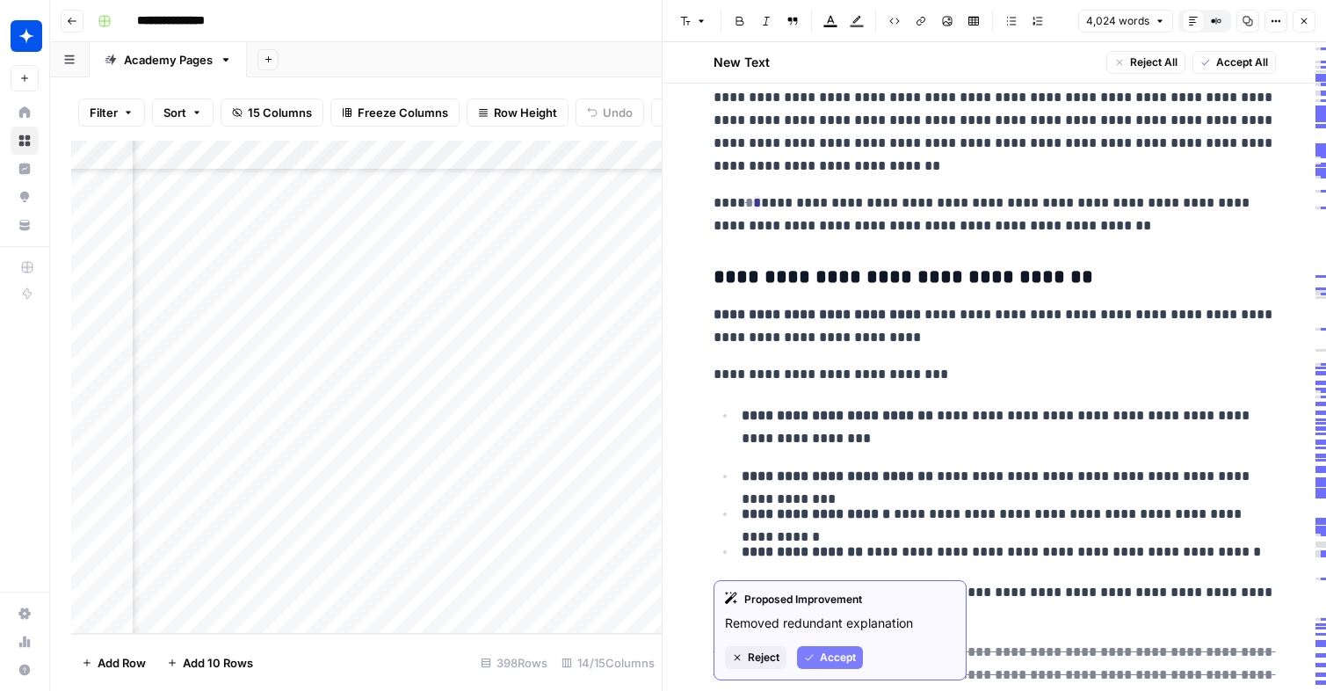
click span "Accept"
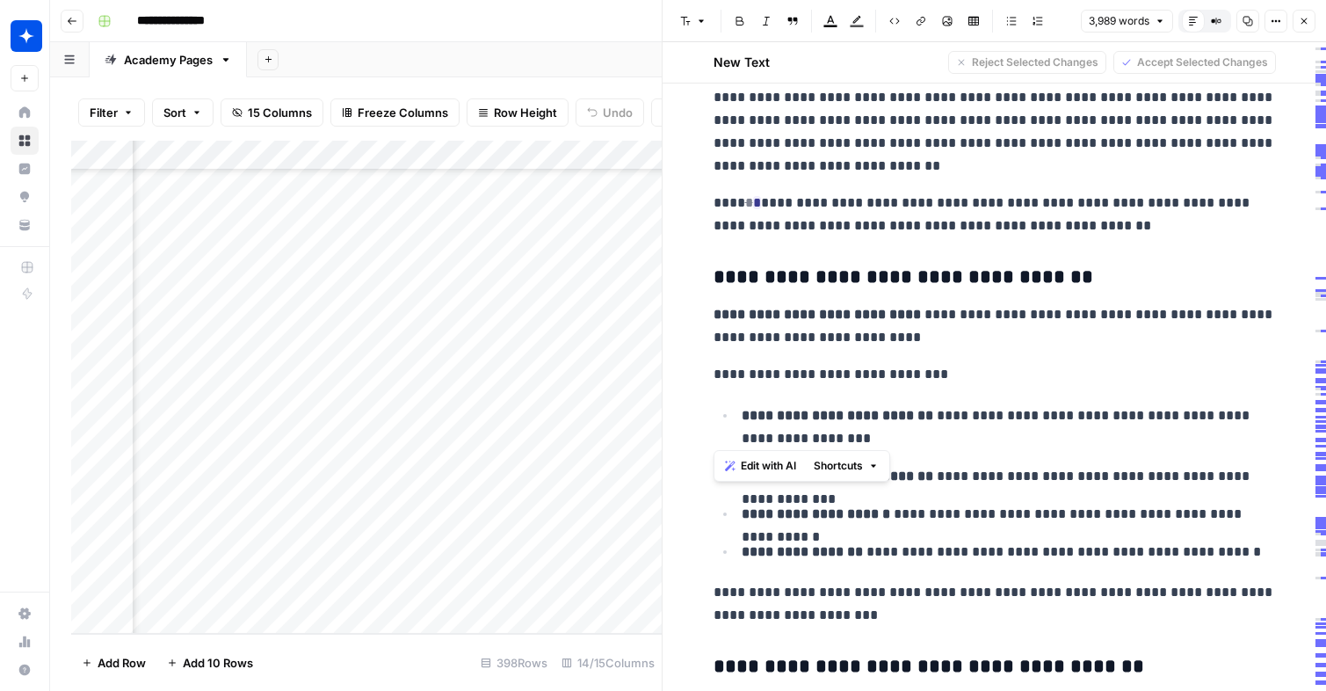
drag, startPoint x: 717, startPoint y: 153, endPoint x: 1239, endPoint y: 409, distance: 581.5
click div "**********"
copy div "**********"
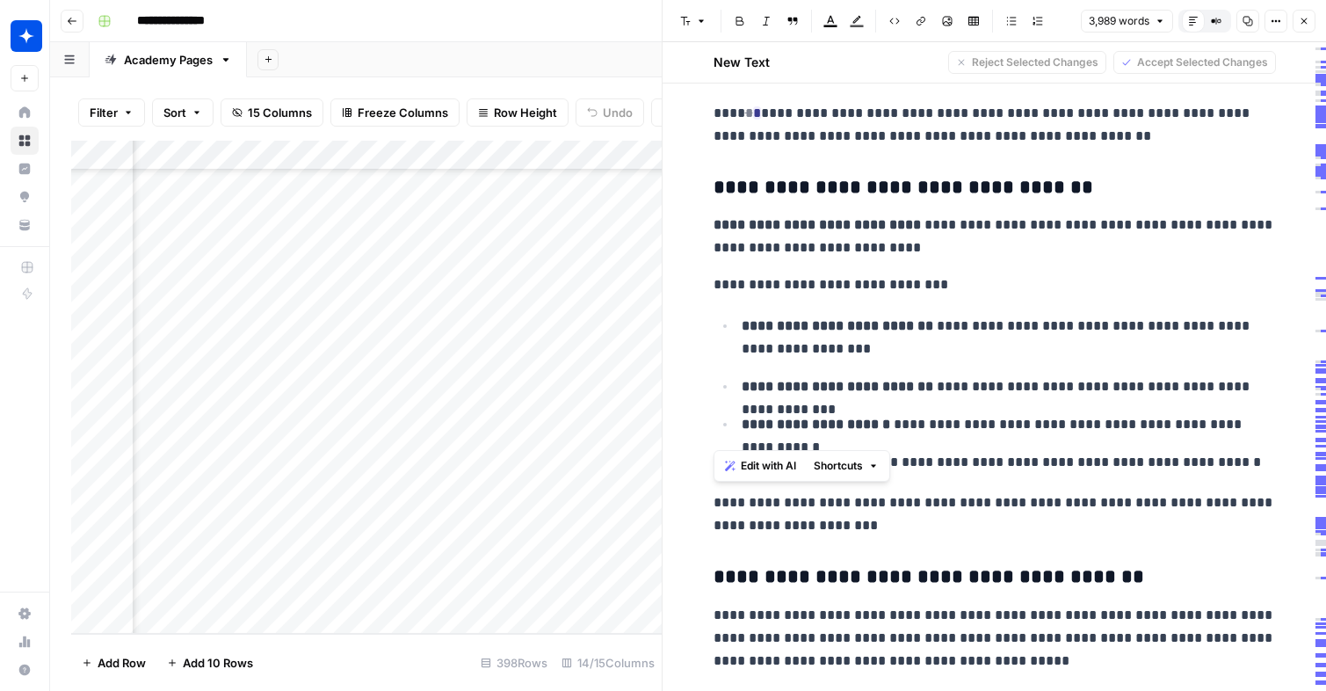
scroll to position [6310, 0]
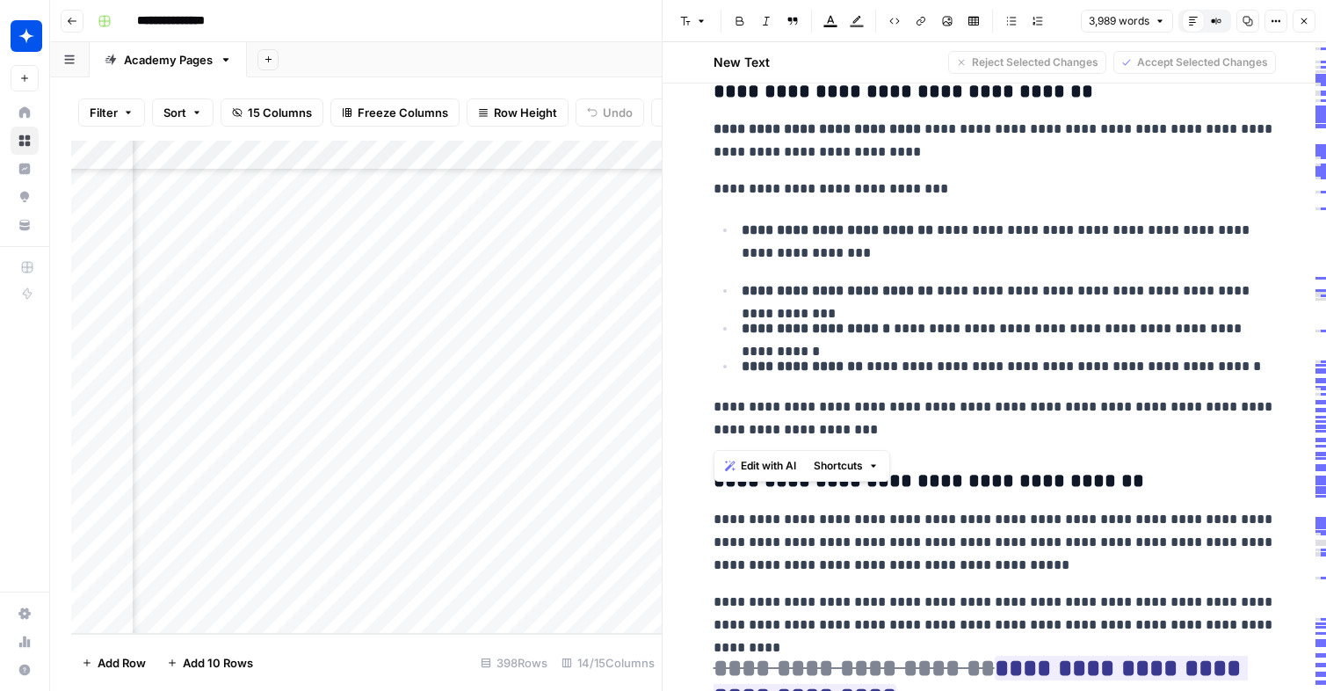
click h3 "**********"
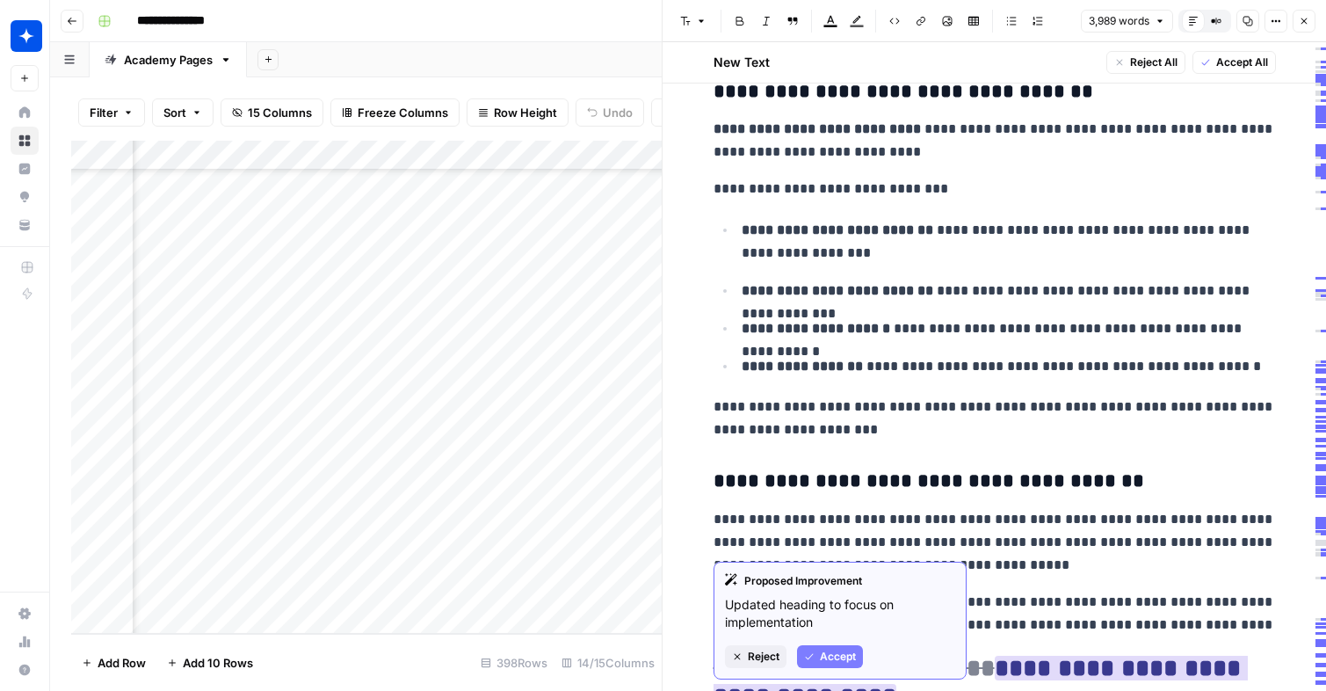
click span "Accept"
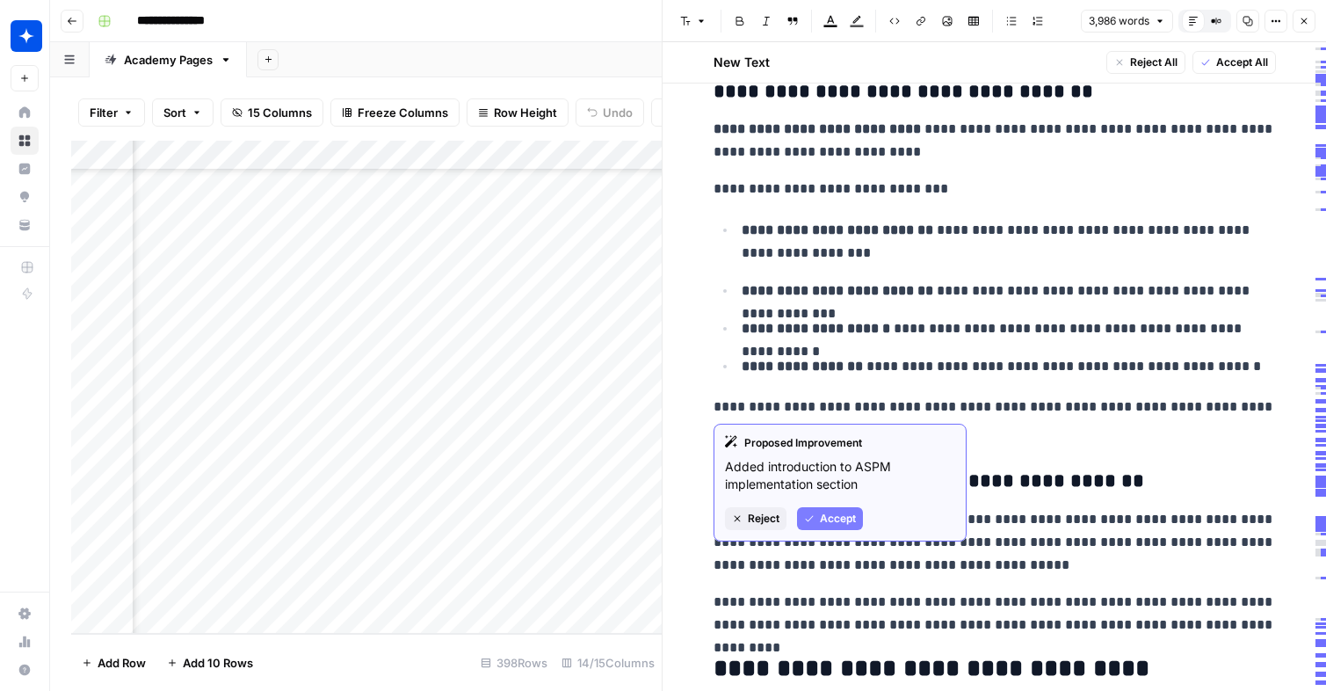
click button "Accept"
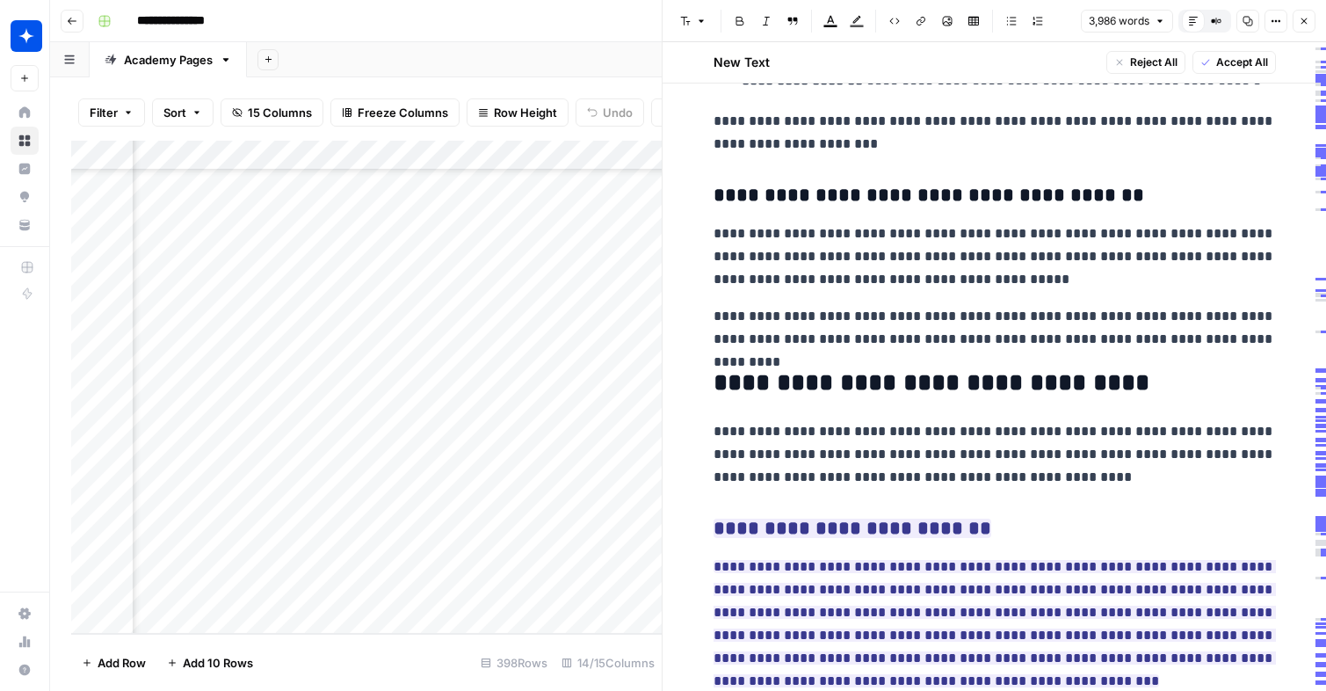
scroll to position [6599, 0]
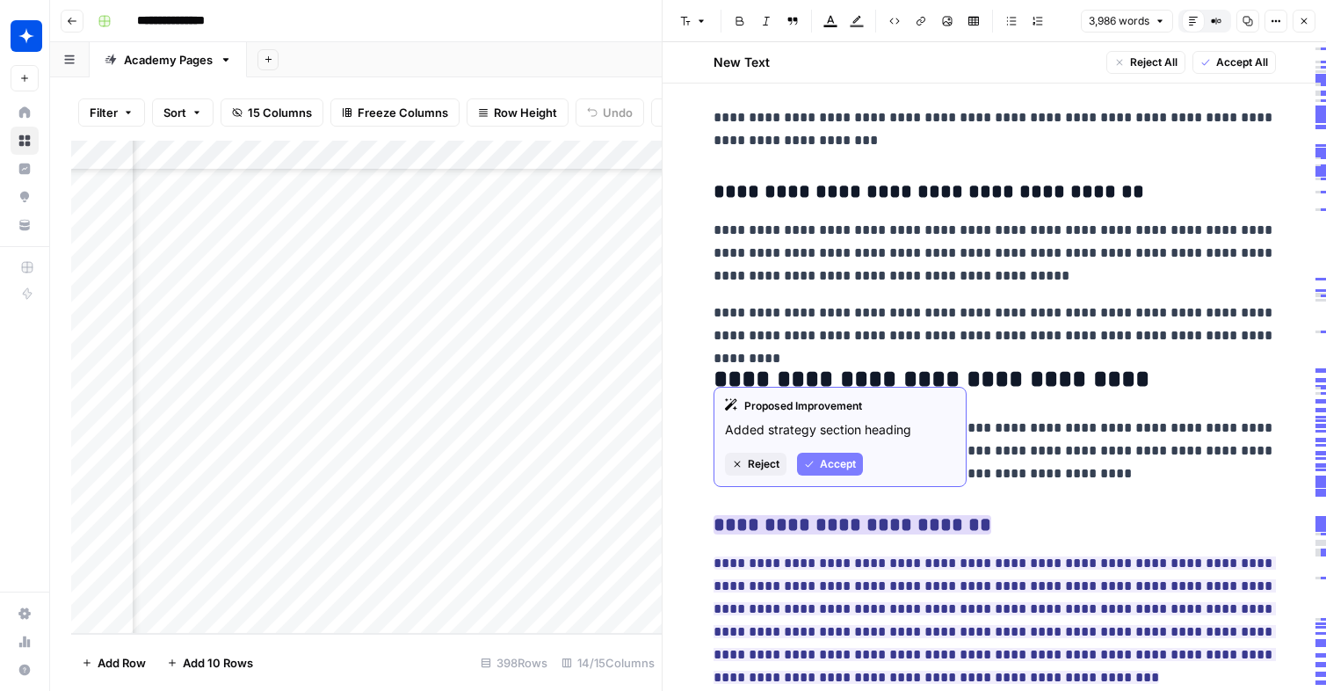
click span "Accept"
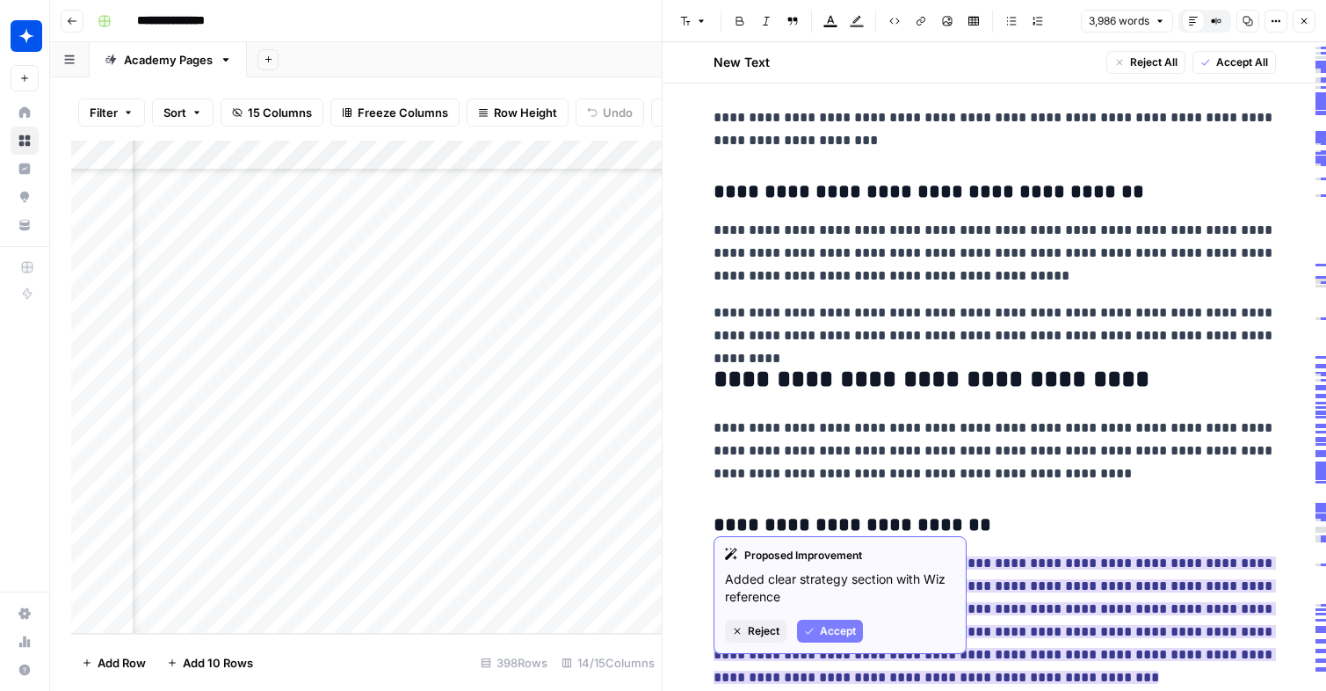
click span "Accept"
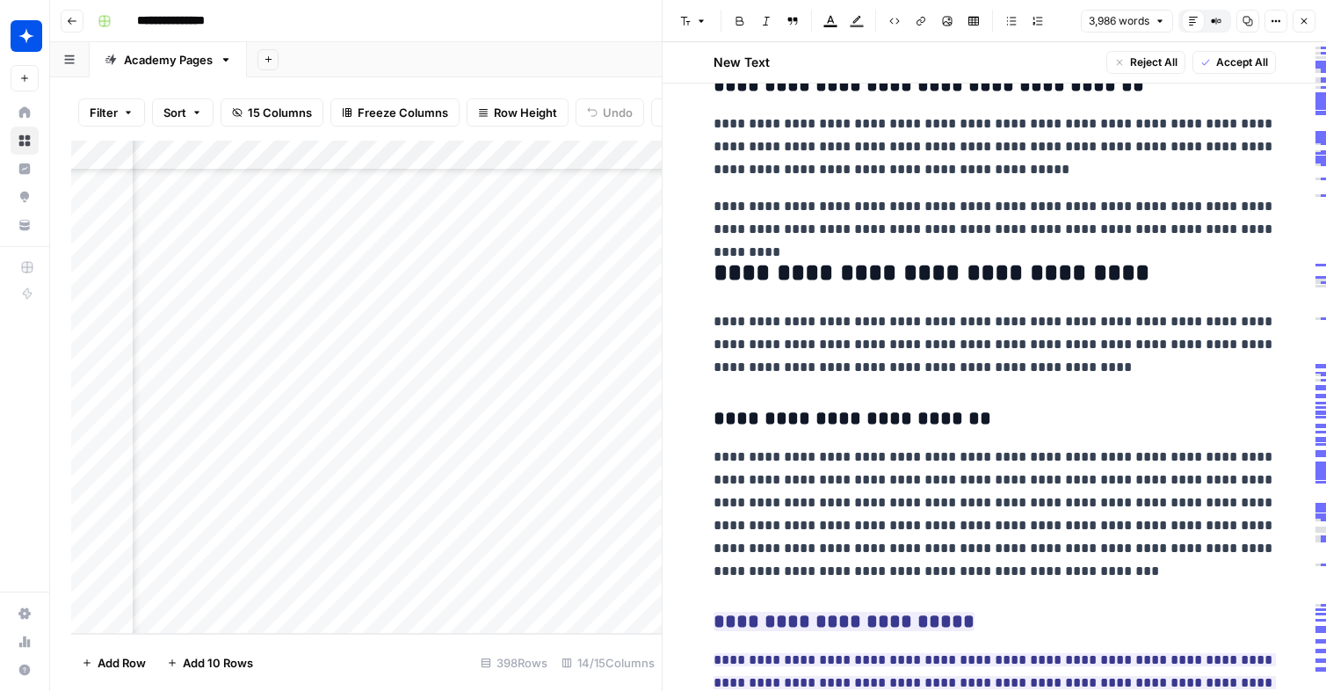
scroll to position [6751, 0]
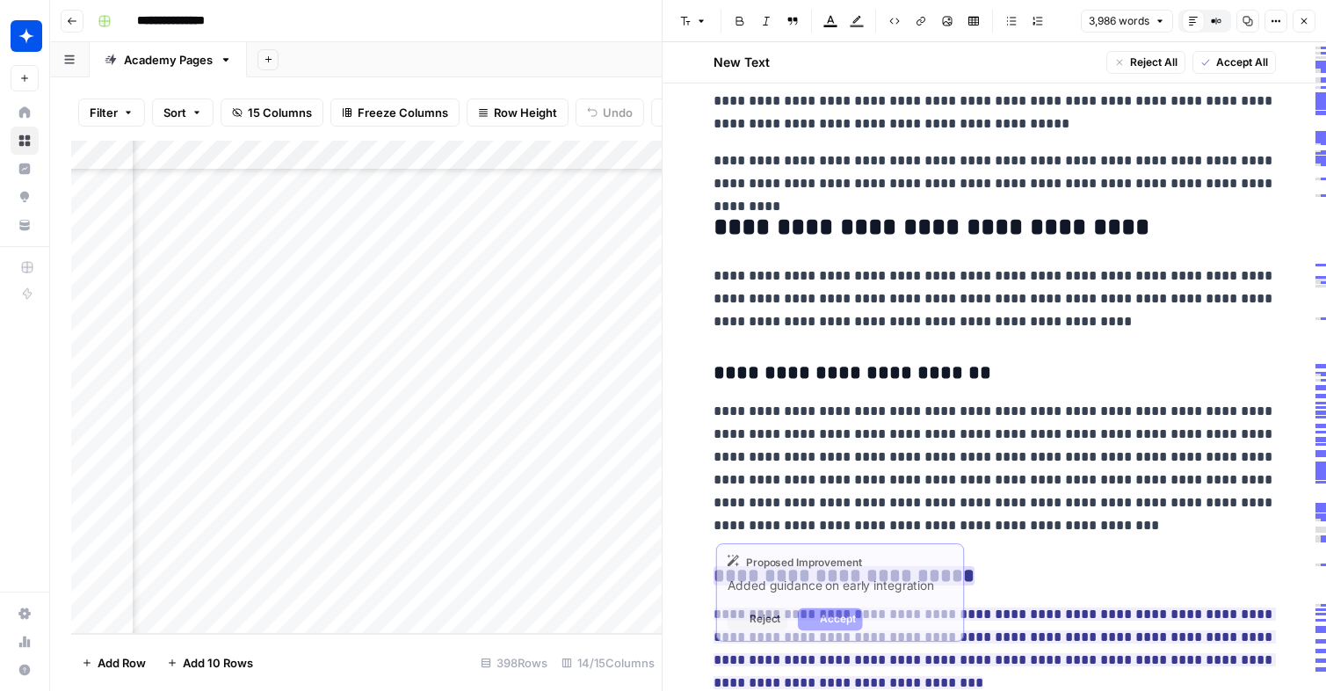
click ins "**********"
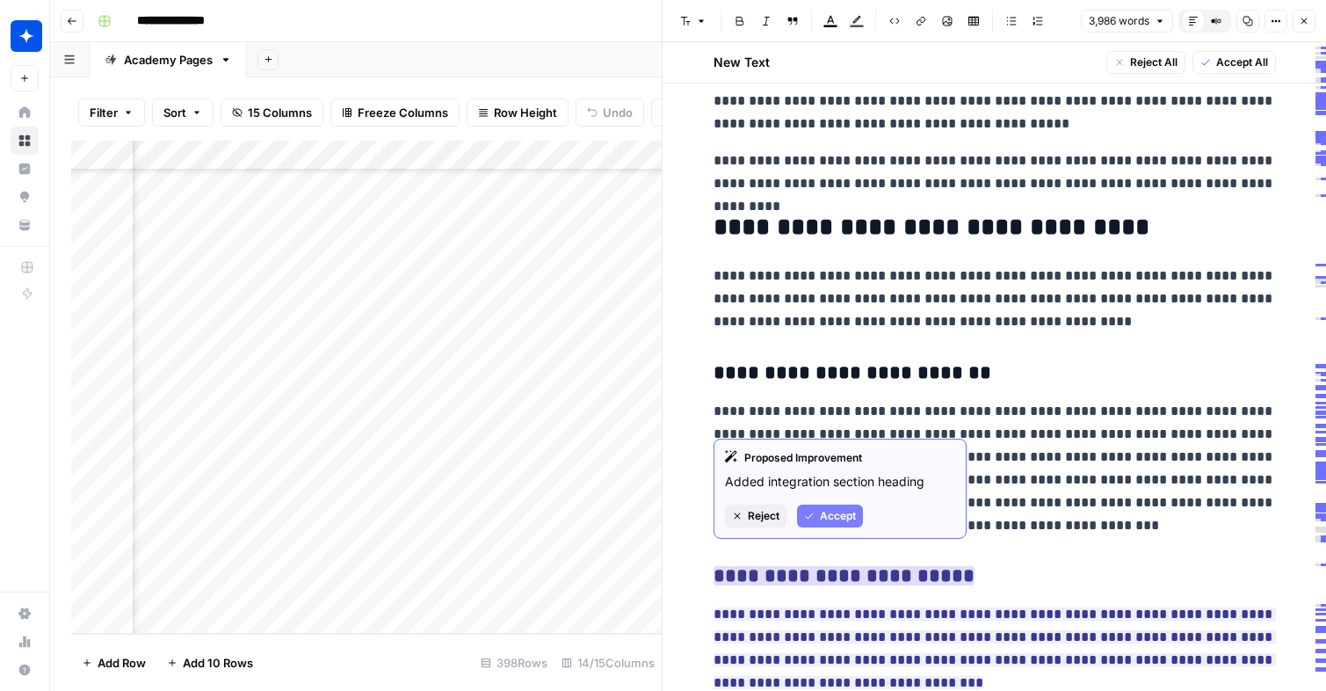
click span "Accept"
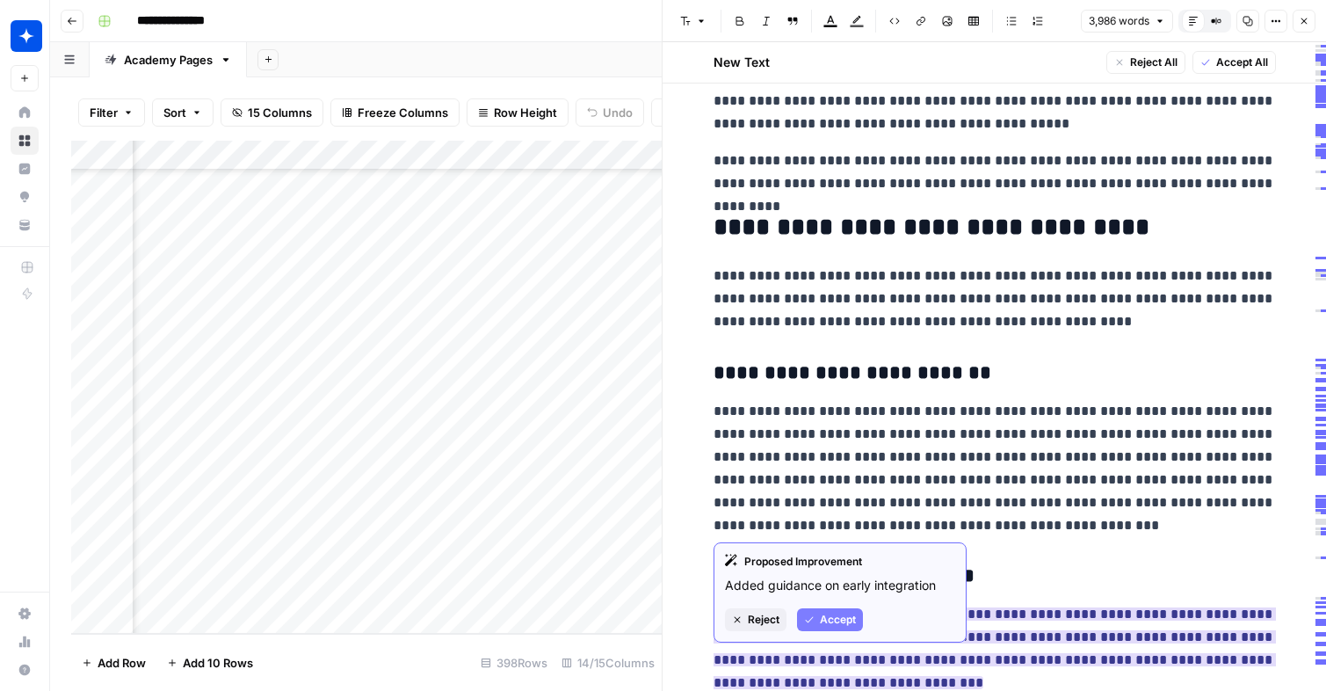
click span "Accept"
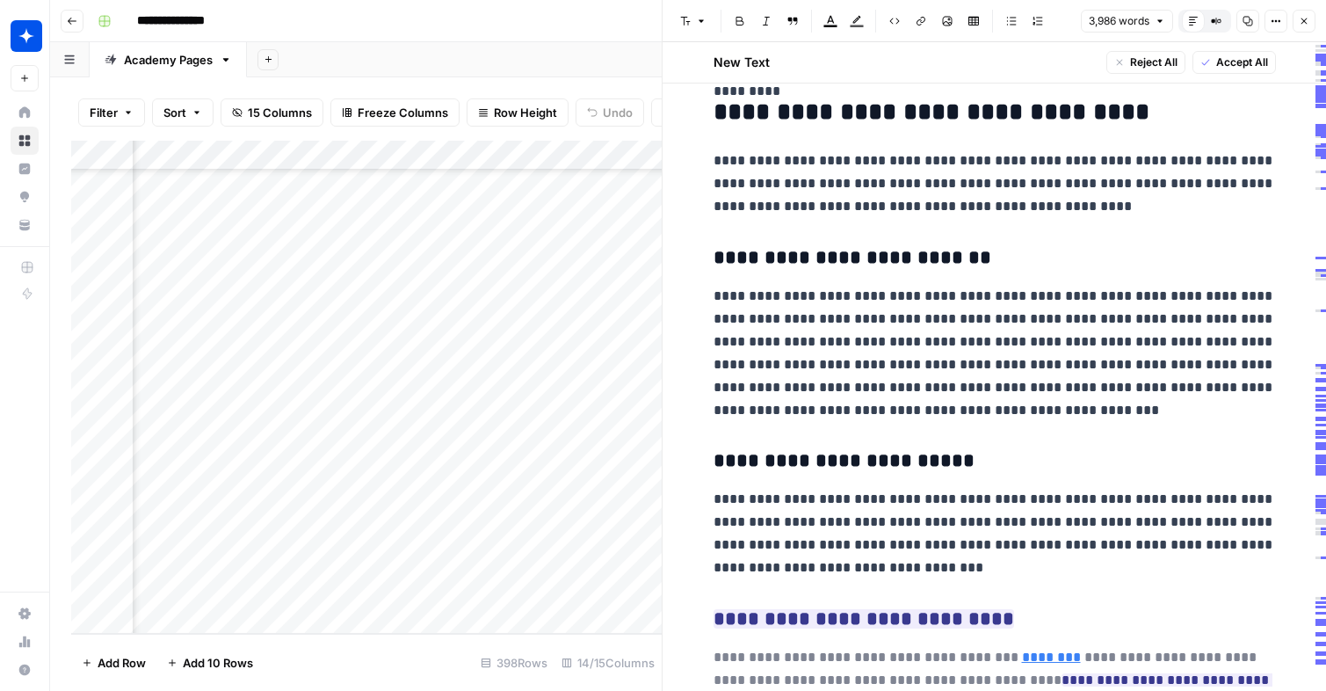
scroll to position [6870, 0]
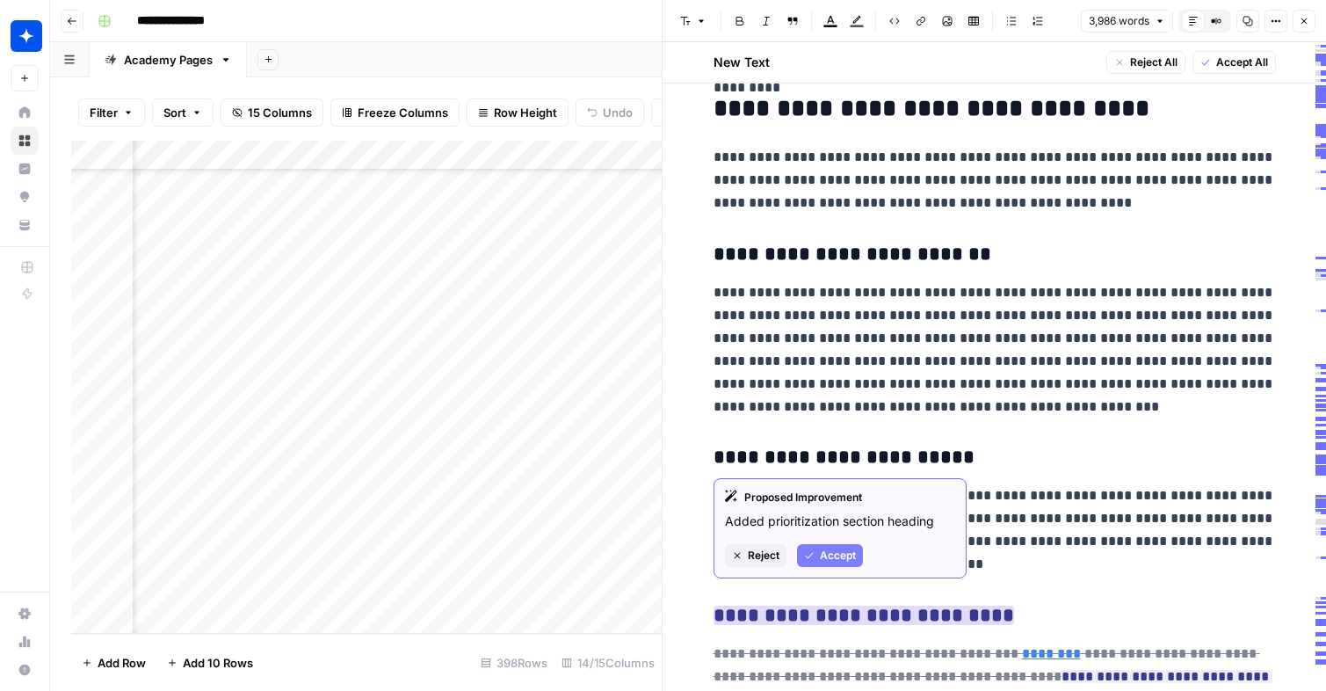
click span "Accept"
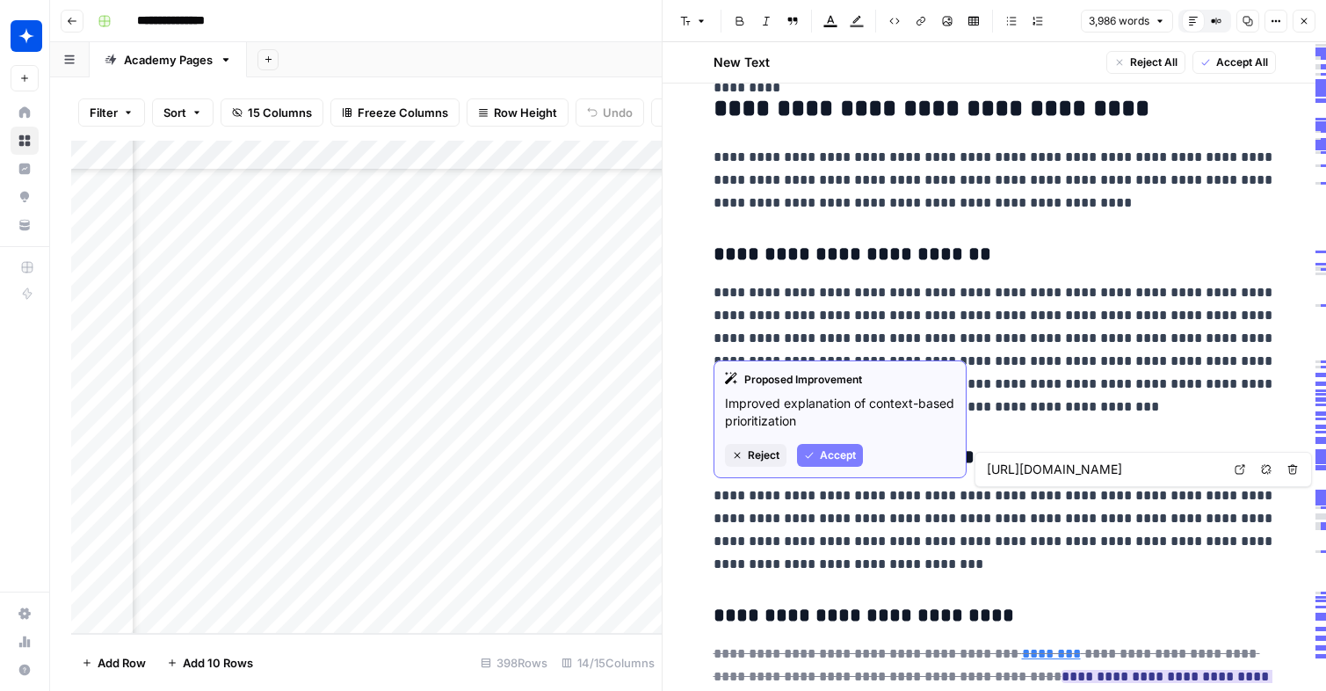
click span "Accept"
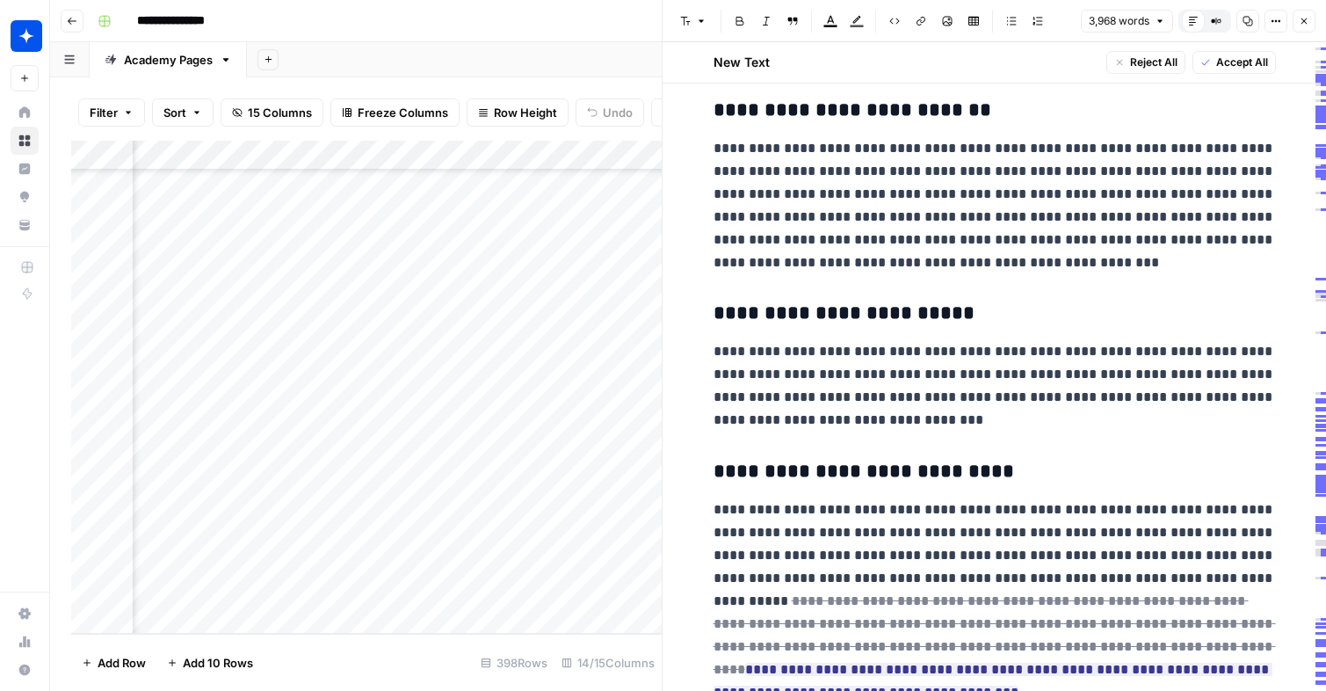
scroll to position [7015, 0]
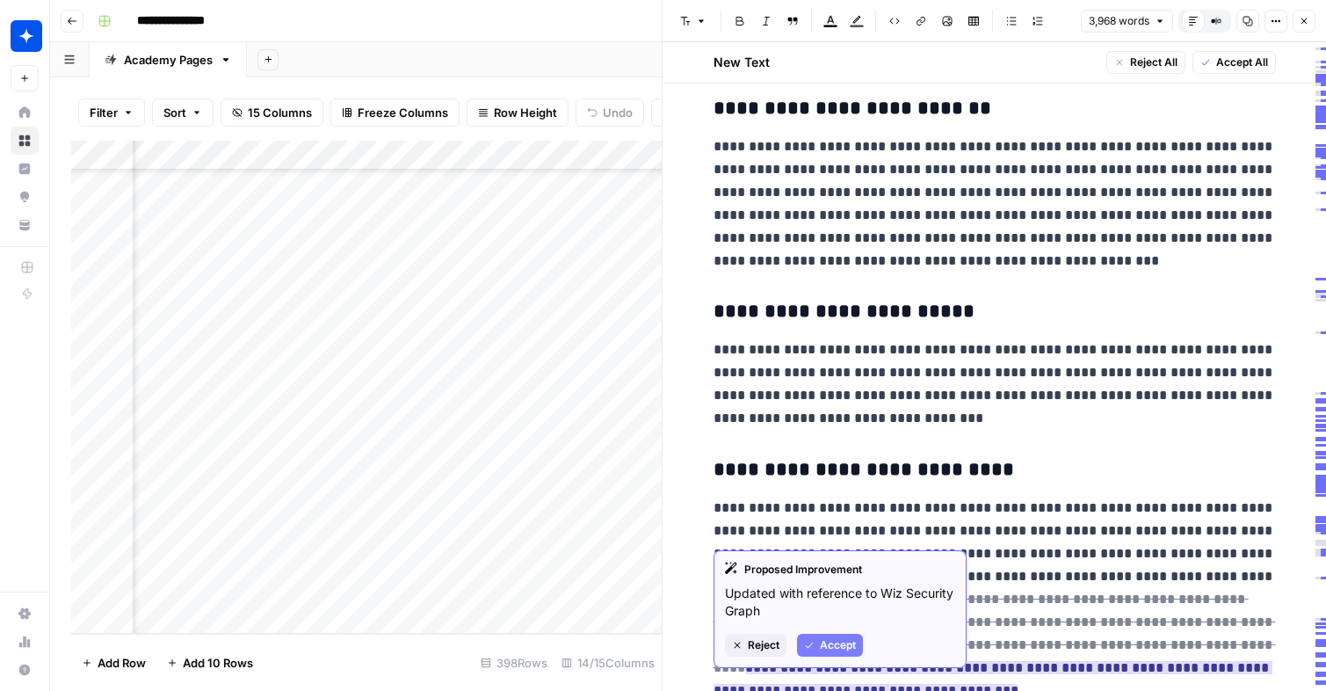
click span "Accept"
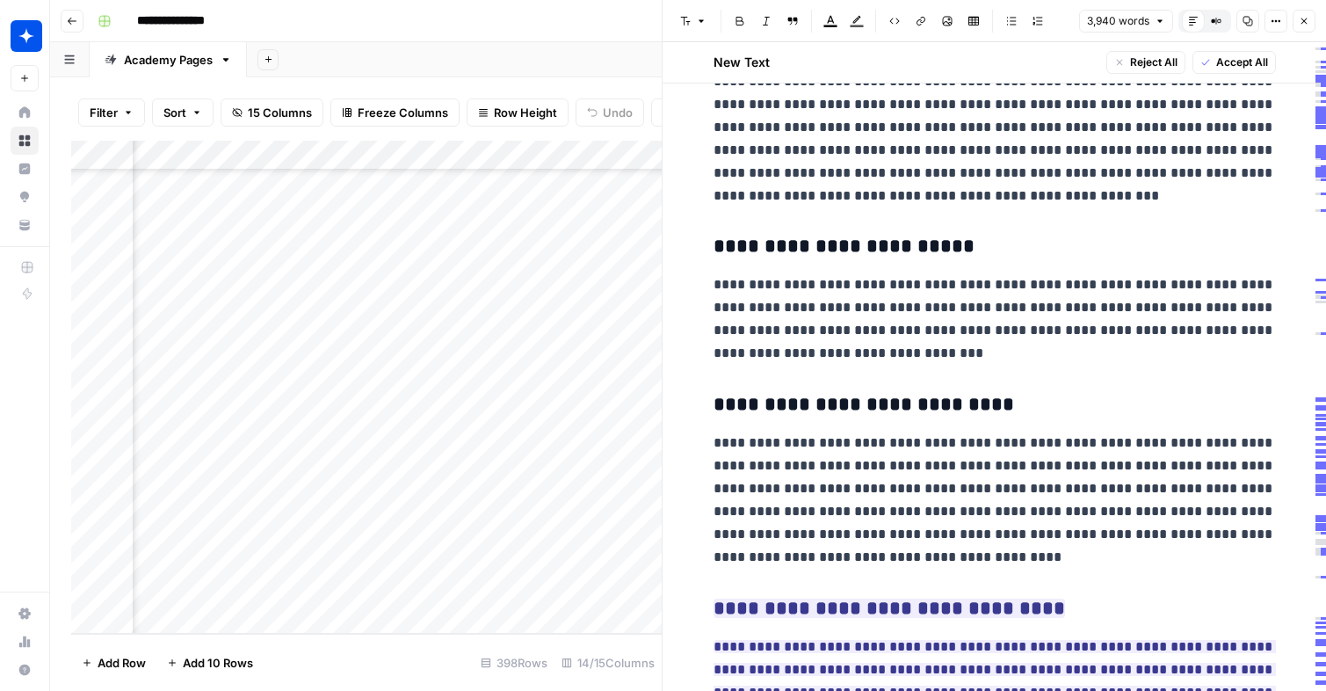
scroll to position [7130, 0]
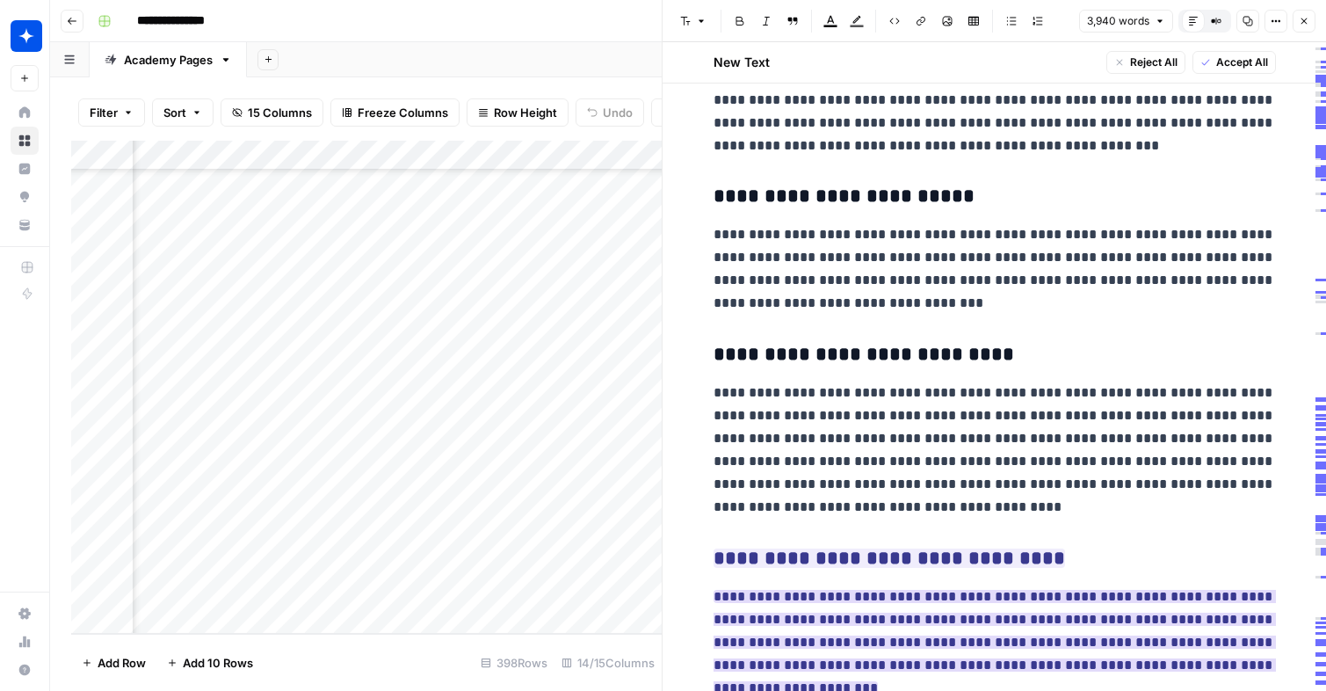
click ins "**********"
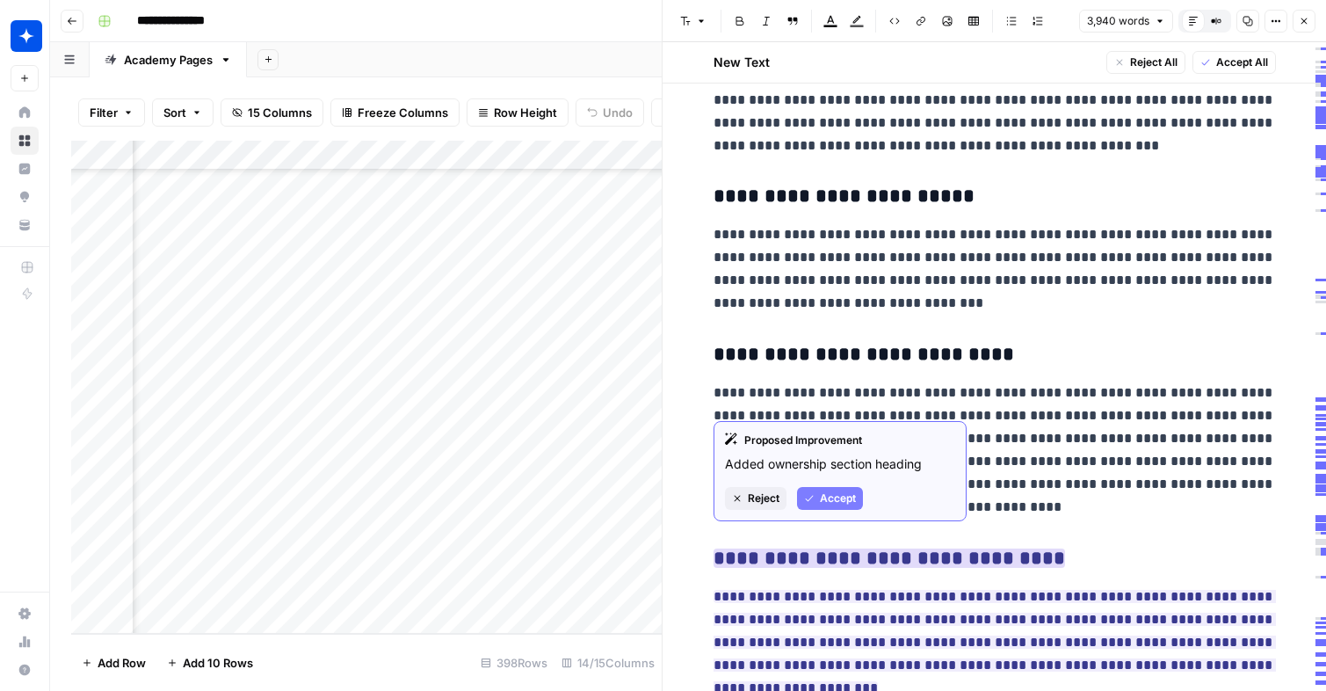
click span "Accept"
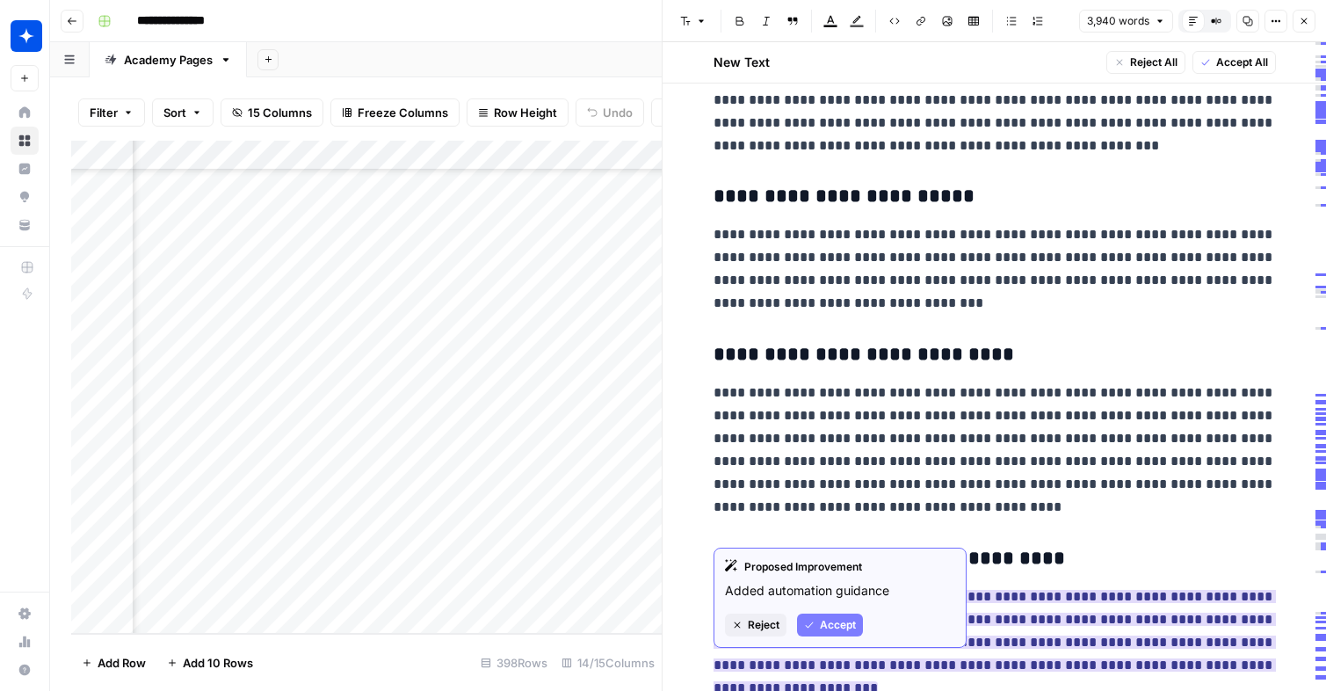
click span "Accept"
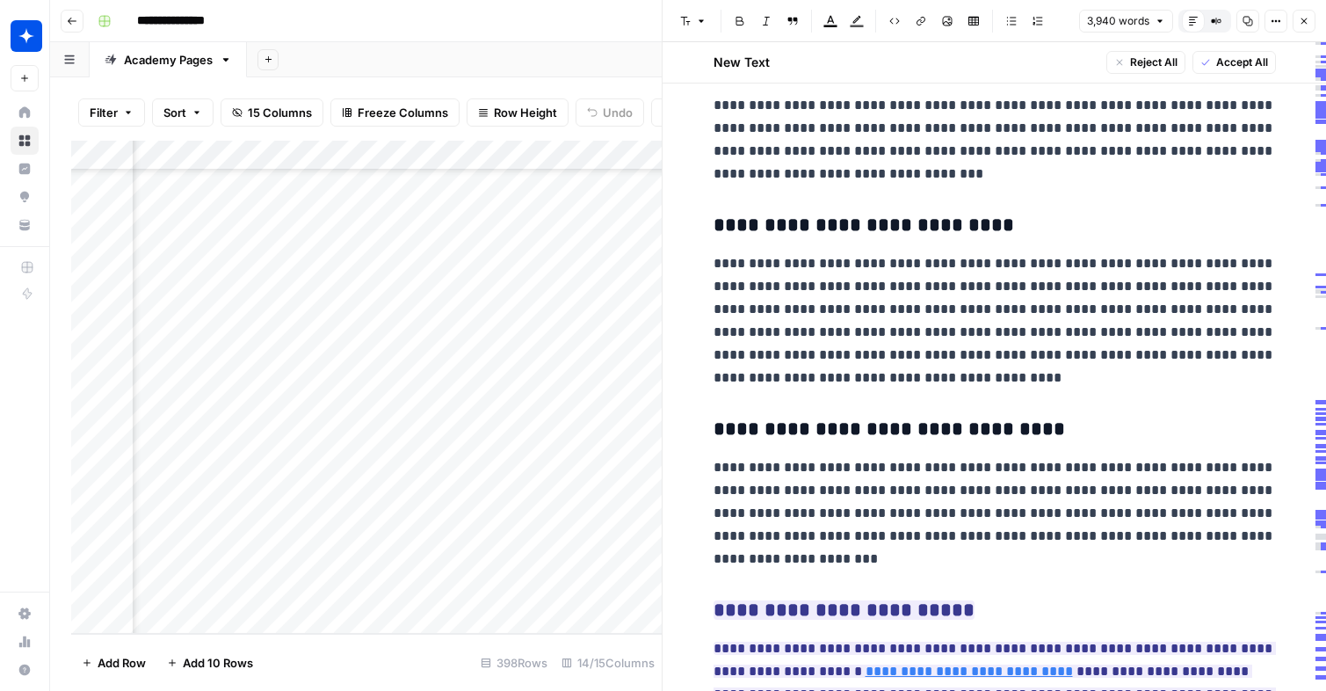
scroll to position [7333, 0]
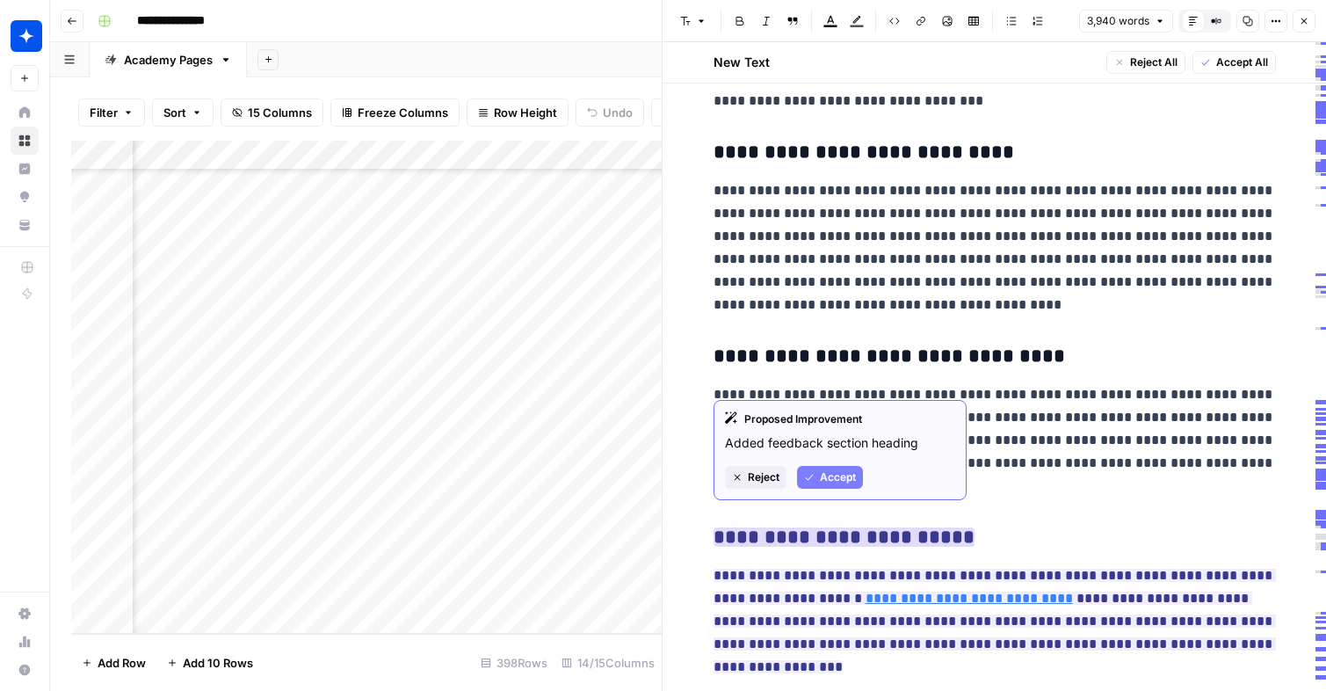
click button "Accept"
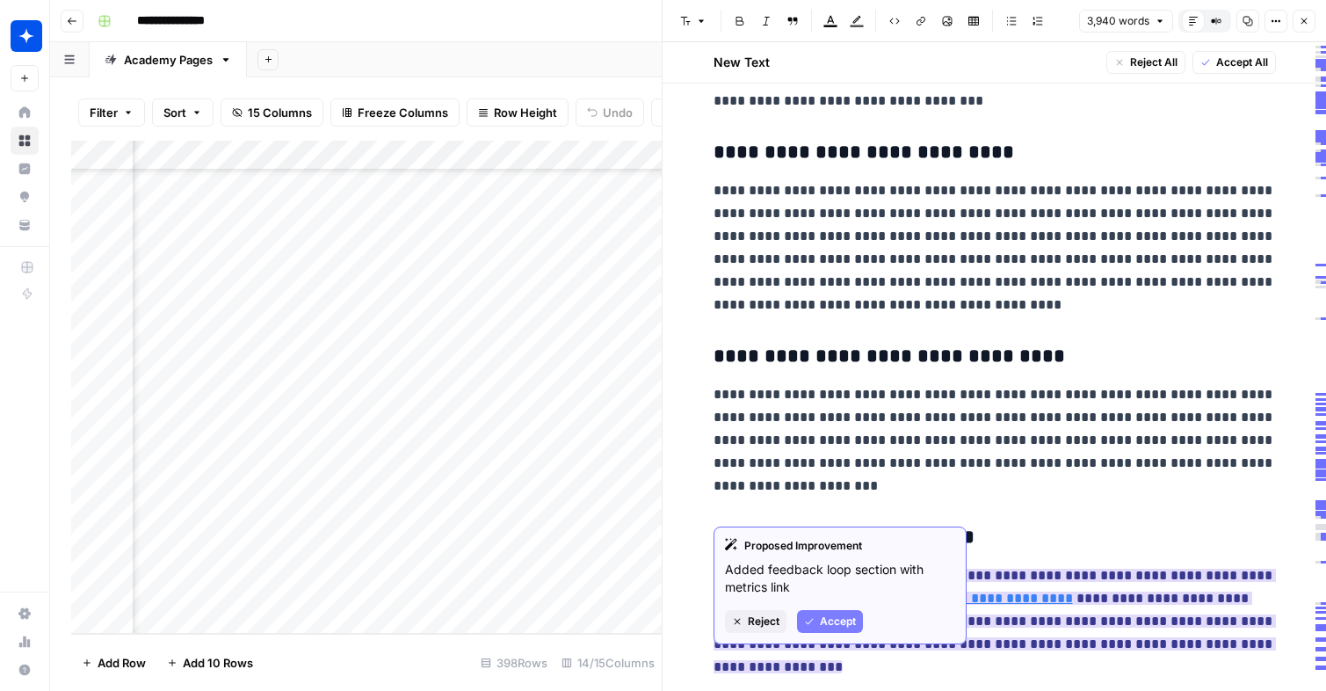
click span "Accept"
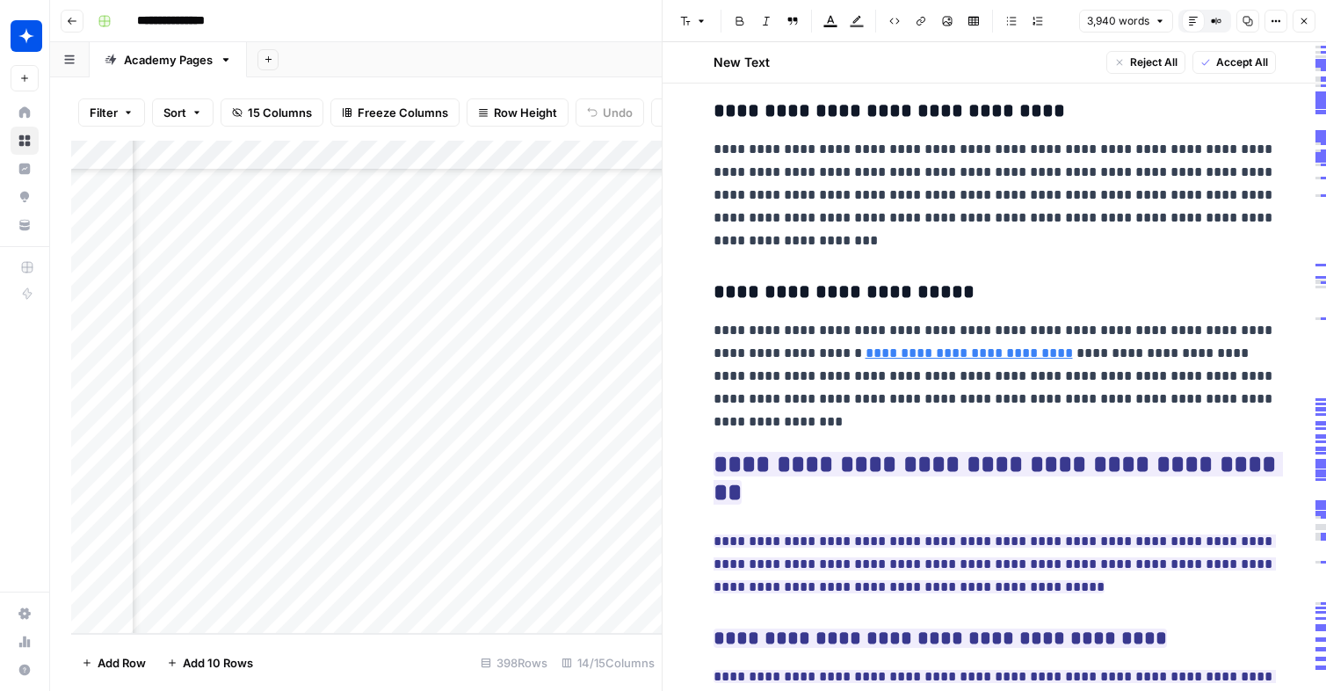
scroll to position [7580, 0]
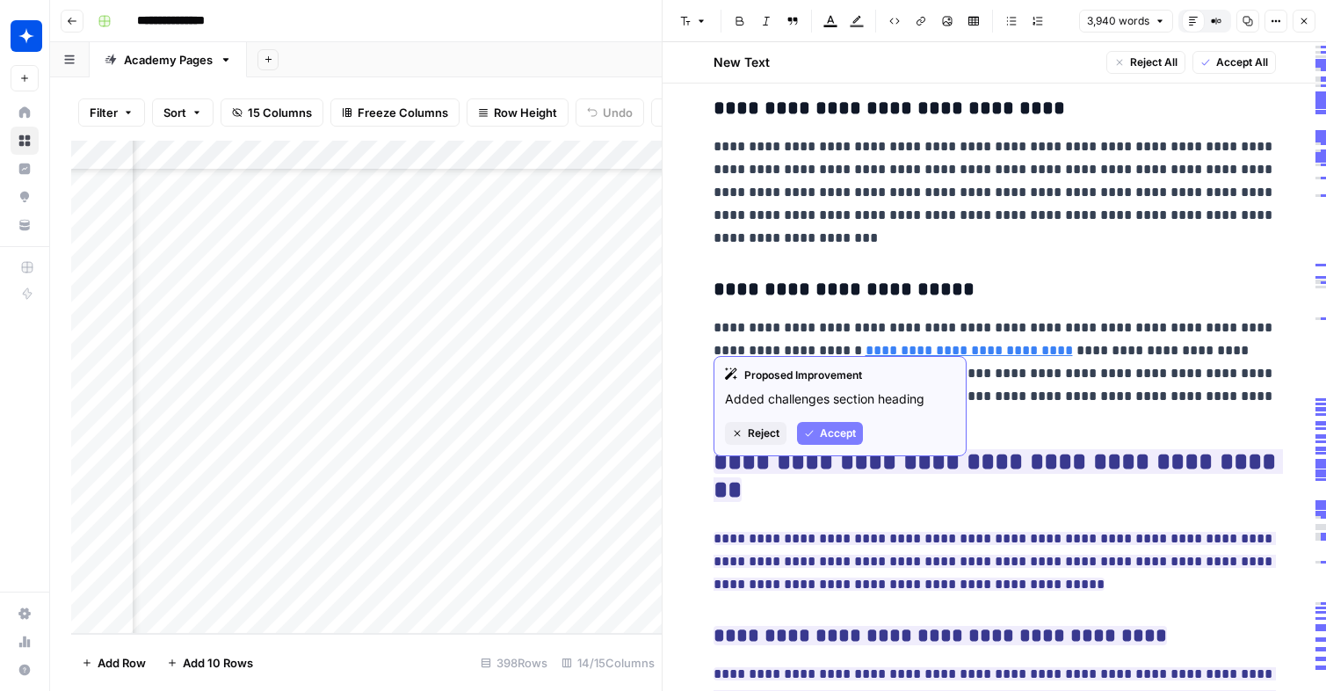
click p "**********"
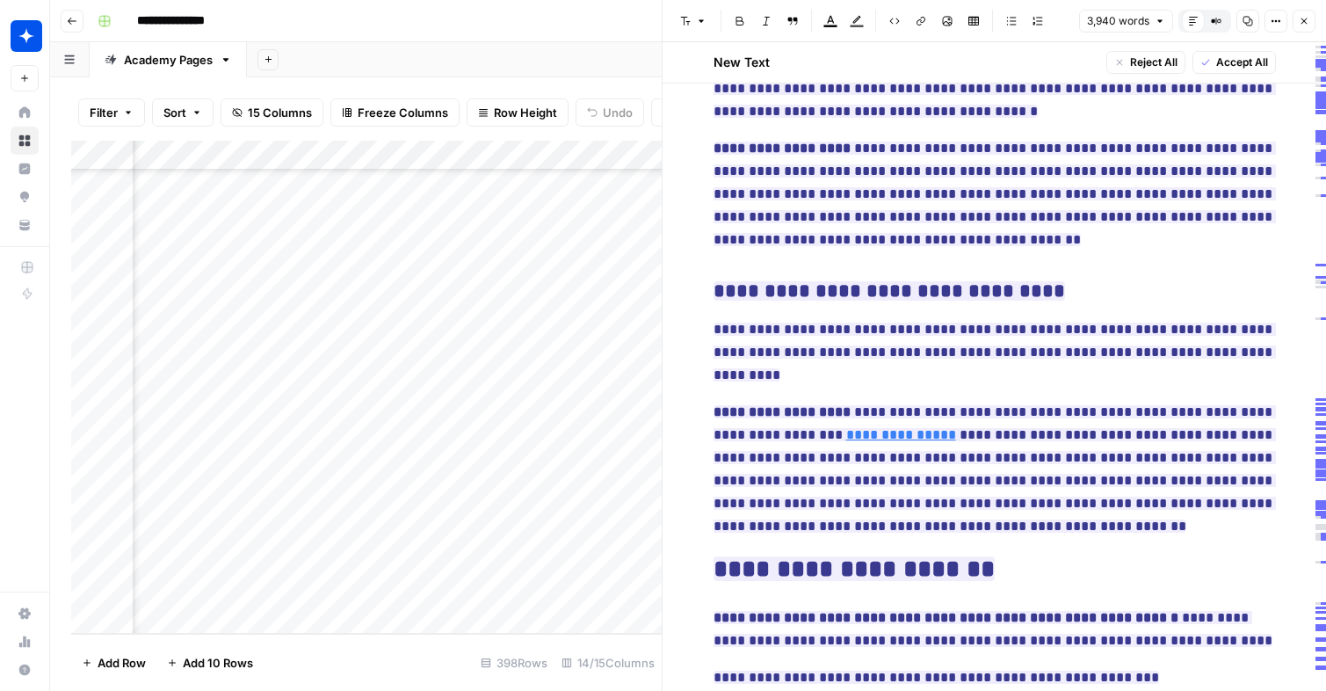
scroll to position [8895, 0]
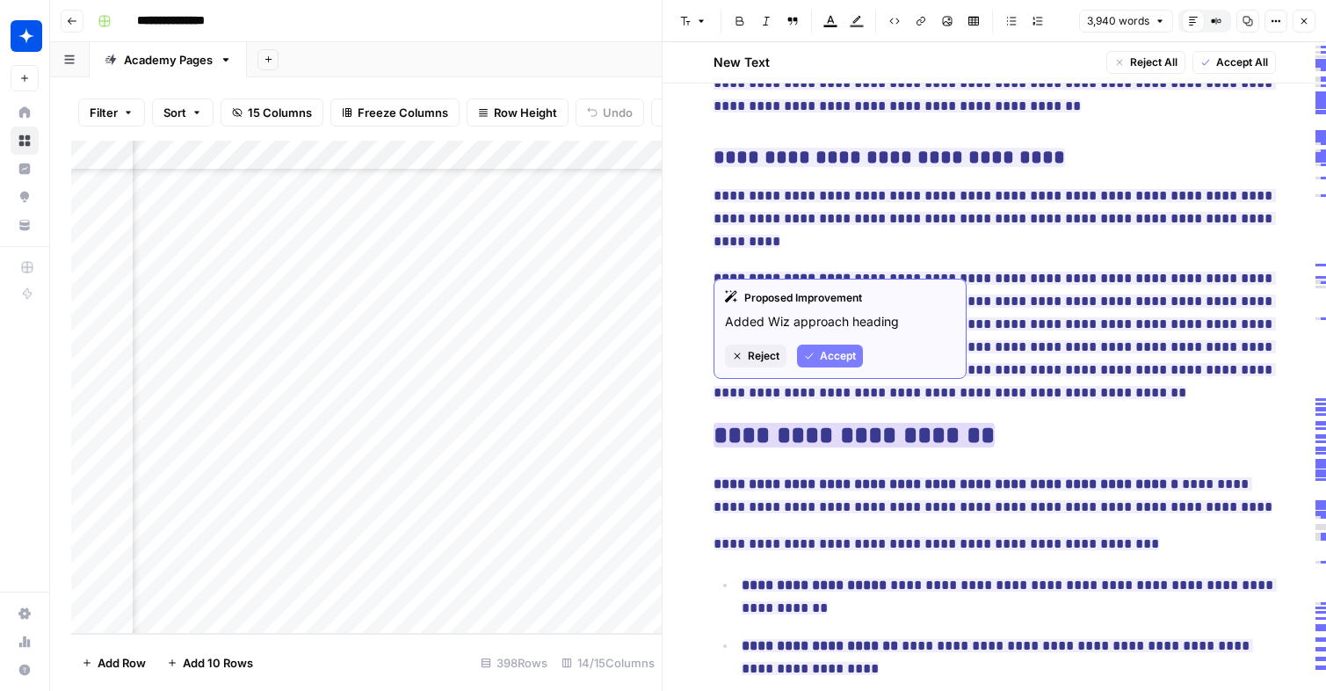
click span "Accept"
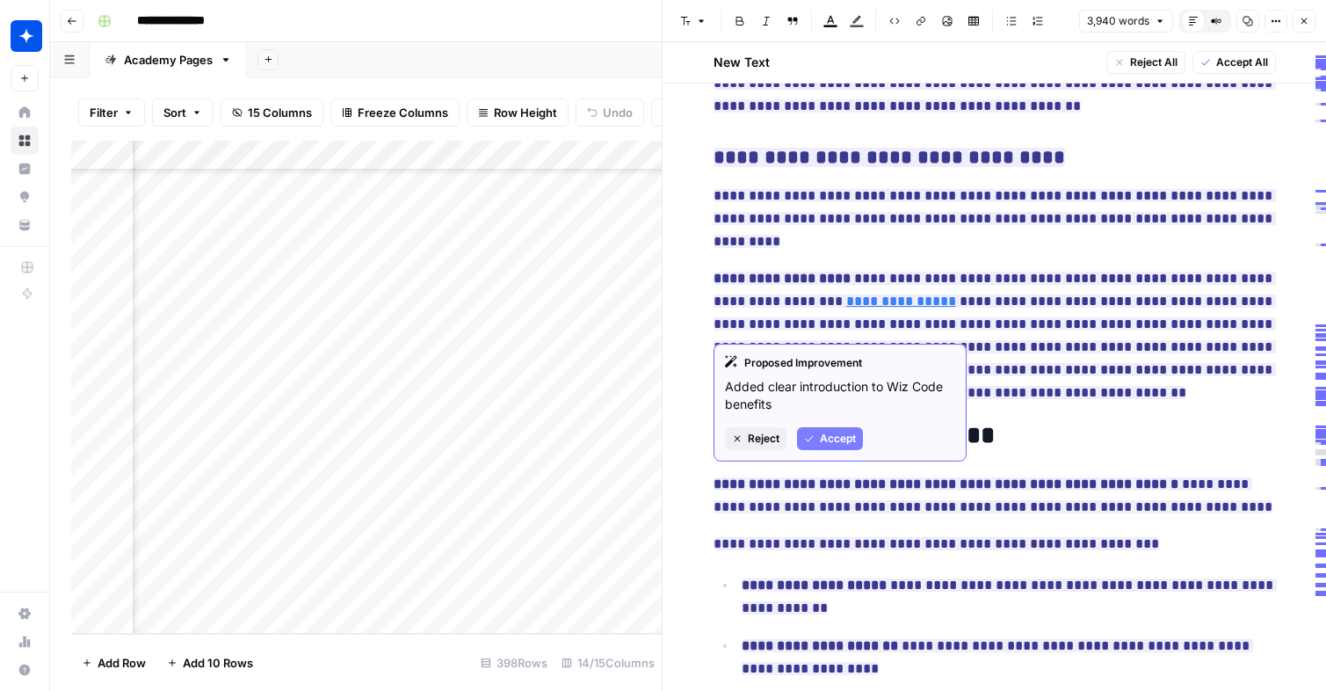
click span "**********"
click span "Accept"
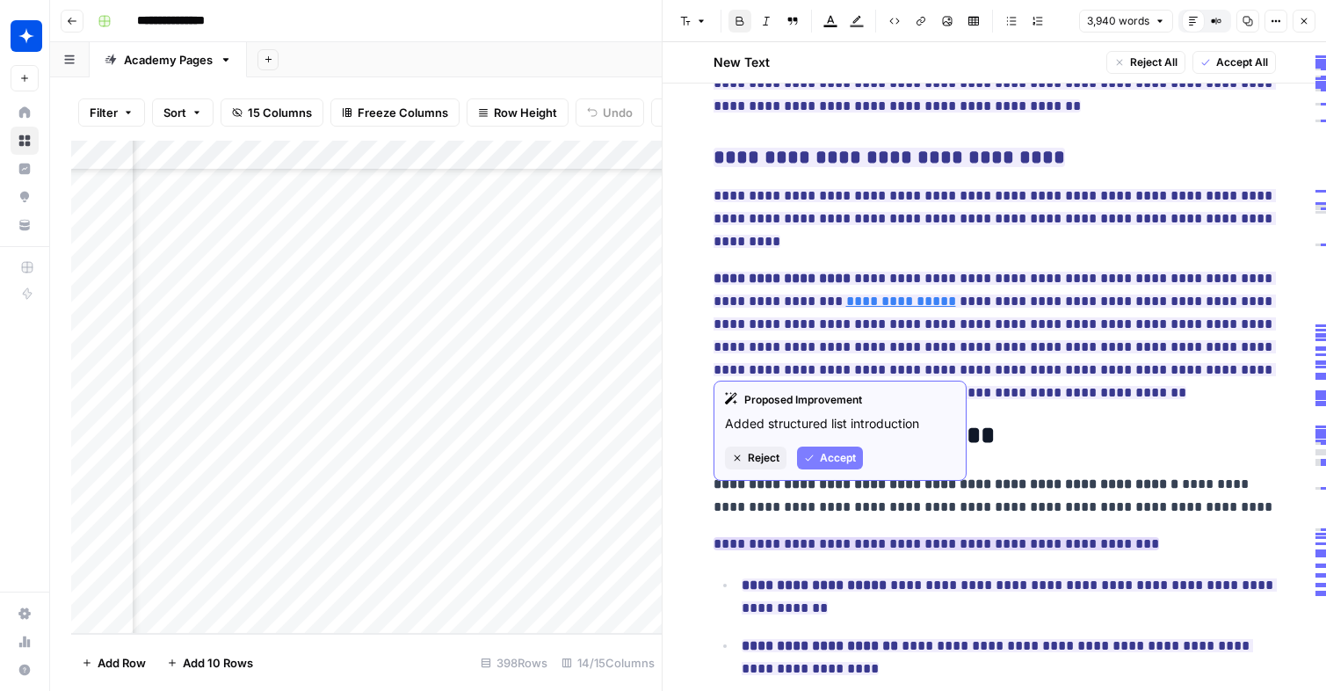
click span "Accept"
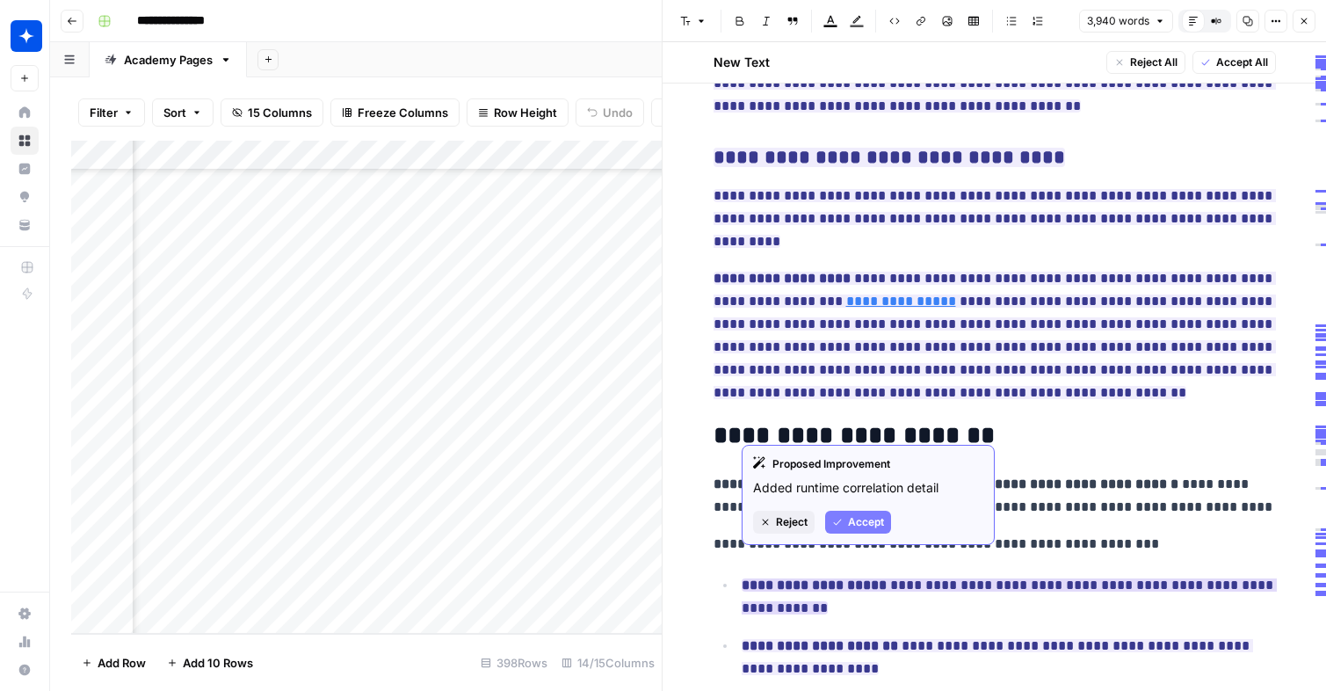
click span "Accept"
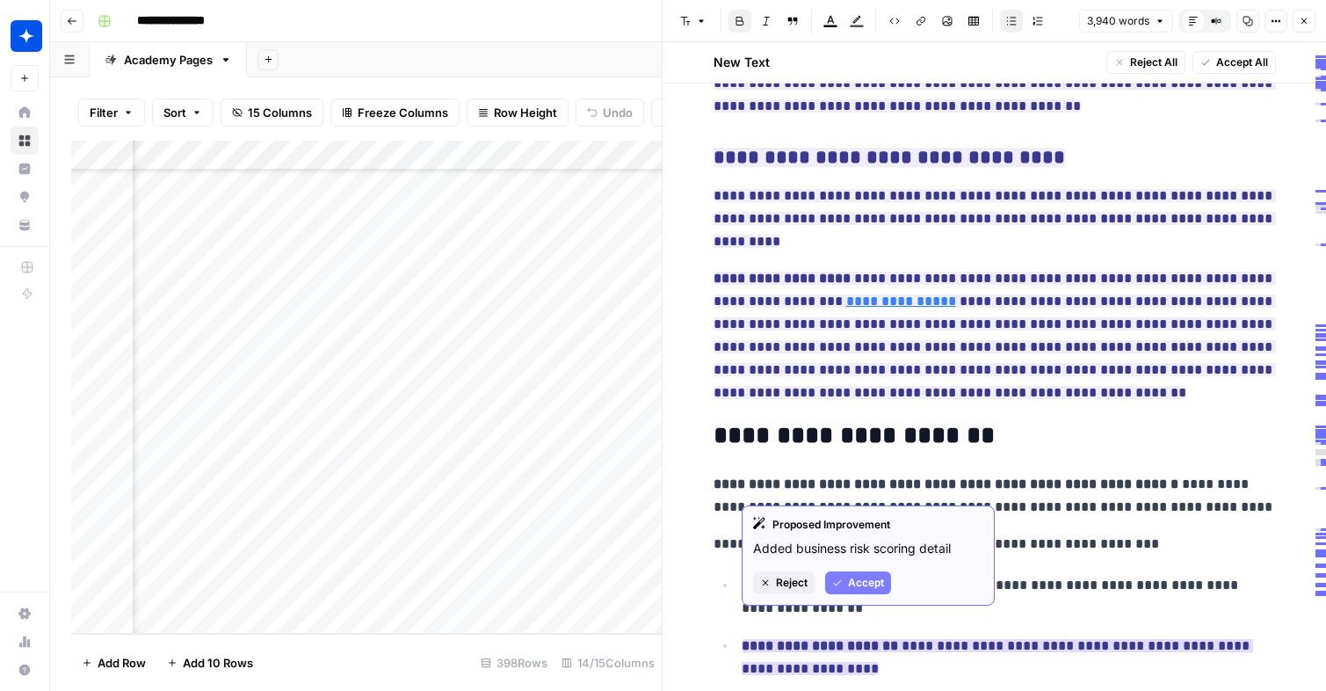
click span "Accept"
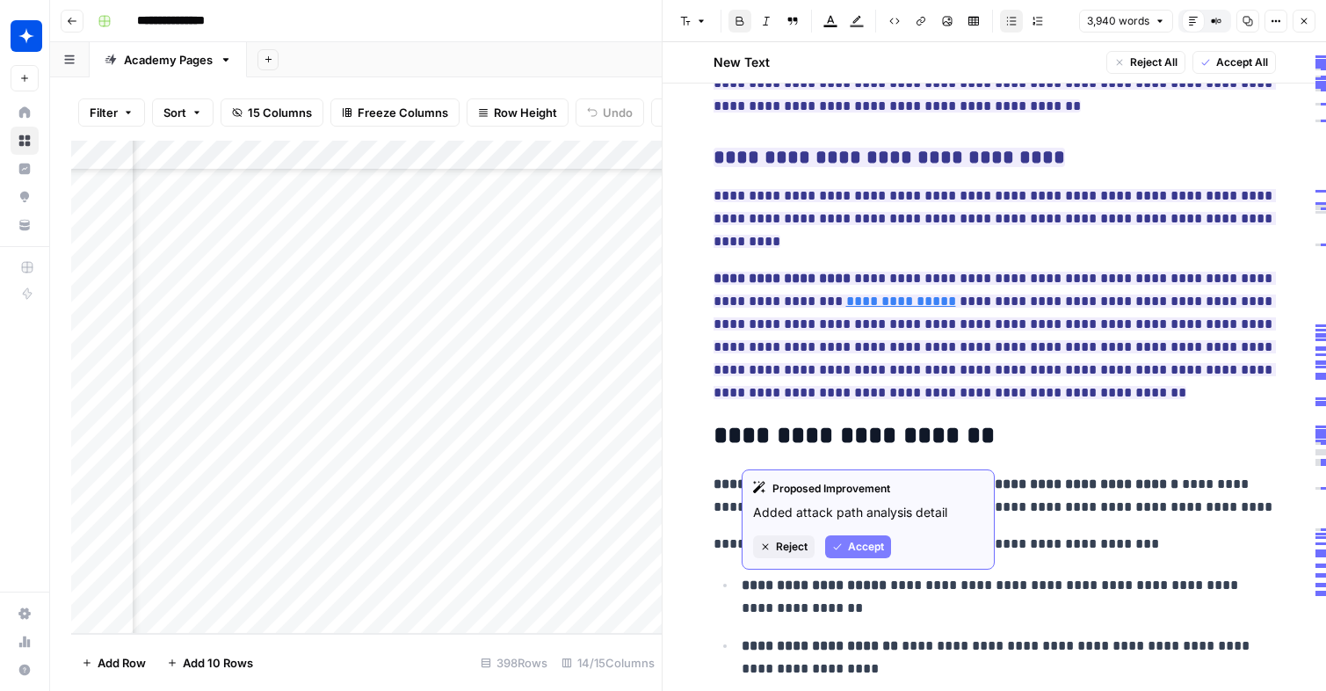
click span "Accept"
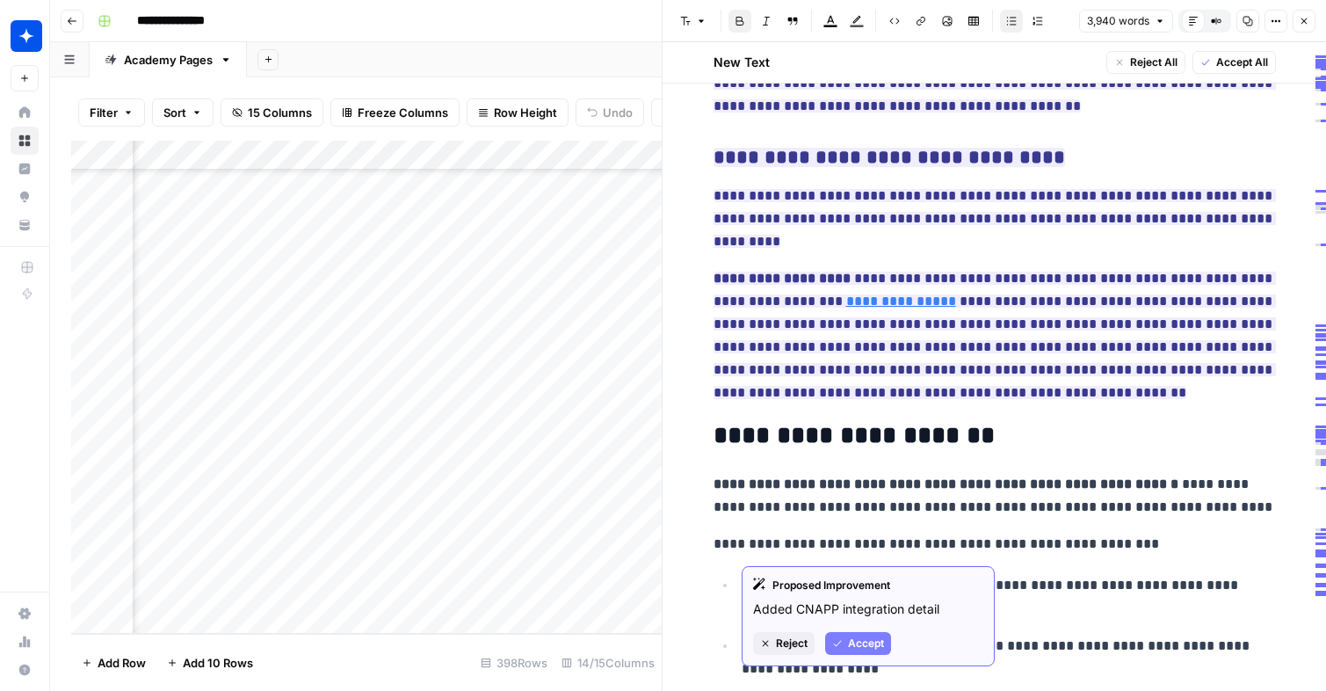
click span "Accept"
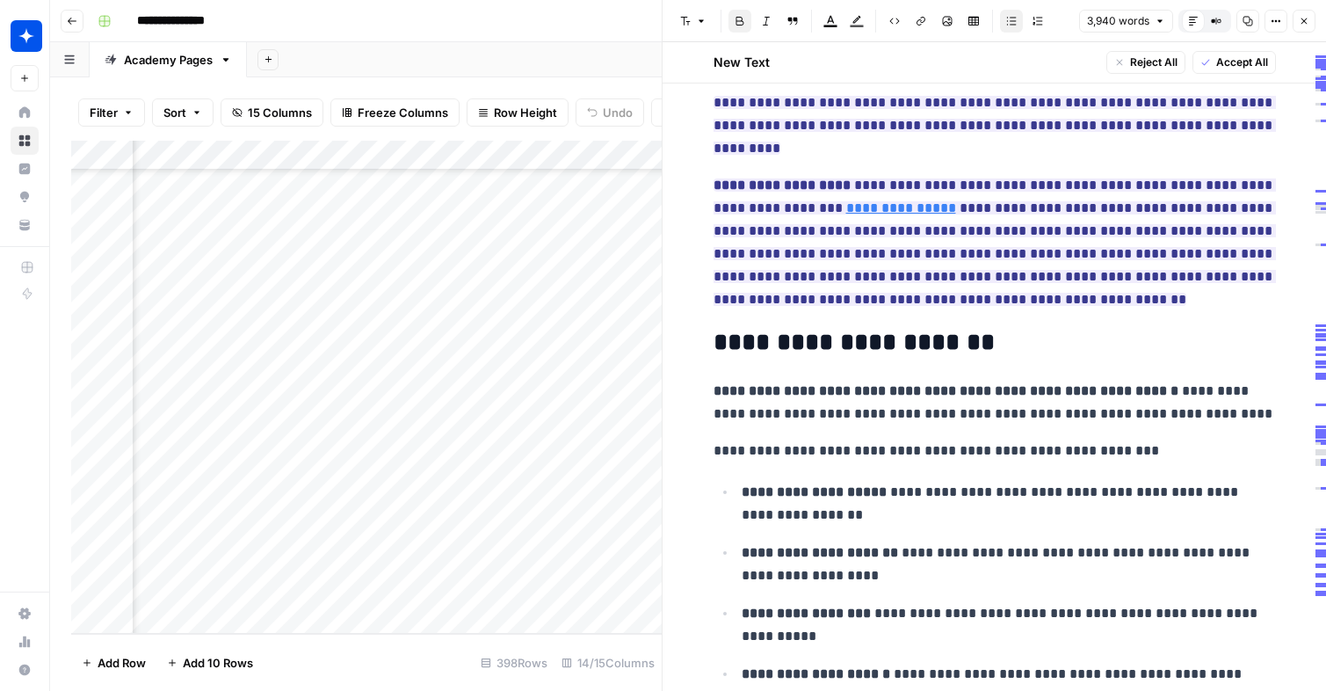
scroll to position [9004, 0]
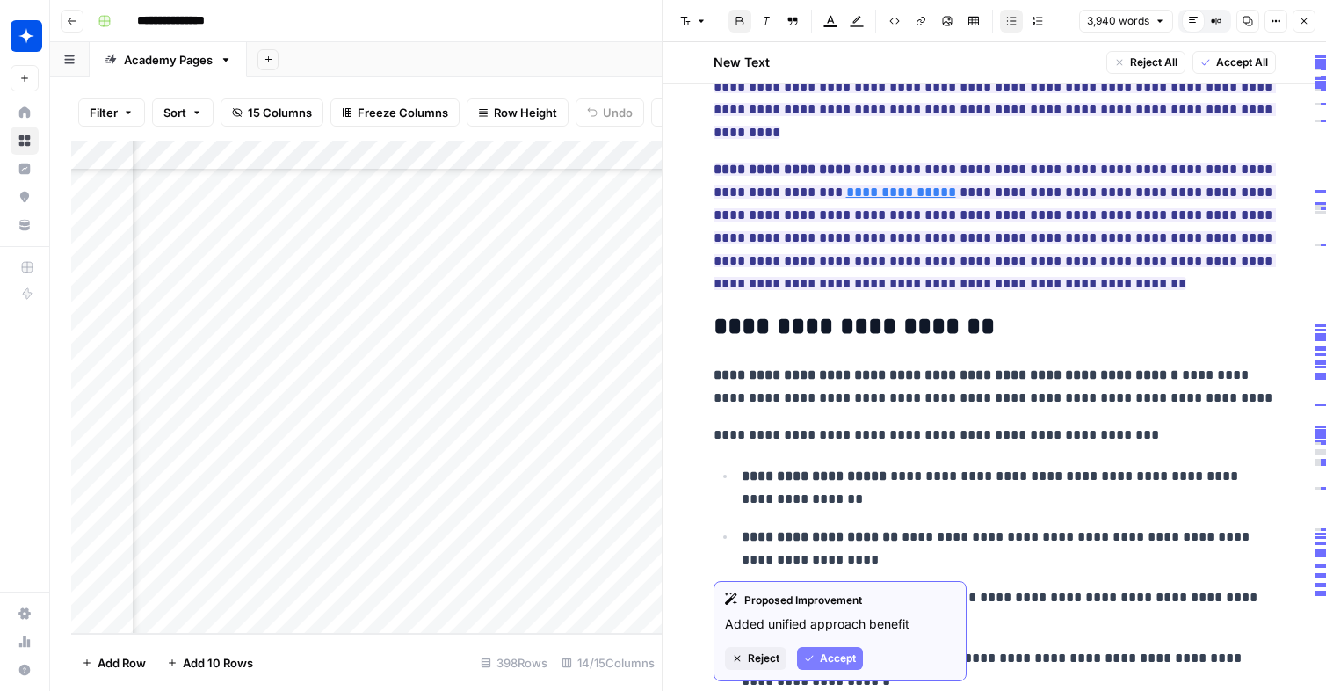
click span "Accept"
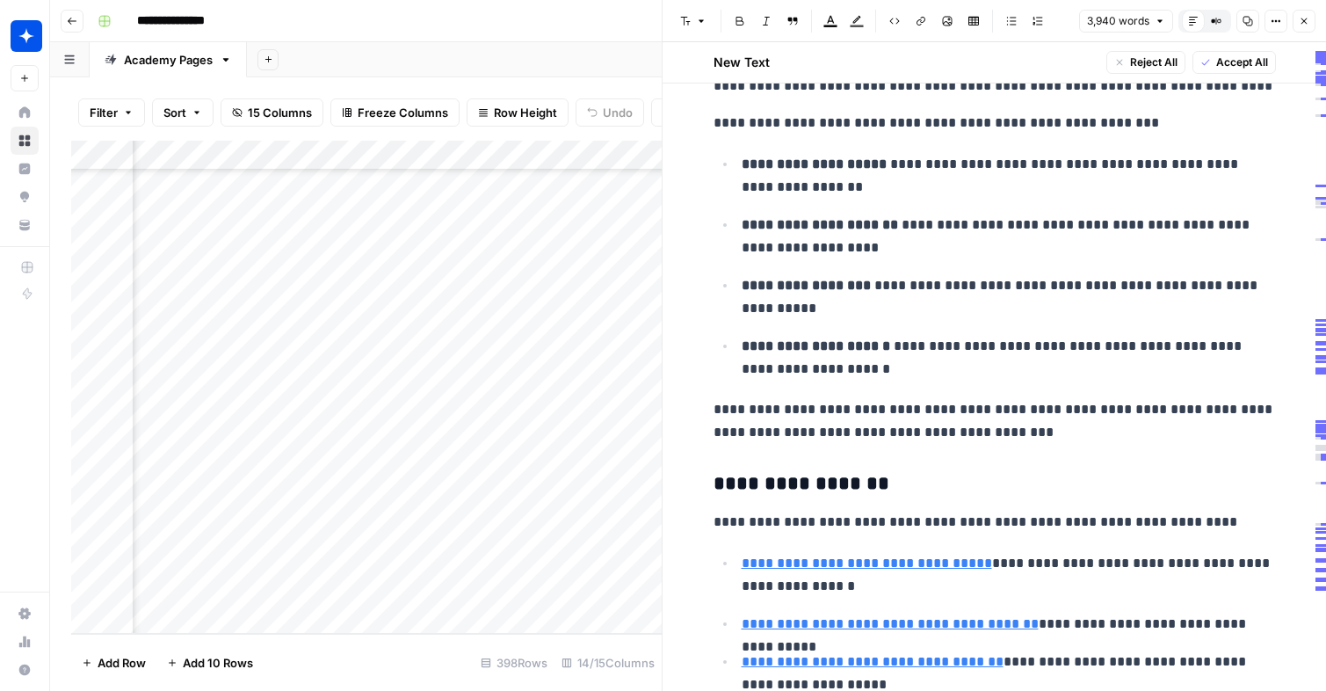
scroll to position [9579, 0]
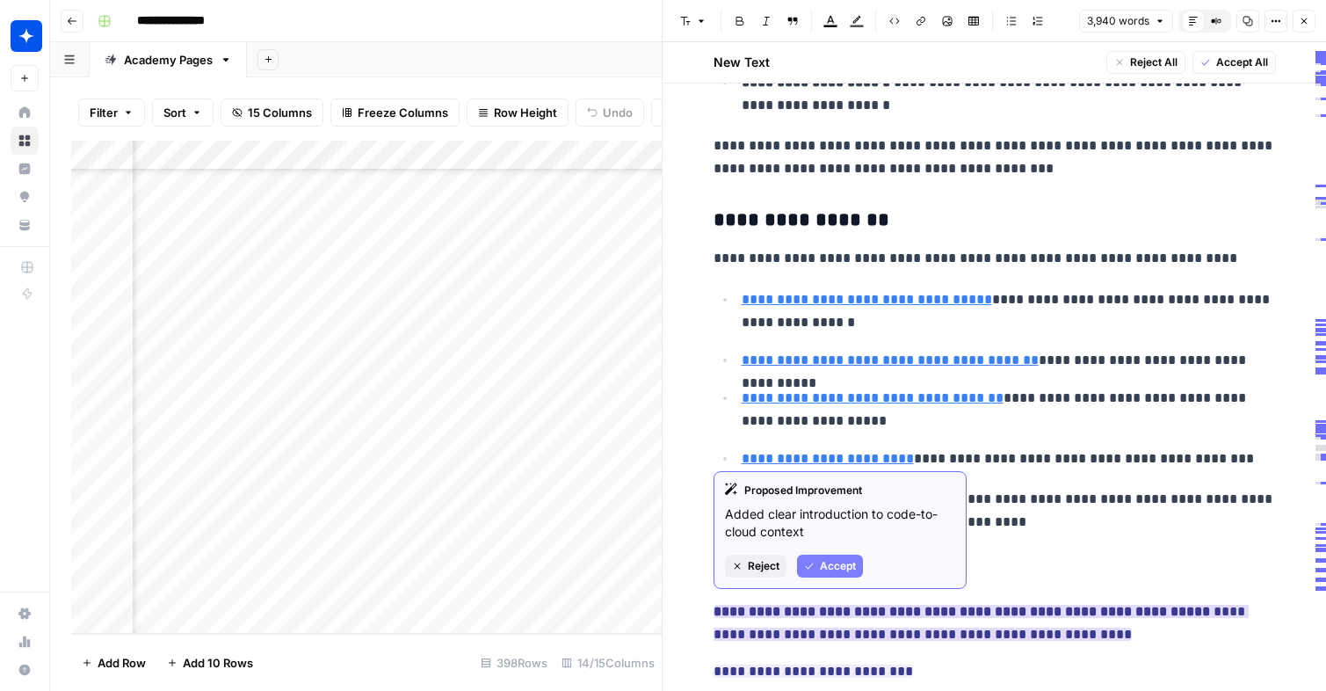
click span "Accept"
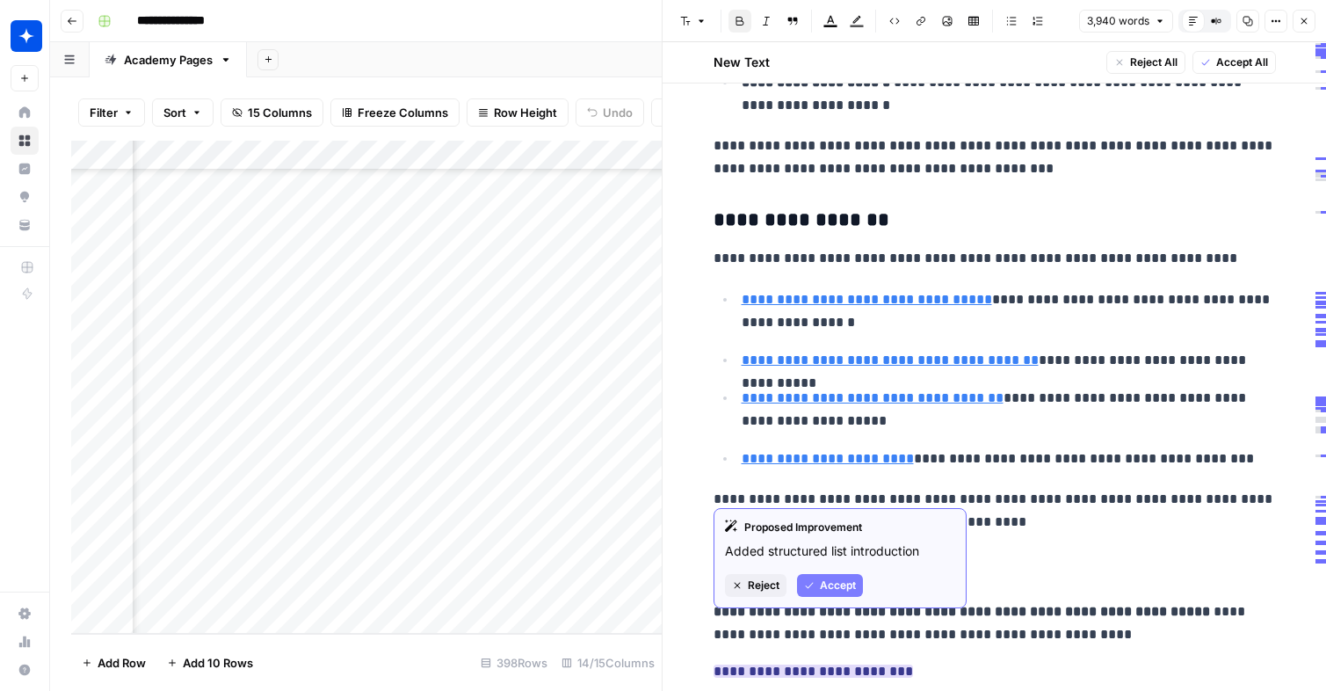
click span "Accept"
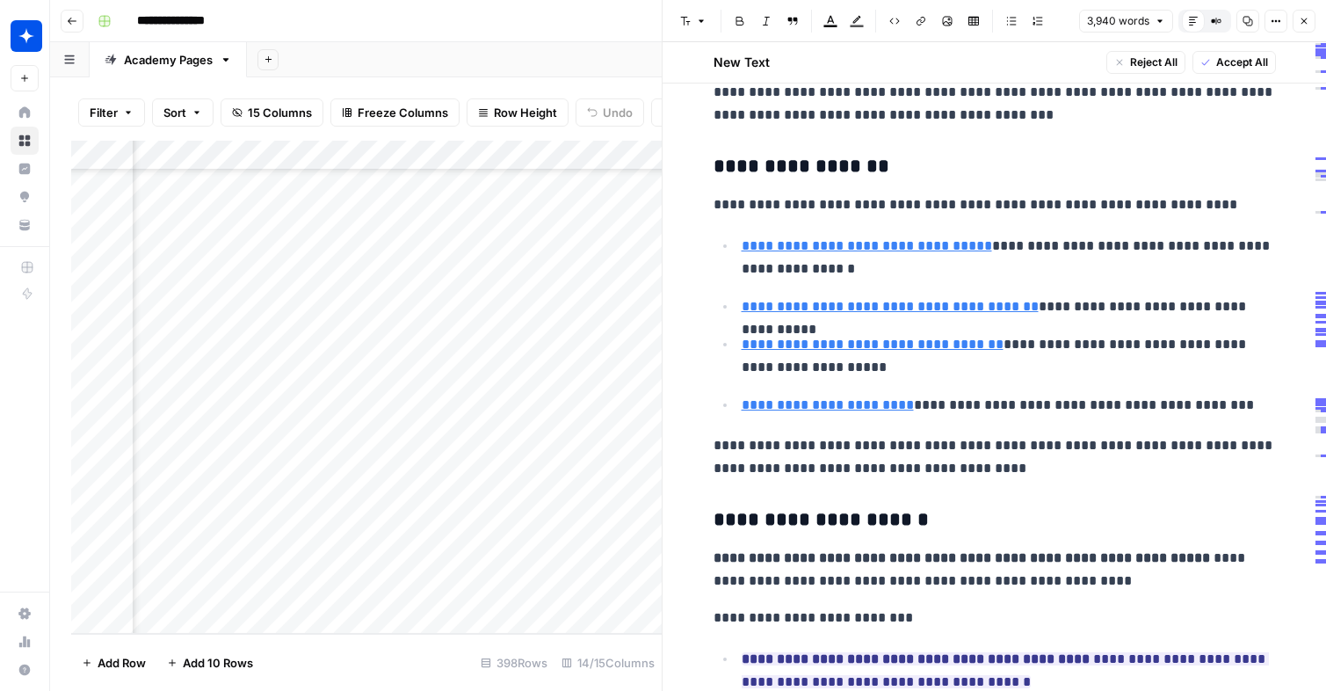
scroll to position [9648, 0]
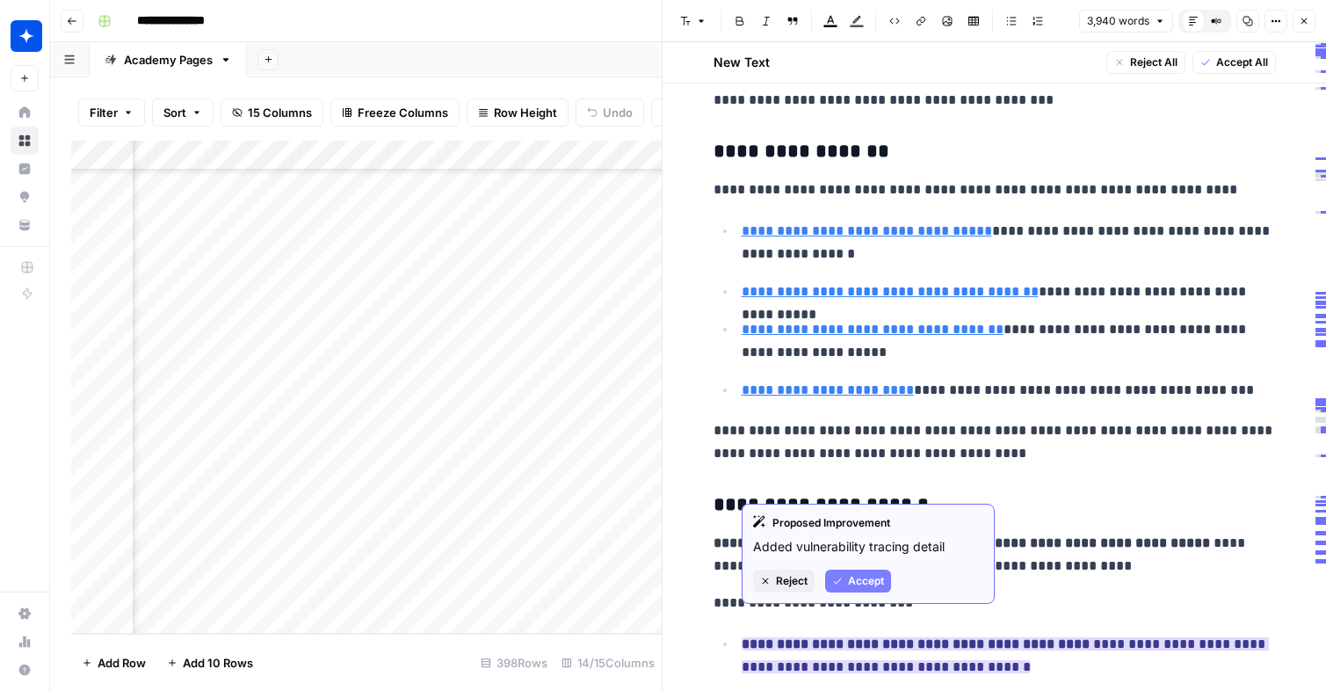
click span "Accept"
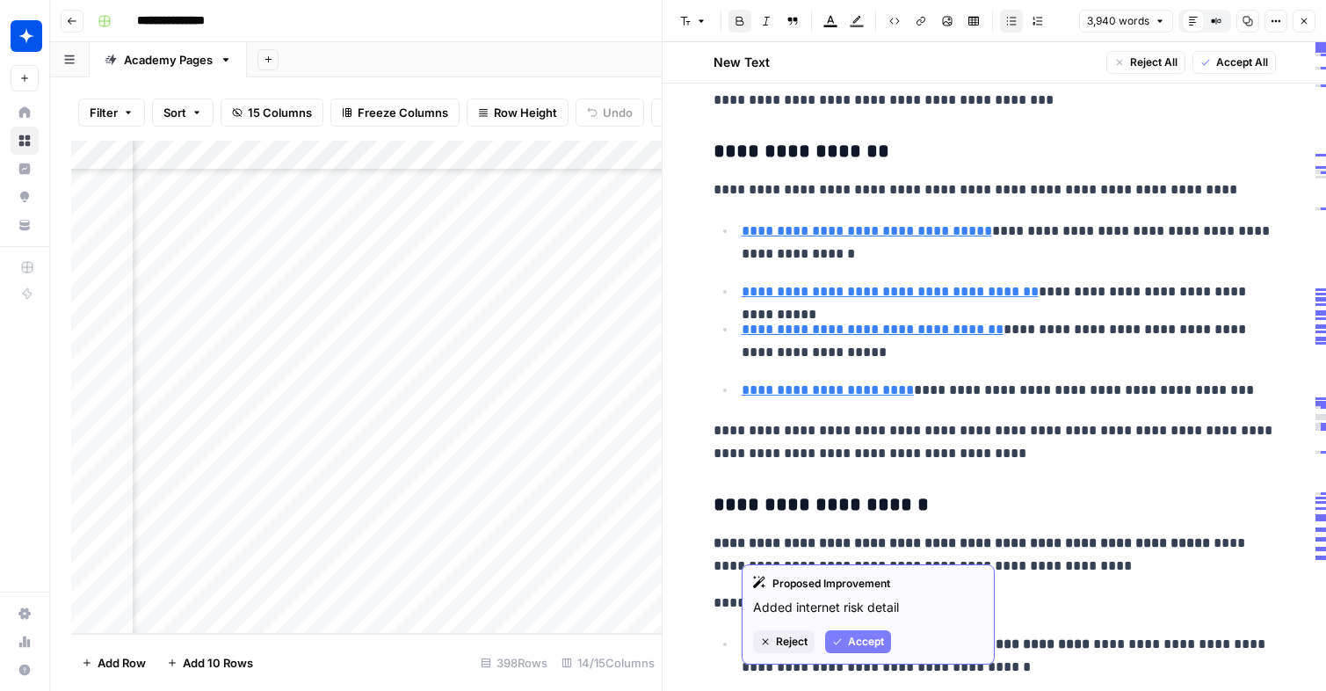
click button "Accept"
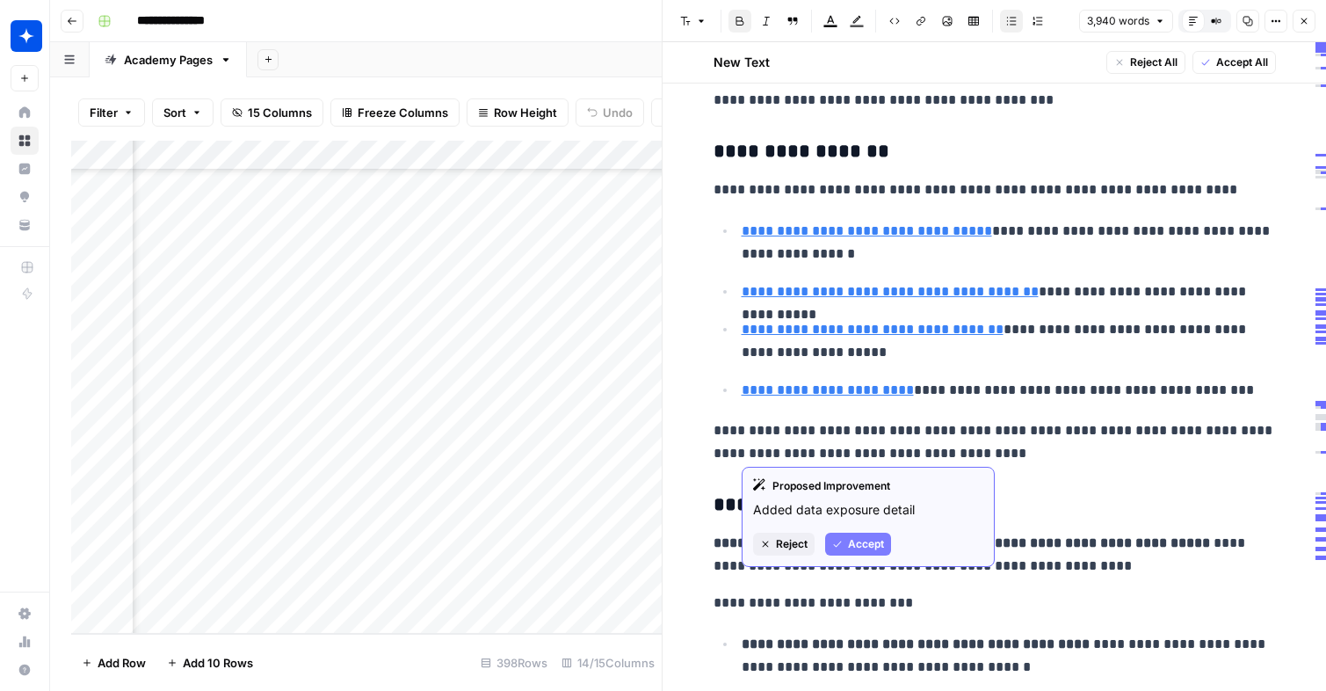
click span "Accept"
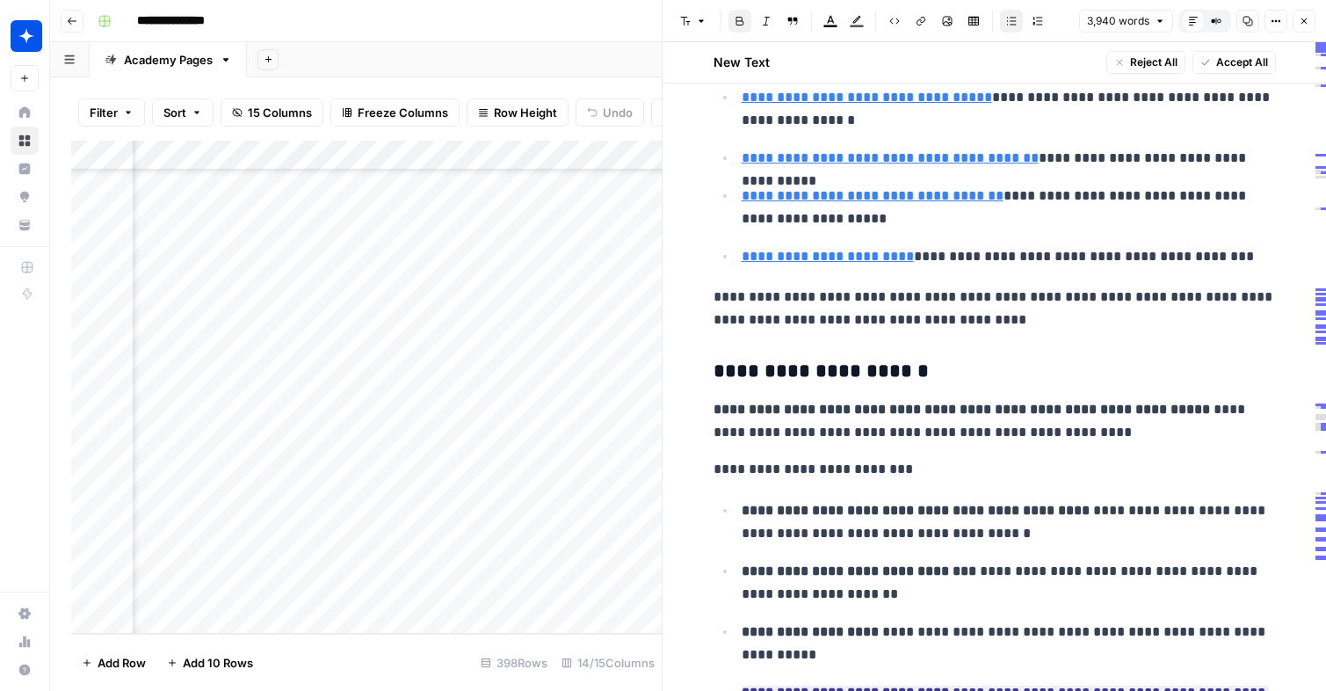
scroll to position [9802, 0]
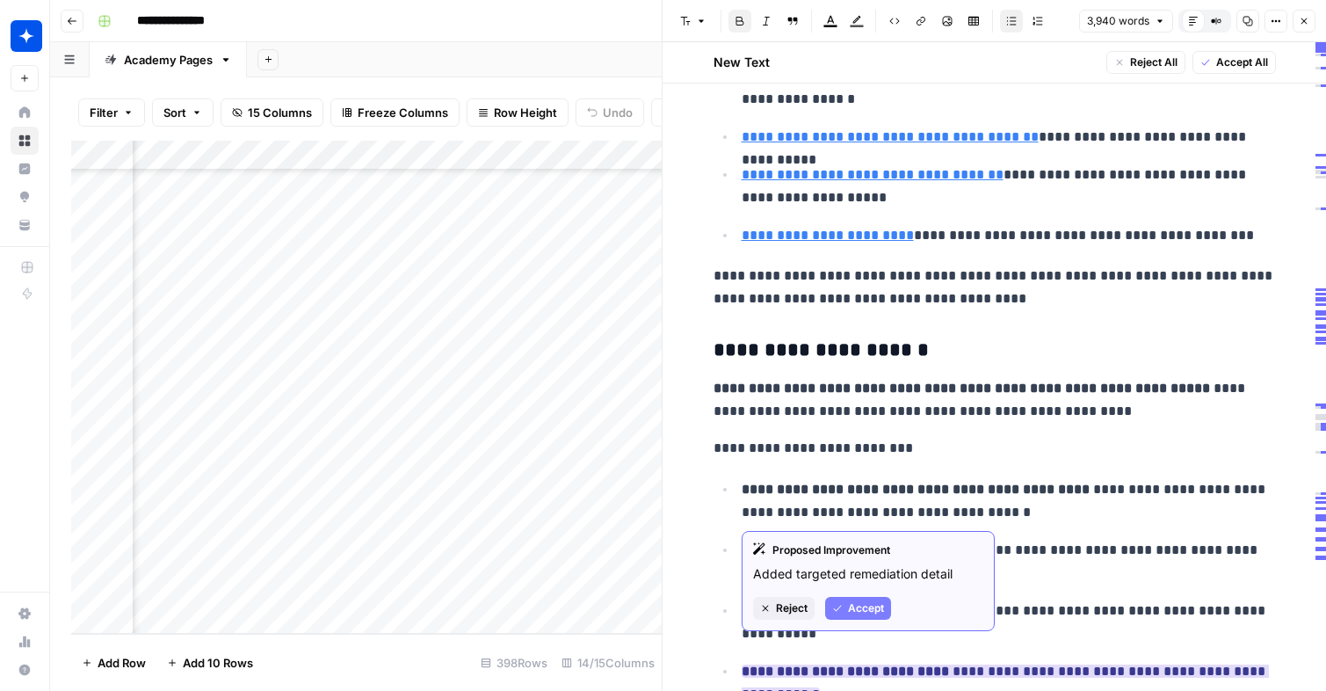
click button "Accept"
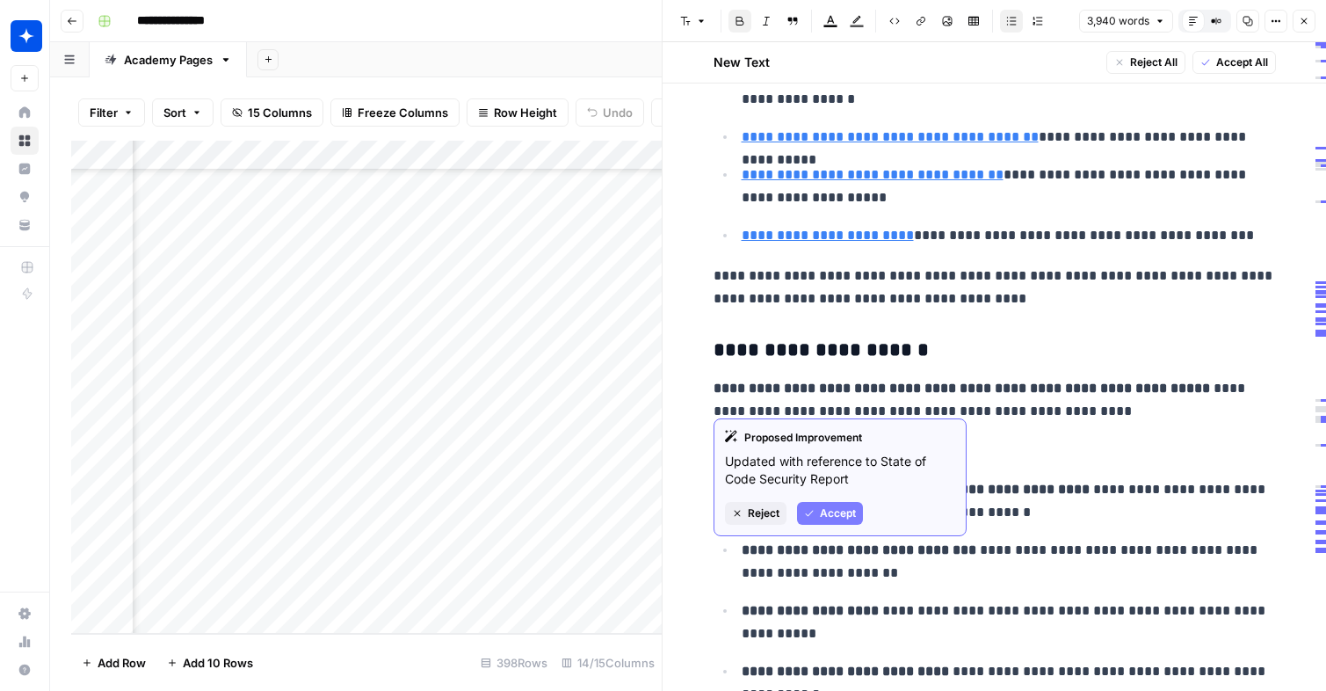
click ul "**********"
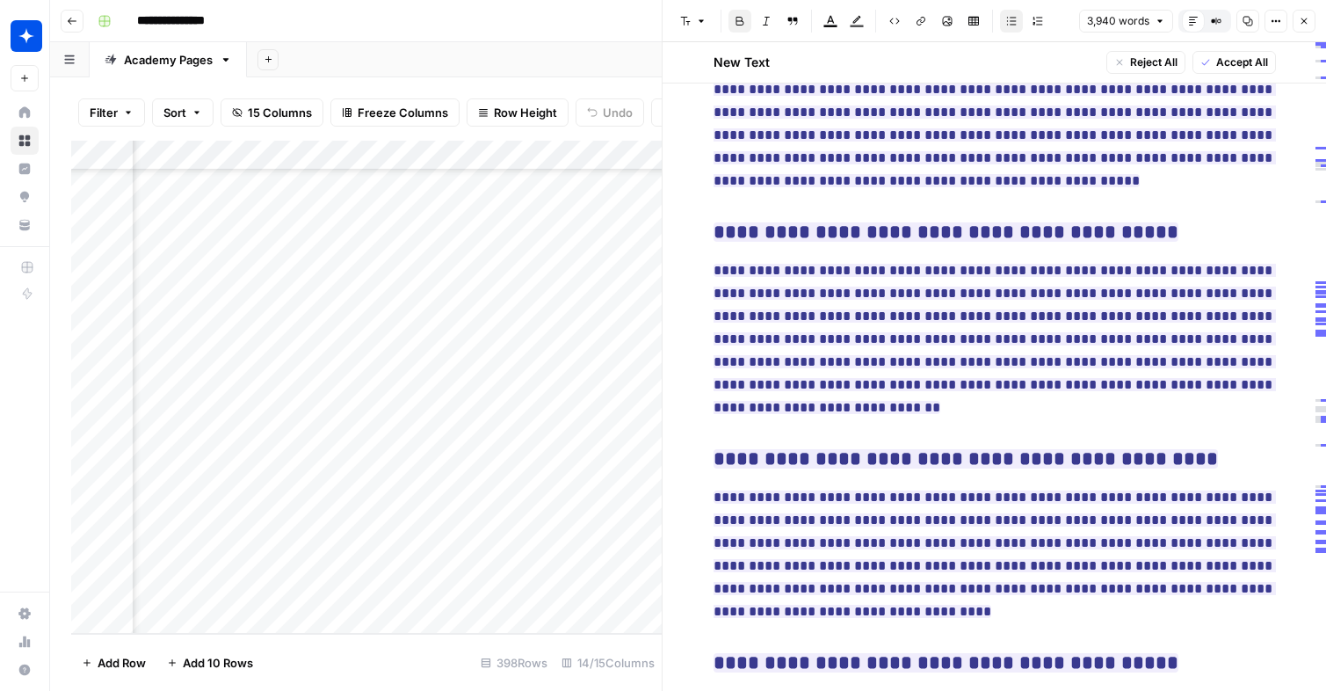
scroll to position [13010, 0]
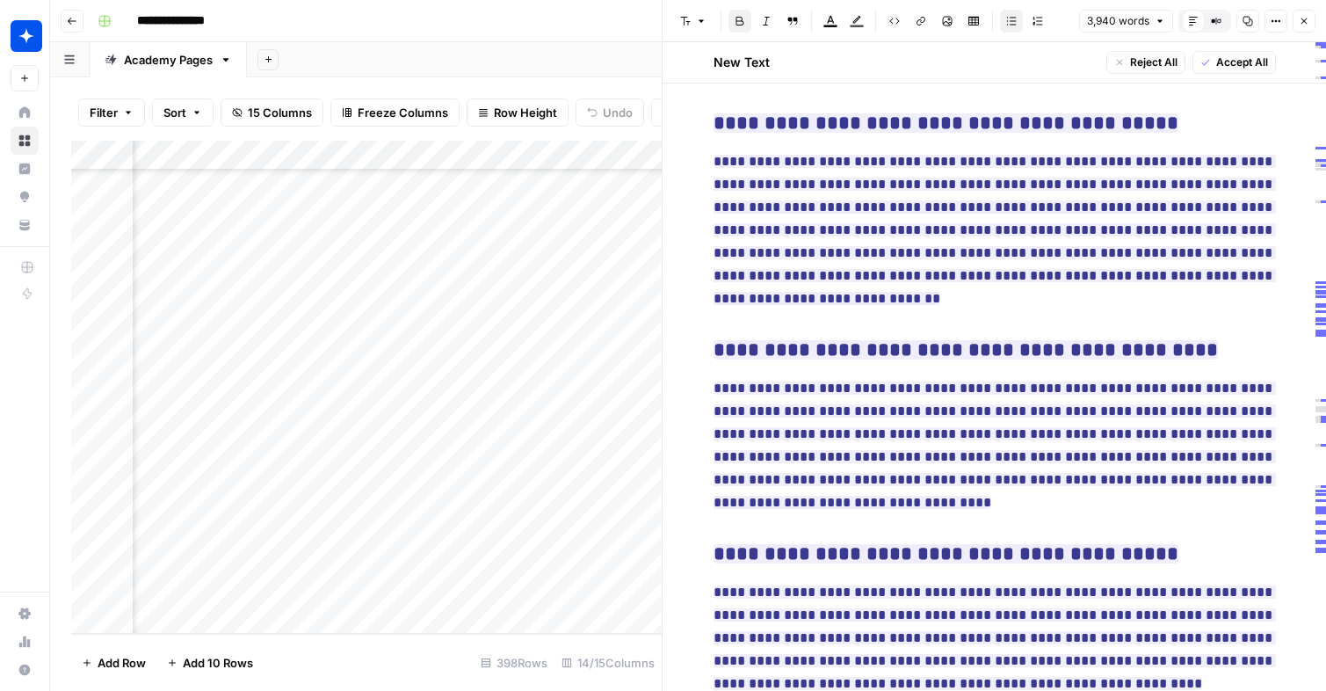
click button "Close"
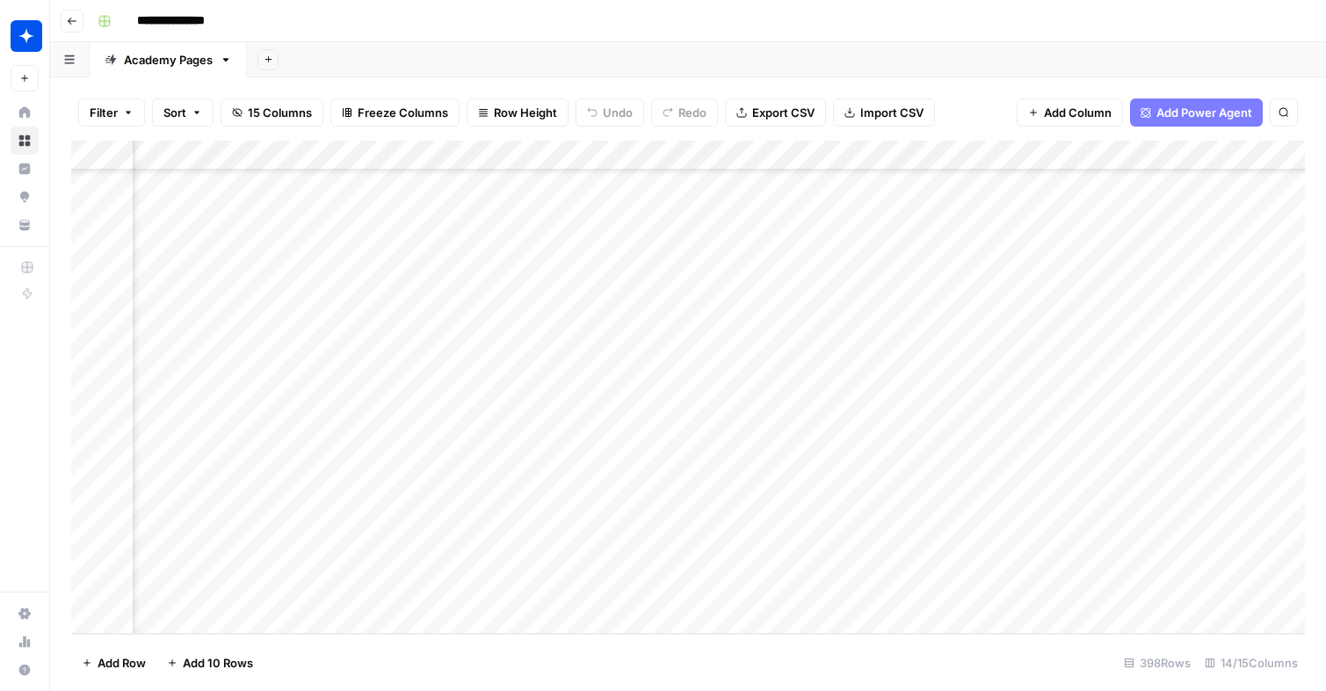
scroll to position [11454, 1020]
click div "Add Column"
